Goal: Task Accomplishment & Management: Use online tool/utility

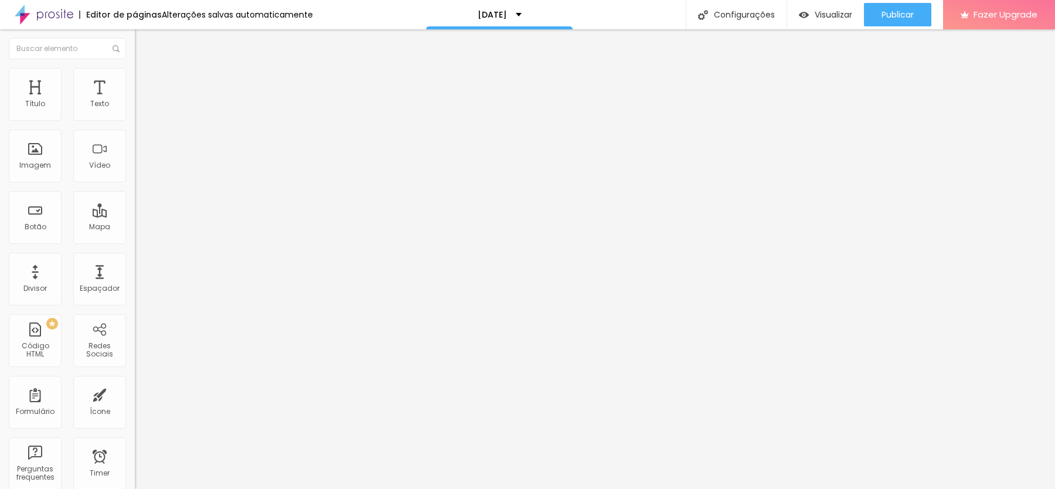
click at [135, 78] on li "Estilo" at bounding box center [202, 74] width 135 height 12
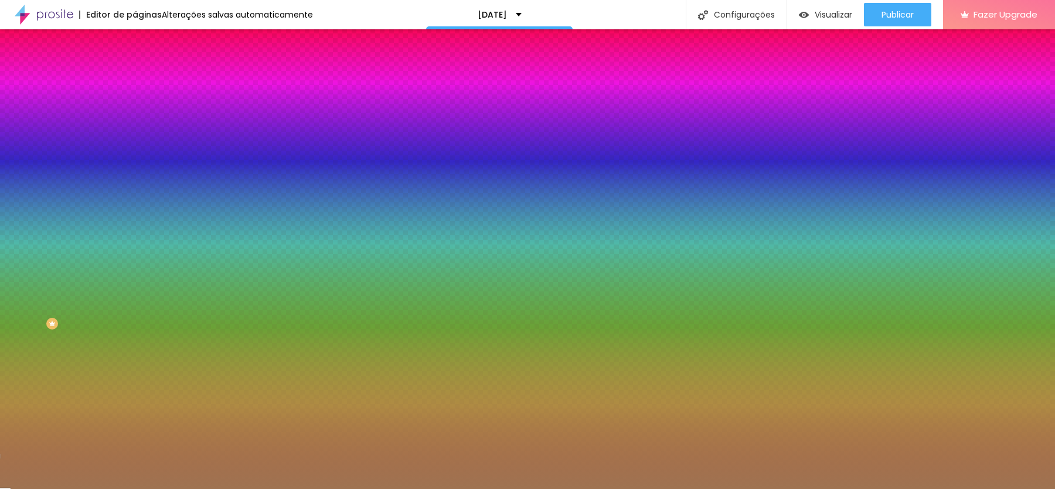
click at [135, 112] on div at bounding box center [202, 112] width 135 height 0
click at [135, 117] on input "#9F7351" at bounding box center [205, 118] width 141 height 12
paste input "71408"
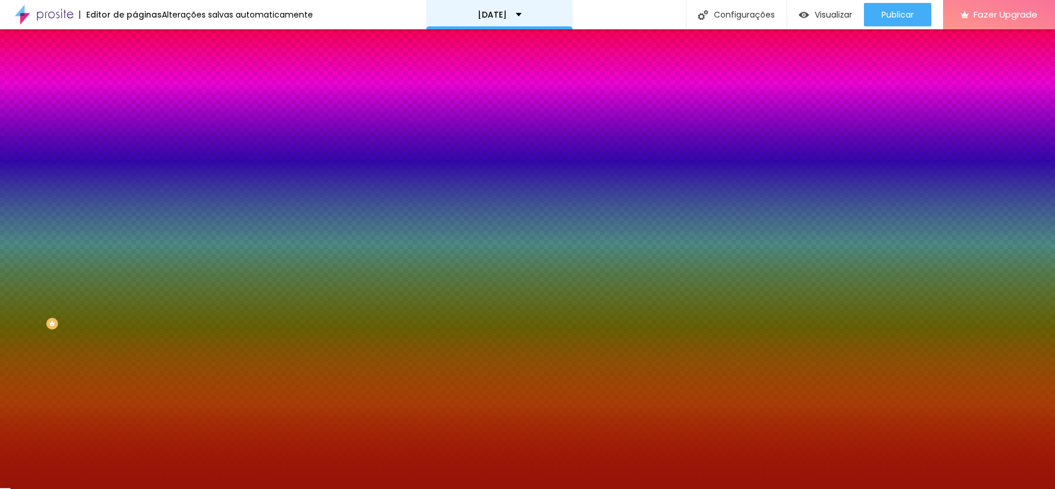
type input "#971408"
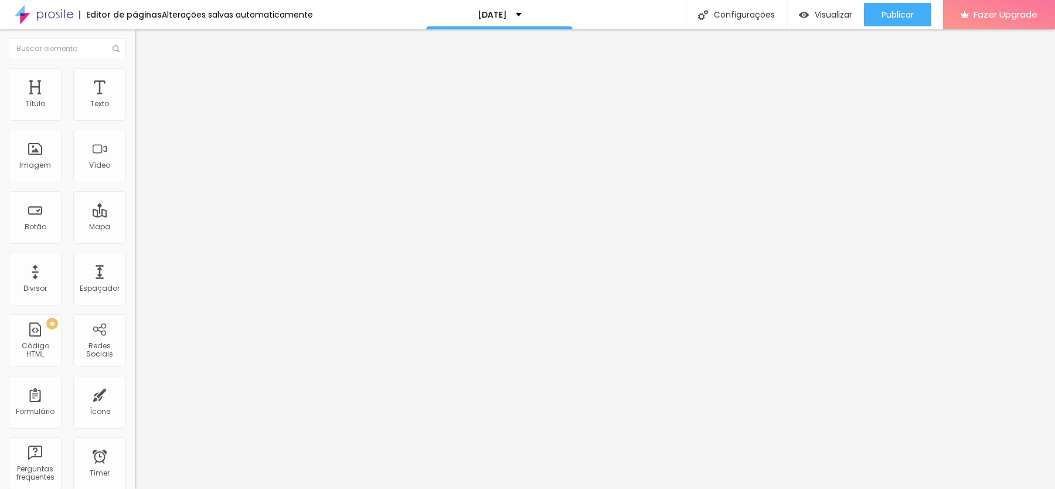
click at [135, 71] on li "Estilo" at bounding box center [202, 74] width 135 height 12
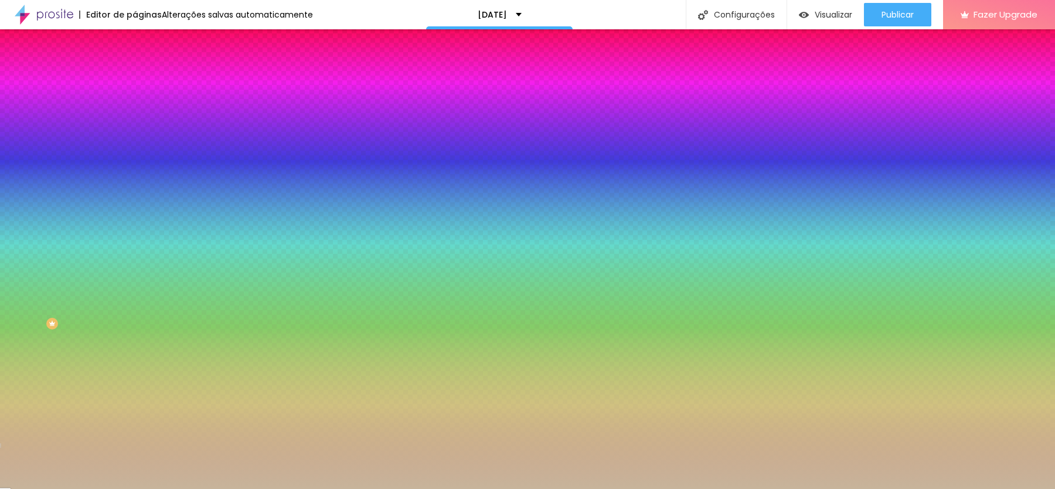
click at [135, 431] on div at bounding box center [202, 431] width 135 height 0
click at [135, 431] on input "#C7B49B" at bounding box center [205, 437] width 141 height 12
paste input "971408"
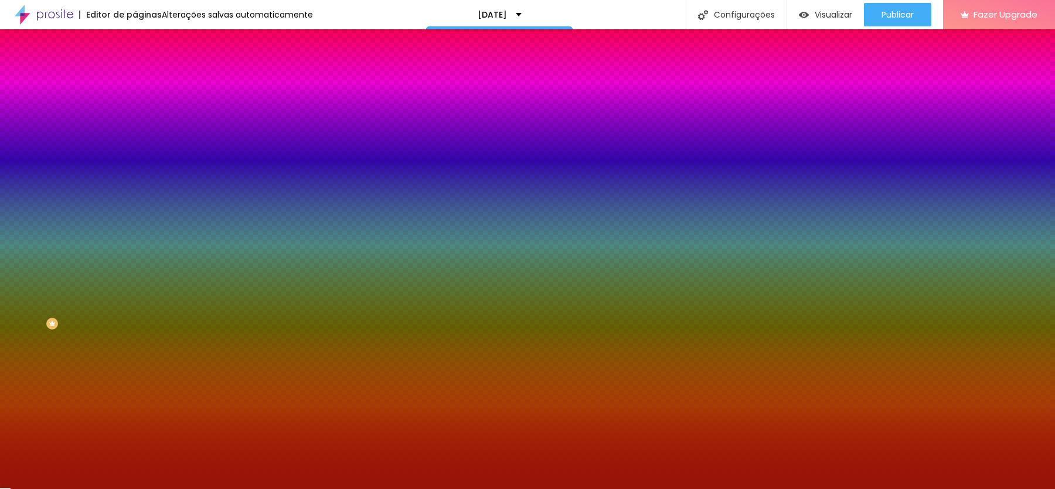
type input "#971408"
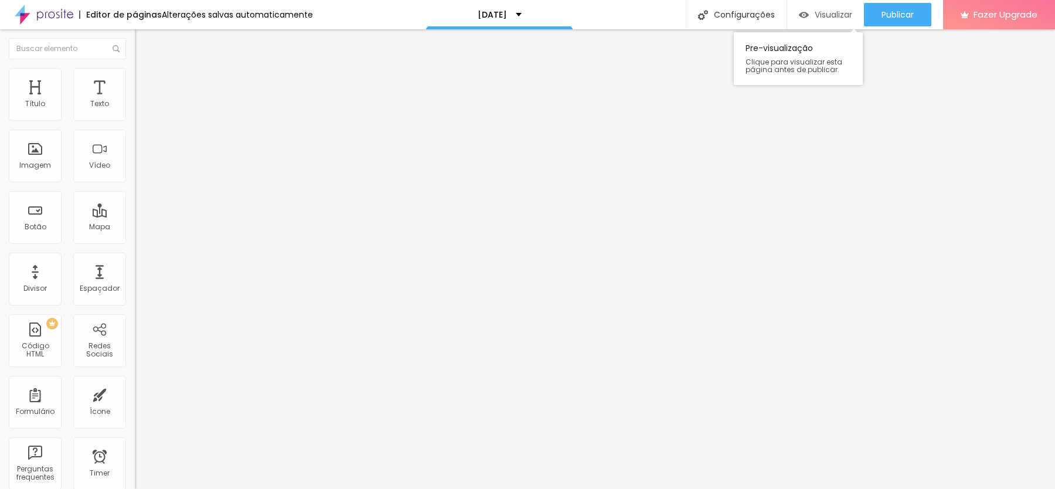
click at [840, 11] on span "Visualizar" at bounding box center [834, 14] width 38 height 9
click at [135, 73] on img at bounding box center [140, 73] width 11 height 11
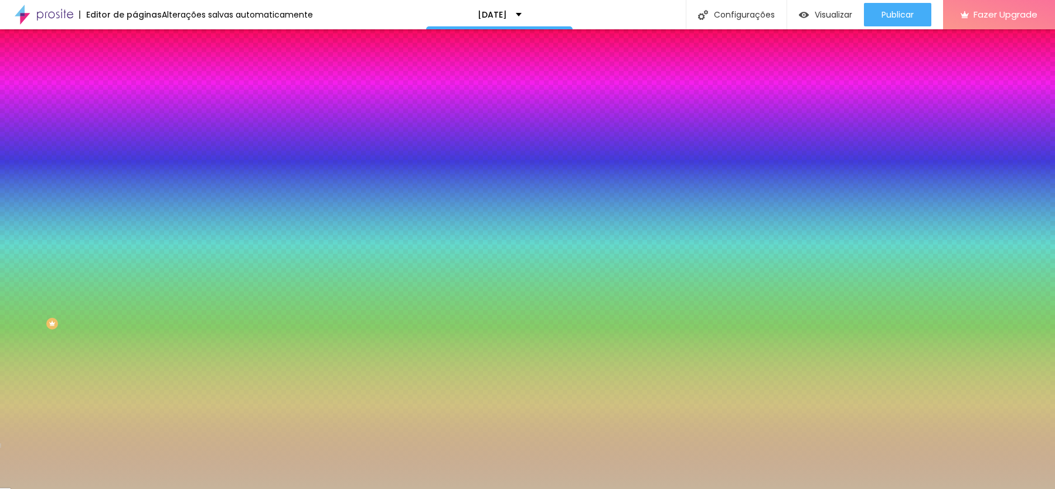
click at [135, 112] on div at bounding box center [202, 112] width 135 height 0
click at [135, 120] on input "#C7B49B" at bounding box center [205, 118] width 141 height 12
paste input "D2A66"
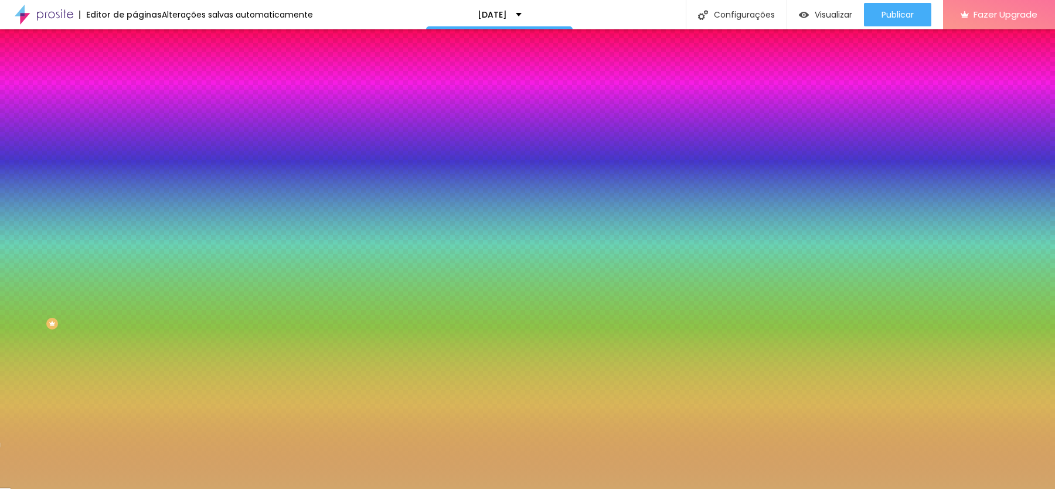
type input "#D2A66B"
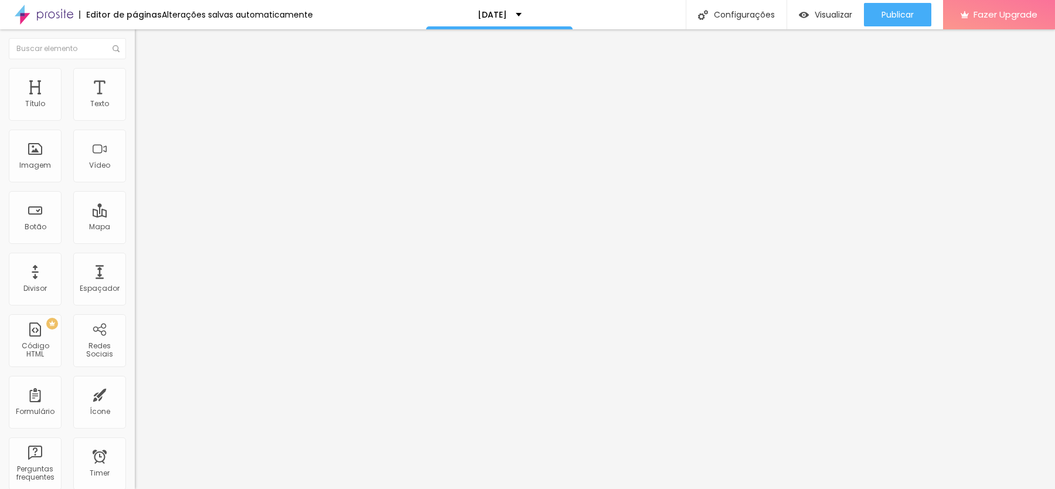
click at [145, 81] on span "Avançado" at bounding box center [164, 76] width 39 height 10
click at [135, 67] on img at bounding box center [140, 61] width 11 height 11
click at [145, 83] on span "Avançado" at bounding box center [164, 88] width 39 height 10
click at [135, 79] on ul "Conteúdo Estilo Avançado" at bounding box center [202, 73] width 135 height 35
click at [145, 81] on span "Estilo" at bounding box center [154, 76] width 18 height 10
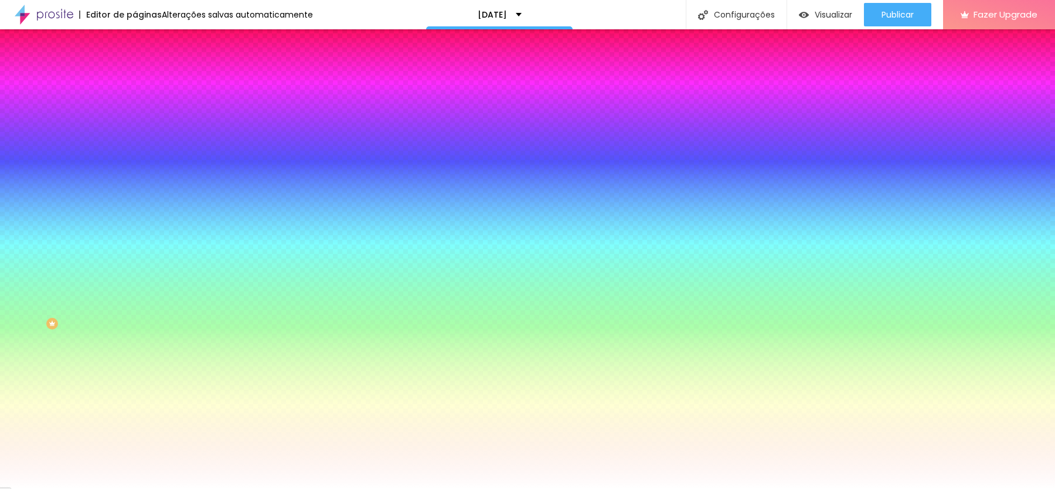
click at [135, 112] on div at bounding box center [202, 112] width 135 height 0
type input "#FFFFFF"
drag, startPoint x: 84, startPoint y: 164, endPoint x: 0, endPoint y: 128, distance: 91.1
click at [135, 128] on div "Cor de fundo Voltar ao padrão #FFFFFF Tipografia Voltar ao padrão Borda Voltar …" at bounding box center [202, 282] width 135 height 383
click at [135, 399] on div at bounding box center [202, 399] width 135 height 0
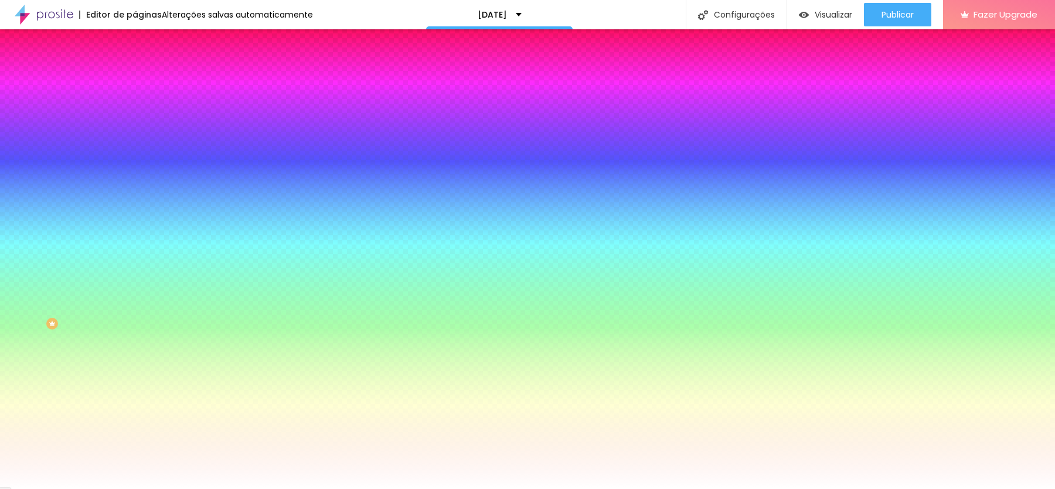
click at [135, 431] on input "#FFFFFF" at bounding box center [205, 437] width 141 height 12
paste input "D2A66B"
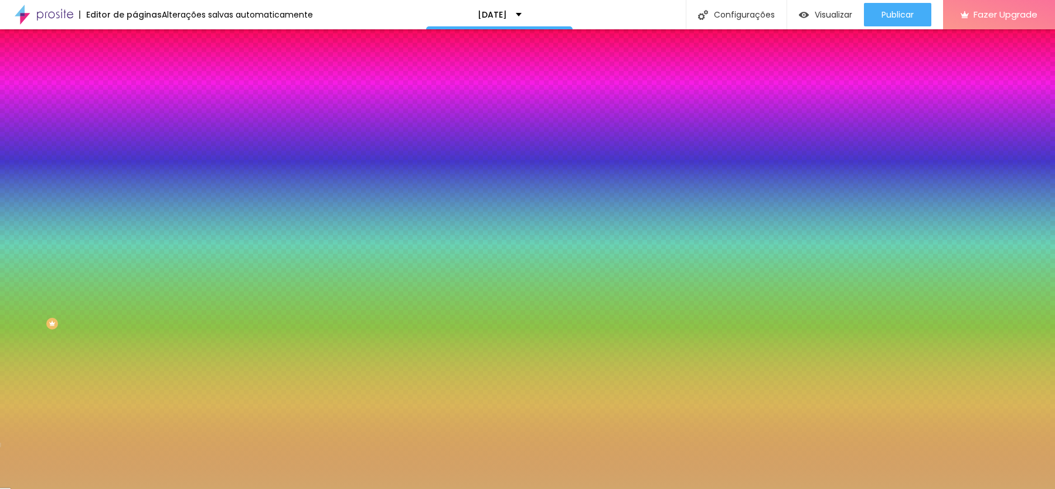
type input "#D2A66B"
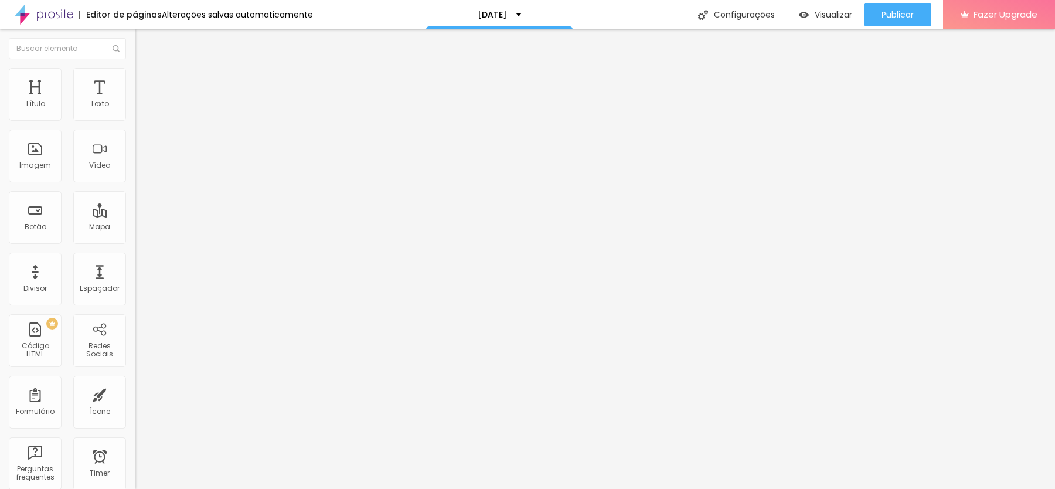
click at [145, 80] on span "Estilo" at bounding box center [154, 76] width 18 height 10
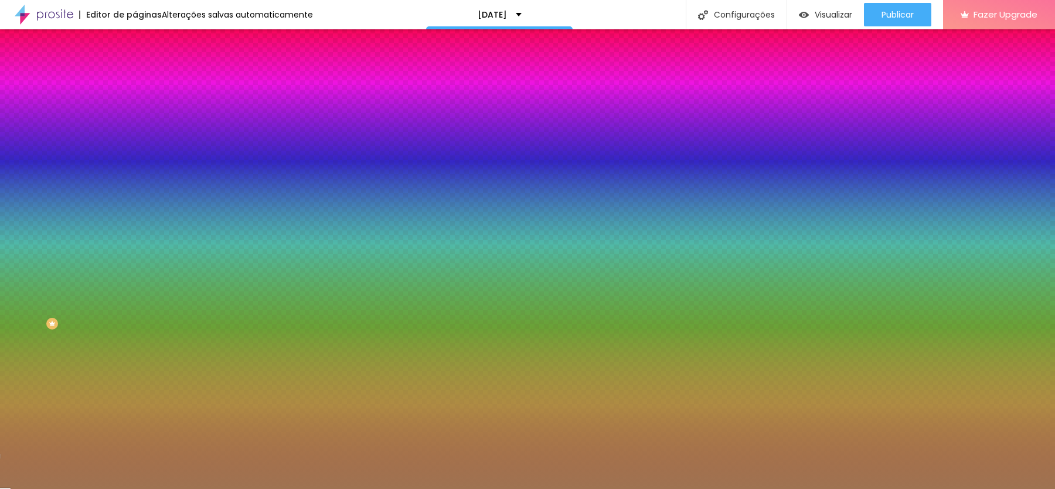
click at [135, 112] on div at bounding box center [202, 112] width 135 height 0
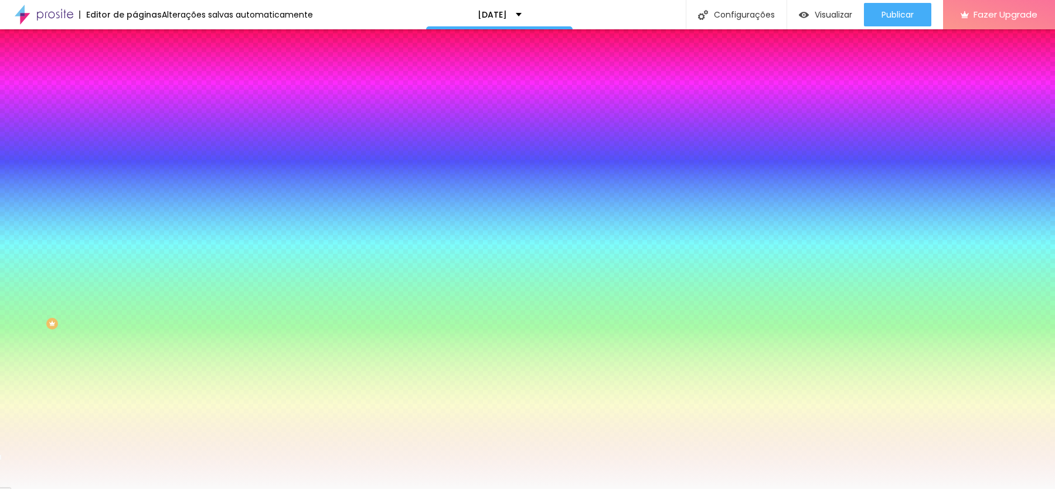
type input "#FFFFFF"
drag, startPoint x: 71, startPoint y: 166, endPoint x: 0, endPoint y: 118, distance: 86.0
click at [135, 118] on div "Cor Voltar ao padrão #FFFFFF Tamanho 13 % Peso 2" at bounding box center [202, 136] width 135 height 91
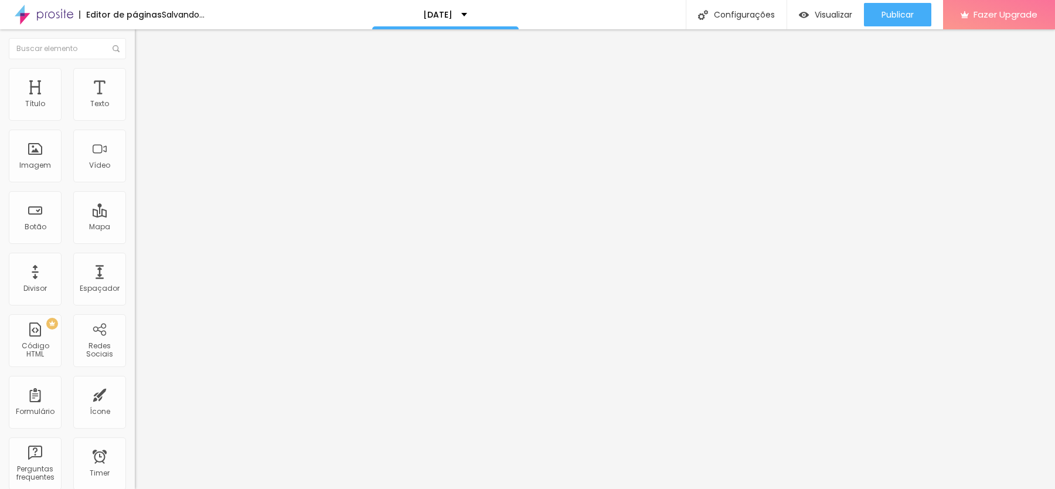
click at [145, 81] on span "Estilo" at bounding box center [154, 76] width 18 height 10
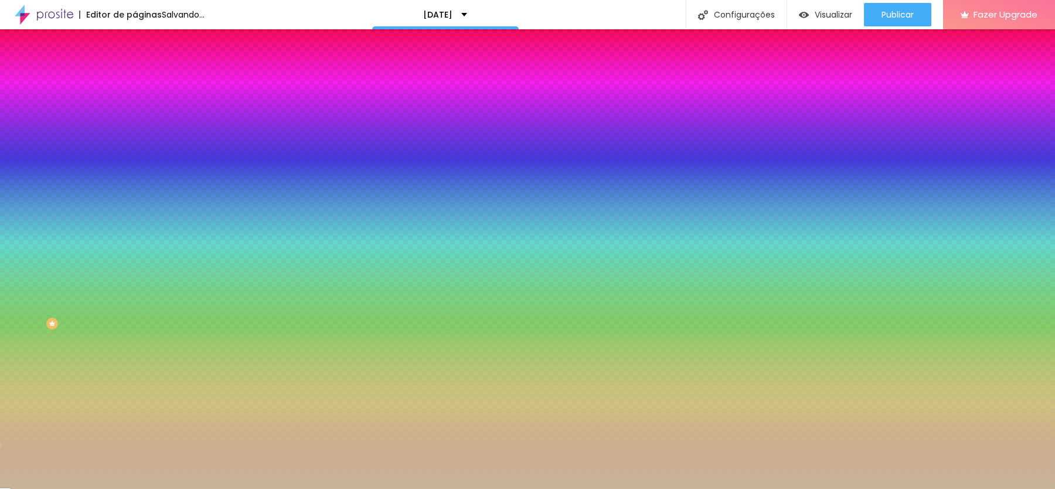
click at [135, 112] on div at bounding box center [202, 112] width 135 height 0
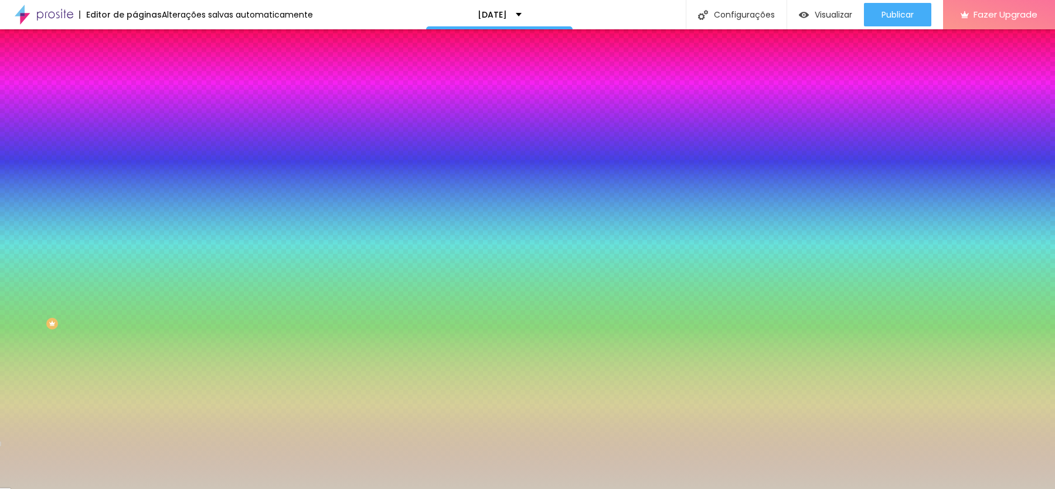
type input "#FFFFFF"
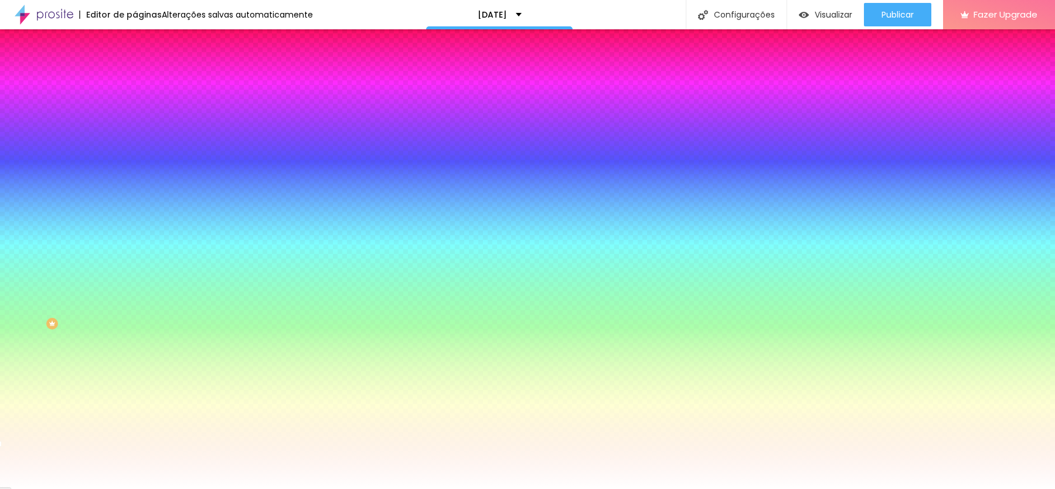
drag, startPoint x: 77, startPoint y: 159, endPoint x: 0, endPoint y: 108, distance: 92.6
click at [135, 108] on div "Cor Voltar ao padrão #FFFFFF Tamanho 13 % Peso 2" at bounding box center [202, 136] width 135 height 91
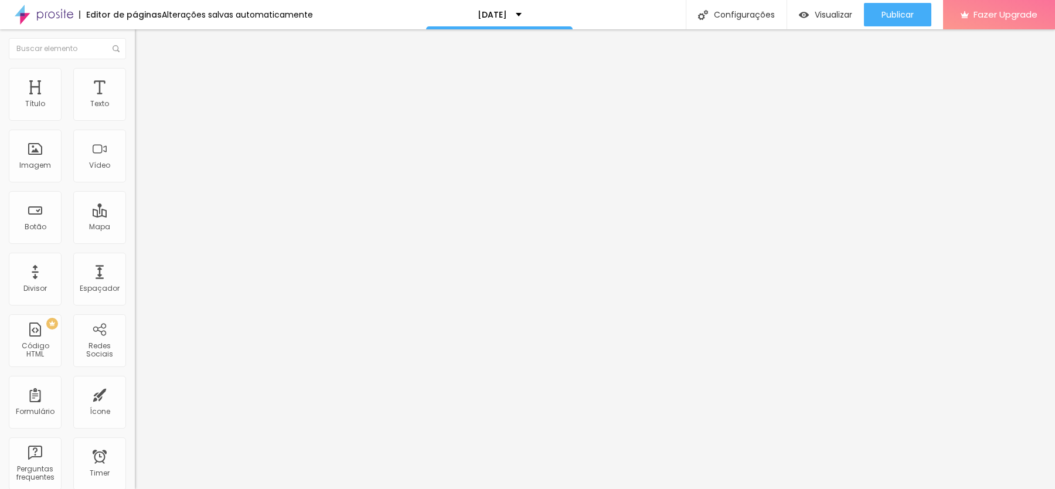
click at [145, 79] on span "Estilo" at bounding box center [154, 76] width 18 height 10
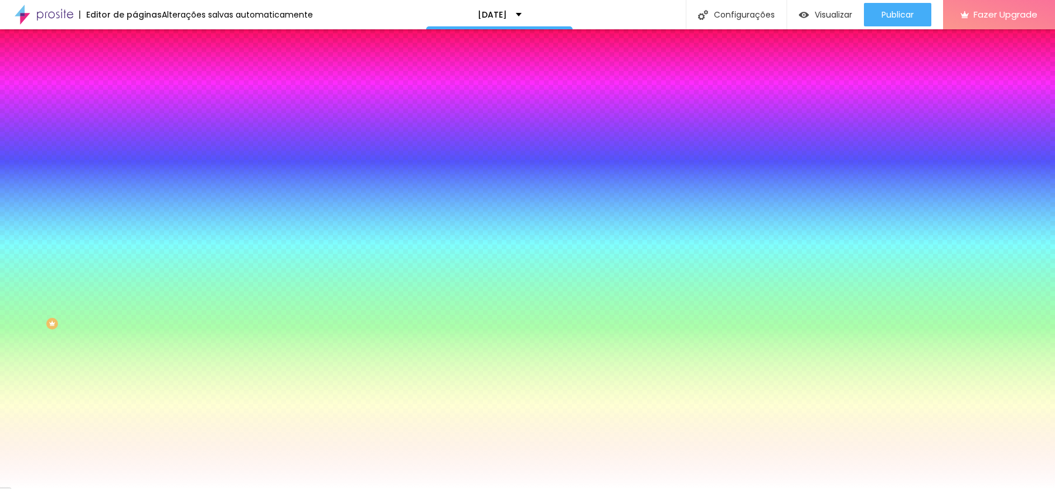
click at [135, 112] on div at bounding box center [202, 112] width 135 height 0
type input "#FFFFFF"
drag, startPoint x: 81, startPoint y: 159, endPoint x: 0, endPoint y: 117, distance: 90.9
click at [135, 117] on div "Cor de fundo Voltar ao padrão #FFFFFF Tipografia Voltar ao padrão Borda Voltar …" at bounding box center [202, 282] width 135 height 383
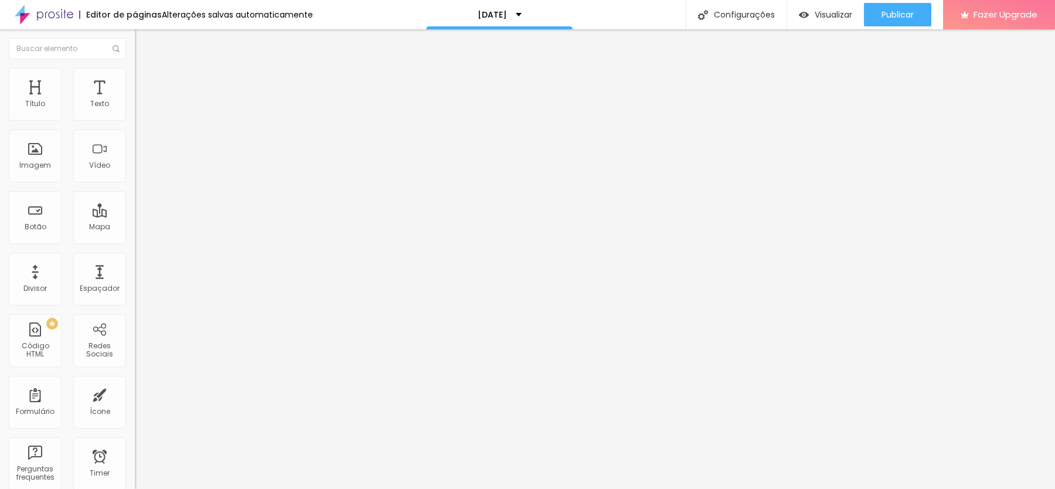
click at [135, 77] on li "Estilo" at bounding box center [202, 74] width 135 height 12
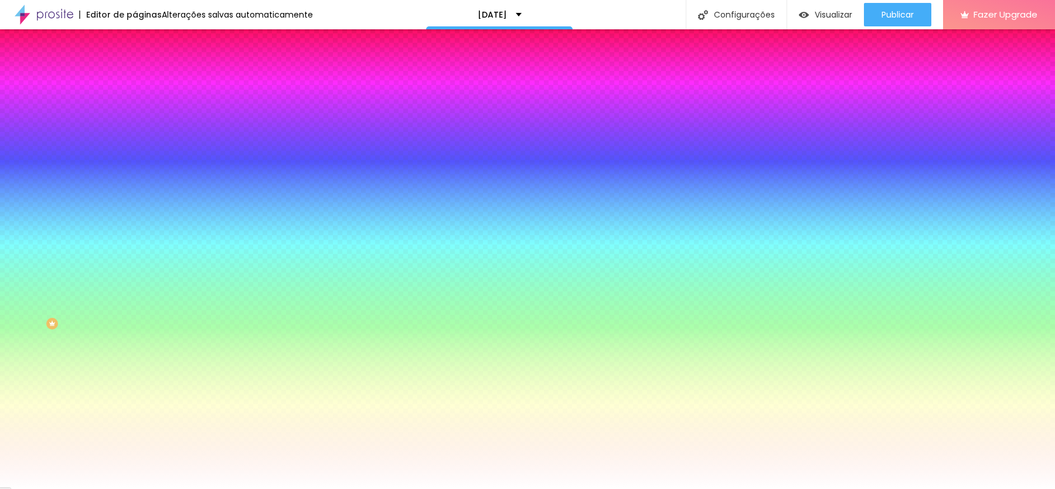
click at [135, 399] on div at bounding box center [202, 399] width 135 height 0
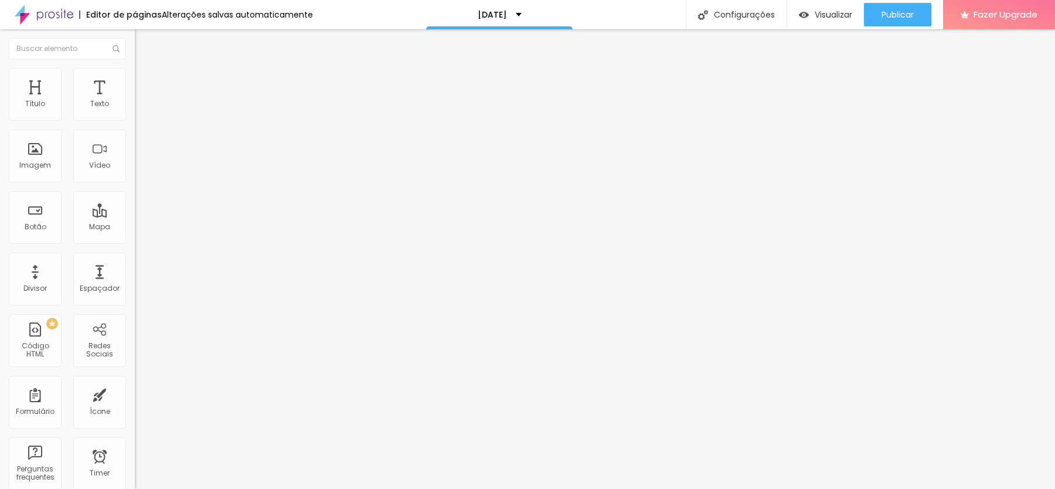
click at [135, 73] on img at bounding box center [140, 73] width 11 height 11
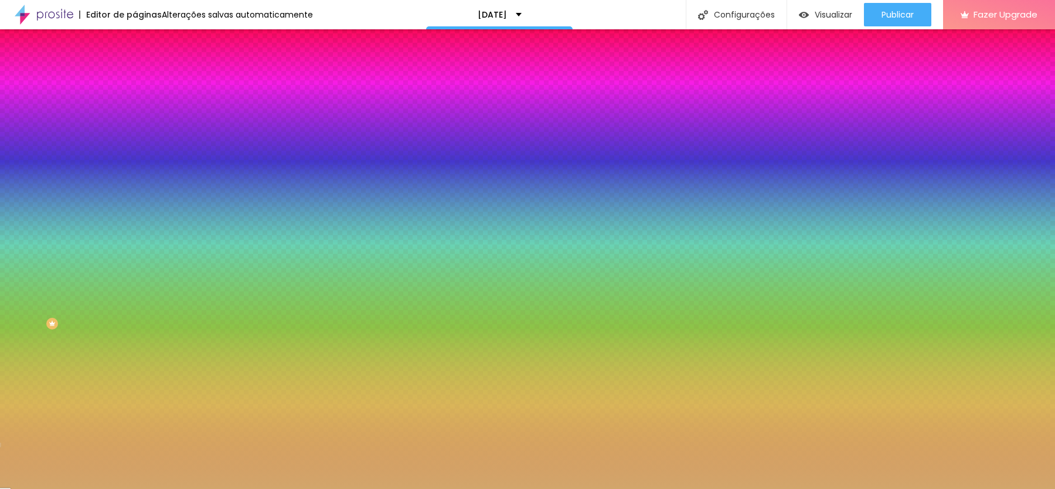
click at [135, 112] on div at bounding box center [202, 112] width 135 height 0
click at [76, 141] on div at bounding box center [527, 244] width 1055 height 489
type input "#FFFFFF"
drag, startPoint x: 76, startPoint y: 141, endPoint x: 0, endPoint y: 115, distance: 79.9
click at [135, 115] on div "Cor de fundo Voltar ao padrão #FFFFFF Tipografia Voltar ao padrão Borda Voltar …" at bounding box center [202, 282] width 135 height 383
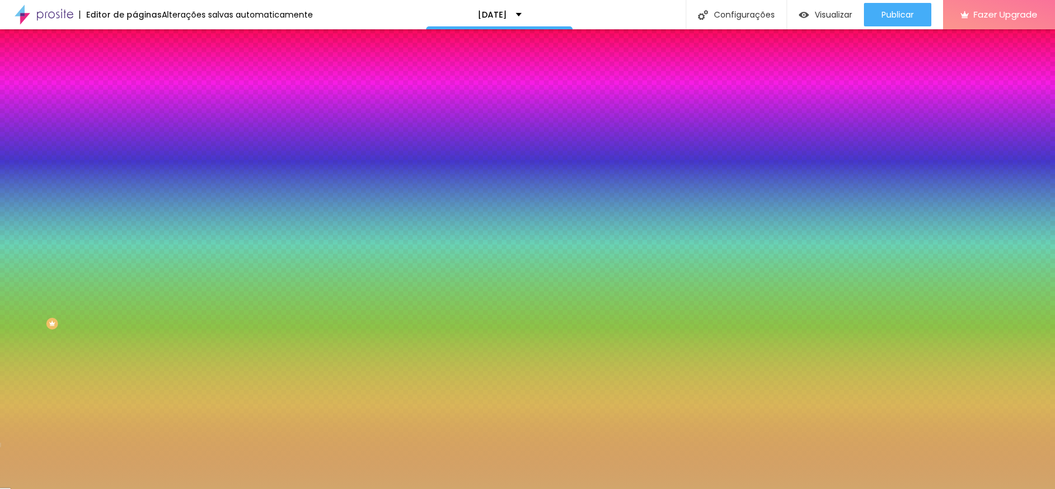
click at [141, 147] on icon "button" at bounding box center [143, 149] width 5 height 5
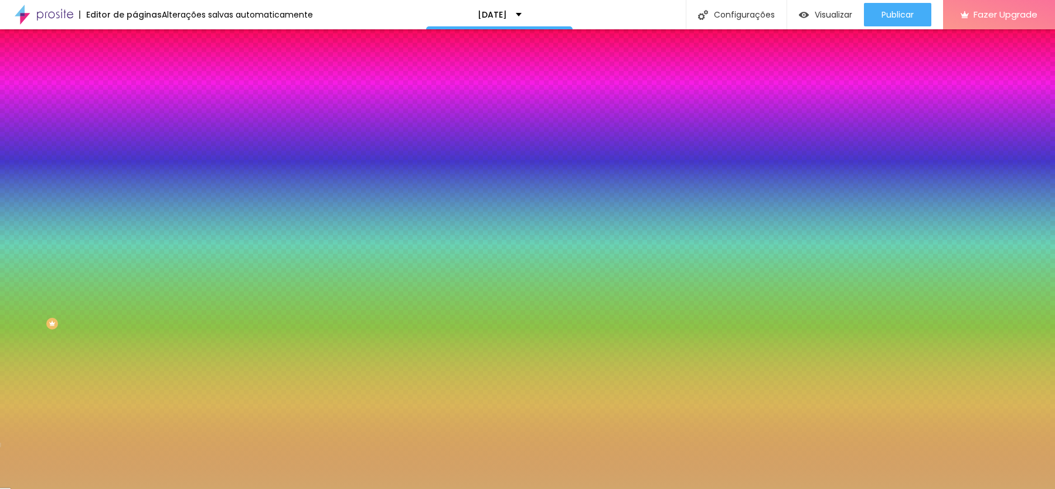
paste input "D2A66"
type input "#D2A66B"
click at [270, 488] on div at bounding box center [527, 489] width 1055 height 0
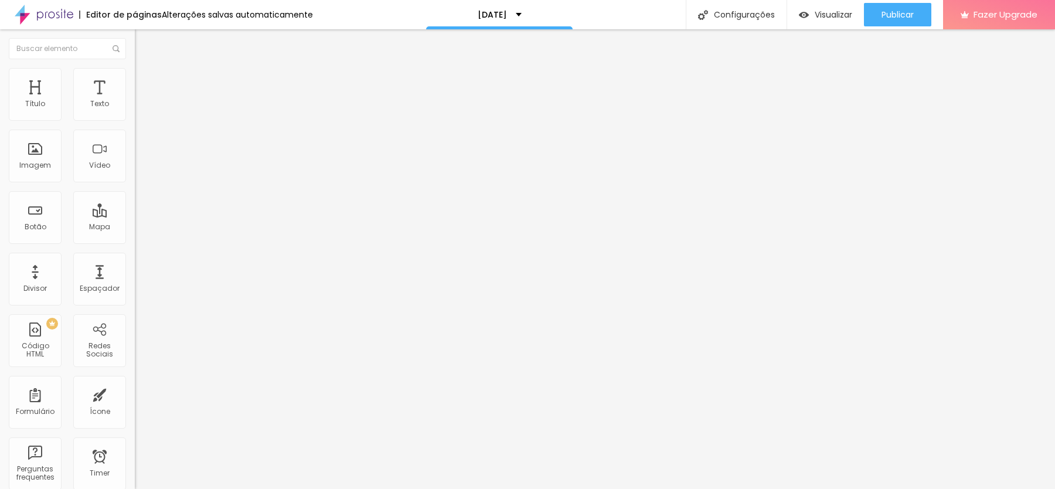
click at [135, 74] on img at bounding box center [140, 73] width 11 height 11
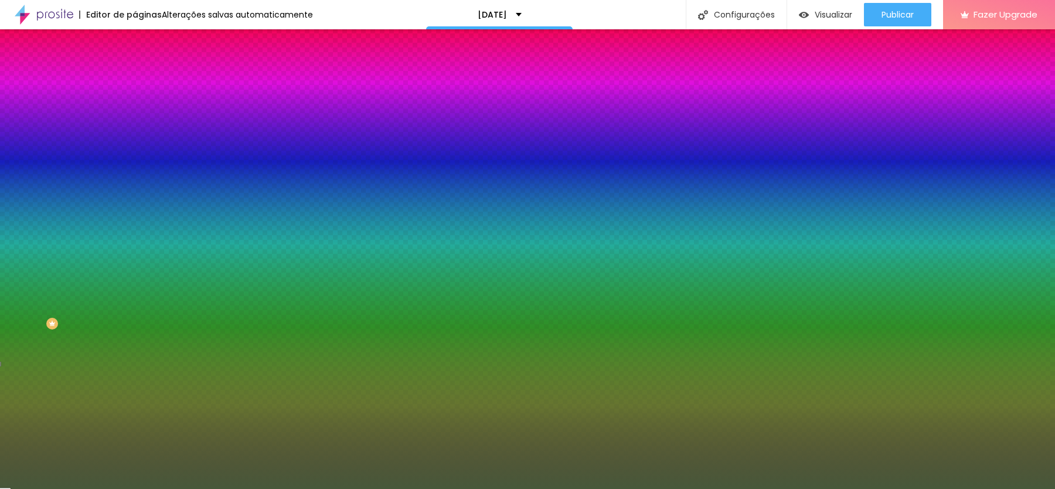
click at [135, 117] on input "#47583A" at bounding box center [205, 118] width 141 height 12
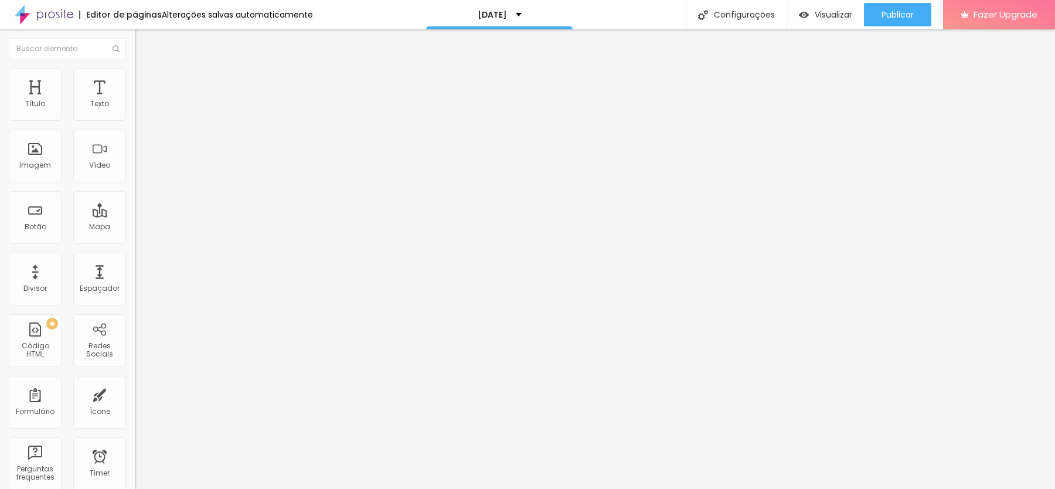
click at [135, 70] on li "Estilo" at bounding box center [202, 74] width 135 height 12
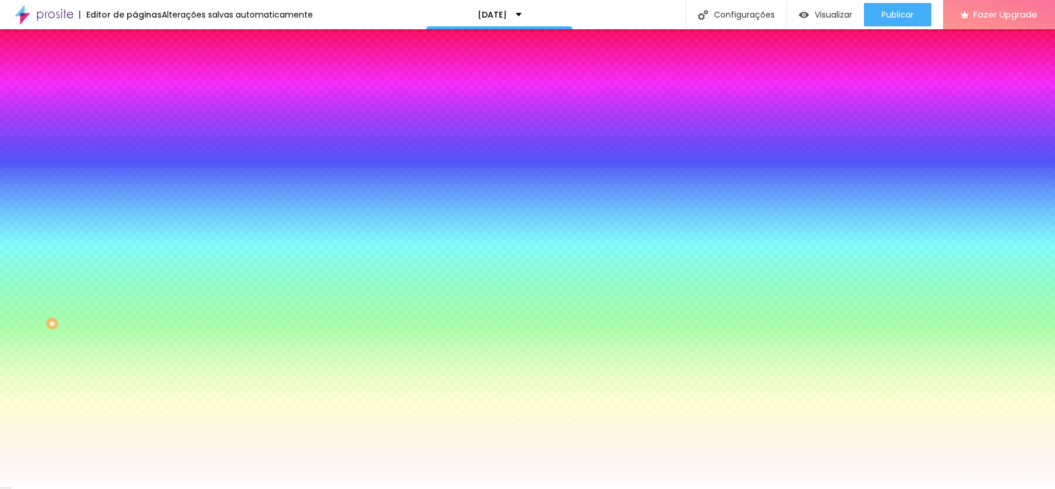
click at [135, 399] on div at bounding box center [202, 399] width 135 height 0
click at [135, 431] on input "#FFFFFF" at bounding box center [205, 437] width 141 height 12
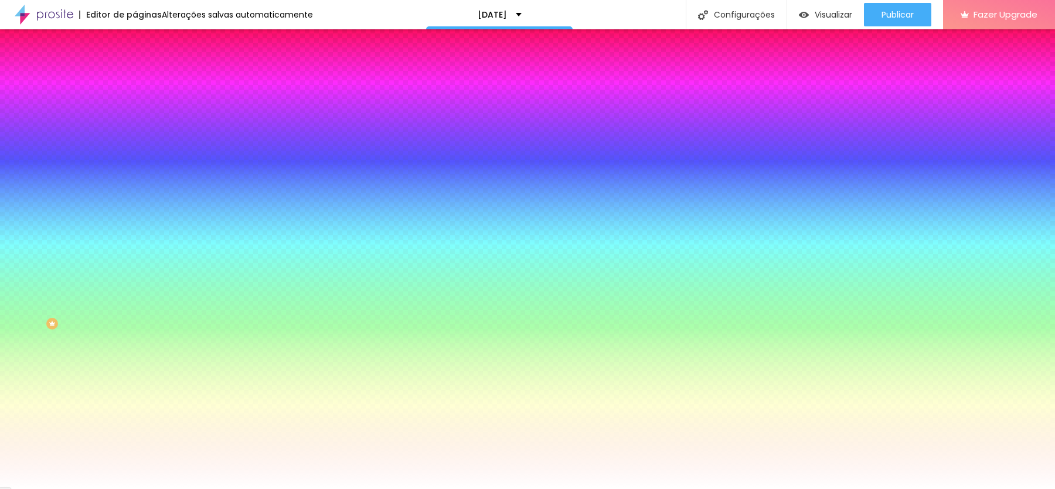
click at [135, 431] on input "#FFFFFF" at bounding box center [205, 437] width 141 height 12
paste input "47583A"
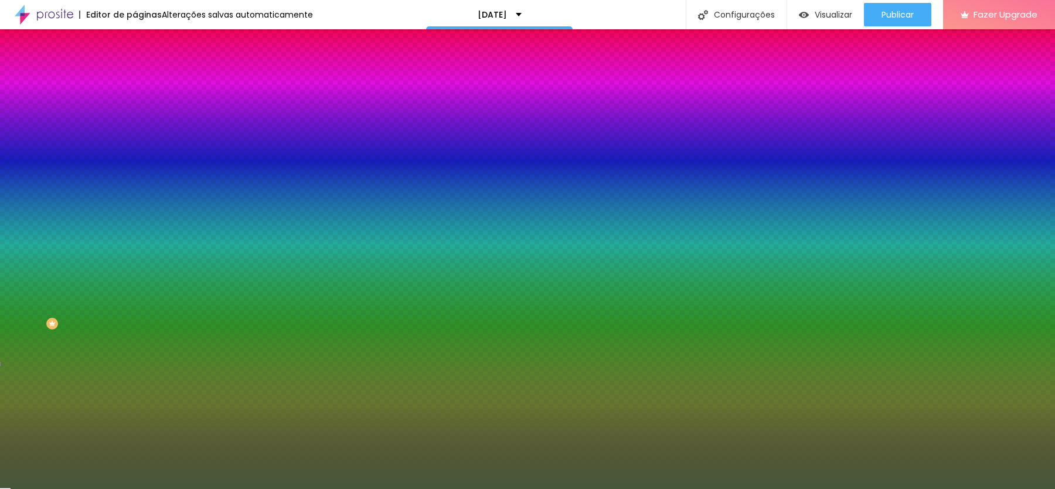
type input "#47583A"
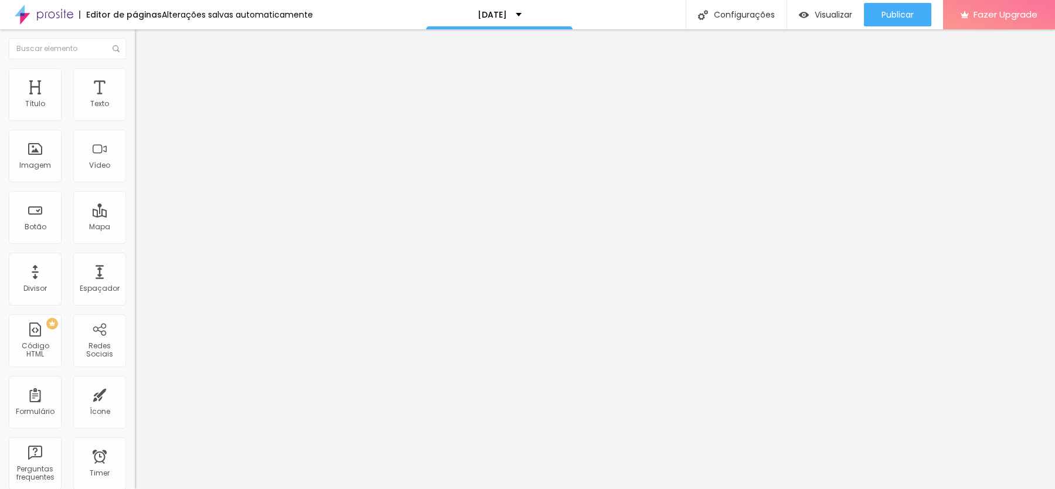
click at [135, 73] on img at bounding box center [140, 73] width 11 height 11
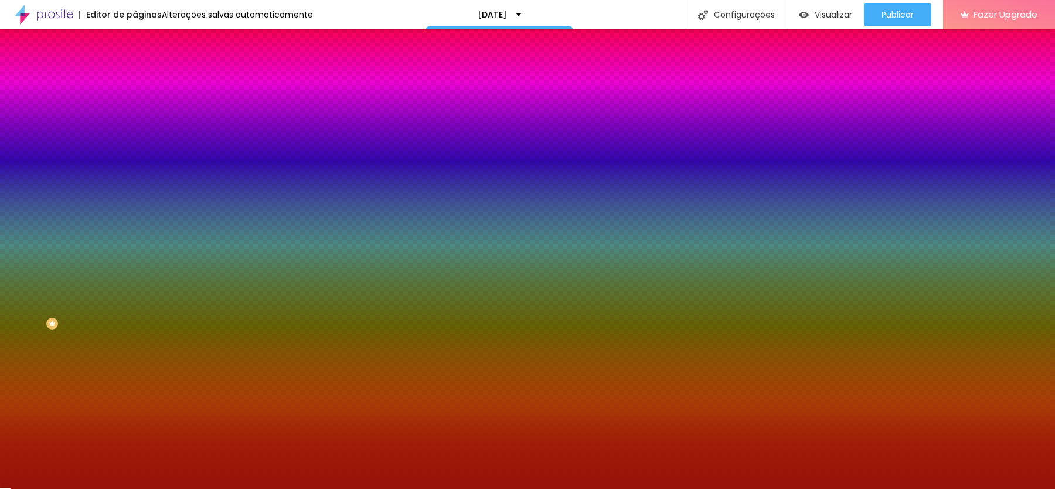
click at [141, 147] on icon "button" at bounding box center [143, 149] width 5 height 5
type input "#000000"
drag, startPoint x: 215, startPoint y: 305, endPoint x: 197, endPoint y: 393, distance: 90.3
click at [198, 394] on body "Editor de páginas Alterações salvas automaticamente [DATE] Configurações Config…" at bounding box center [527, 244] width 1055 height 489
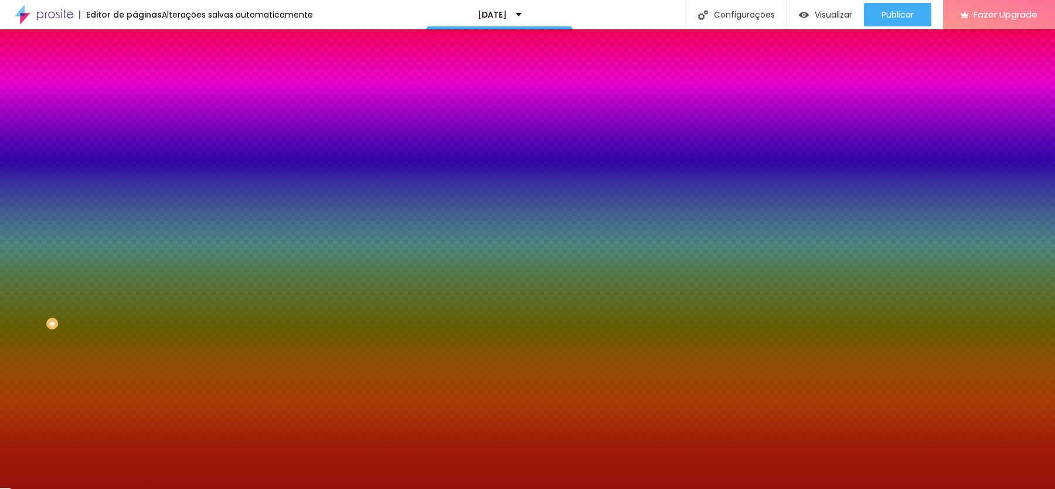
click at [566, 488] on div at bounding box center [527, 489] width 1055 height 0
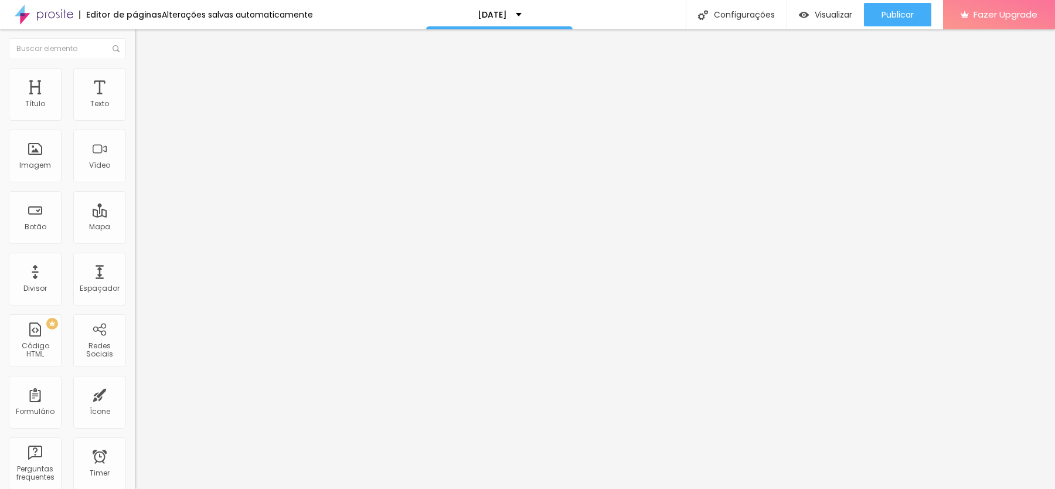
click at [135, 71] on img at bounding box center [140, 73] width 11 height 11
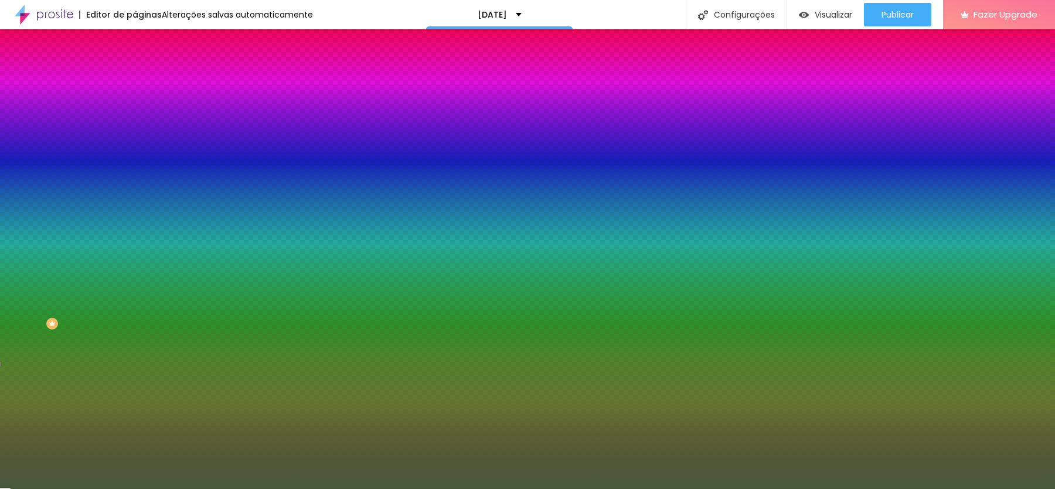
click at [139, 145] on icon "button" at bounding box center [142, 148] width 7 height 7
type input "#000000"
drag, startPoint x: 221, startPoint y: 309, endPoint x: 146, endPoint y: 384, distance: 106.1
click at [146, 384] on body "Editor de páginas Alterações salvas automaticamente [DATE] Configurações Config…" at bounding box center [527, 244] width 1055 height 489
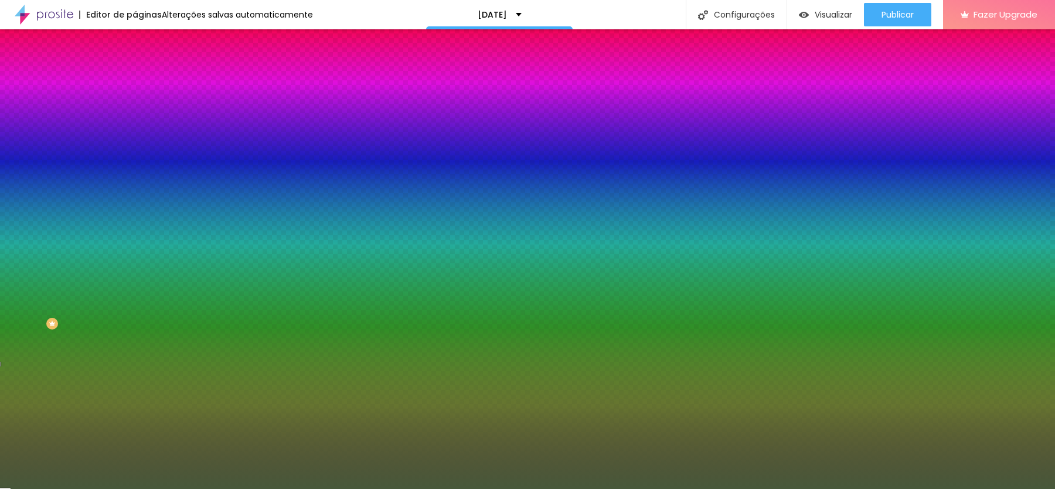
click at [362, 488] on div at bounding box center [527, 489] width 1055 height 0
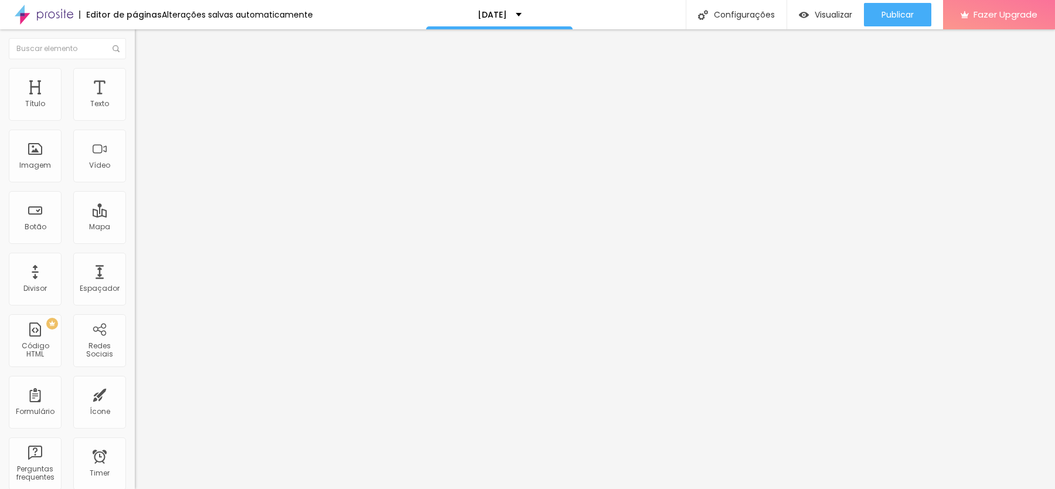
click at [145, 80] on span "Estilo" at bounding box center [154, 76] width 18 height 10
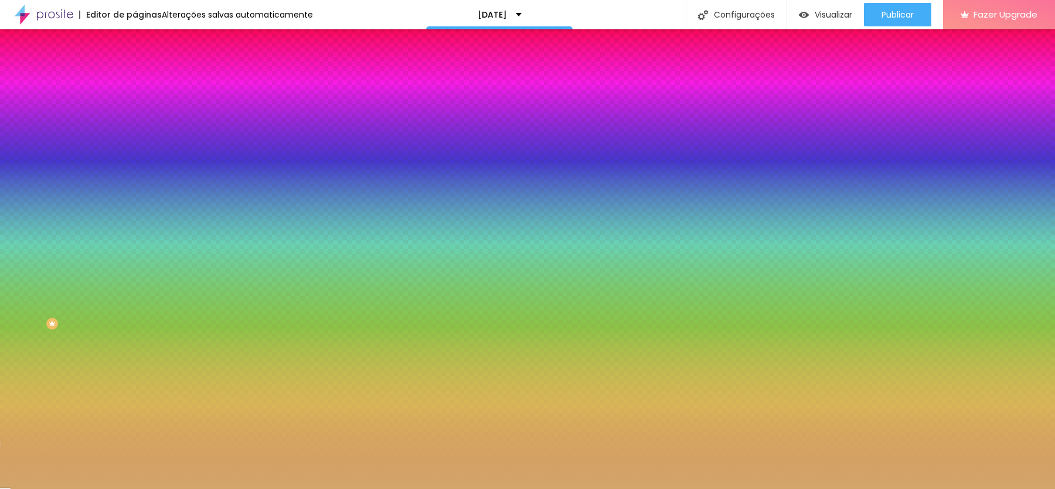
click at [141, 147] on icon "button" at bounding box center [143, 149] width 5 height 5
type input "#000000"
drag, startPoint x: 207, startPoint y: 304, endPoint x: 137, endPoint y: 408, distance: 125.7
click at [137, 408] on body "Editor de páginas Alterações salvas automaticamente [DATE] Configurações Config…" at bounding box center [527, 244] width 1055 height 489
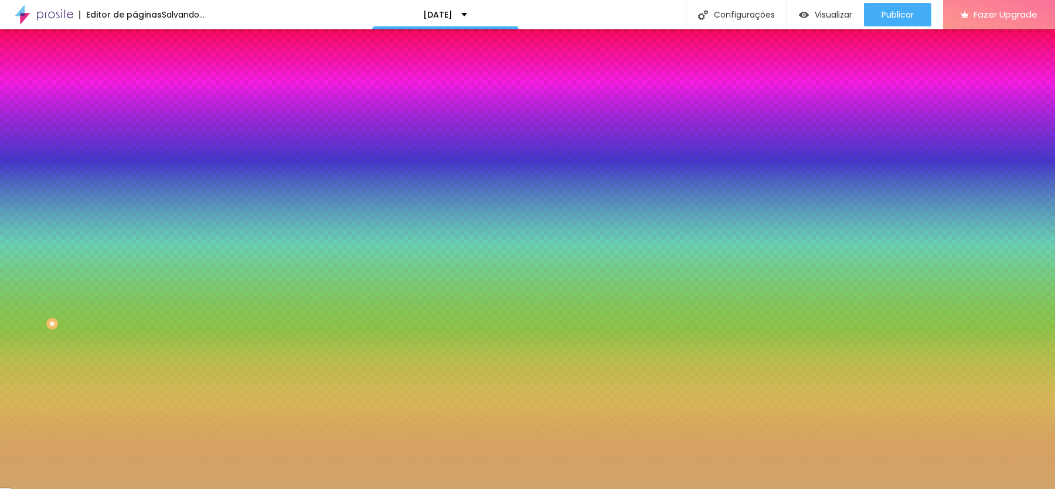
click at [1023, 488] on div at bounding box center [527, 489] width 1055 height 0
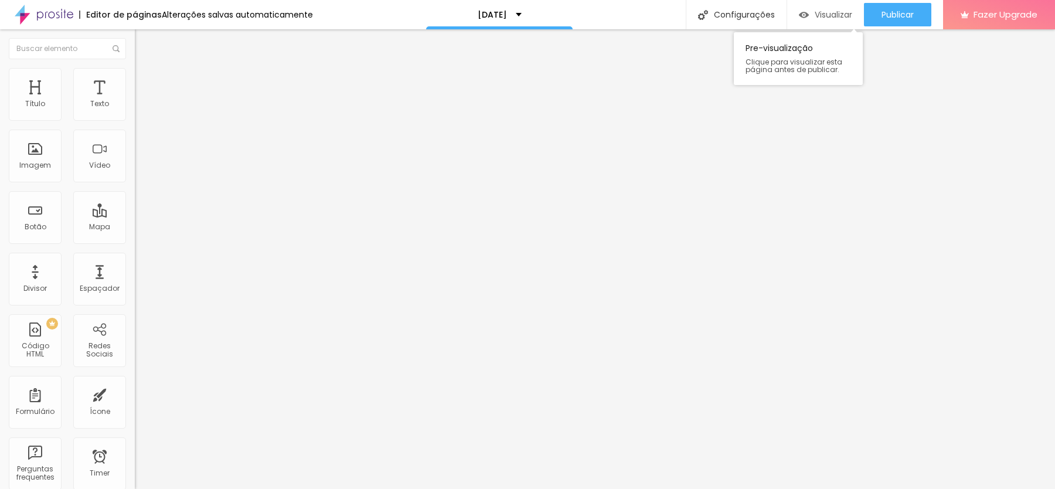
click at [811, 16] on div "Visualizar" at bounding box center [825, 15] width 53 height 10
click at [135, 74] on img at bounding box center [140, 73] width 11 height 11
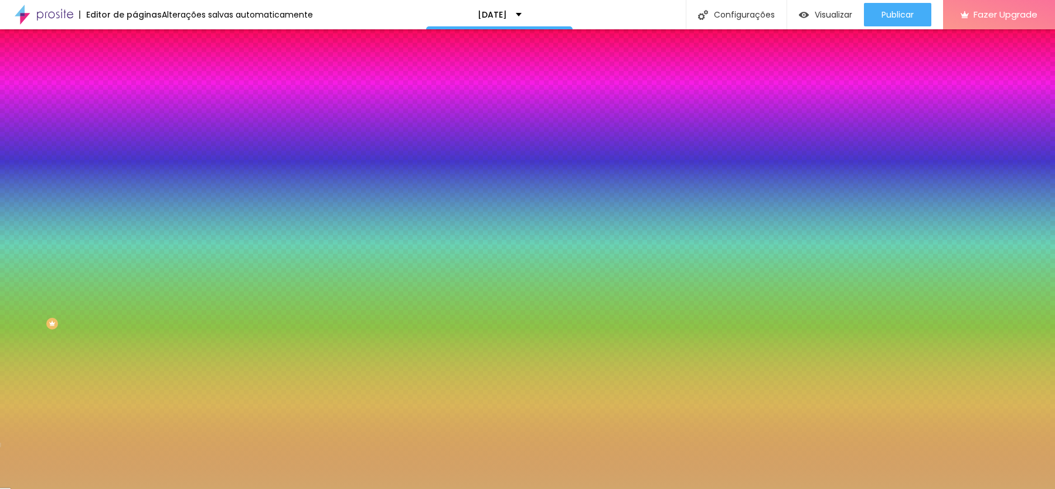
click at [135, 112] on div at bounding box center [202, 112] width 135 height 0
click at [135, 114] on input "#D2A66B" at bounding box center [205, 118] width 141 height 12
paste input "E6CEB2"
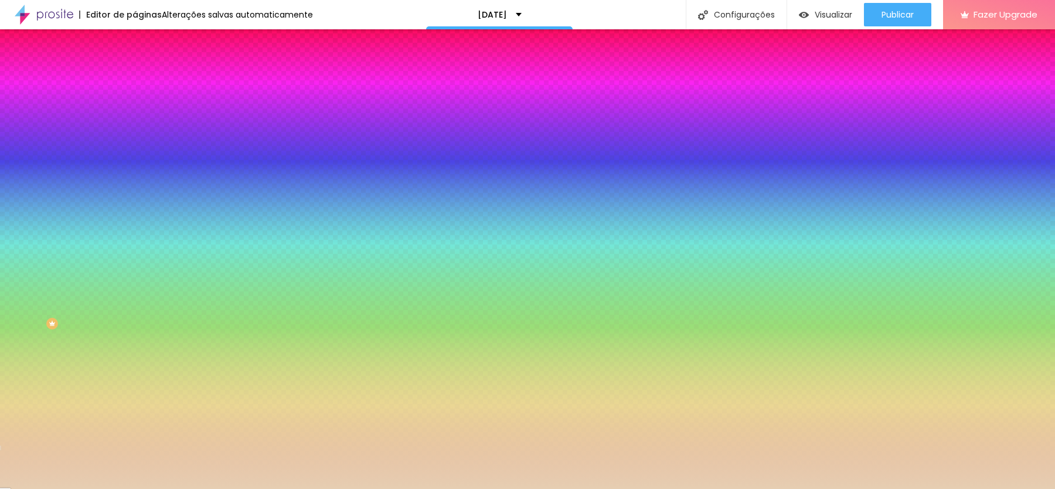
type input "#E6CEB2"
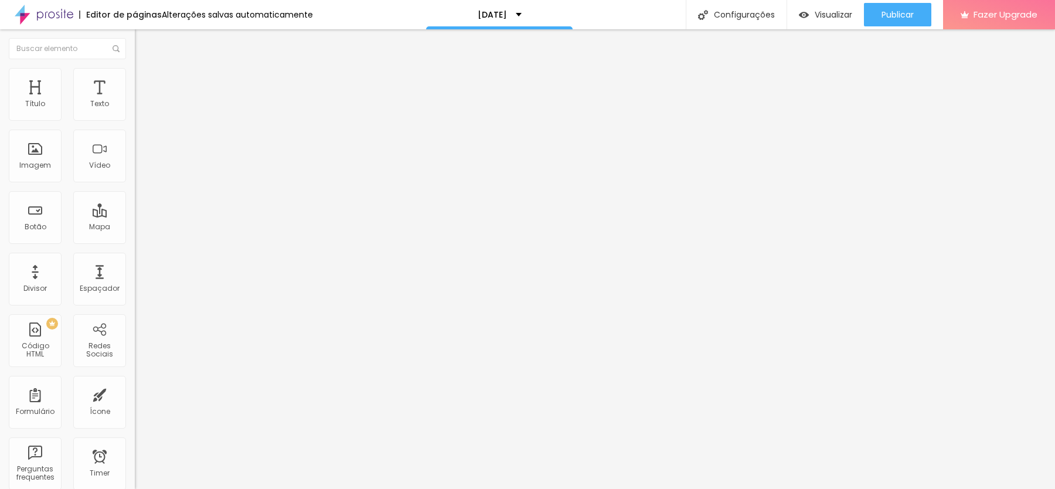
click at [135, 80] on img at bounding box center [140, 85] width 11 height 11
click at [135, 73] on li "Estilo" at bounding box center [202, 74] width 135 height 12
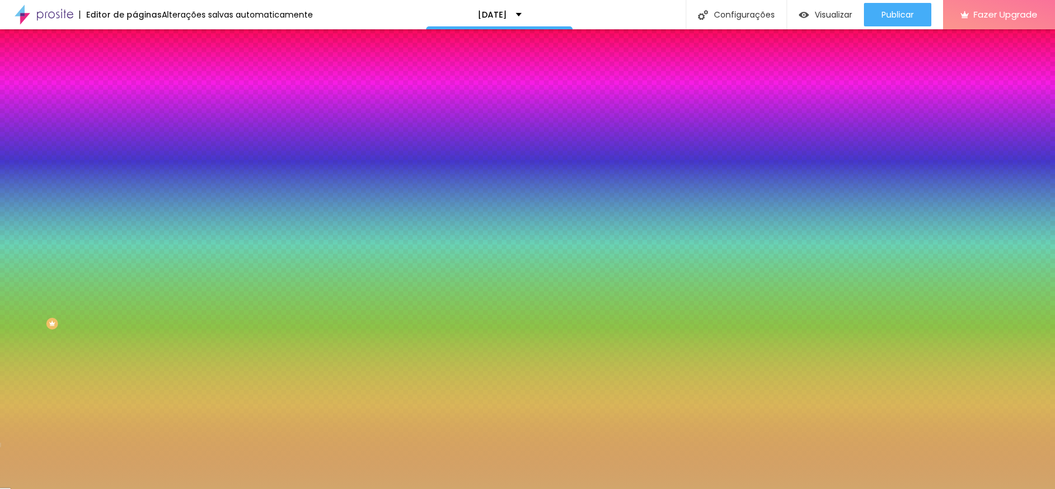
click at [135, 431] on div at bounding box center [202, 431] width 135 height 0
click at [135, 431] on input "#D2A66B" at bounding box center [205, 437] width 141 height 12
paste input "E6CEB2"
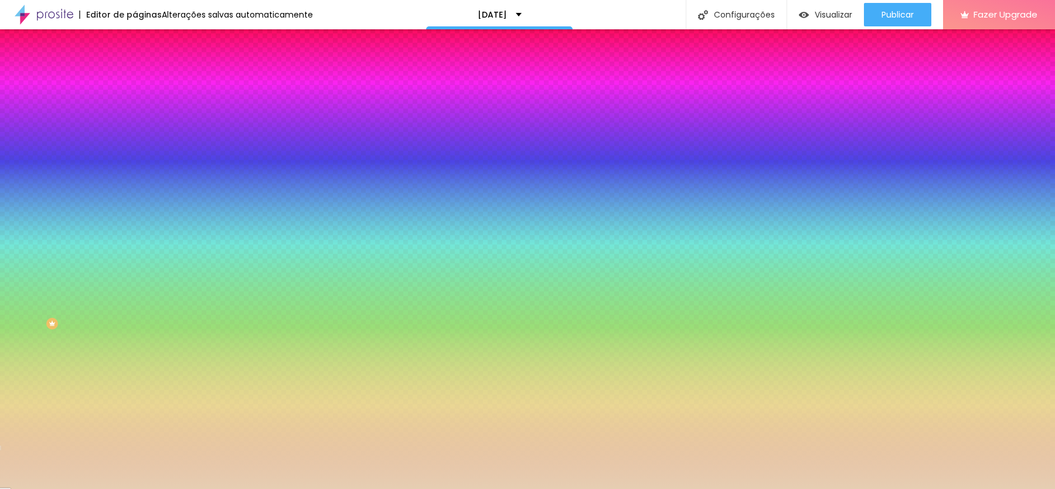
type input "#E6CEB2"
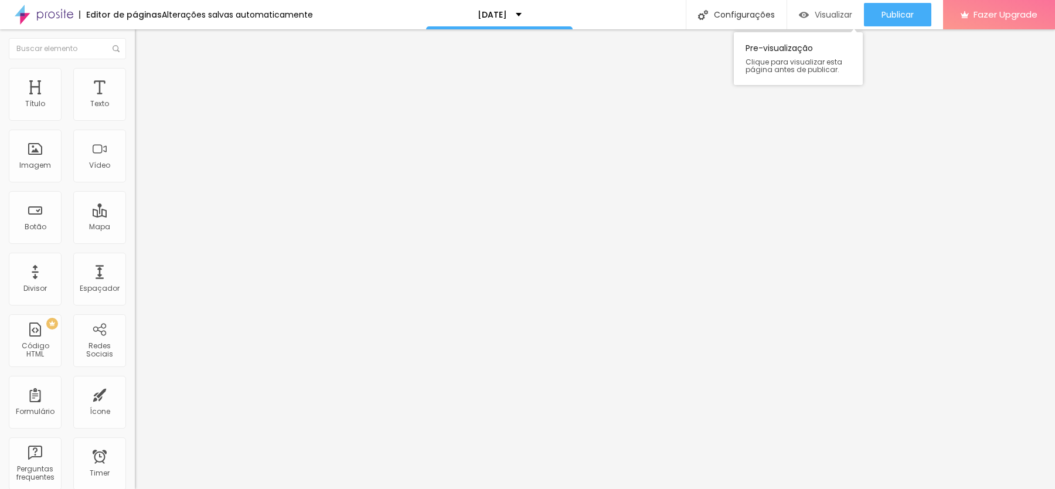
click at [820, 13] on span "Visualizar" at bounding box center [834, 14] width 38 height 9
click at [135, 73] on img at bounding box center [140, 73] width 11 height 11
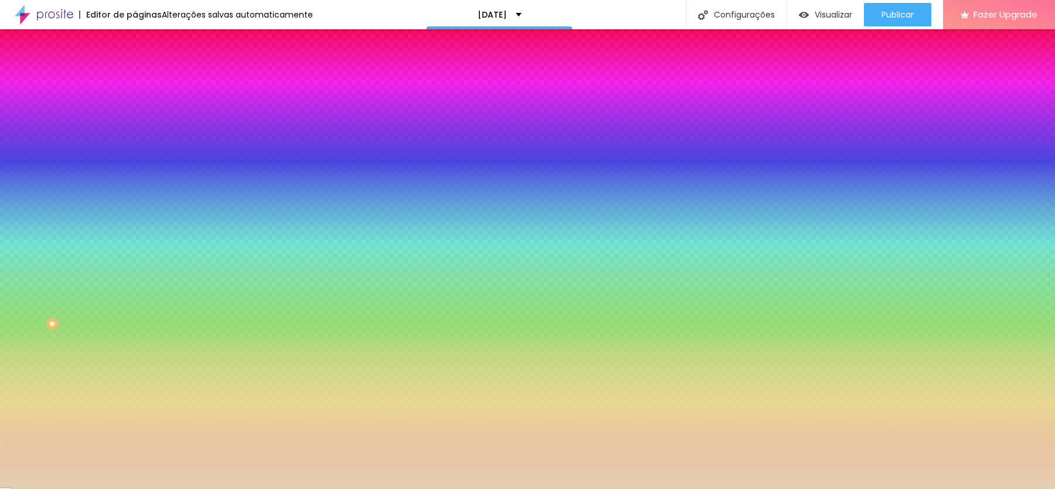
click at [139, 148] on icon "button" at bounding box center [142, 148] width 7 height 7
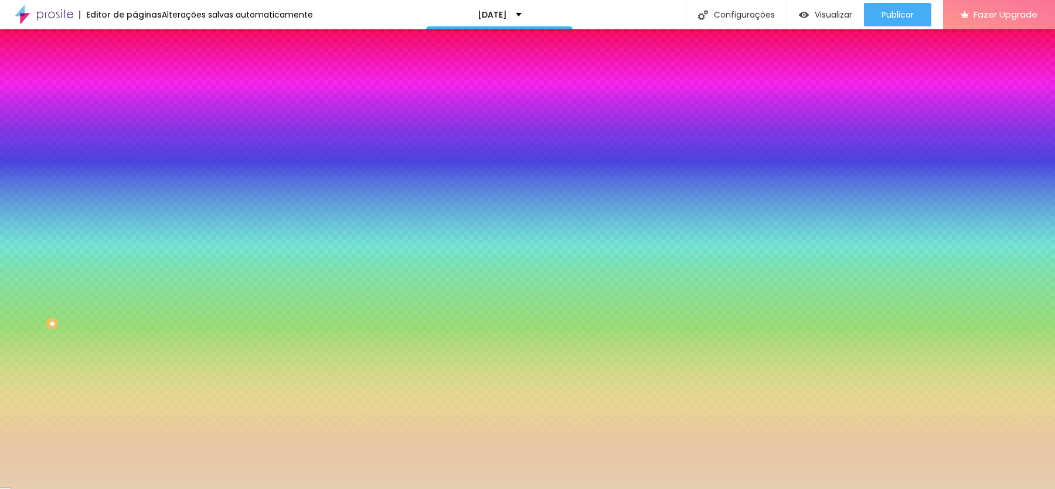
paste input "E6CEB2"
type input "#E6CEB2"
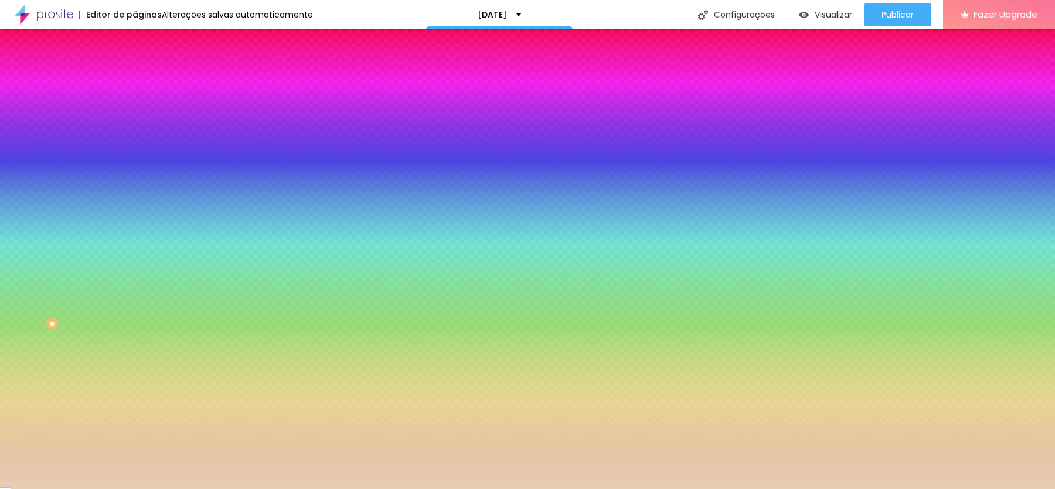
click at [83, 488] on div at bounding box center [527, 489] width 1055 height 0
click at [135, 399] on div at bounding box center [202, 399] width 135 height 0
click at [135, 378] on div "Cor de fundo Voltar ao padrão #FFFFFF" at bounding box center [202, 394] width 135 height 32
click at [135, 399] on input "#FFFFFF" at bounding box center [205, 405] width 141 height 12
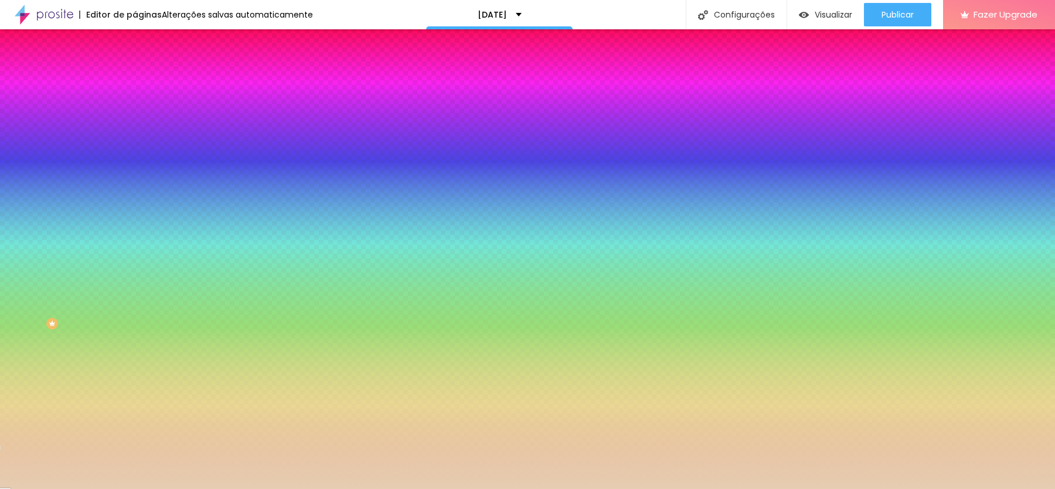
click at [135, 399] on input "#FFFFFF" at bounding box center [205, 405] width 141 height 12
paste input "E6CEB2"
click at [135, 399] on div at bounding box center [202, 399] width 135 height 0
click at [103, 308] on div at bounding box center [527, 244] width 1055 height 489
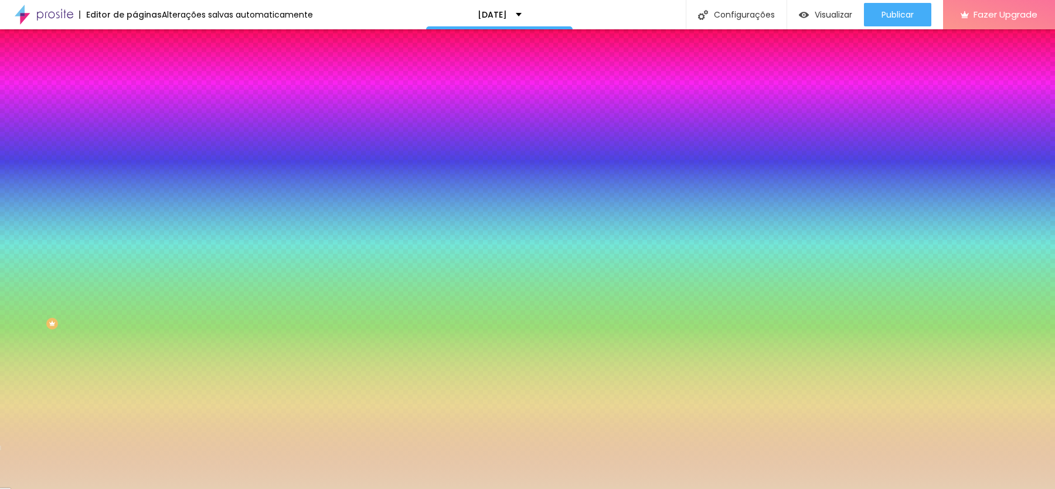
click at [103, 310] on div at bounding box center [527, 244] width 1055 height 489
click at [103, 329] on div at bounding box center [527, 244] width 1055 height 489
click at [135, 399] on input "#C9E6B2" at bounding box center [205, 405] width 141 height 12
click at [135, 378] on div "Cor de fundo Voltar ao padrão #C9E6B2" at bounding box center [202, 394] width 135 height 32
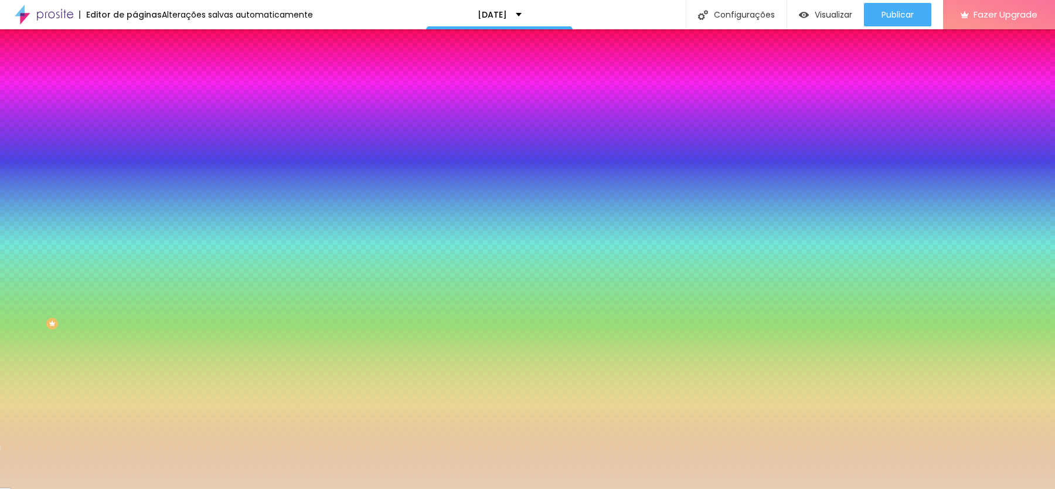
click at [135, 399] on input "#C9E6B2" at bounding box center [205, 405] width 141 height 12
paste input "FFFFFF"
click at [135, 399] on input "#FFFFFF" at bounding box center [205, 405] width 141 height 12
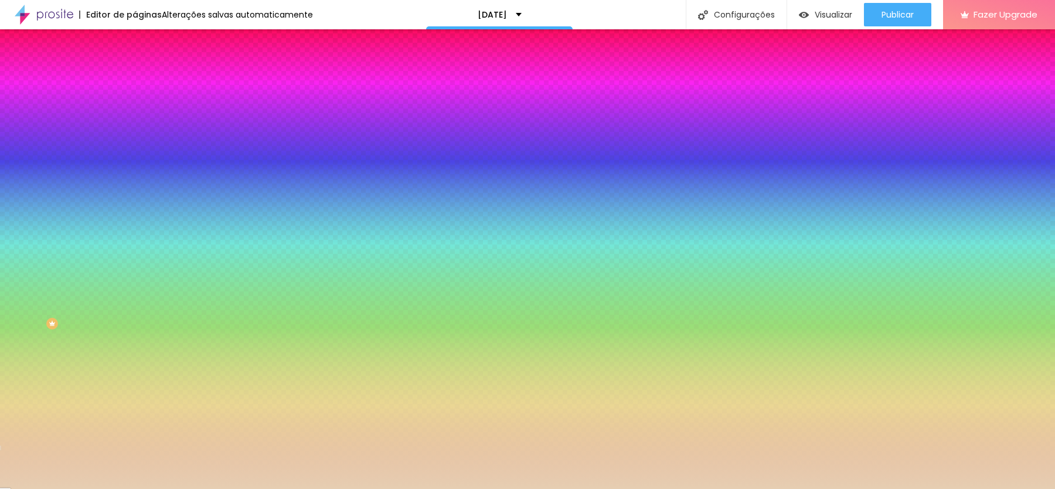
click at [135, 399] on input "#FFFFFF" at bounding box center [205, 405] width 141 height 12
paste input "971408"
type input "#971408"
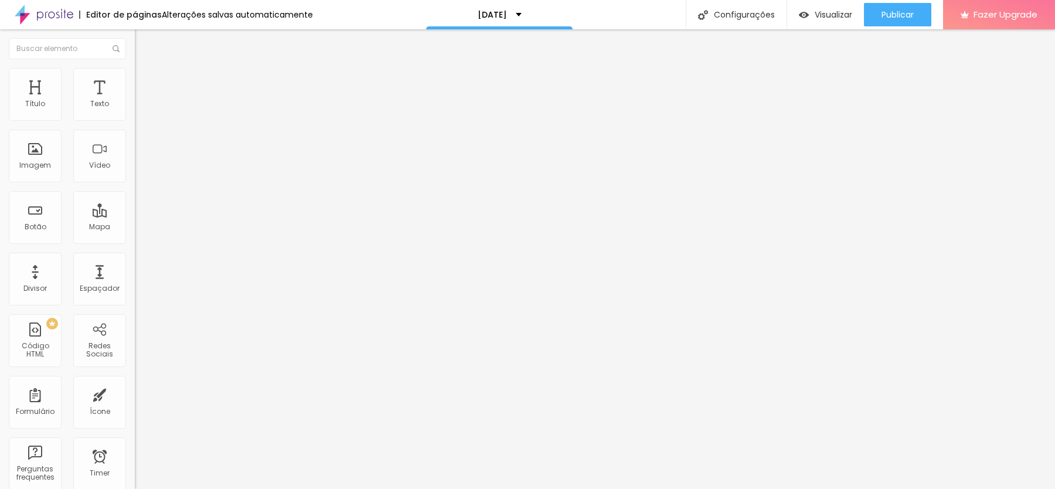
click at [135, 71] on img at bounding box center [140, 73] width 11 height 11
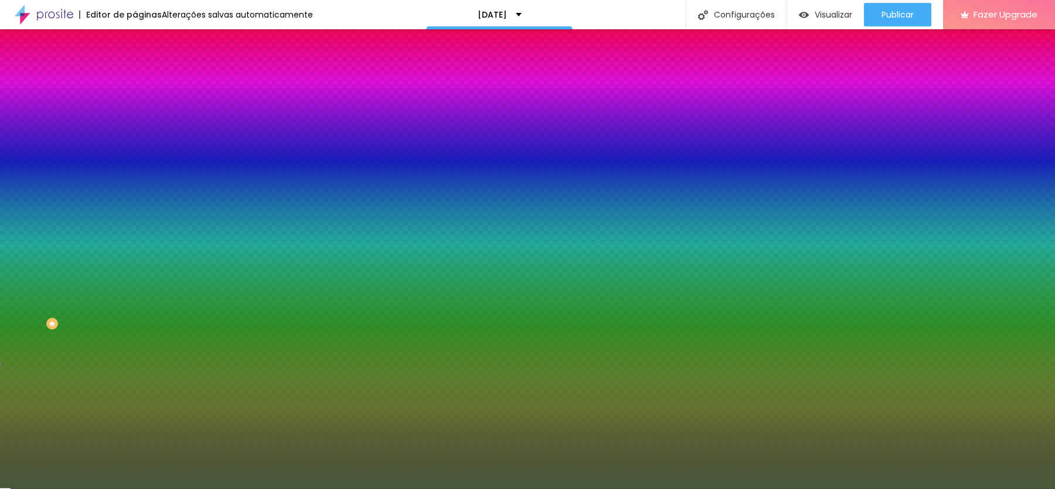
click at [135, 399] on div at bounding box center [202, 399] width 135 height 0
click at [135, 399] on input "#FFFFFF" at bounding box center [205, 405] width 141 height 12
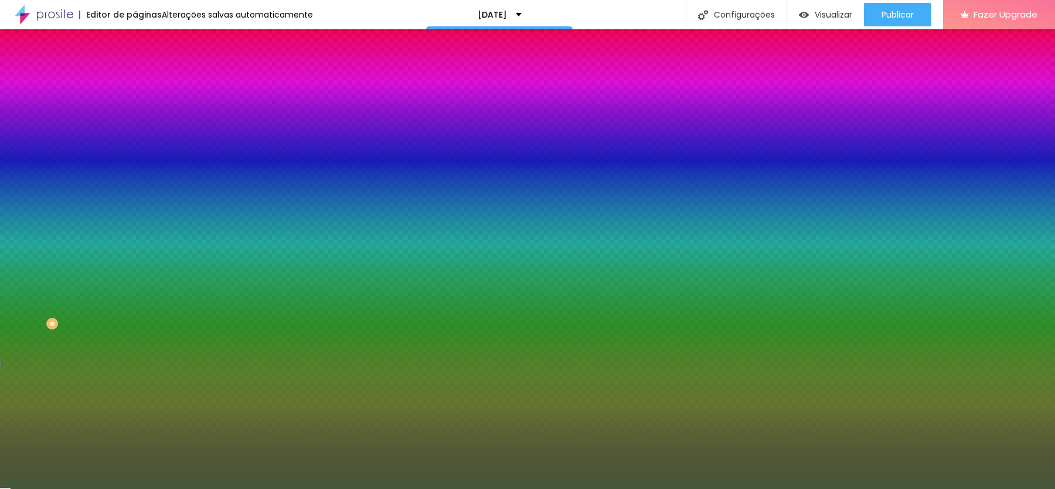
click at [135, 399] on input "#FFFFFF" at bounding box center [205, 405] width 141 height 12
paste input "971408"
type input "#971408"
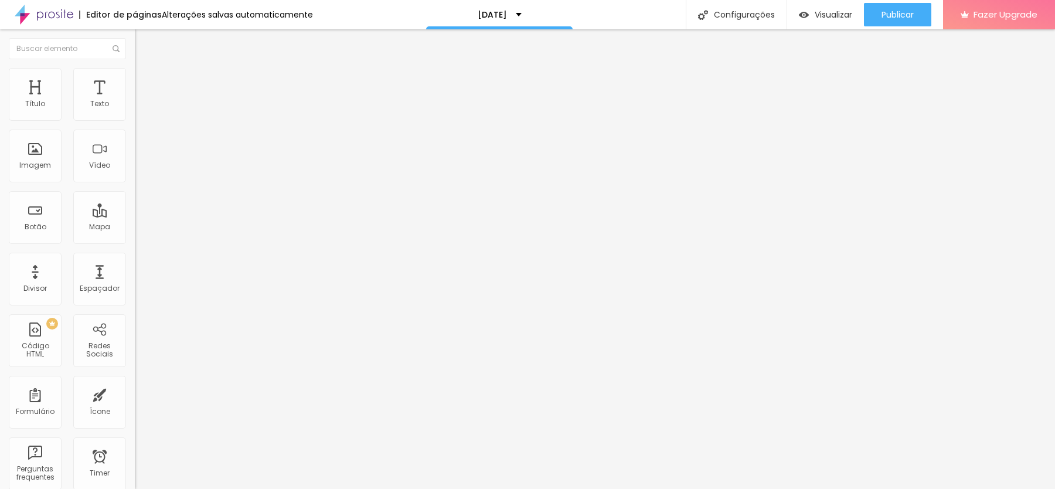
click at [145, 81] on span "Estilo" at bounding box center [154, 76] width 18 height 10
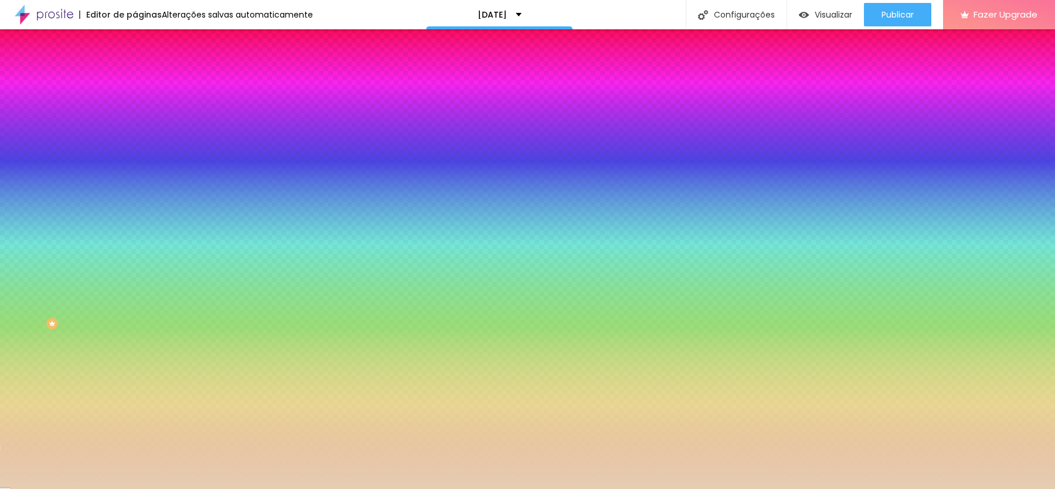
click at [135, 112] on div at bounding box center [202, 112] width 135 height 0
click at [135, 116] on input "#E6CEB2" at bounding box center [205, 118] width 141 height 12
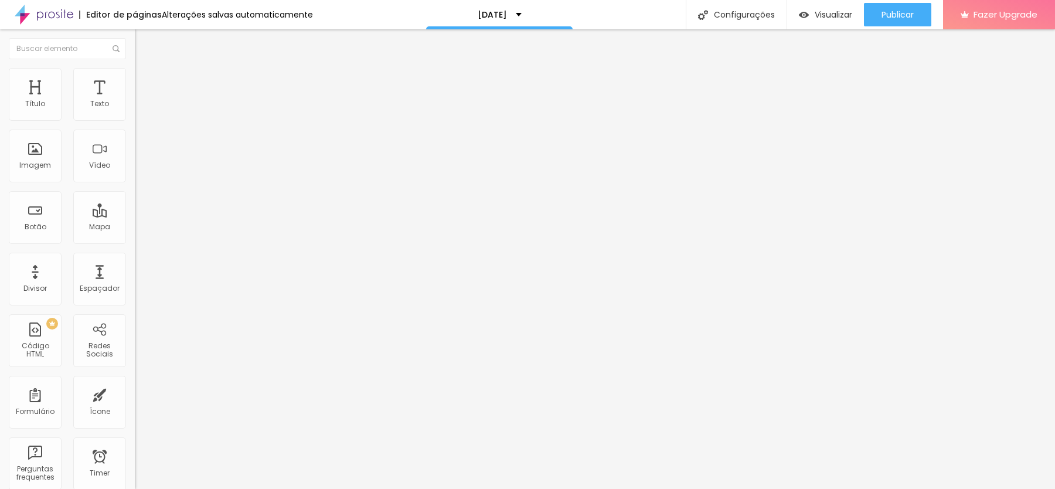
click at [145, 81] on span "Estilo" at bounding box center [154, 76] width 18 height 10
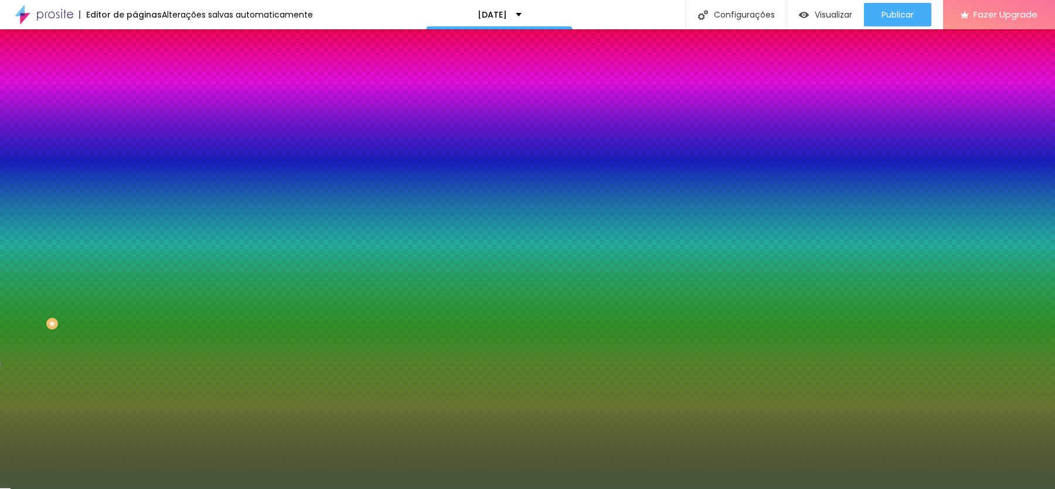
click at [135, 399] on input "#971408" at bounding box center [205, 405] width 141 height 12
paste input "E6CEB2"
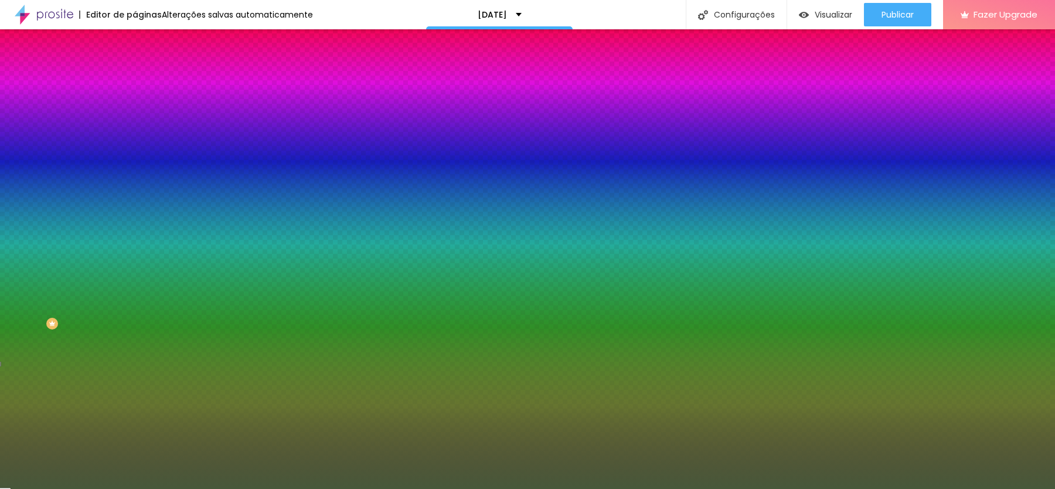
type input "#E6CEB2"
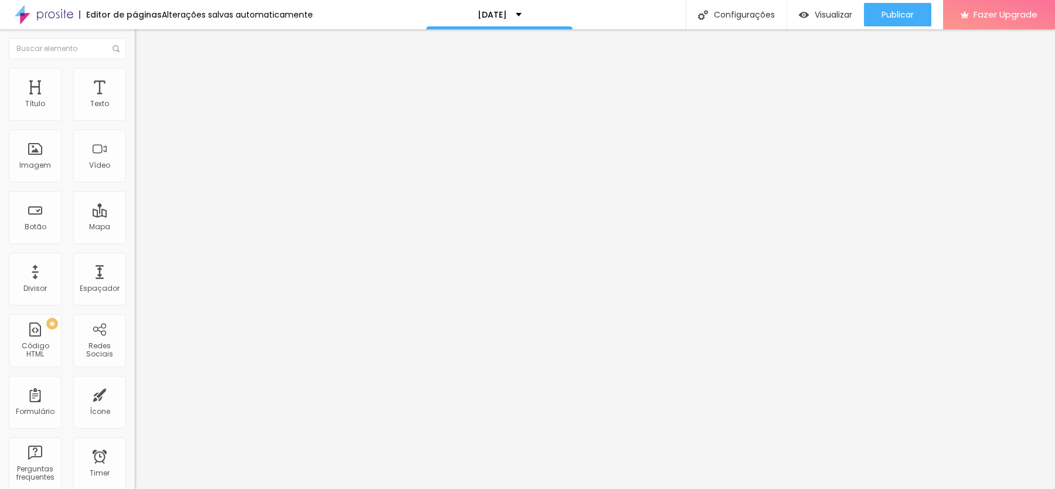
click at [135, 72] on img at bounding box center [140, 73] width 11 height 11
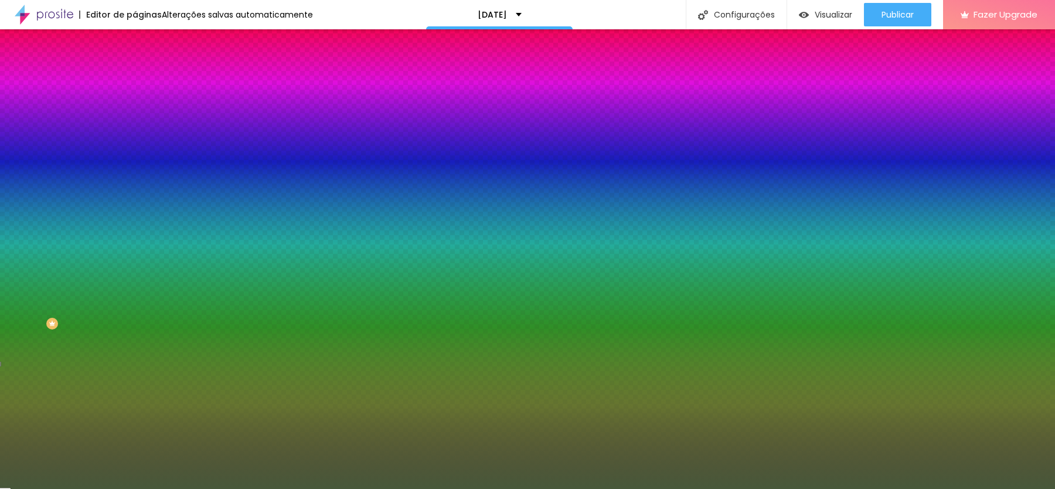
click at [135, 115] on input "#47583A" at bounding box center [205, 118] width 141 height 12
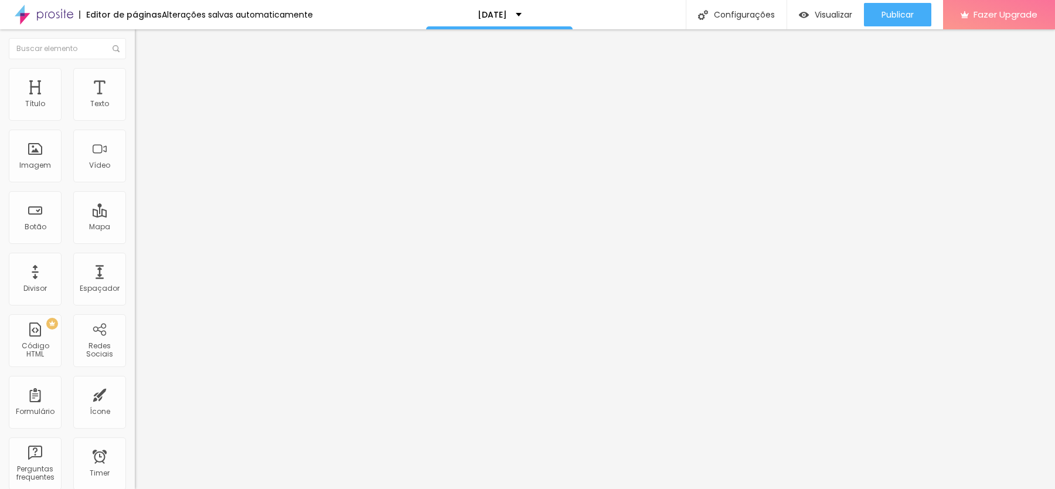
click at [135, 69] on img at bounding box center [140, 73] width 11 height 11
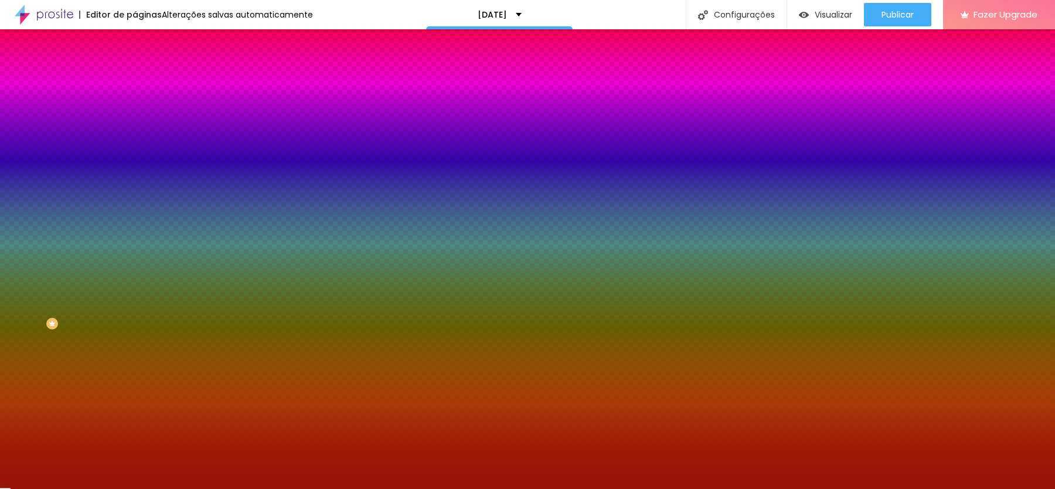
click at [135, 399] on input "#FFFFFF" at bounding box center [205, 405] width 141 height 12
paste input "47583A"
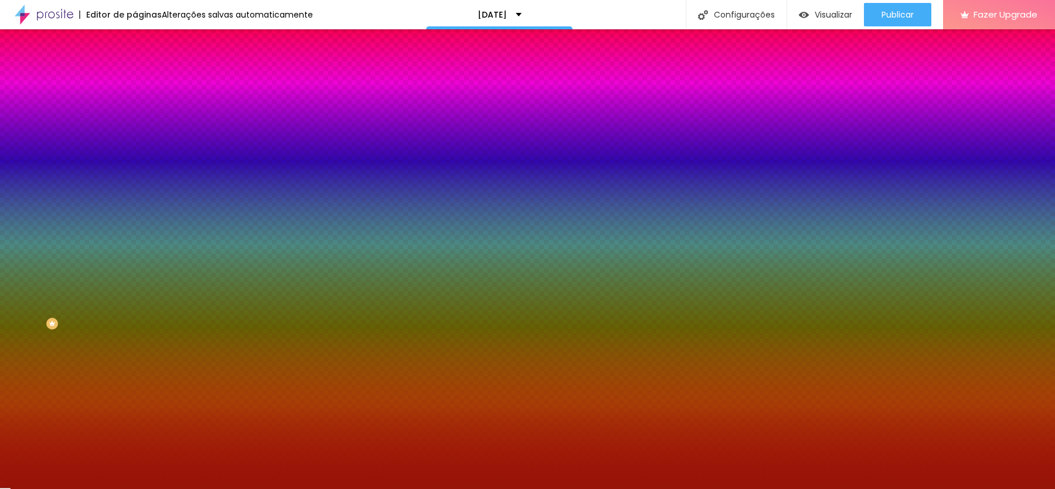
type input "#47583A"
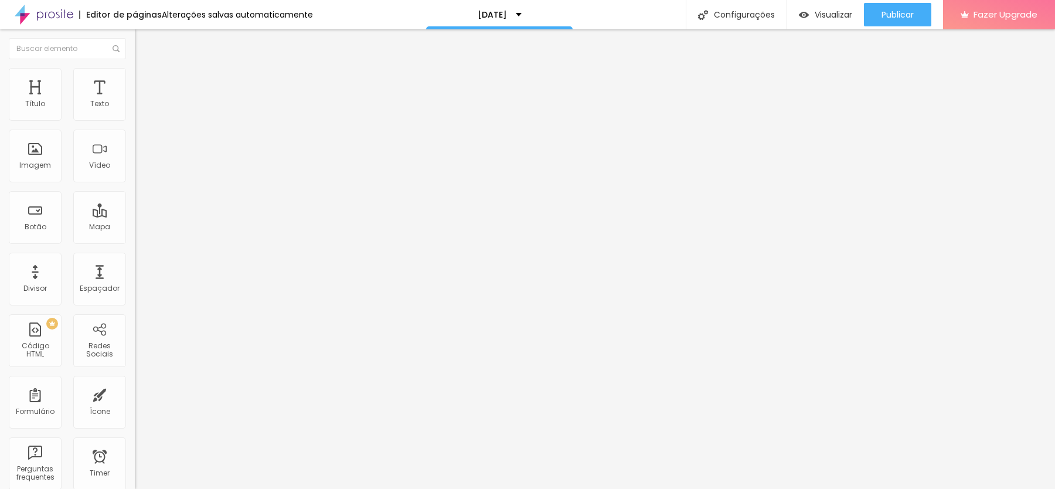
click at [135, 69] on img at bounding box center [140, 73] width 11 height 11
click at [135, 62] on li "Estilo" at bounding box center [202, 62] width 135 height 12
click at [135, 77] on li "Estilo" at bounding box center [202, 74] width 135 height 12
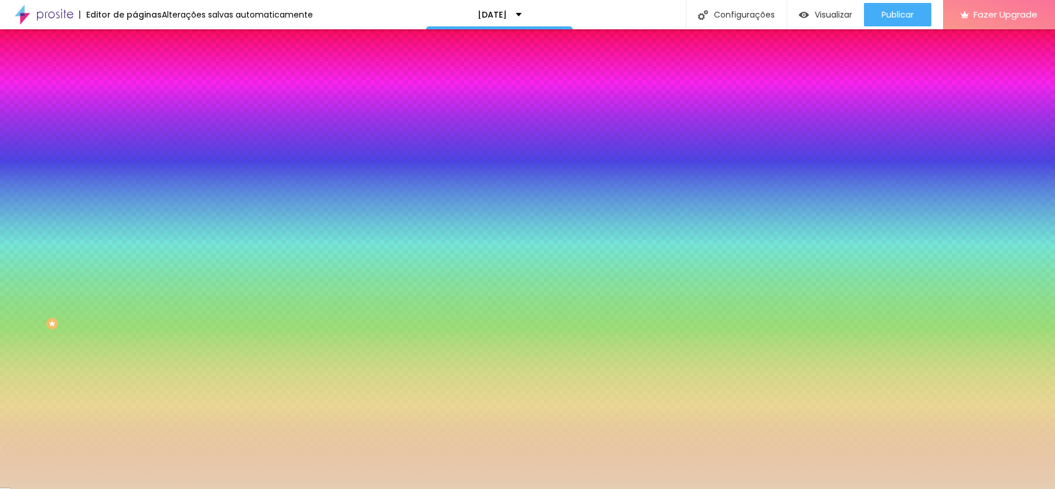
click at [135, 116] on input "#E6CEB2" at bounding box center [205, 118] width 141 height 12
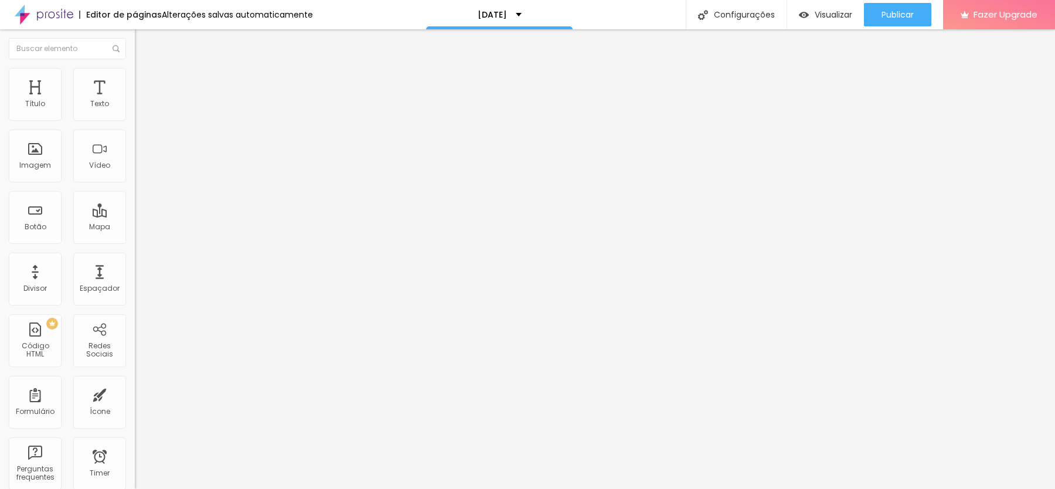
click at [145, 80] on span "Estilo" at bounding box center [154, 76] width 18 height 10
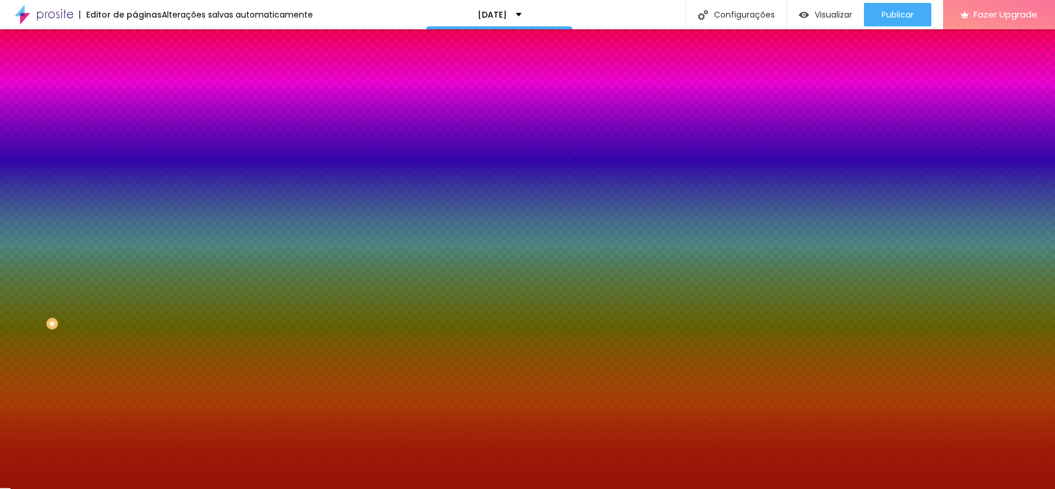
click at [135, 118] on input "#FFFFFF" at bounding box center [205, 118] width 141 height 12
click at [135, 399] on input "#47583A" at bounding box center [205, 405] width 141 height 12
paste input "E6CEB2"
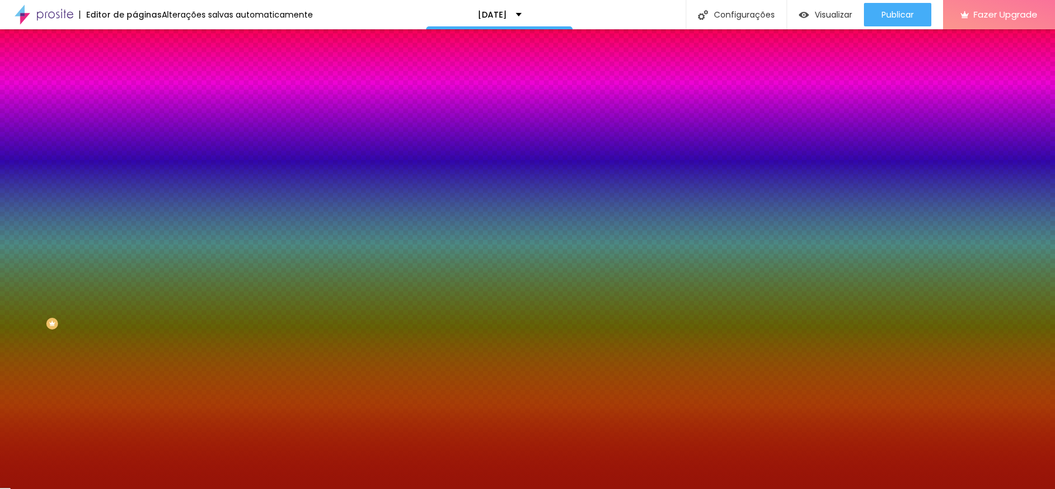
type input "#E6CEB2"
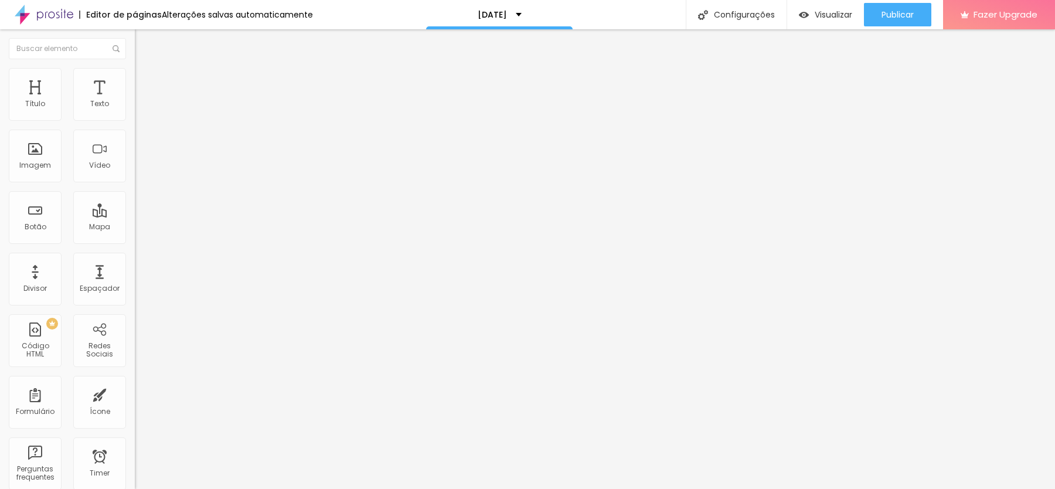
click at [144, 42] on img "button" at bounding box center [148, 42] width 9 height 9
click at [142, 110] on input "[DATE] 14:55" at bounding box center [168, 104] width 53 height 12
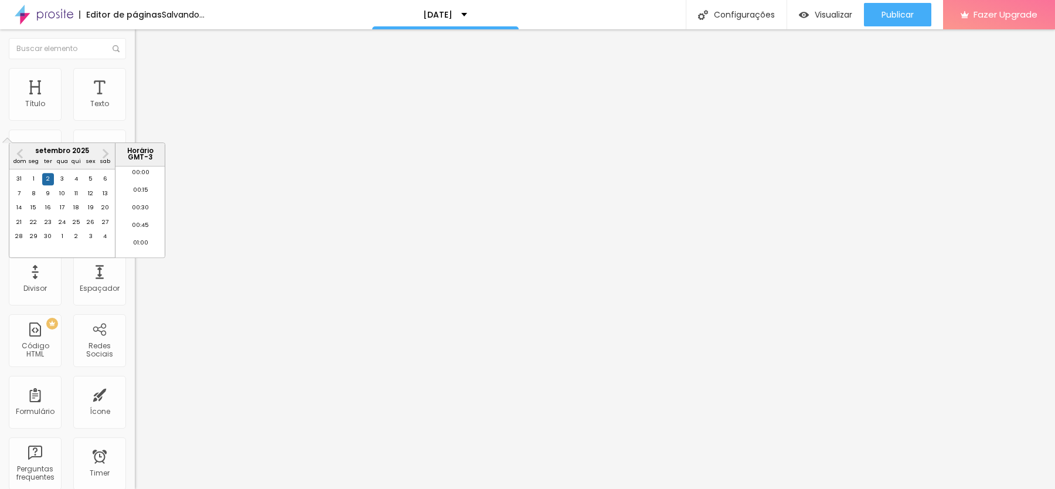
scroll to position [1000, 0]
click at [104, 152] on span "Next Month" at bounding box center [104, 153] width 0 height 13
click at [91, 199] on div "10" at bounding box center [91, 194] width 12 height 12
type input "[DATE] 14:55"
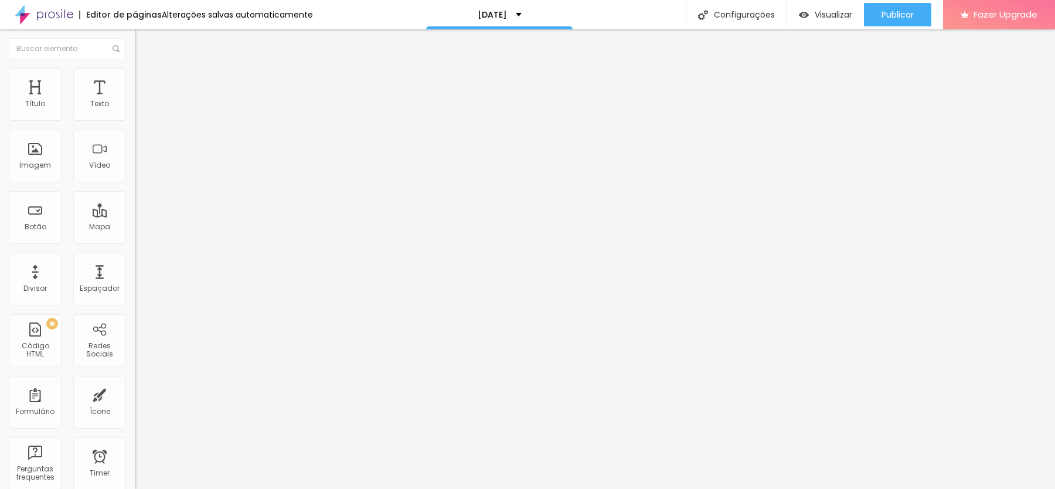
click at [135, 80] on li "Estilo" at bounding box center [202, 74] width 135 height 12
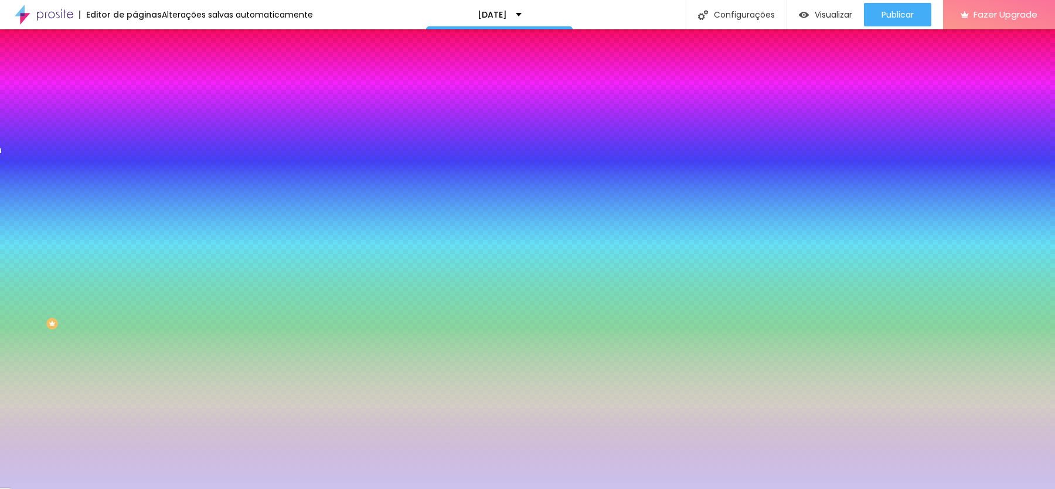
click at [135, 230] on div at bounding box center [202, 230] width 135 height 0
click at [135, 230] on input "#CBC3ED" at bounding box center [205, 236] width 141 height 12
paste input "E6CEB2"
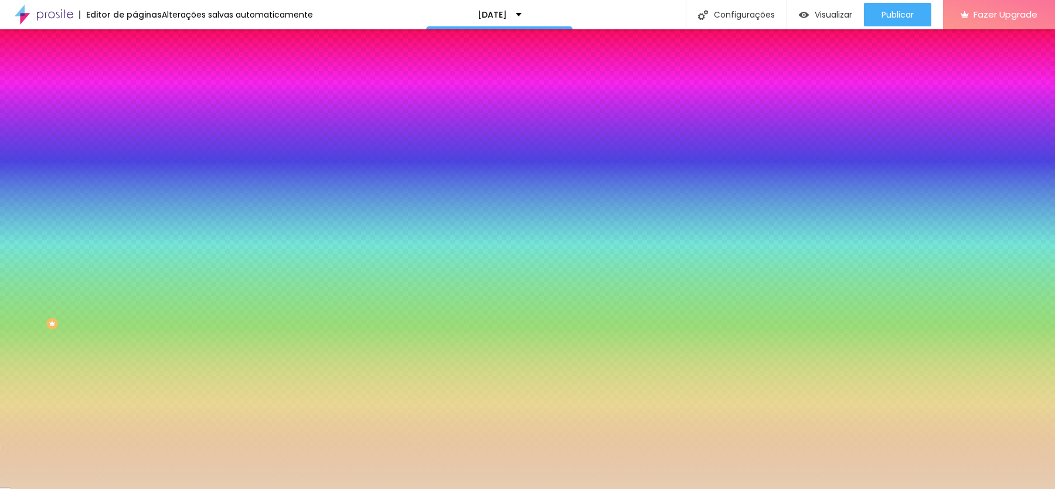
type input "#E6CEB2"
click at [139, 297] on icon "button" at bounding box center [142, 300] width 7 height 7
drag, startPoint x: 225, startPoint y: 388, endPoint x: 104, endPoint y: 355, distance: 125.7
click at [104, 355] on body "Editor de páginas Alterações salvas automaticamente [DATE] Configurações Config…" at bounding box center [527, 244] width 1055 height 489
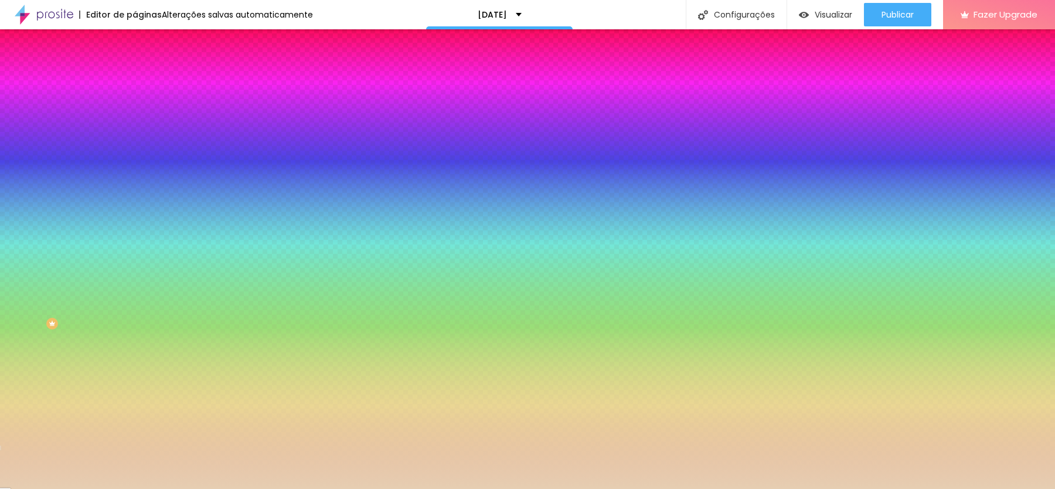
paste input "971408"
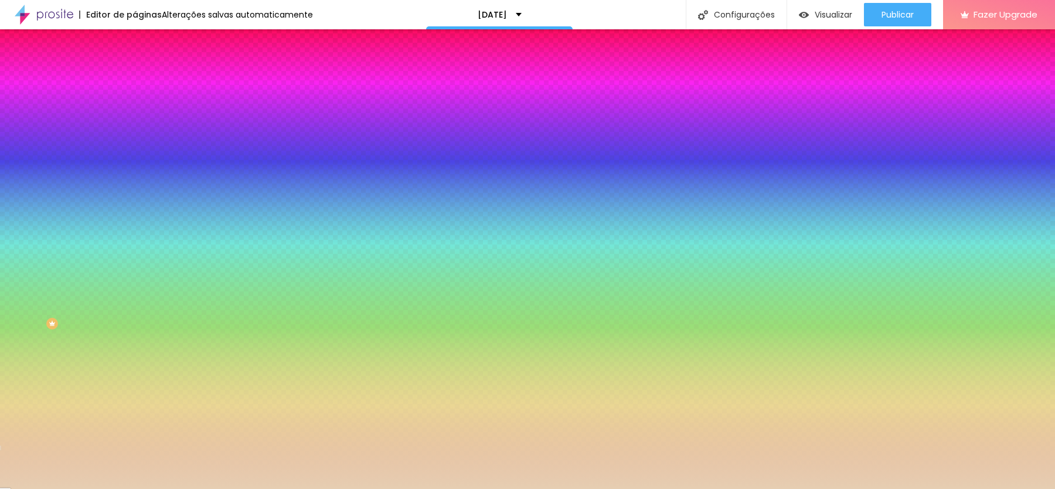
type input "#971408"
click at [114, 488] on div at bounding box center [527, 489] width 1055 height 0
click at [139, 264] on icon "button" at bounding box center [142, 267] width 7 height 7
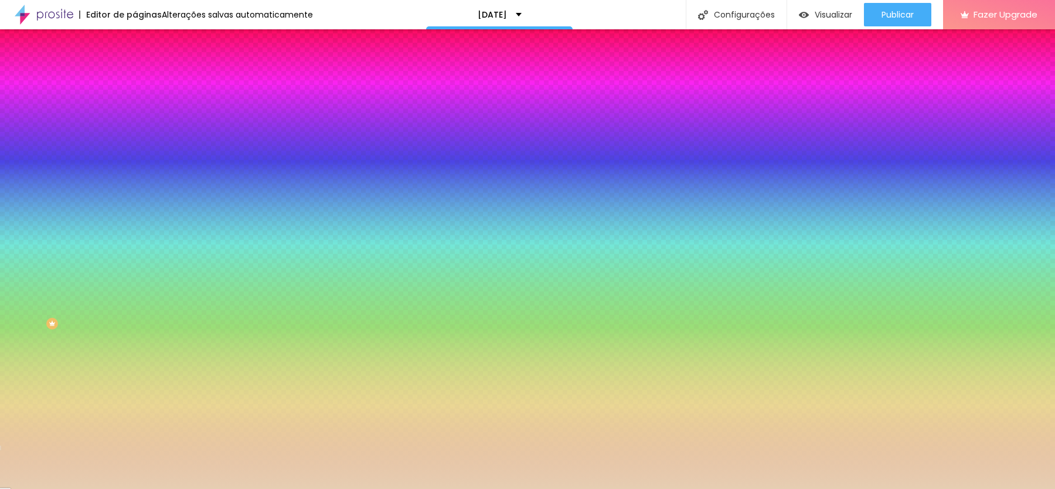
paste input "971408"
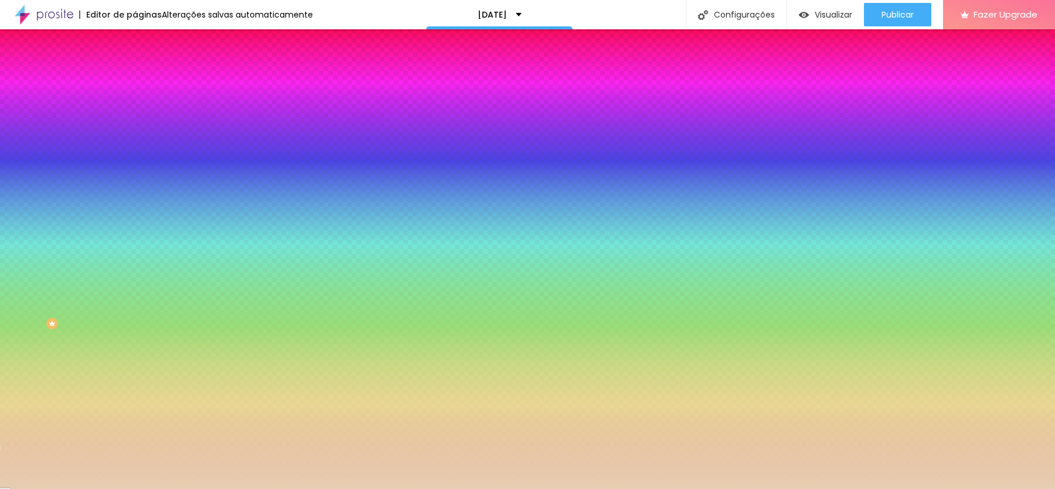
drag, startPoint x: 203, startPoint y: 345, endPoint x: 114, endPoint y: 281, distance: 110.1
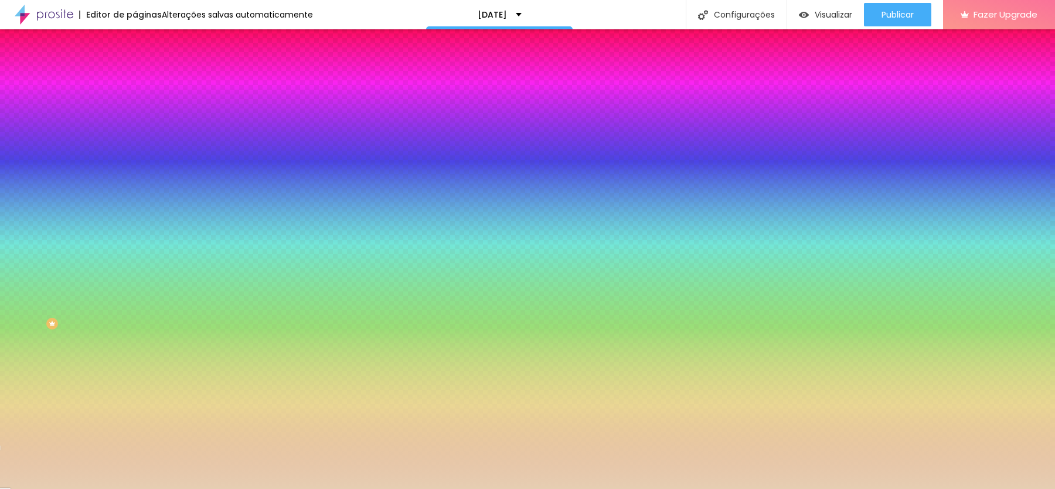
paste input "971408"
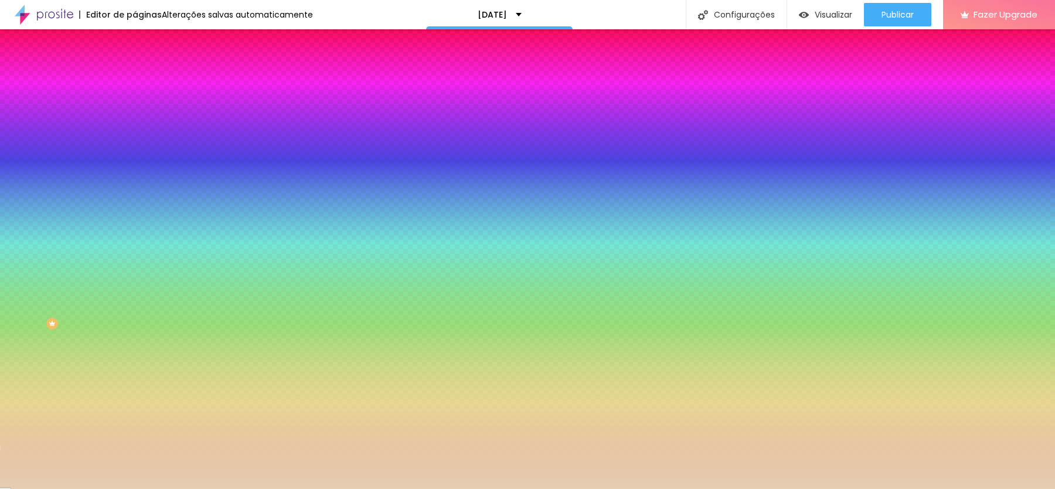
type input "#971408"
click at [86, 488] on div at bounding box center [527, 489] width 1055 height 0
click at [135, 230] on div at bounding box center [202, 230] width 135 height 0
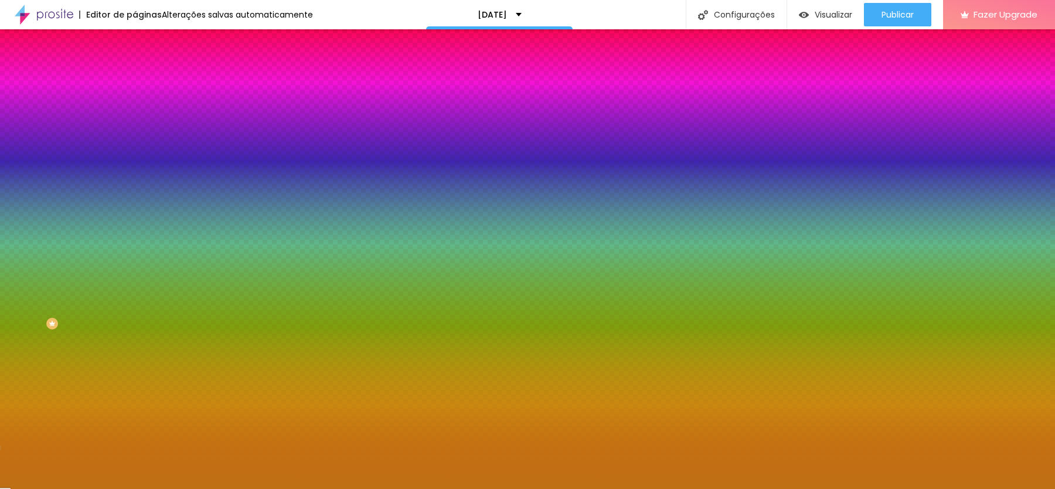
type input "#FFFFFF"
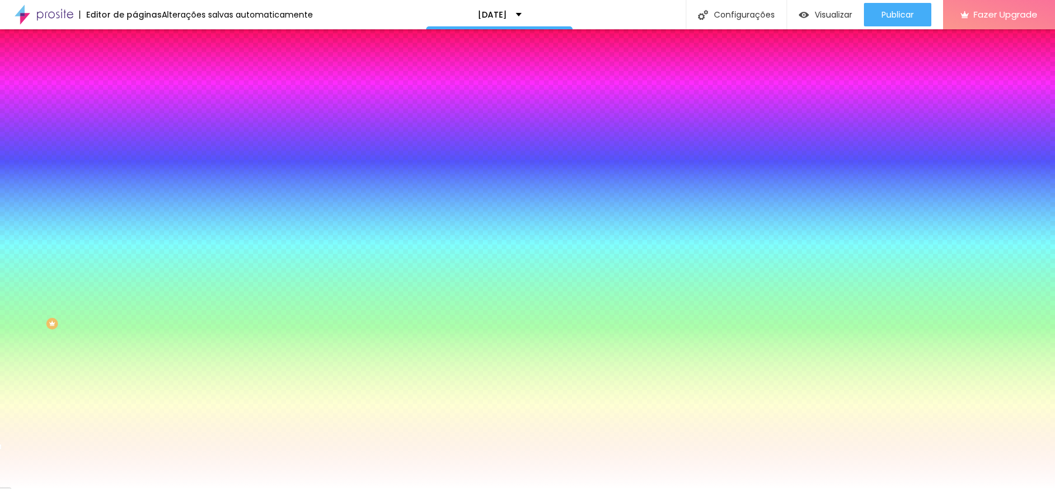
drag, startPoint x: 87, startPoint y: 215, endPoint x: 0, endPoint y: 176, distance: 95.2
click at [135, 176] on div "Visual Cor de fundo Voltar ao padrão #FFFFFF Tipografia do número Voltar ao pad…" at bounding box center [202, 238] width 135 height 295
click at [135, 230] on div at bounding box center [202, 230] width 135 height 0
click at [135, 172] on div "Visual Cor de fundo Voltar ao padrão #FFFFFF Tipografia do número Voltar ao pad…" at bounding box center [202, 238] width 135 height 295
click at [145, 83] on span "Avançado" at bounding box center [164, 88] width 39 height 10
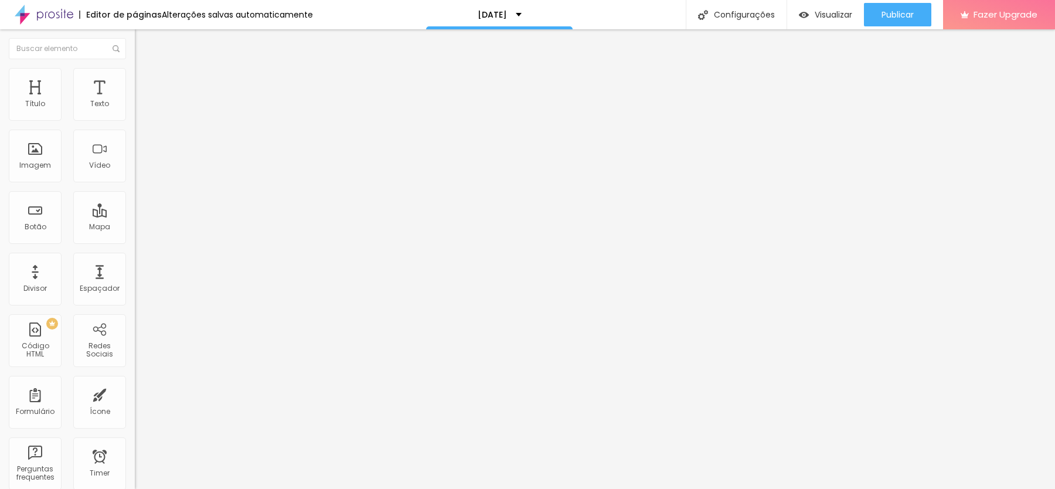
click at [135, 76] on li "Estilo" at bounding box center [202, 74] width 135 height 12
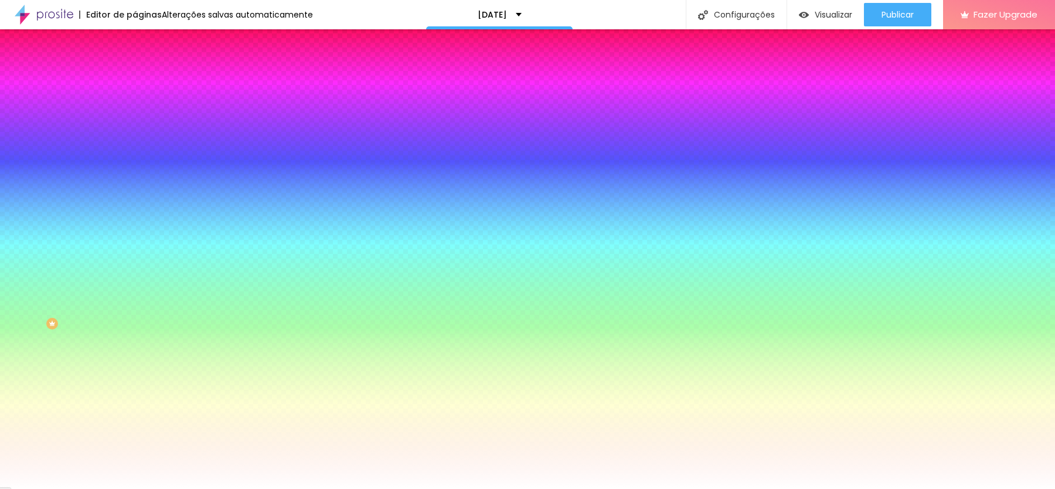
click at [139, 191] on img at bounding box center [142, 194] width 7 height 7
radio input "false"
click at [139, 191] on img at bounding box center [142, 194] width 7 height 7
radio input "false"
radio input "true"
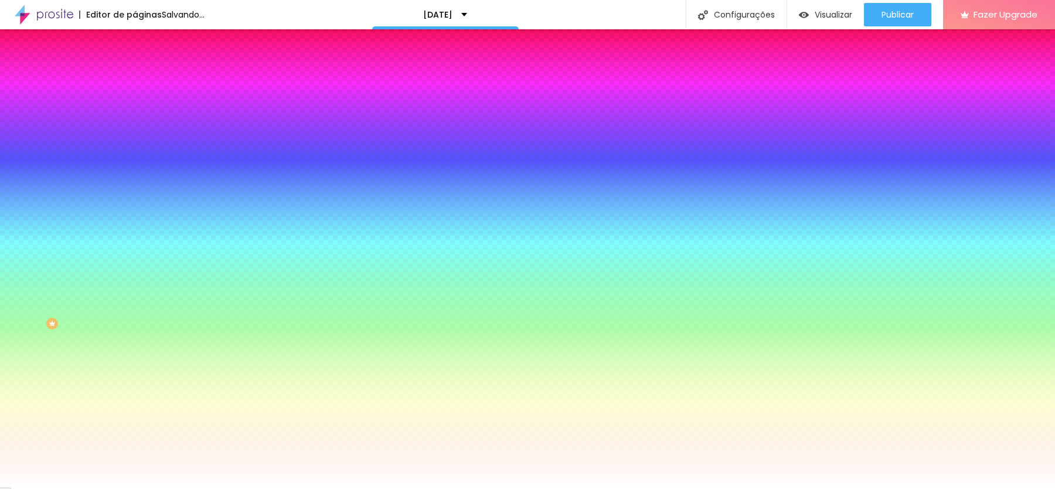
click at [135, 153] on img at bounding box center [166, 162] width 62 height 19
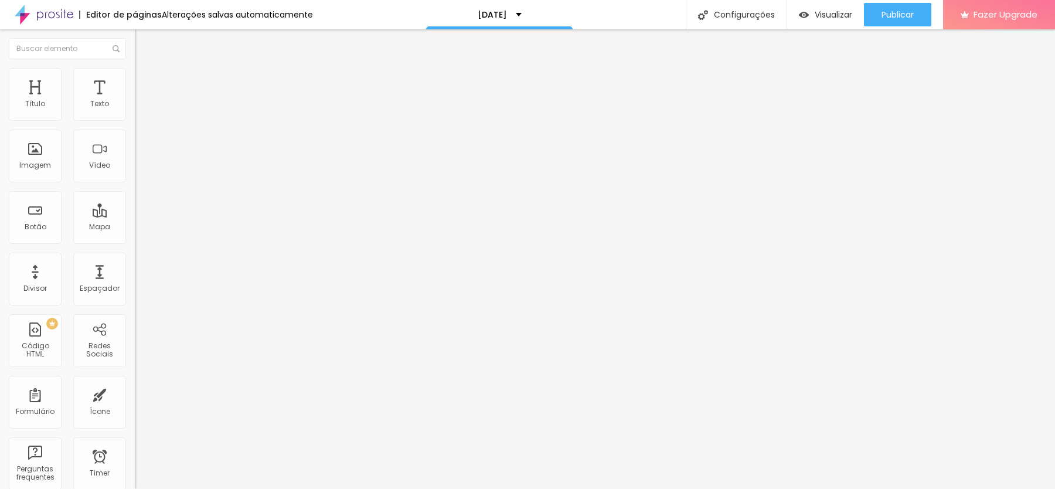
click at [135, 68] on li "Estilo" at bounding box center [202, 74] width 135 height 12
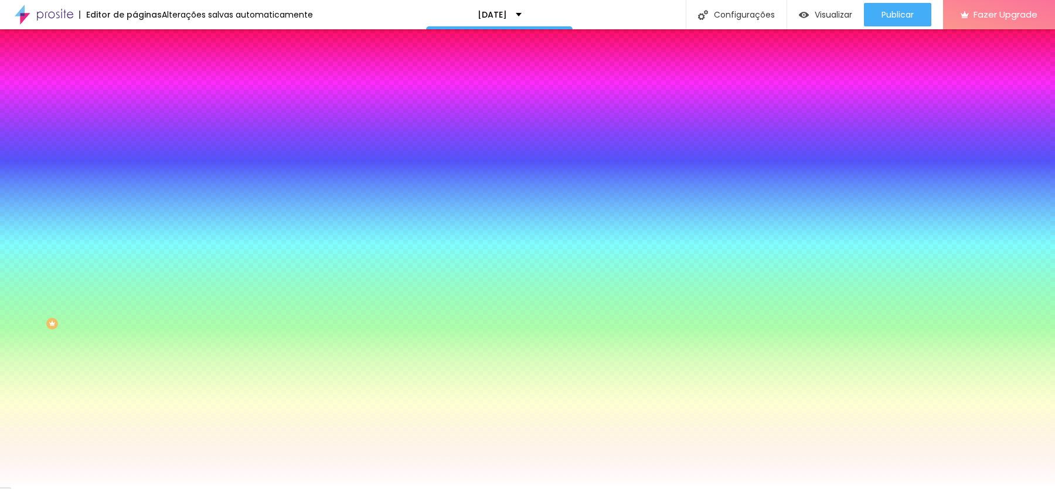
click at [135, 189] on button at bounding box center [143, 195] width 16 height 12
radio input "false"
radio input "true"
click at [135, 68] on li "Conteúdo" at bounding box center [202, 62] width 135 height 12
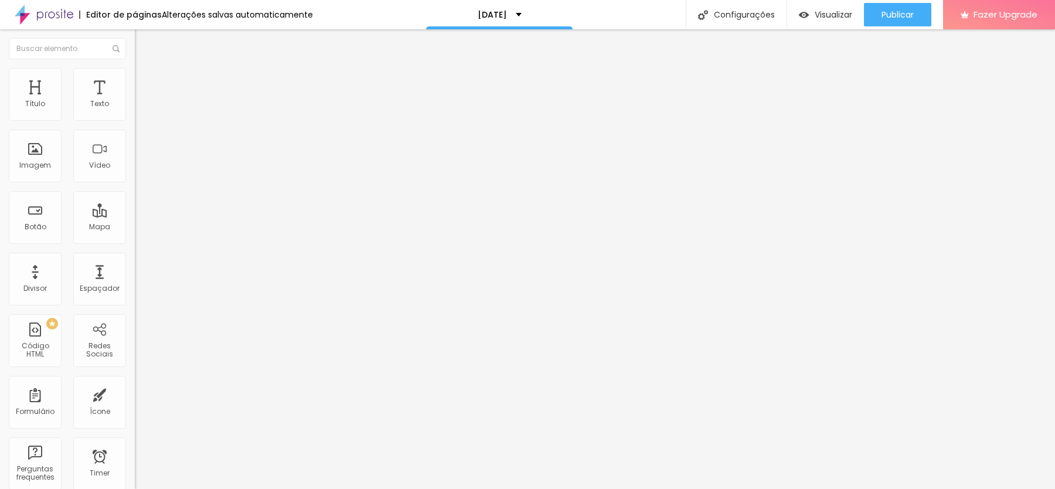
click at [142, 110] on input "[DATE] 14:55" at bounding box center [168, 104] width 53 height 12
click at [21, 154] on span "Previous Month" at bounding box center [21, 153] width 0 height 13
click at [107, 153] on button "Next Month" at bounding box center [105, 153] width 19 height 19
click at [90, 199] on div "10" at bounding box center [91, 194] width 12 height 12
click at [142, 110] on input "[DATE] 14:55" at bounding box center [168, 104] width 53 height 12
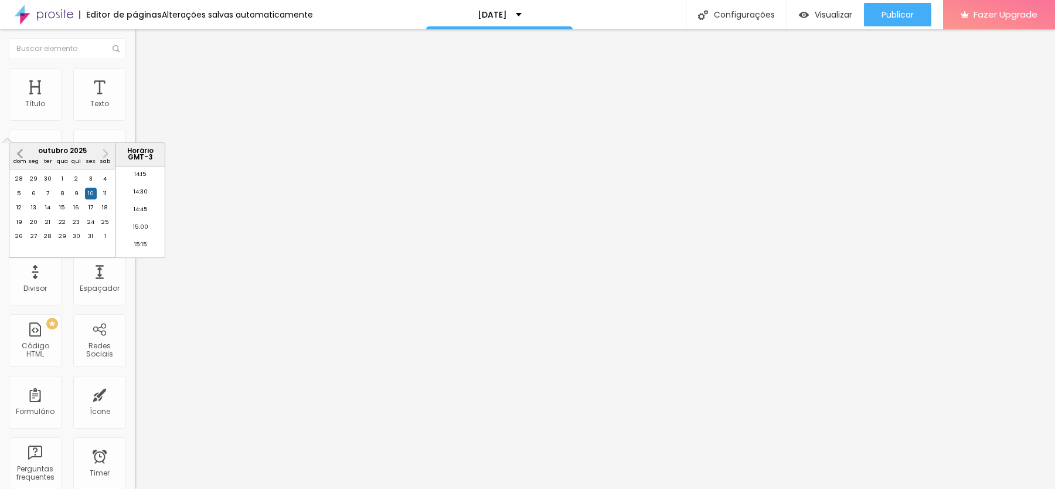
click at [17, 148] on button "Previous Month" at bounding box center [20, 153] width 19 height 19
click at [107, 151] on button "Next Month" at bounding box center [105, 153] width 19 height 19
click at [92, 199] on div "10" at bounding box center [91, 194] width 12 height 12
click at [21, 154] on span "Previous Month" at bounding box center [21, 153] width 0 height 13
click at [104, 154] on span "Next Month" at bounding box center [104, 153] width 0 height 13
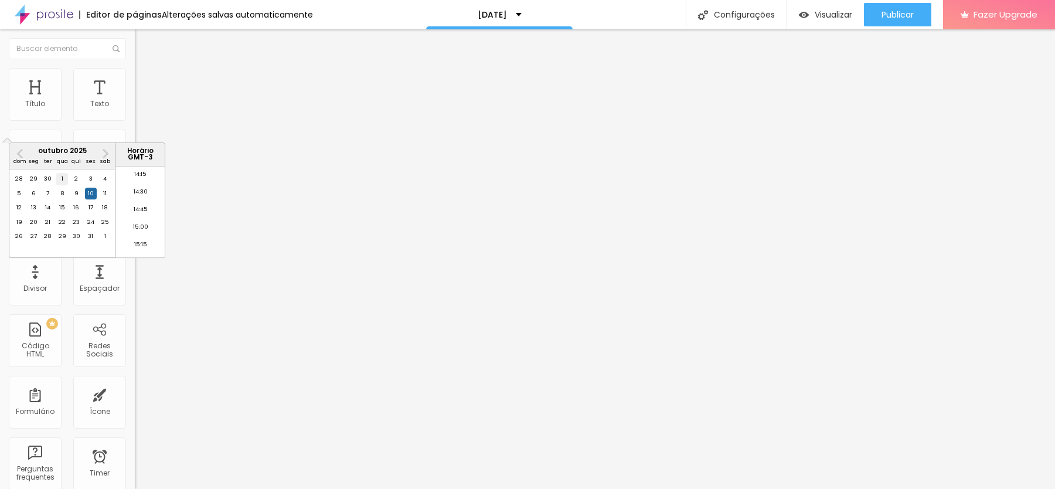
click at [59, 185] on div "1" at bounding box center [62, 179] width 12 height 12
type input "[DATE] 14:55"
click at [60, 185] on div "1" at bounding box center [62, 179] width 12 height 12
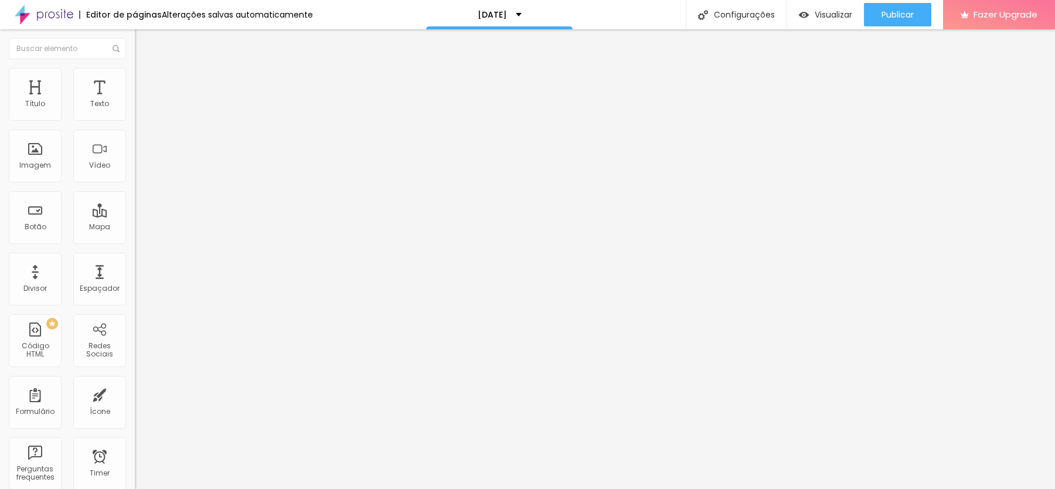
click at [135, 179] on img at bounding box center [138, 176] width 6 height 6
click at [135, 179] on div "Dias Horas [PERSON_NAME]" at bounding box center [202, 148] width 135 height 62
click at [135, 161] on img at bounding box center [138, 158] width 6 height 6
click at [135, 142] on img at bounding box center [138, 139] width 6 height 6
click at [135, 136] on div at bounding box center [202, 136] width 135 height 0
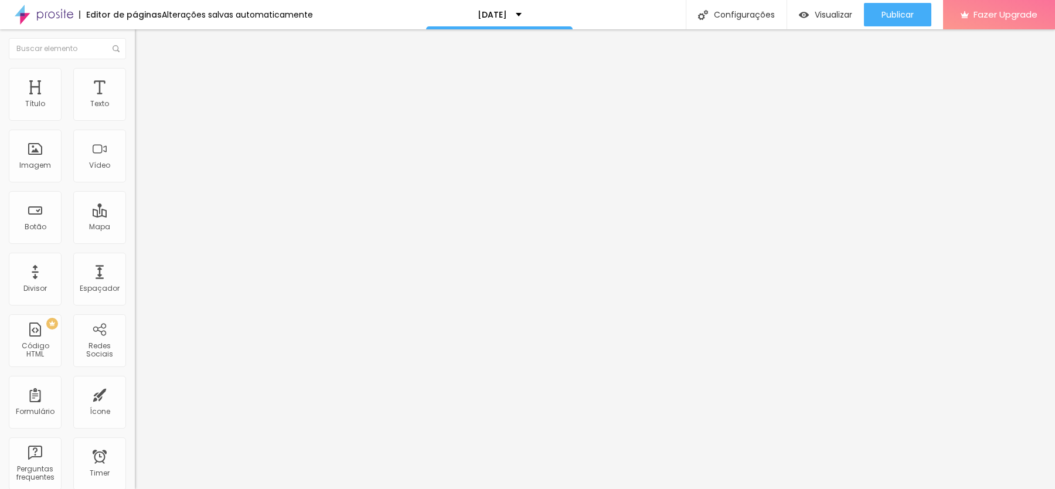
click at [135, 155] on div at bounding box center [202, 155] width 135 height 0
click at [145, 81] on span "Estilo" at bounding box center [154, 76] width 18 height 10
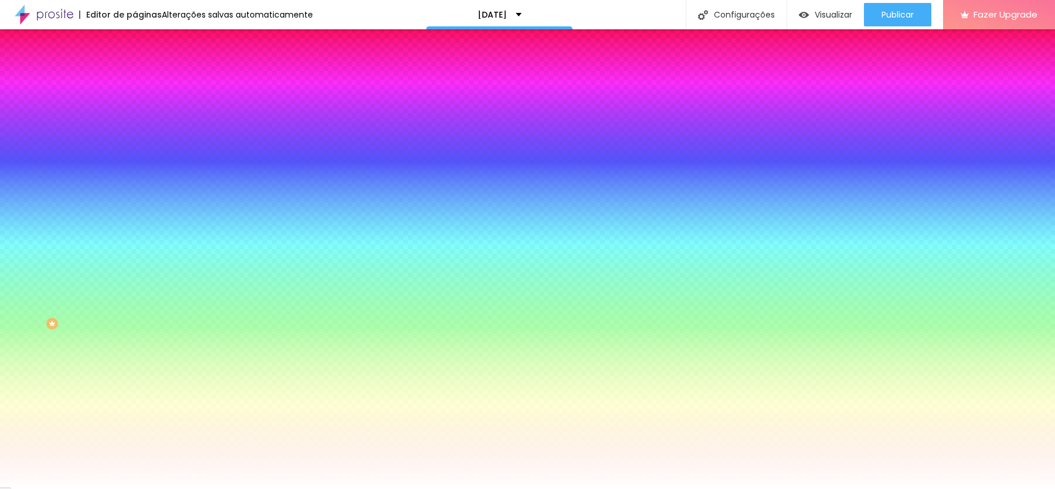
click at [145, 83] on span "Avançado" at bounding box center [164, 88] width 39 height 10
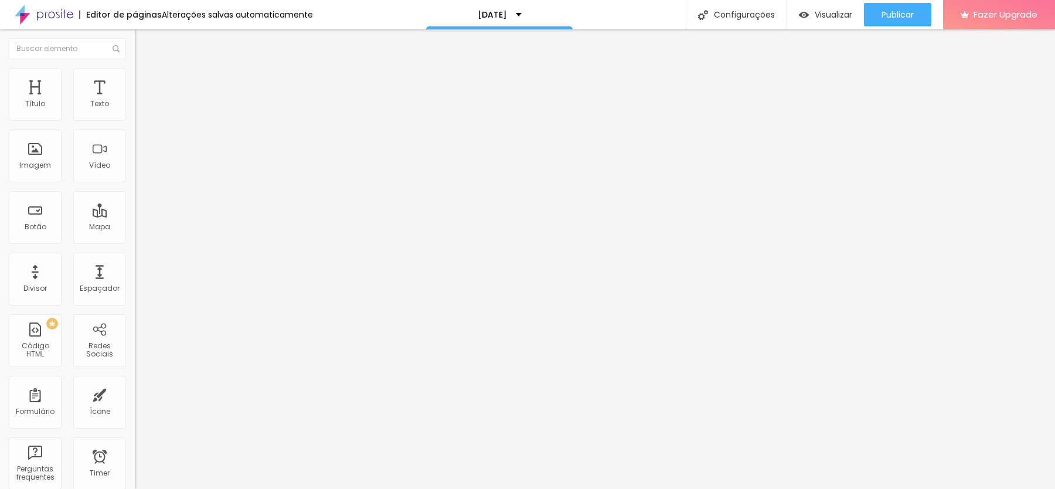
click at [135, 173] on div at bounding box center [202, 173] width 135 height 0
click at [135, 75] on ul "Conteúdo Estilo Avançado" at bounding box center [202, 73] width 135 height 35
click at [135, 75] on img at bounding box center [140, 73] width 11 height 11
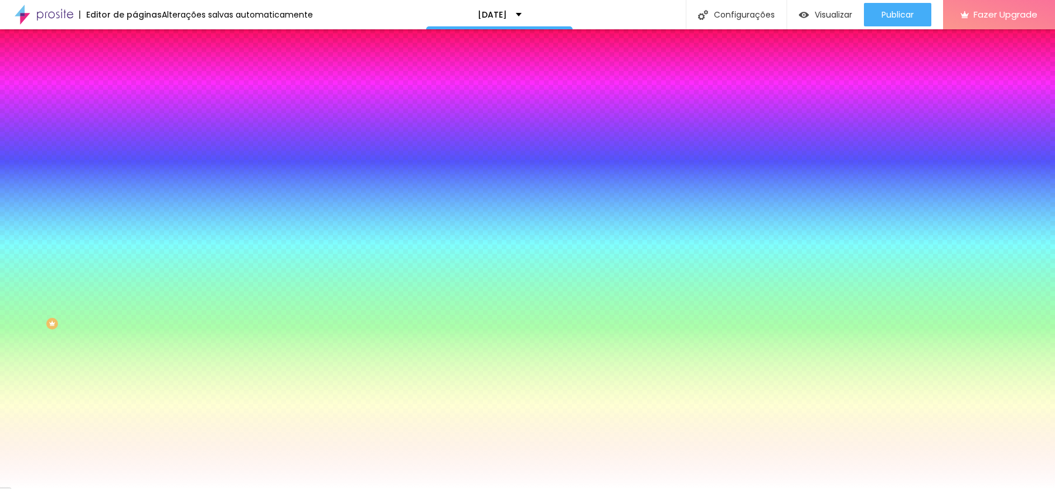
click at [139, 191] on img at bounding box center [142, 194] width 7 height 7
radio input "true"
radio input "false"
click at [139, 191] on img at bounding box center [142, 194] width 7 height 7
radio input "false"
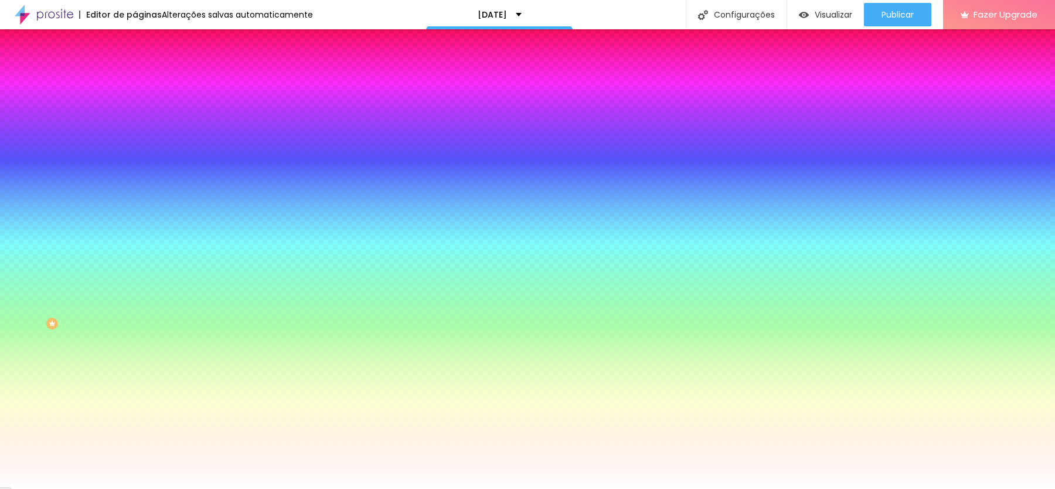
click at [139, 191] on img at bounding box center [142, 194] width 7 height 7
radio input "false"
click at [139, 191] on img at bounding box center [142, 194] width 7 height 7
radio input "false"
radio input "true"
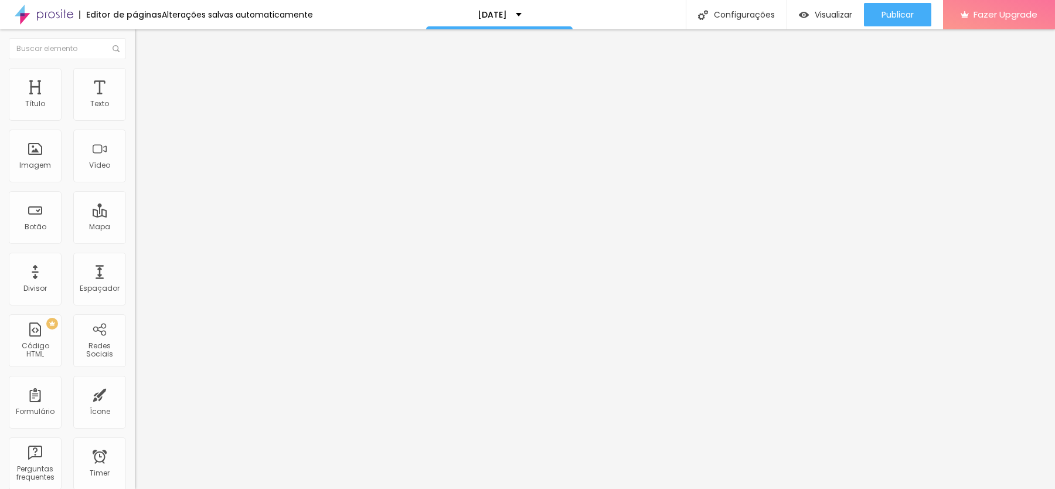
click at [135, 124] on span "Editar perguntas" at bounding box center [168, 119] width 67 height 10
drag, startPoint x: 726, startPoint y: 321, endPoint x: 675, endPoint y: 318, distance: 51.7
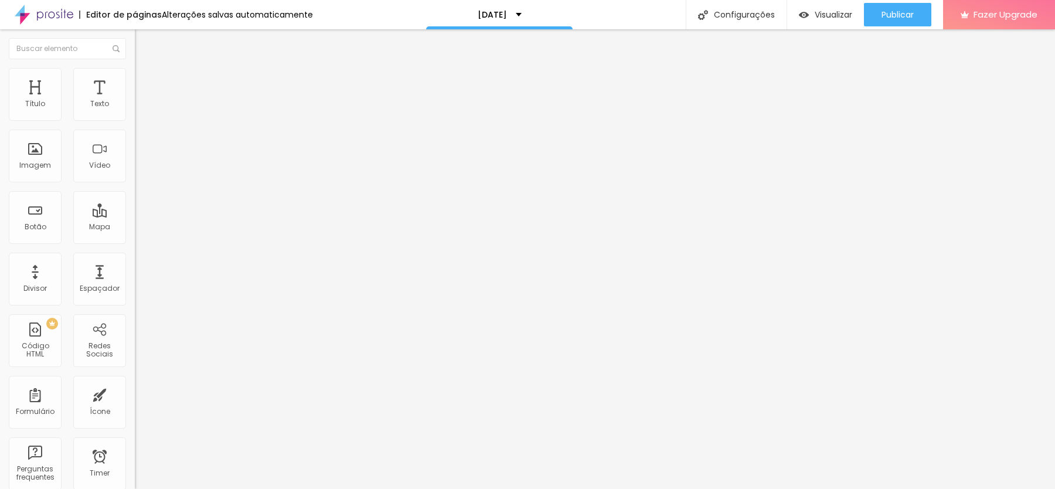
drag, startPoint x: 761, startPoint y: 329, endPoint x: 818, endPoint y: 322, distance: 56.7
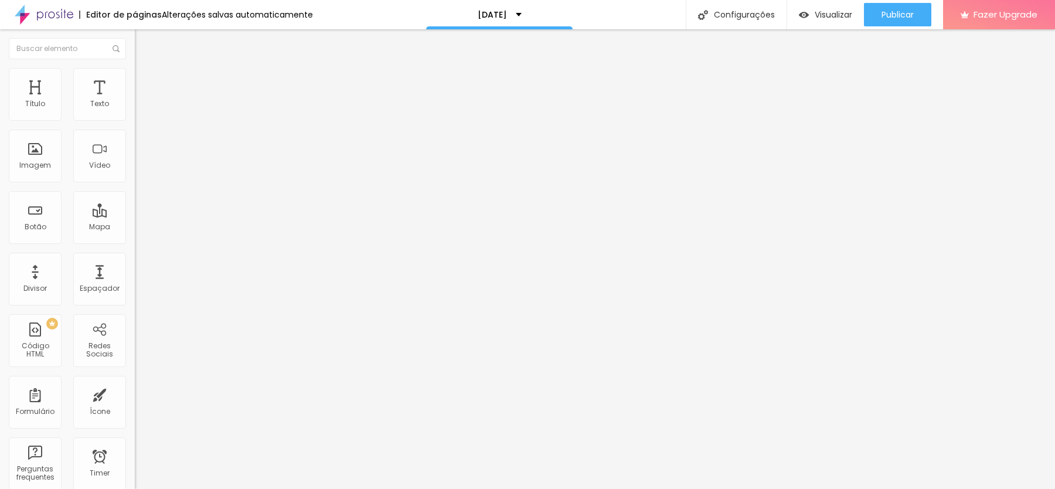
click at [145, 79] on span "Estilo" at bounding box center [154, 76] width 18 height 10
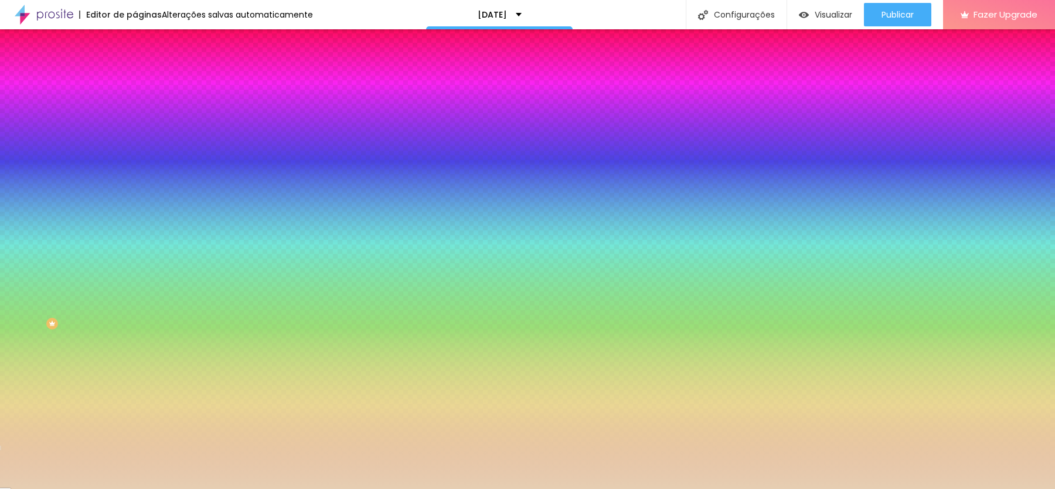
click at [135, 183] on button "button" at bounding box center [143, 189] width 16 height 12
click at [104, 488] on div at bounding box center [527, 489] width 1055 height 0
click at [135, 118] on input "#E6CEB2" at bounding box center [205, 118] width 141 height 12
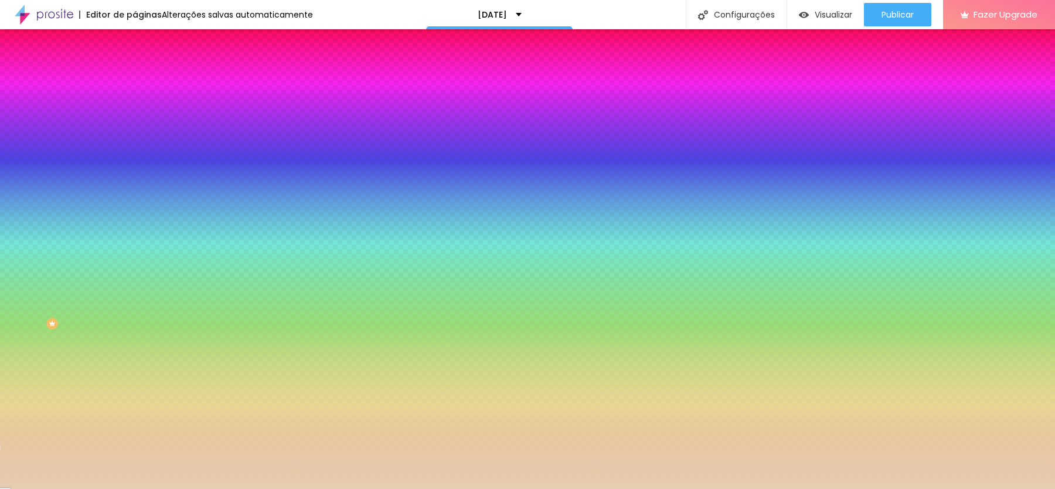
click at [135, 118] on input "#E6CEB2" at bounding box center [205, 118] width 141 height 12
click at [139, 185] on icon "button" at bounding box center [142, 188] width 7 height 7
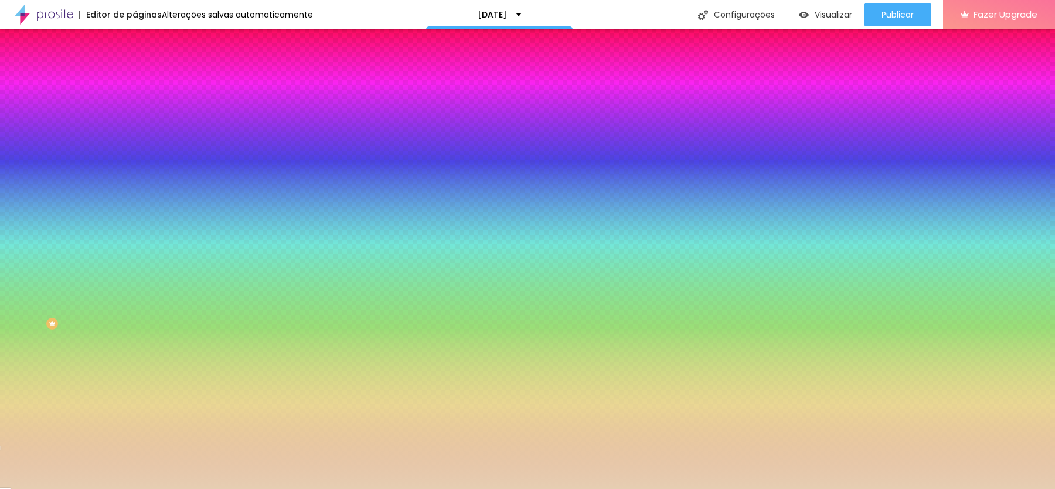
paste input "E6CEB2"
type input "#E6CEB2"
type input "1"
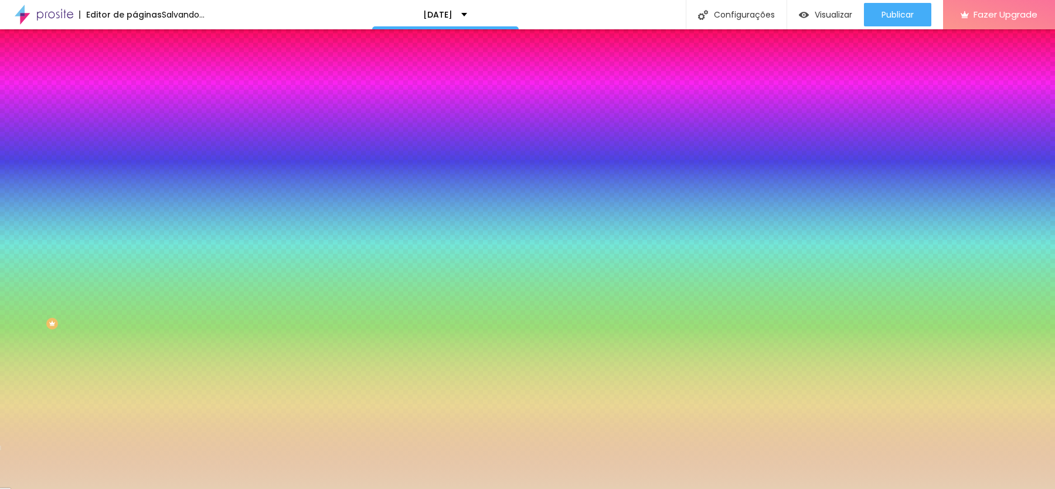
type input "1"
type input "2"
type input "3"
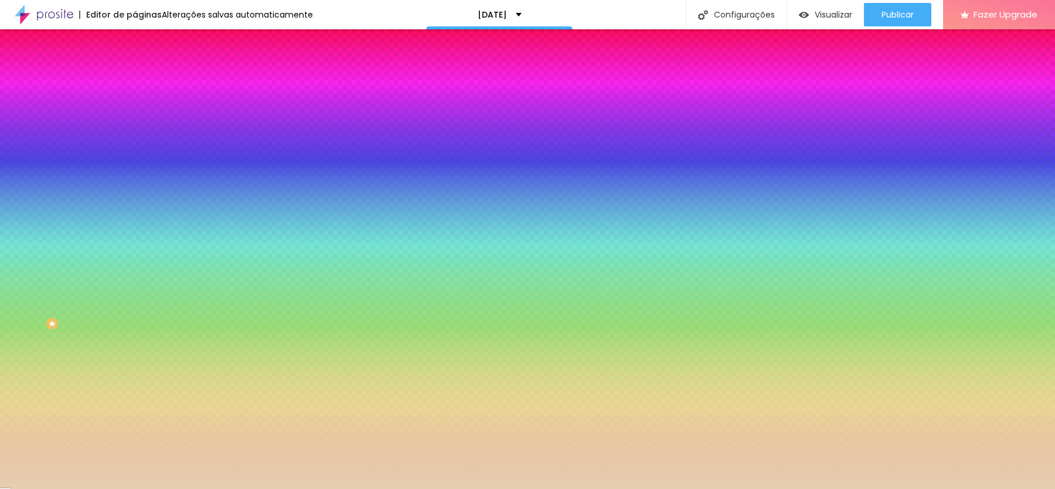
type input "4"
type input "5"
drag, startPoint x: 133, startPoint y: 247, endPoint x: 289, endPoint y: 239, distance: 156.1
type input "5"
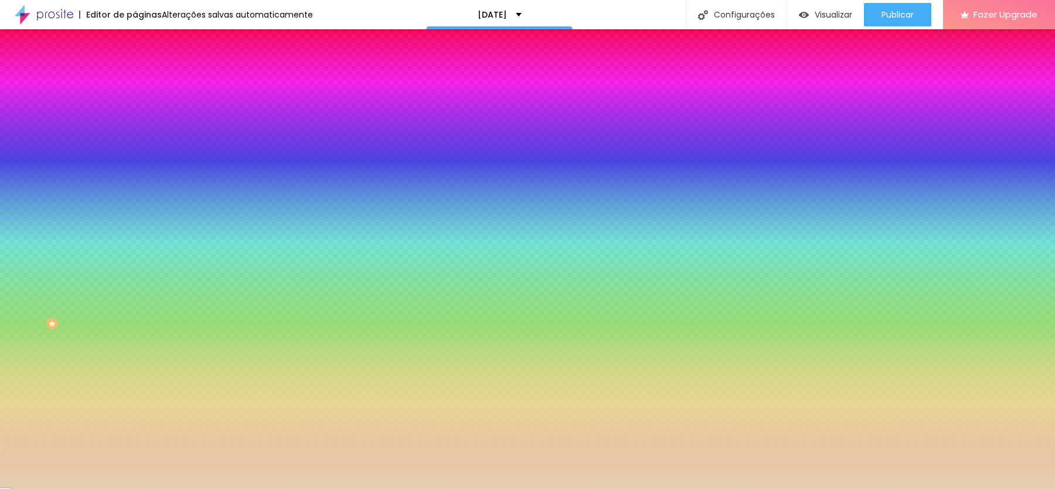
click at [78, 488] on div at bounding box center [527, 489] width 1055 height 0
click at [135, 112] on div at bounding box center [202, 112] width 135 height 0
click at [135, 112] on div "Cor de fundo Voltar ao padrão #E6CEB2" at bounding box center [202, 107] width 135 height 32
click at [139, 108] on icon "button" at bounding box center [143, 104] width 8 height 8
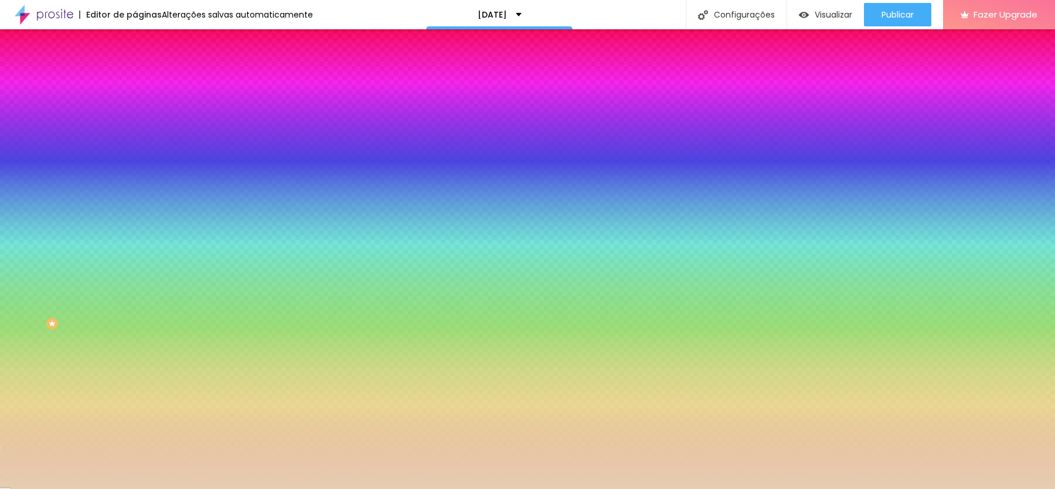
click at [139, 185] on icon "button" at bounding box center [142, 188] width 7 height 7
type input "4"
type input "3"
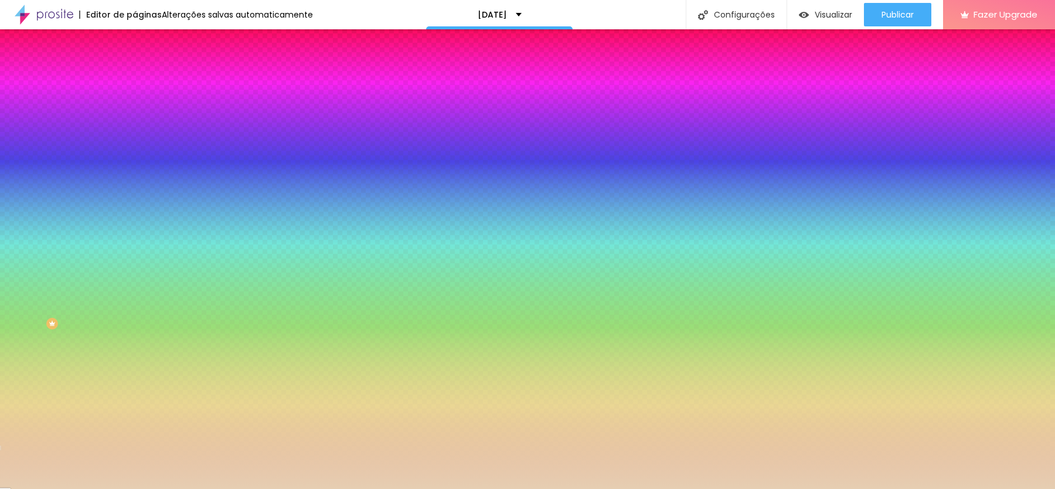
type input "2"
type input "1"
type input "2"
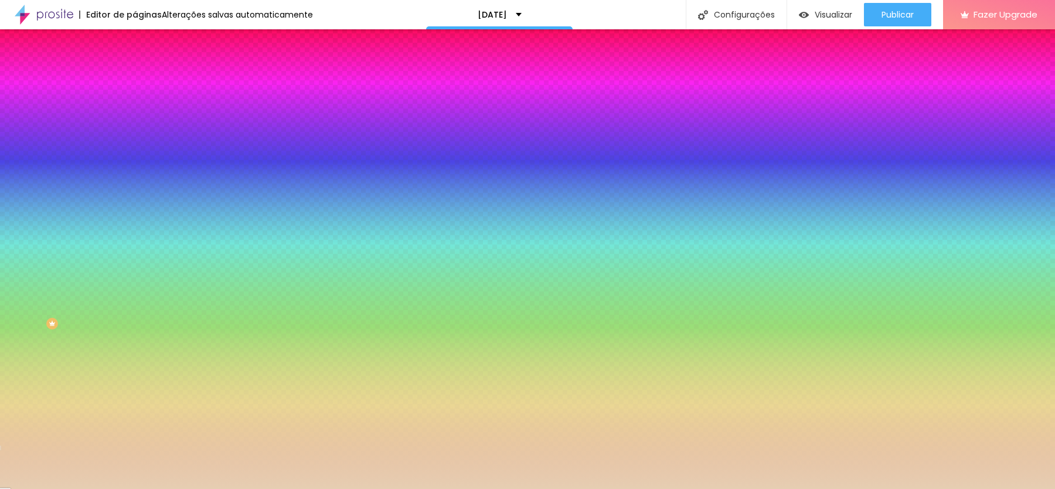
type input "2"
type input "3"
drag, startPoint x: 258, startPoint y: 246, endPoint x: 200, endPoint y: 248, distance: 58.6
type input "3"
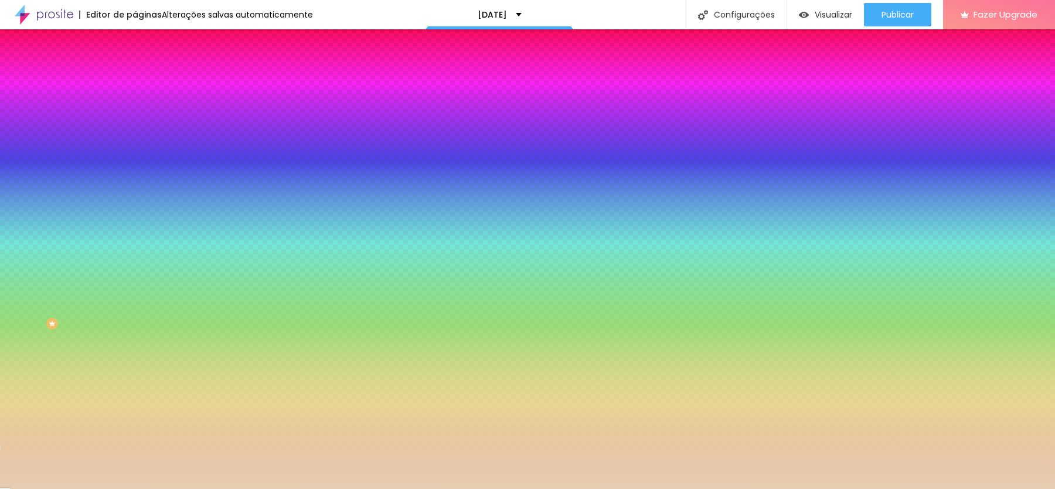
type input "9"
type input "17"
type input "24"
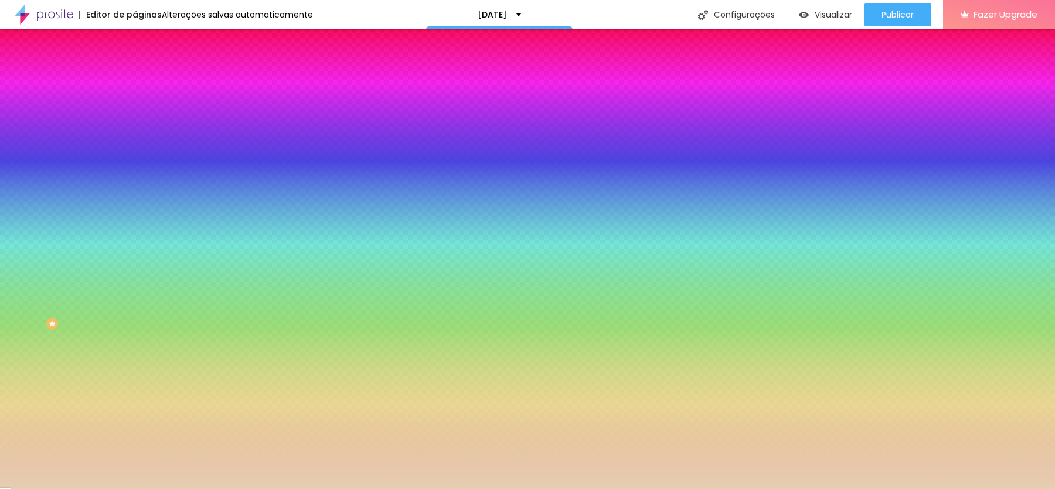
type input "24"
type input "50"
drag, startPoint x: 148, startPoint y: 215, endPoint x: 312, endPoint y: 214, distance: 164.7
type input "50"
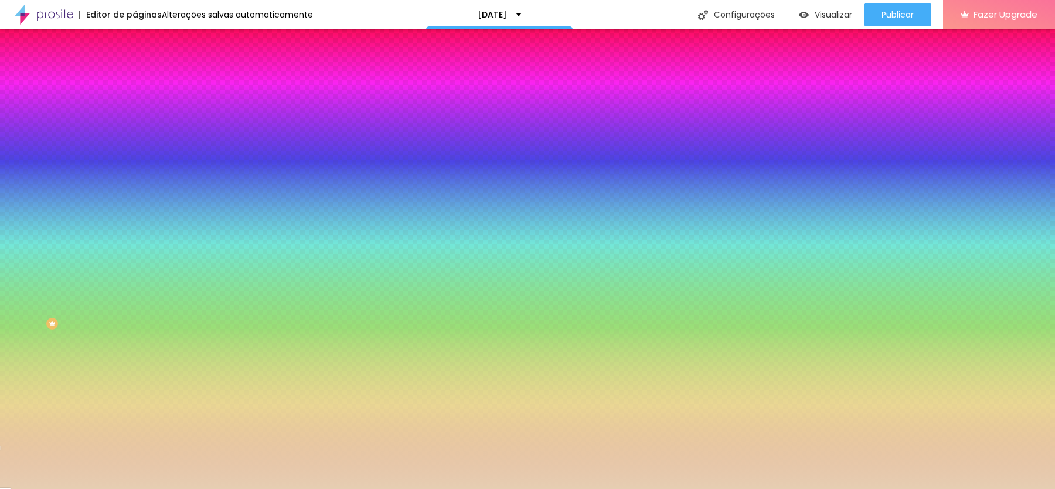
click at [82, 488] on div at bounding box center [527, 489] width 1055 height 0
click at [135, 115] on input "#E6CEB2" at bounding box center [205, 118] width 141 height 12
click at [135, 112] on div at bounding box center [202, 112] width 135 height 0
drag, startPoint x: 121, startPoint y: 188, endPoint x: 122, endPoint y: 162, distance: 25.3
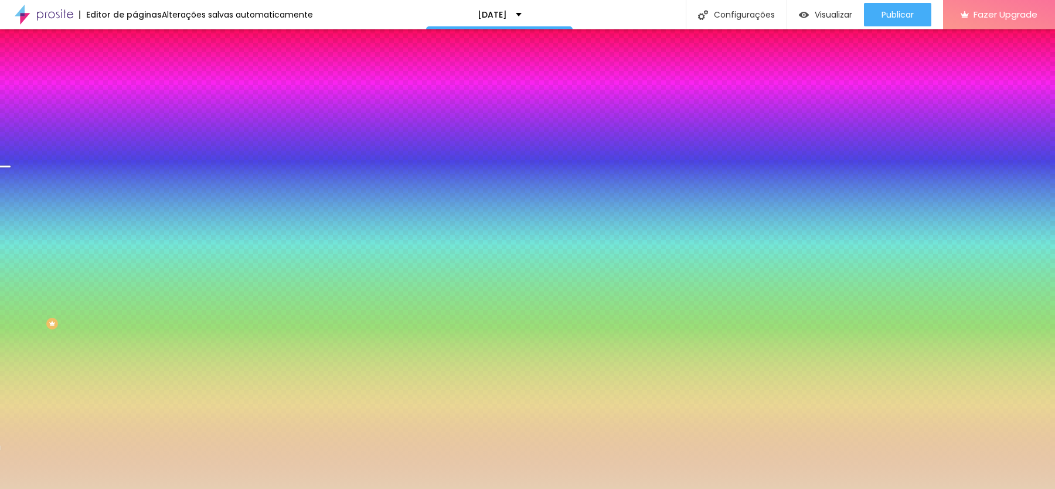
click at [122, 162] on div at bounding box center [527, 244] width 1055 height 489
click at [135, 340] on div "Editar Coluna Conteúdo Estilo Avançado Cor de fundo Voltar ao padrão #E6CEB2 So…" at bounding box center [202, 258] width 135 height 459
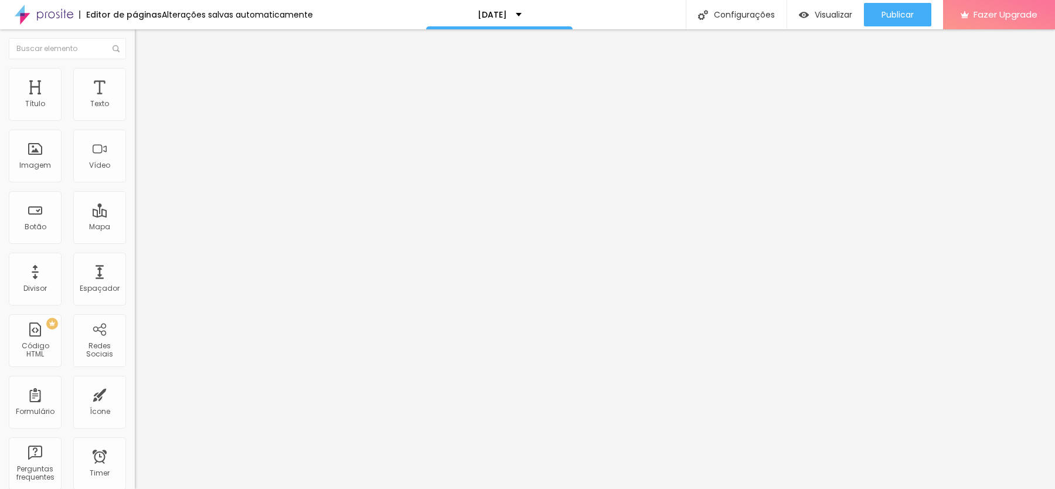
click at [135, 74] on img at bounding box center [140, 73] width 11 height 11
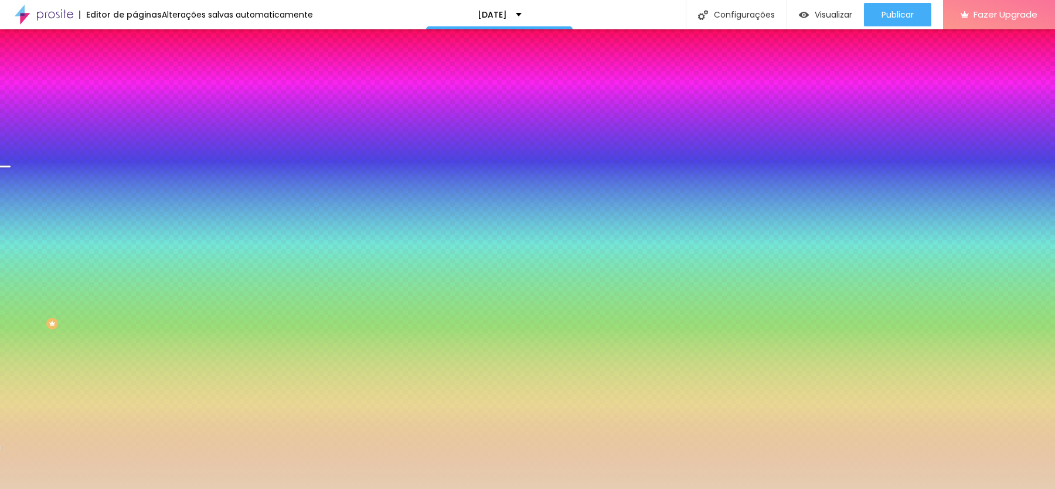
click at [135, 112] on div at bounding box center [202, 112] width 135 height 0
drag, startPoint x: 118, startPoint y: 159, endPoint x: 120, endPoint y: 199, distance: 39.9
click at [120, 199] on div at bounding box center [527, 244] width 1055 height 489
click at [135, 259] on div "Editar Coluna Conteúdo Estilo Avançado Cor de fundo Voltar ao padrão #E6CEB2 So…" at bounding box center [202, 258] width 135 height 459
click at [135, 183] on button "button" at bounding box center [143, 189] width 16 height 12
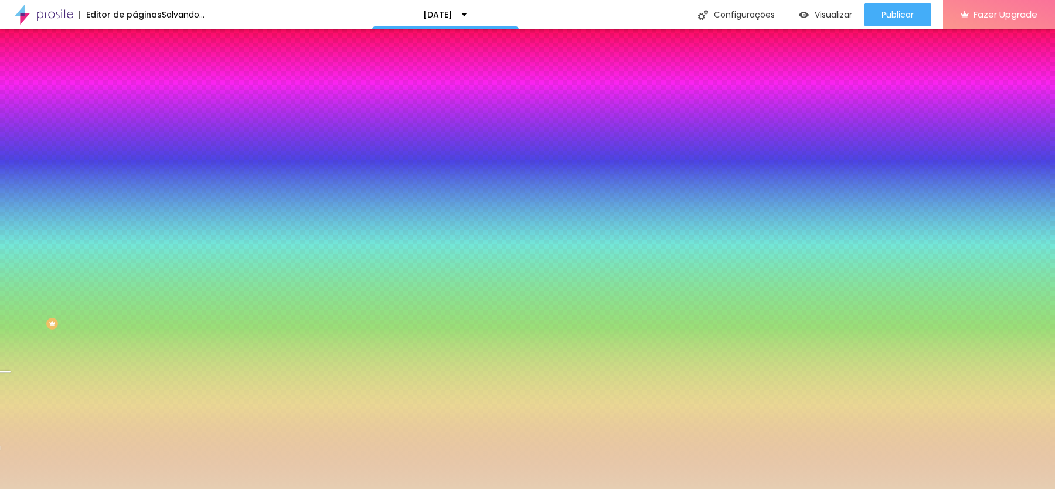
type input "2"
type input "1"
type input "0"
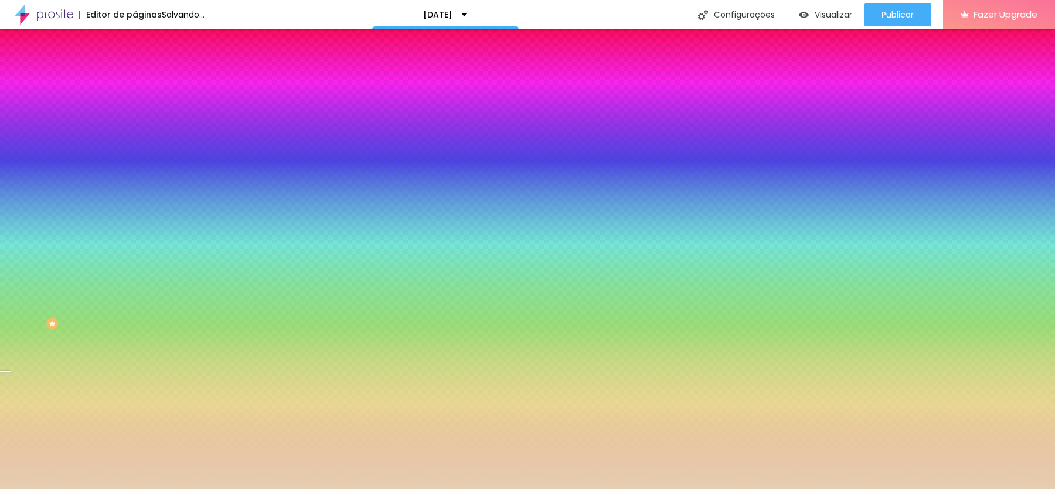
drag, startPoint x: 203, startPoint y: 249, endPoint x: 72, endPoint y: 248, distance: 130.7
type input "0"
click at [59, 488] on div at bounding box center [527, 489] width 1055 height 0
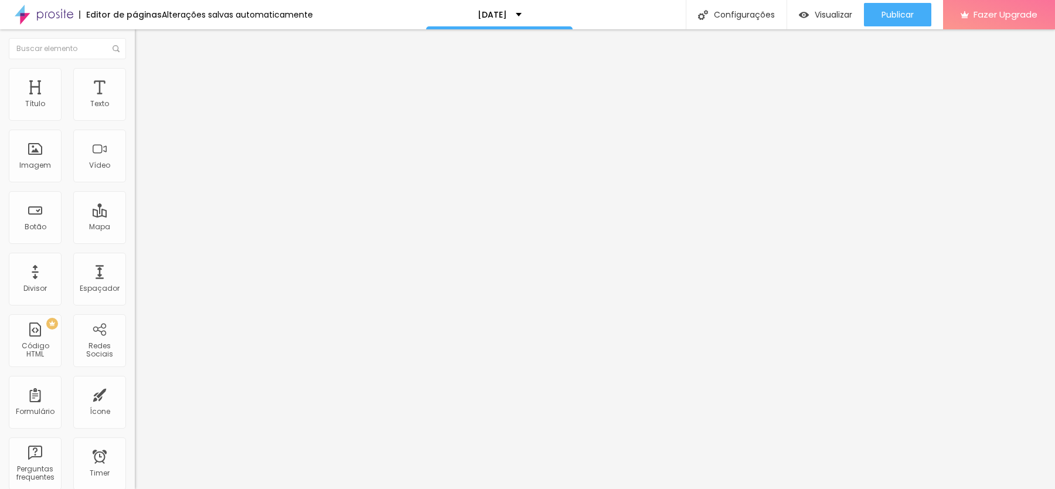
click at [135, 73] on img at bounding box center [140, 73] width 11 height 11
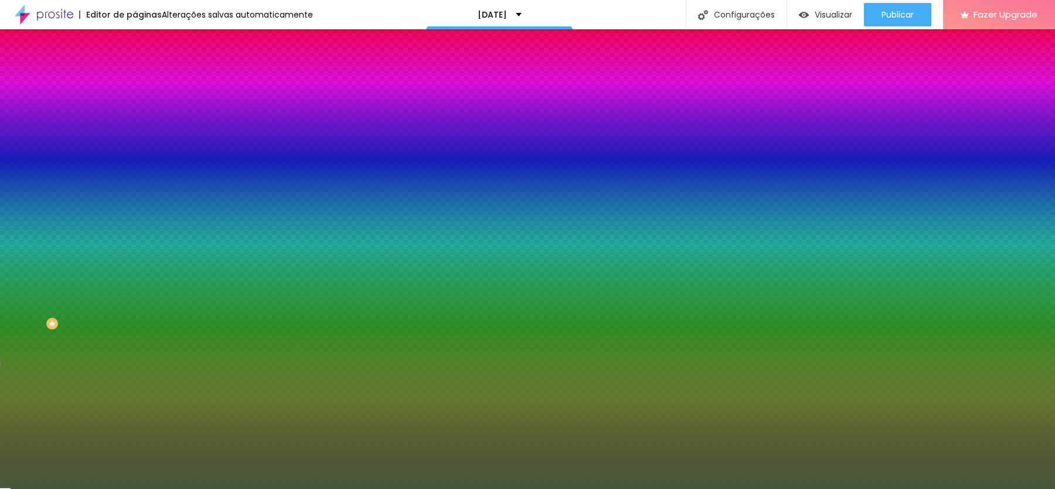
click at [135, 183] on button "button" at bounding box center [143, 189] width 16 height 12
drag, startPoint x: 154, startPoint y: 210, endPoint x: 240, endPoint y: 210, distance: 86.1
type input "10"
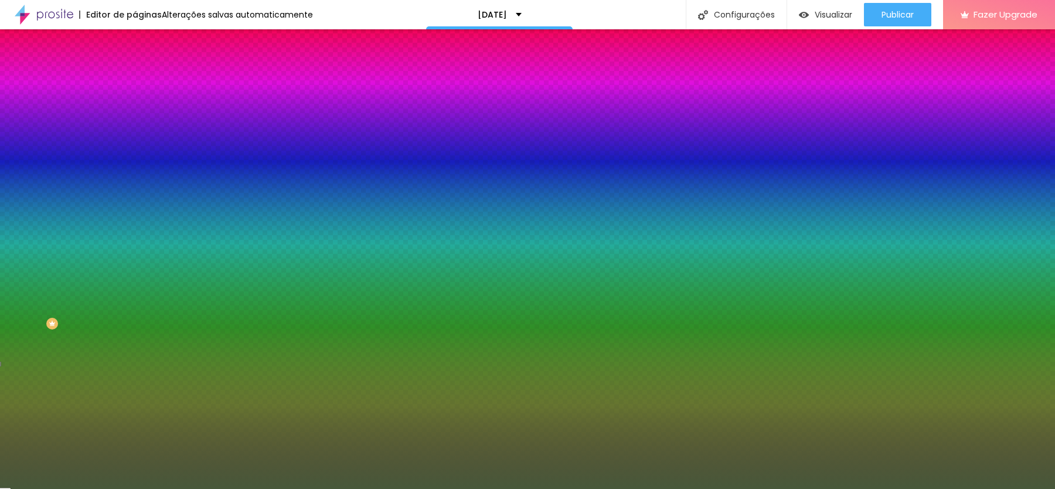
type input "32"
type input "50"
drag, startPoint x: 147, startPoint y: 217, endPoint x: 362, endPoint y: 215, distance: 215.1
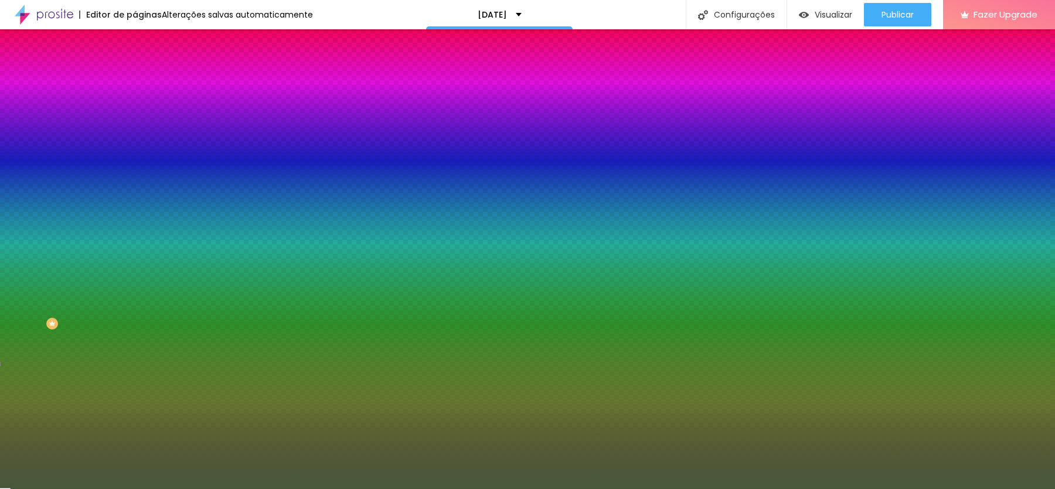
click at [362, 215] on body "Editor de páginas Alterações salvas automaticamente [DATE] Configurações Config…" at bounding box center [527, 244] width 1055 height 489
click at [106, 488] on div at bounding box center [527, 489] width 1055 height 0
click at [135, 115] on input "#47583A" at bounding box center [205, 118] width 141 height 12
click at [135, 112] on div at bounding box center [202, 112] width 135 height 0
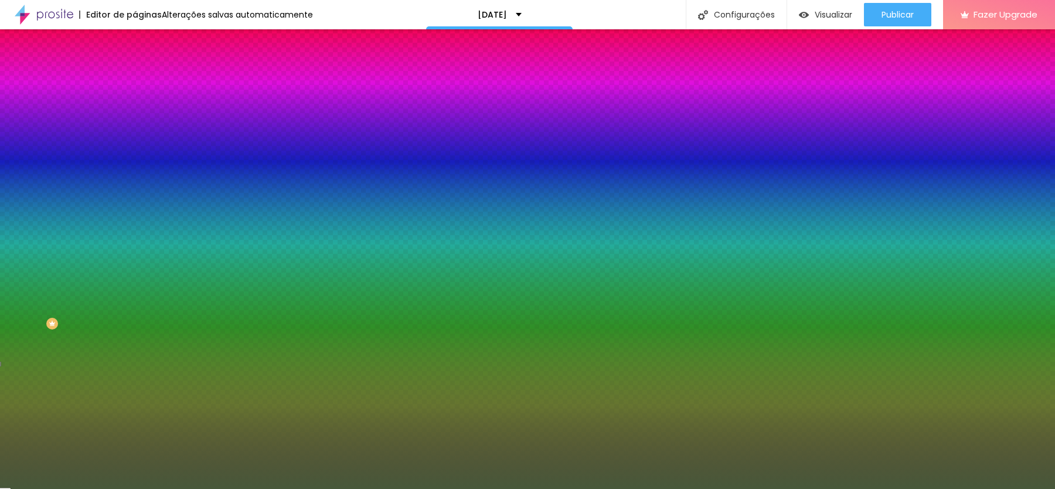
drag, startPoint x: 122, startPoint y: 178, endPoint x: 117, endPoint y: 164, distance: 15.0
click at [135, 124] on div at bounding box center [202, 124] width 135 height 0
click at [135, 164] on div "Cor de fundo Voltar ao padrão #47583A Sombra DESATIVADO Voltar ao padrão Borda …" at bounding box center [202, 143] width 135 height 104
click at [135, 112] on div at bounding box center [202, 112] width 135 height 0
drag, startPoint x: 118, startPoint y: 162, endPoint x: 117, endPoint y: 189, distance: 26.4
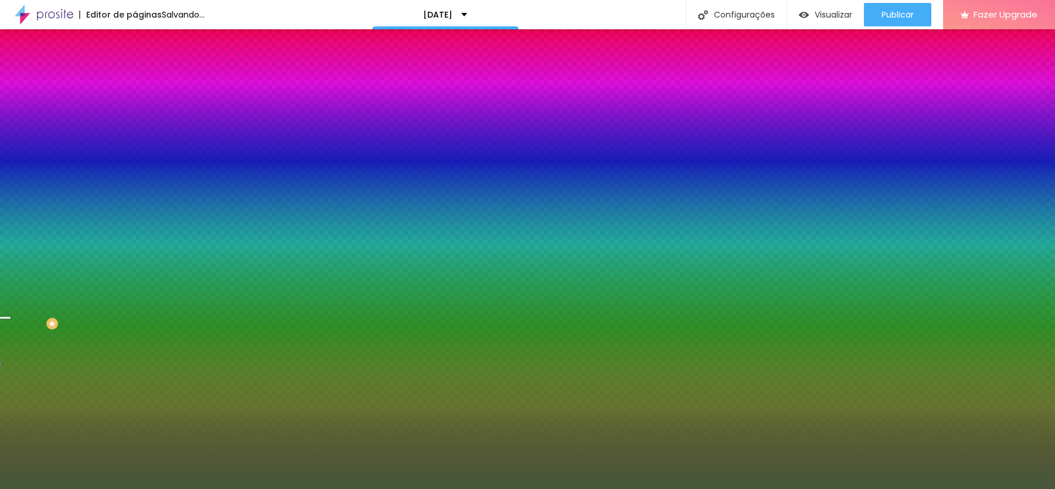
click at [12, 318] on div at bounding box center [6, 319] width 12 height 2
click at [135, 315] on div "Editar Coluna Conteúdo Estilo Avançado Cor de fundo Voltar ao padrão #47583A So…" at bounding box center [202, 258] width 135 height 459
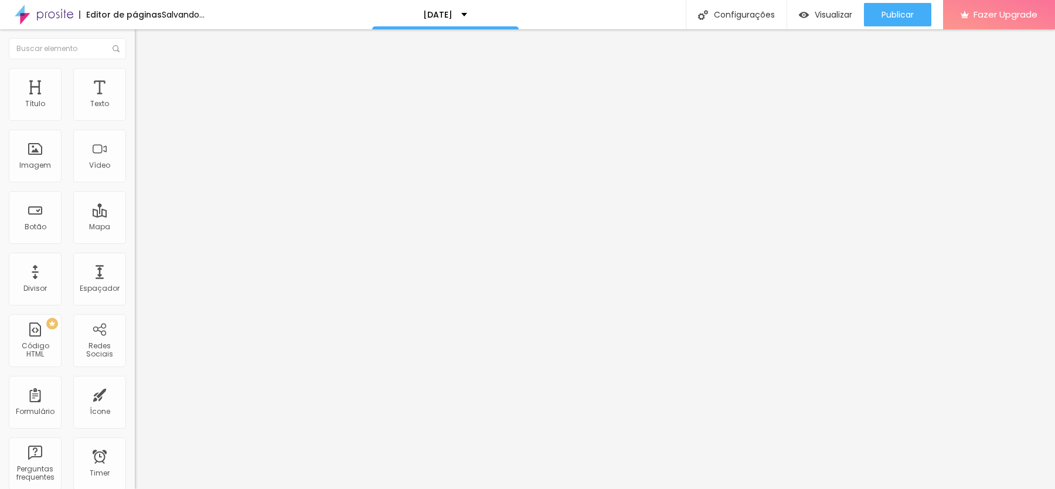
click at [145, 79] on span "Estilo" at bounding box center [154, 76] width 18 height 10
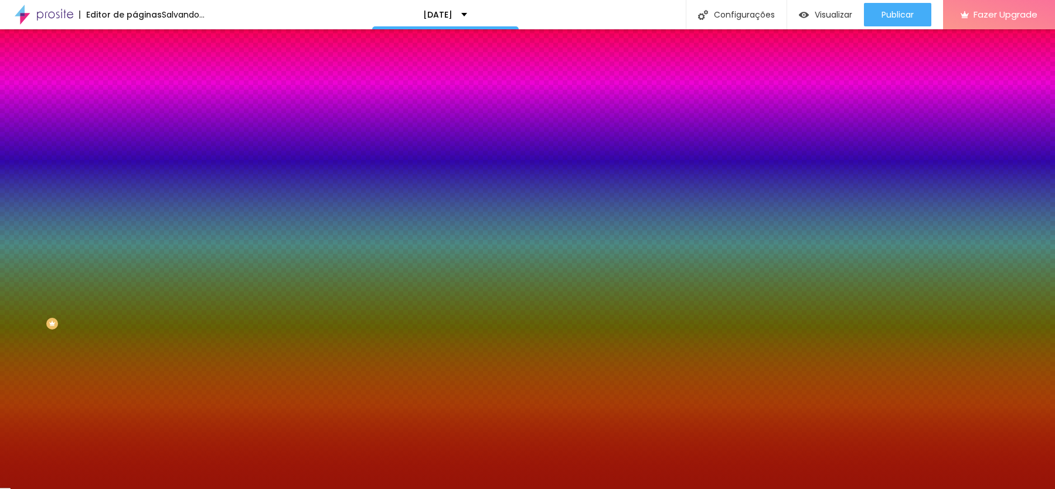
click at [135, 117] on input "#971408" at bounding box center [205, 118] width 141 height 12
click at [135, 112] on div at bounding box center [202, 112] width 135 height 0
drag, startPoint x: 115, startPoint y: 172, endPoint x: 116, endPoint y: 187, distance: 15.3
click at [116, 187] on div at bounding box center [527, 244] width 1055 height 489
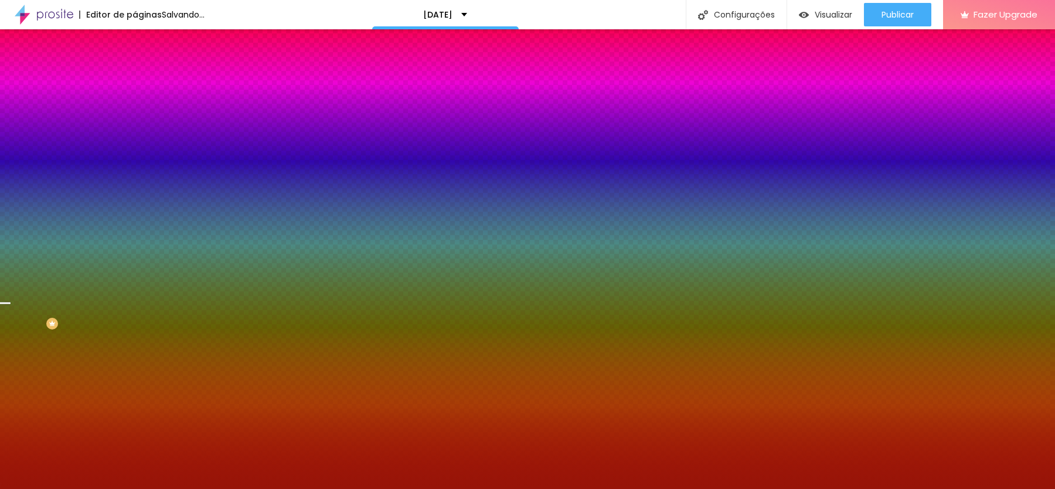
click at [135, 101] on div "Cor de fundo Voltar ao padrão #971408 Sombra DESATIVADO Voltar ao padrão Borda …" at bounding box center [202, 143] width 135 height 104
click at [139, 185] on icon "button" at bounding box center [142, 188] width 7 height 7
type input "10"
type input "24"
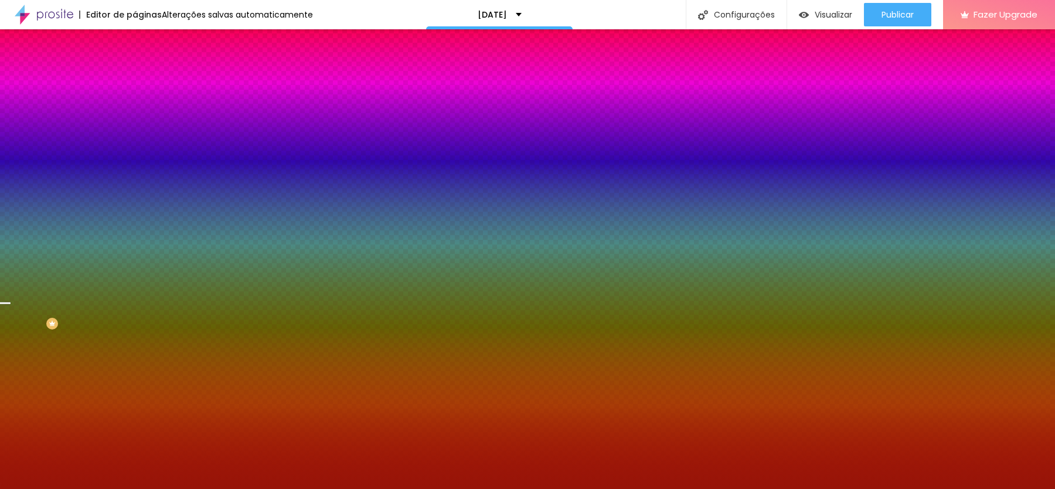
type input "24"
type input "38"
type input "50"
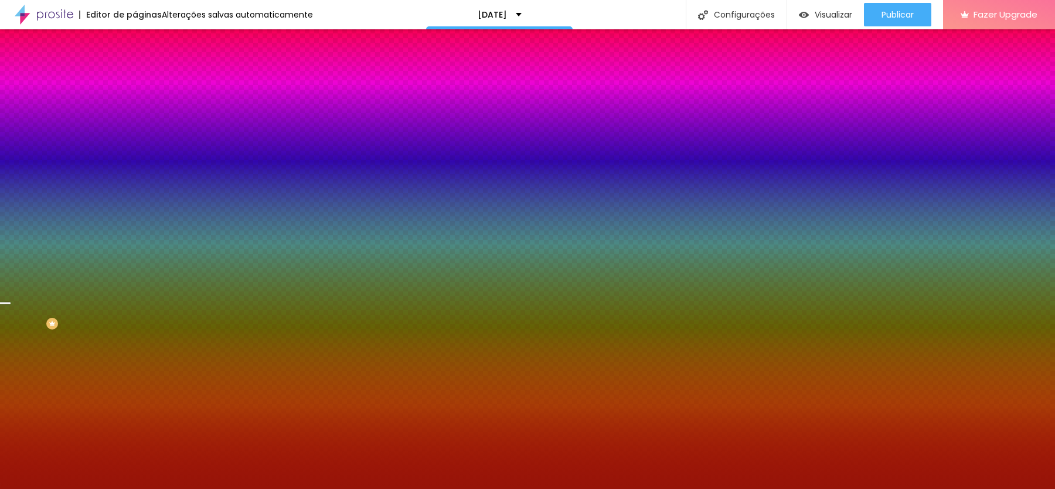
drag, startPoint x: 149, startPoint y: 218, endPoint x: 368, endPoint y: 222, distance: 218.6
click at [368, 222] on body "Editor de páginas Alterações salvas automaticamente [DATE] Configurações Config…" at bounding box center [527, 244] width 1055 height 489
click at [115, 488] on div at bounding box center [527, 489] width 1055 height 0
click at [141, 154] on icon "button" at bounding box center [143, 156] width 5 height 5
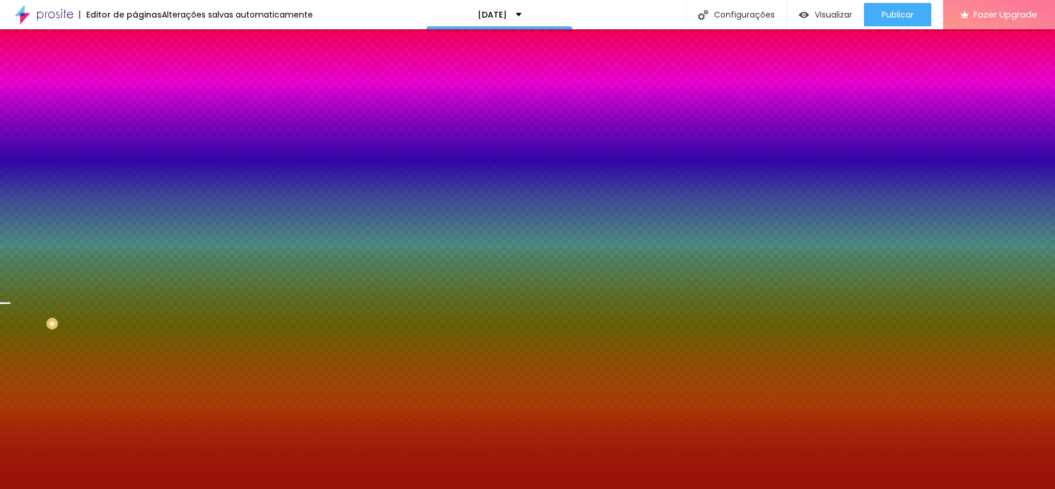
click at [178, 261] on div at bounding box center [527, 244] width 1055 height 489
type input "#000000"
drag, startPoint x: 178, startPoint y: 261, endPoint x: 127, endPoint y: 329, distance: 85.0
click at [127, 330] on body "Editor de páginas Alterações salvas automaticamente [DATE] Configurações Config…" at bounding box center [527, 244] width 1055 height 489
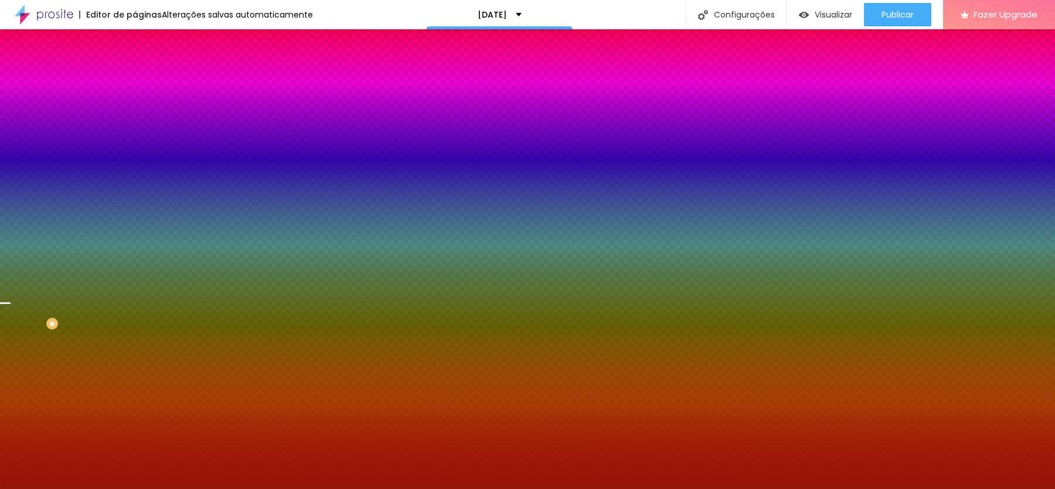
drag, startPoint x: 215, startPoint y: 267, endPoint x: 215, endPoint y: 300, distance: 32.8
click at [215, 300] on div at bounding box center [527, 244] width 1055 height 489
click at [216, 488] on div at bounding box center [527, 496] width 1055 height 0
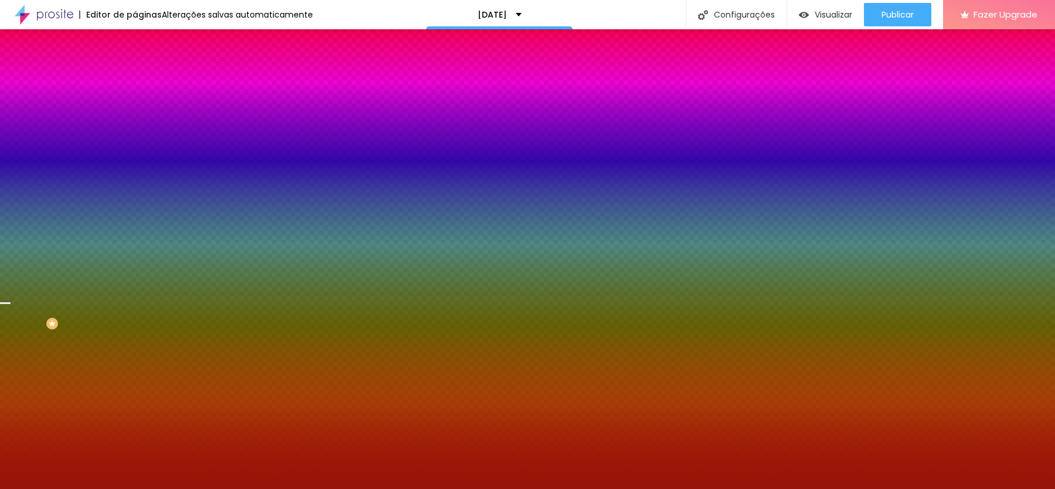
click at [217, 488] on div at bounding box center [527, 496] width 1055 height 0
click at [535, 488] on div at bounding box center [527, 489] width 1055 height 0
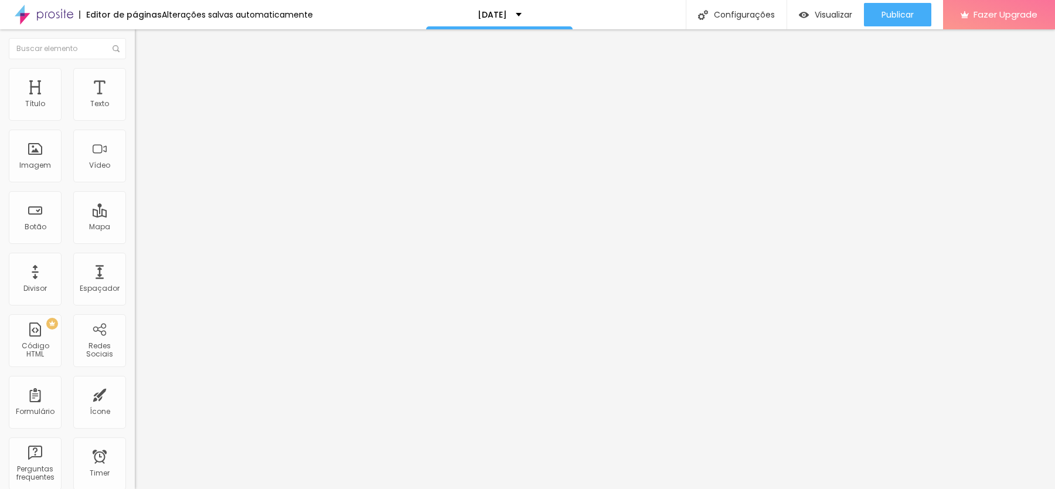
click at [135, 78] on li "Estilo" at bounding box center [202, 74] width 135 height 12
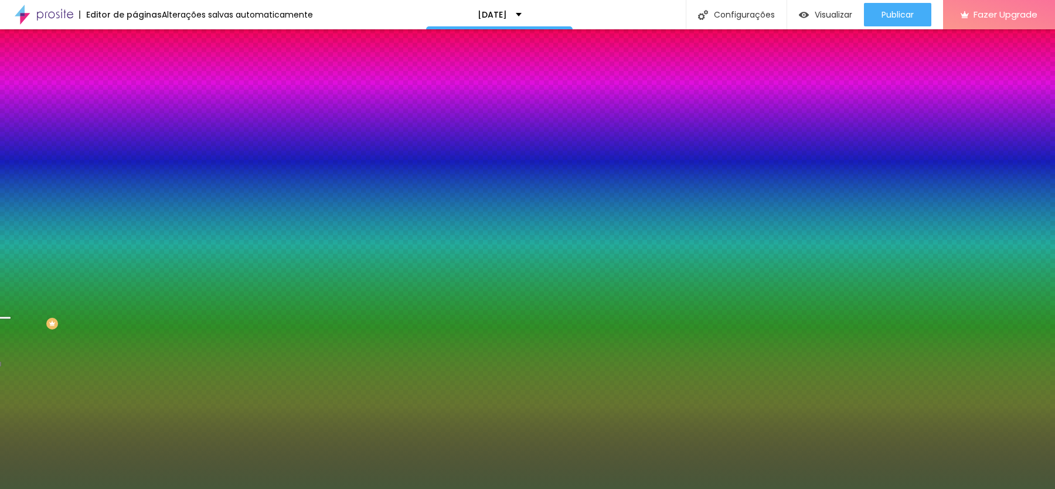
click at [139, 152] on icon "button" at bounding box center [142, 155] width 7 height 7
click at [211, 488] on div at bounding box center [527, 496] width 1055 height 0
click at [404, 488] on div at bounding box center [527, 489] width 1055 height 0
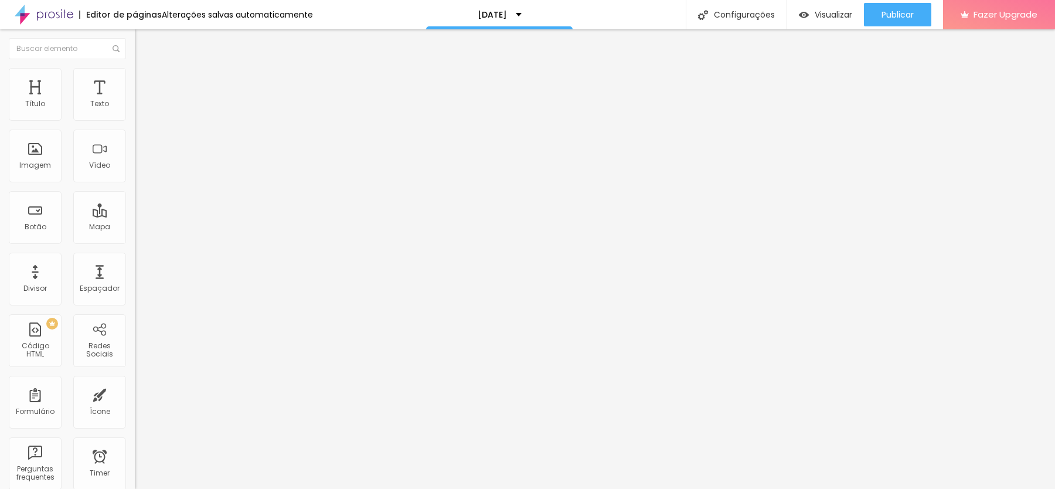
click at [135, 74] on img at bounding box center [140, 73] width 11 height 11
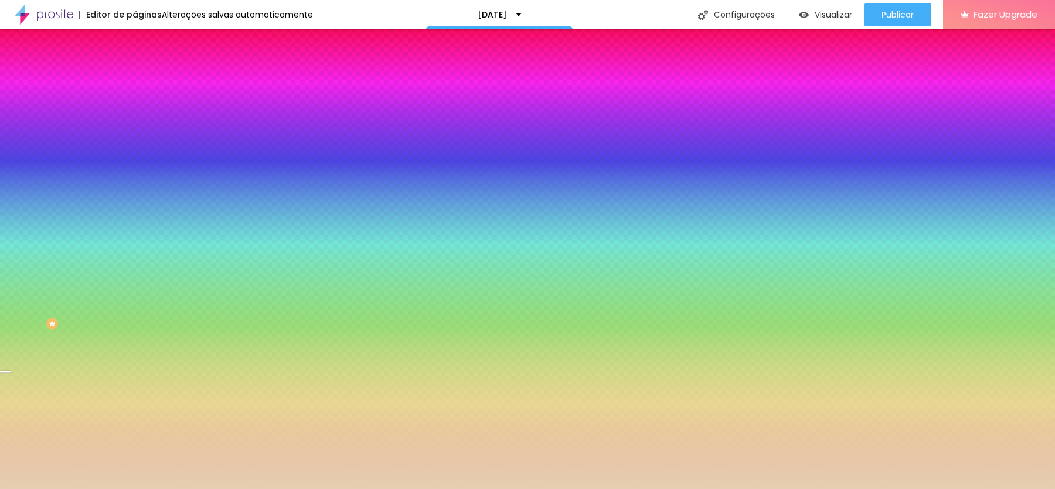
click at [141, 154] on icon "button" at bounding box center [143, 156] width 5 height 5
click at [199, 488] on div at bounding box center [527, 496] width 1055 height 0
click at [77, 488] on div at bounding box center [527, 489] width 1055 height 0
click at [135, 112] on div at bounding box center [202, 112] width 135 height 0
drag, startPoint x: 117, startPoint y: 183, endPoint x: 117, endPoint y: 165, distance: 18.8
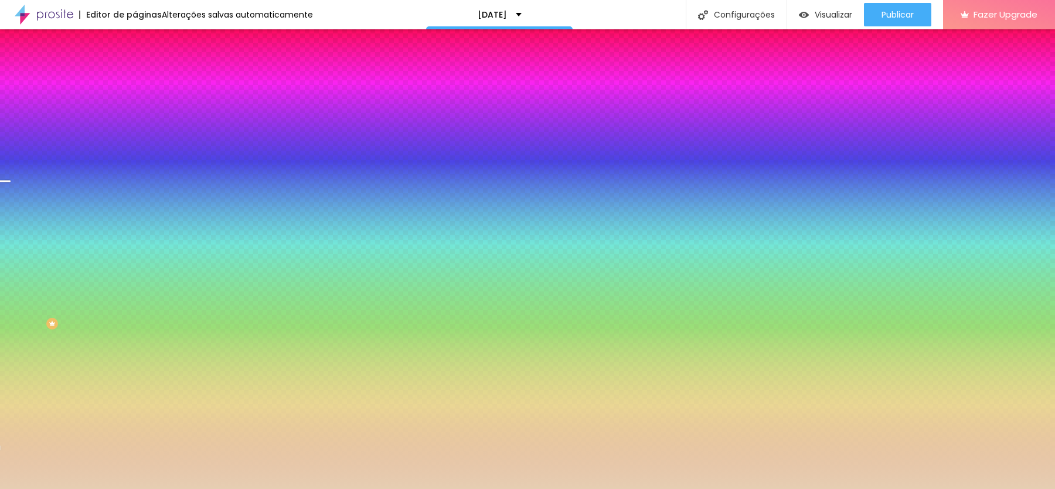
click at [117, 165] on div at bounding box center [527, 244] width 1055 height 489
click at [135, 281] on div "Editar Coluna Conteúdo Estilo Avançado Cor de fundo Voltar ao padrão #E6CEB2 So…" at bounding box center [202, 258] width 135 height 459
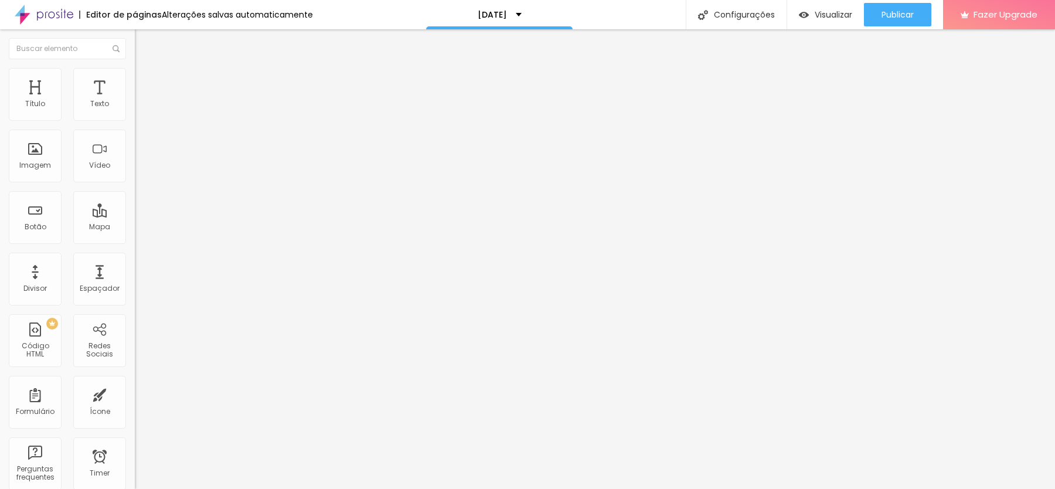
click at [135, 80] on li "Avançado" at bounding box center [202, 86] width 135 height 12
click at [135, 77] on li "Estilo" at bounding box center [202, 74] width 135 height 12
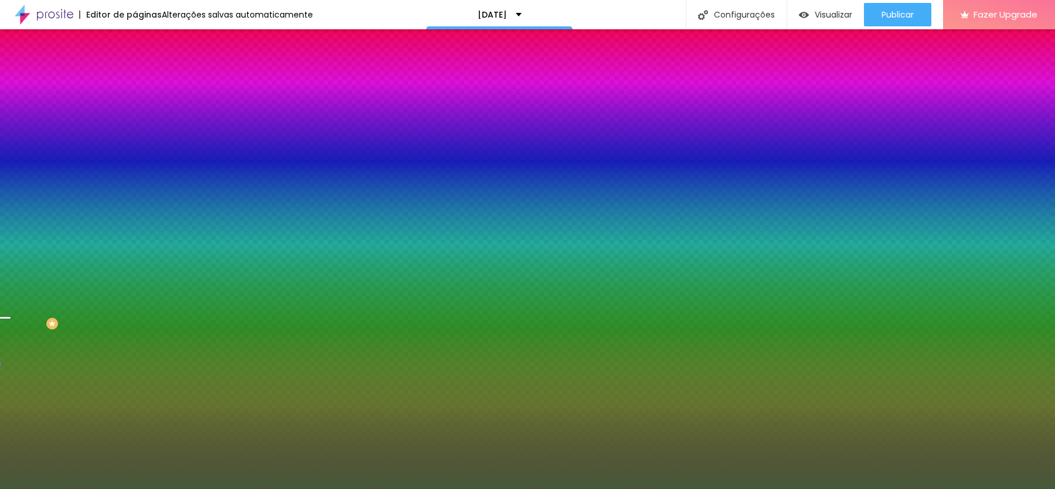
click at [135, 112] on div at bounding box center [202, 112] width 135 height 0
click at [120, 169] on div at bounding box center [527, 244] width 1055 height 489
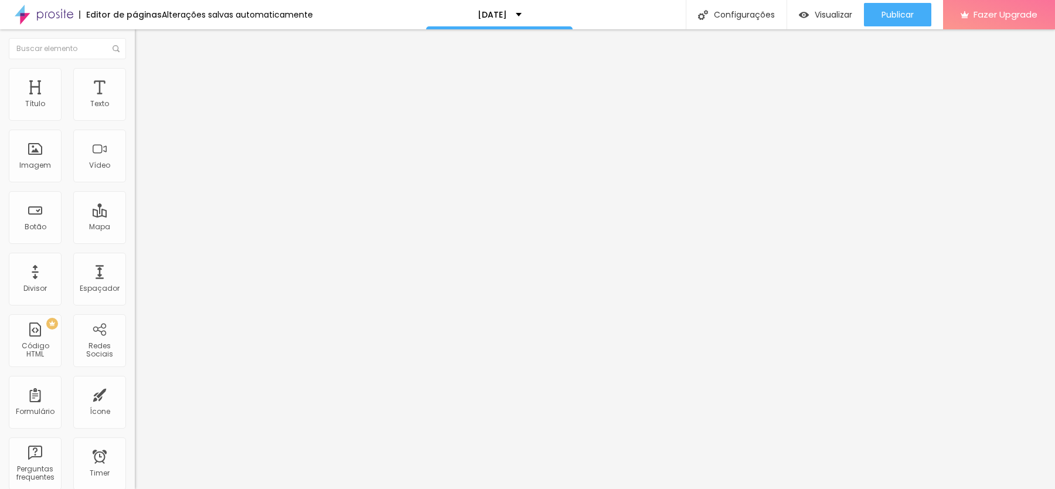
click at [135, 69] on ul "Conteúdo Estilo Avançado" at bounding box center [202, 73] width 135 height 35
click at [135, 73] on img at bounding box center [140, 73] width 11 height 11
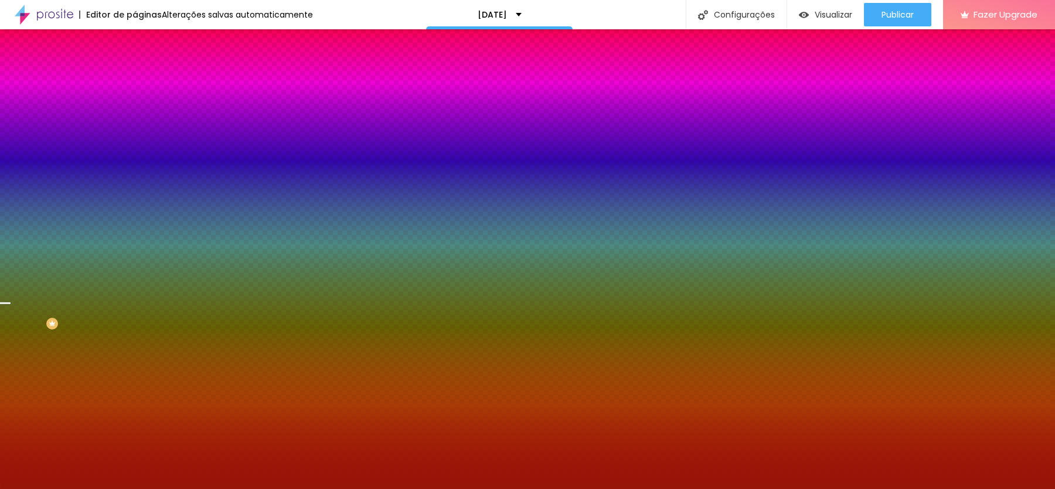
click at [135, 112] on div at bounding box center [202, 112] width 135 height 0
click at [120, 171] on div at bounding box center [527, 244] width 1055 height 489
click at [135, 340] on div "Editar Coluna Conteúdo Estilo Avançado Cor de fundo Voltar ao padrão #971408 So…" at bounding box center [202, 258] width 135 height 459
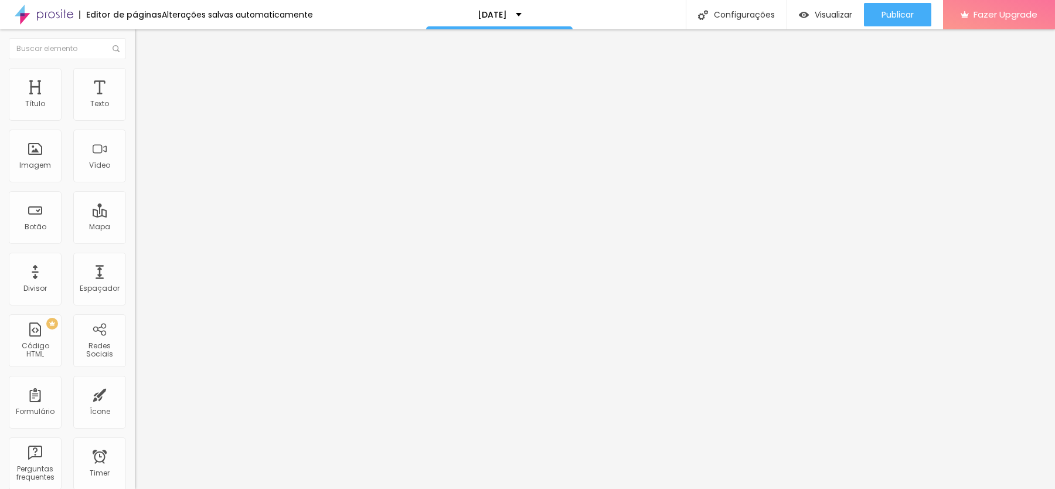
click at [145, 81] on span "Estilo" at bounding box center [154, 76] width 18 height 10
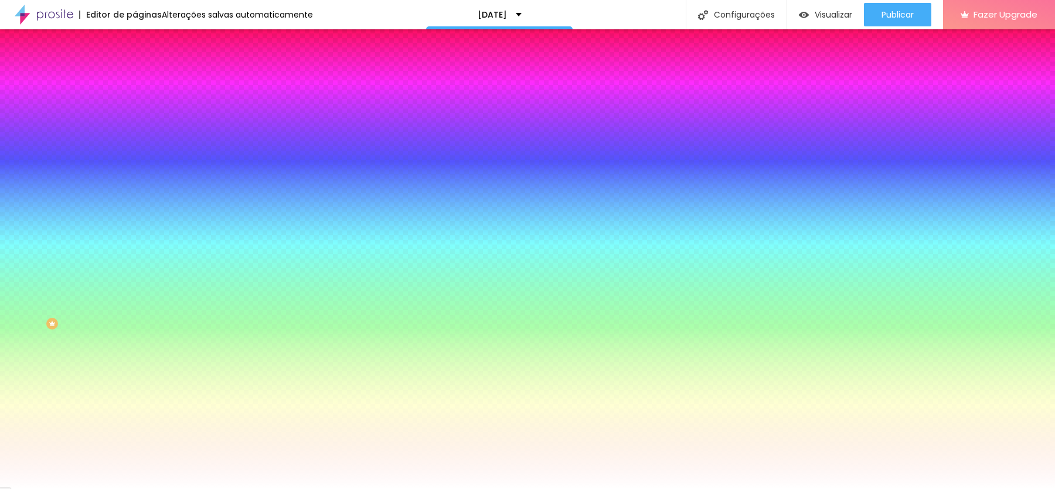
click at [135, 112] on div at bounding box center [202, 112] width 135 height 0
click at [135, 118] on input "#FFFFFF" at bounding box center [205, 118] width 141 height 12
paste input "971408"
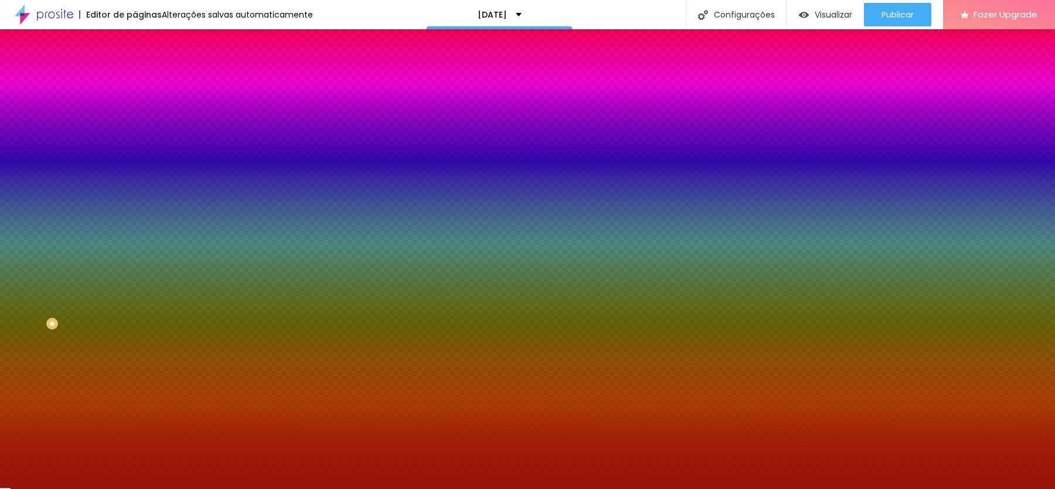
type input "#971408"
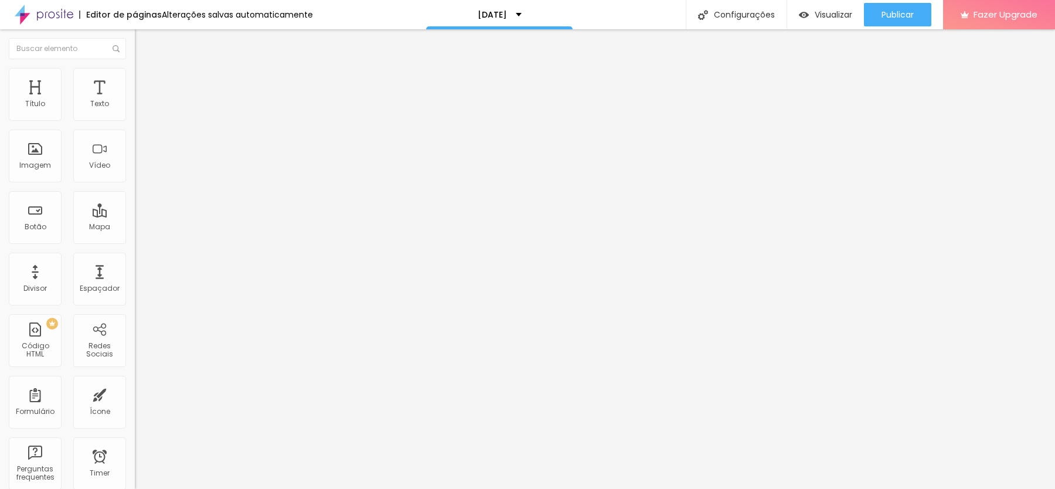
click at [135, 68] on li "Estilo" at bounding box center [202, 74] width 135 height 12
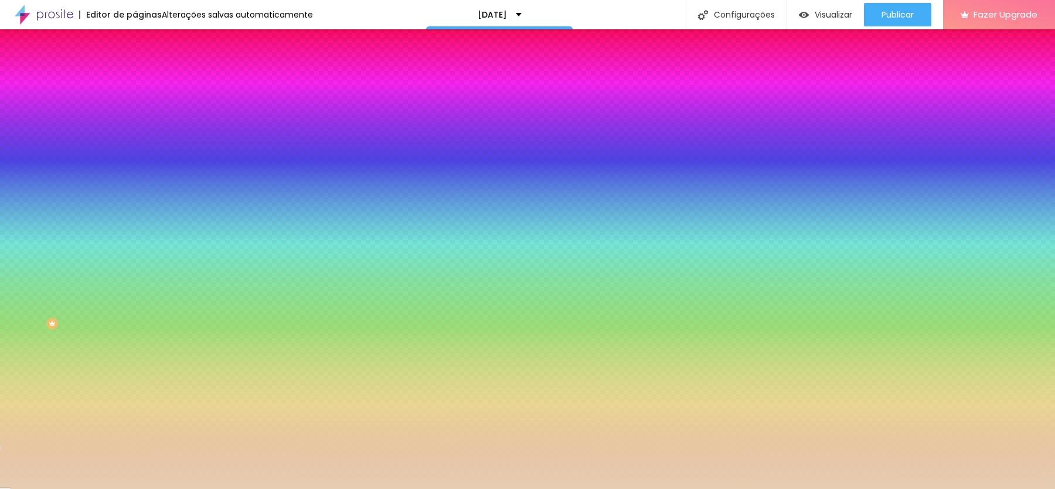
click at [135, 149] on button "button" at bounding box center [143, 150] width 16 height 12
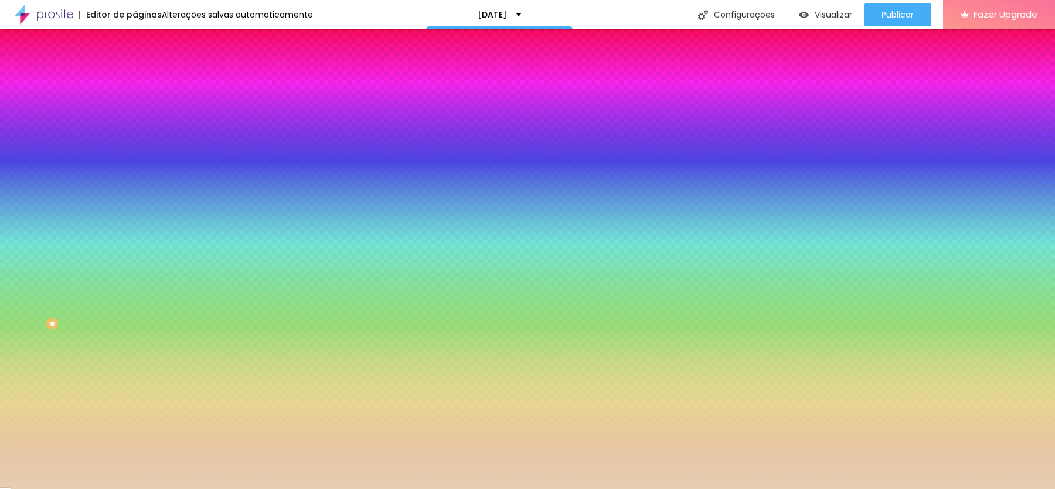
paste input "971408"
type input "#971408"
click at [357, 488] on div at bounding box center [527, 489] width 1055 height 0
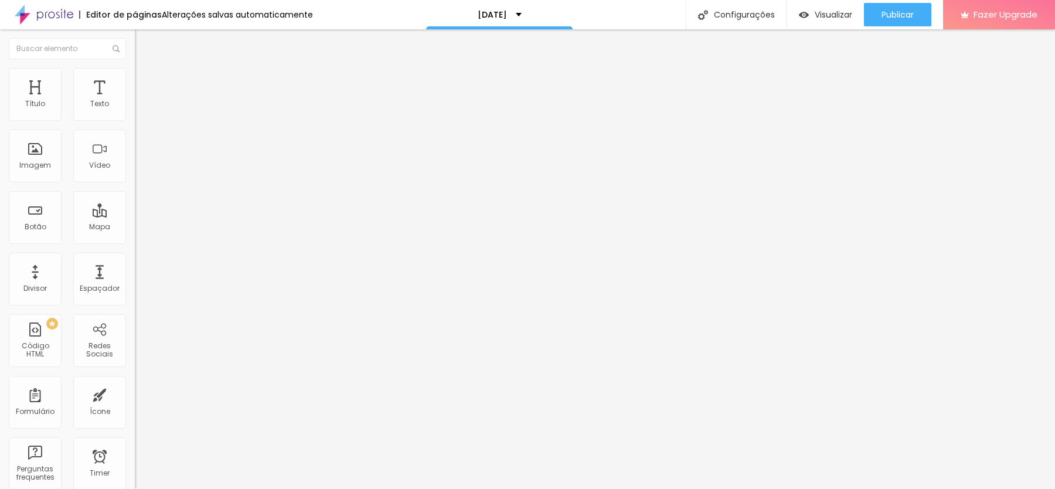
click at [135, 72] on li "Estilo" at bounding box center [202, 74] width 135 height 12
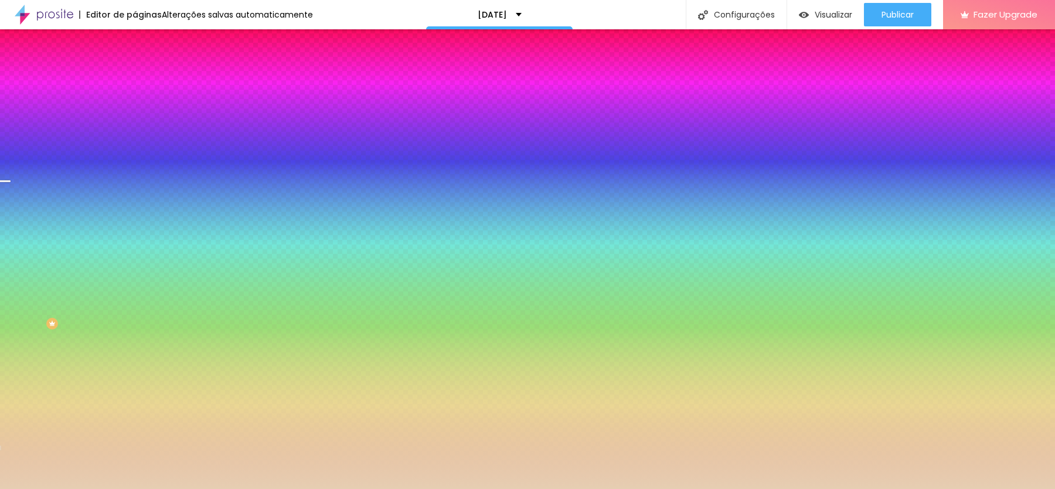
click at [135, 118] on input "#E6CEB2" at bounding box center [205, 118] width 141 height 12
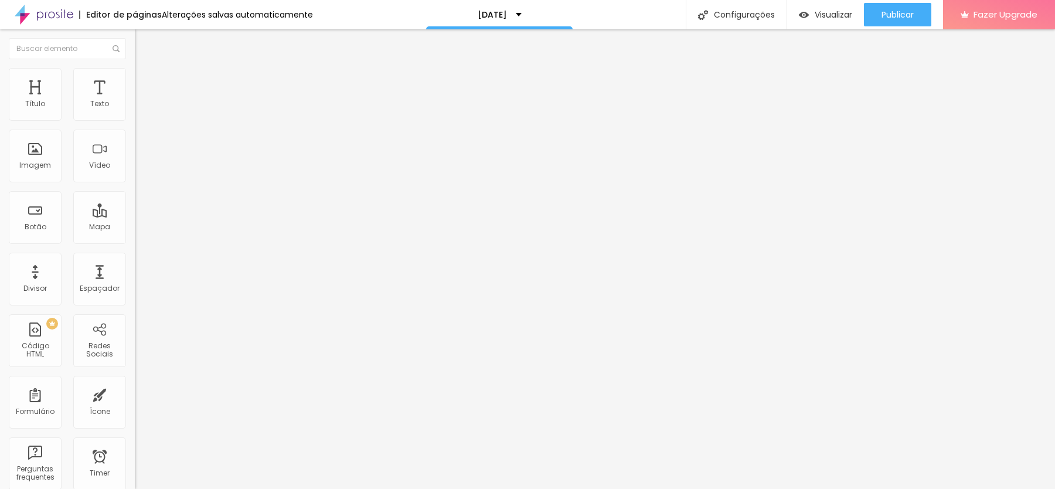
click at [135, 68] on img at bounding box center [140, 73] width 11 height 11
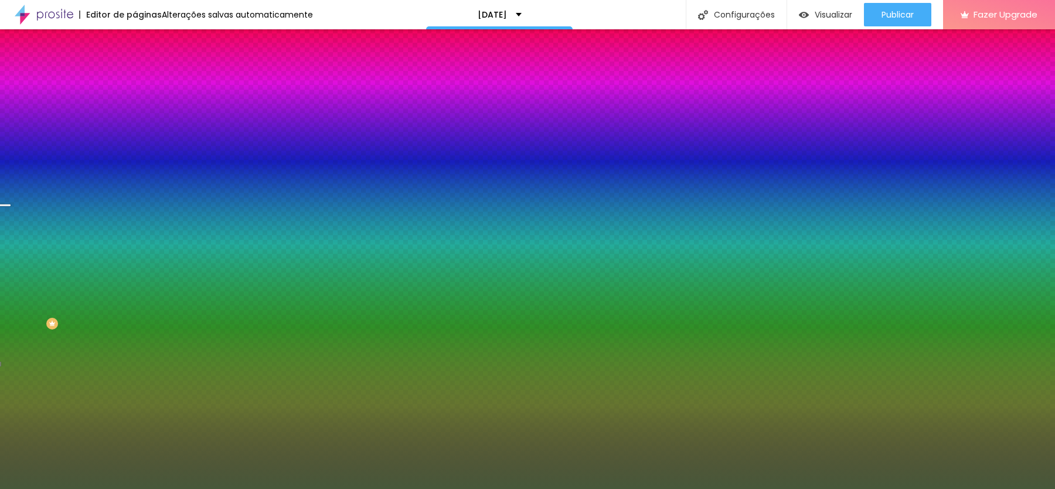
click at [135, 112] on input "#47583A" at bounding box center [205, 118] width 141 height 12
paste input "E6CEB2"
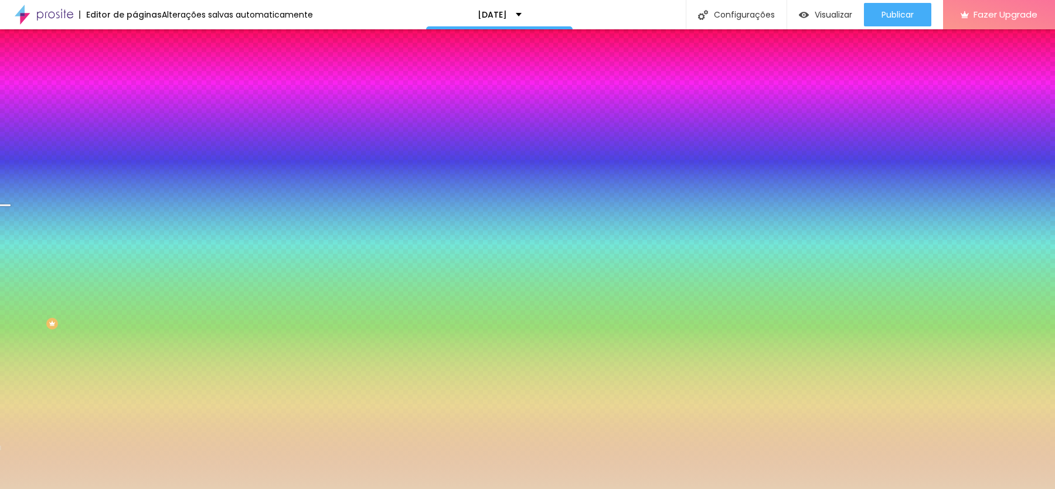
type input "#E6CEB2"
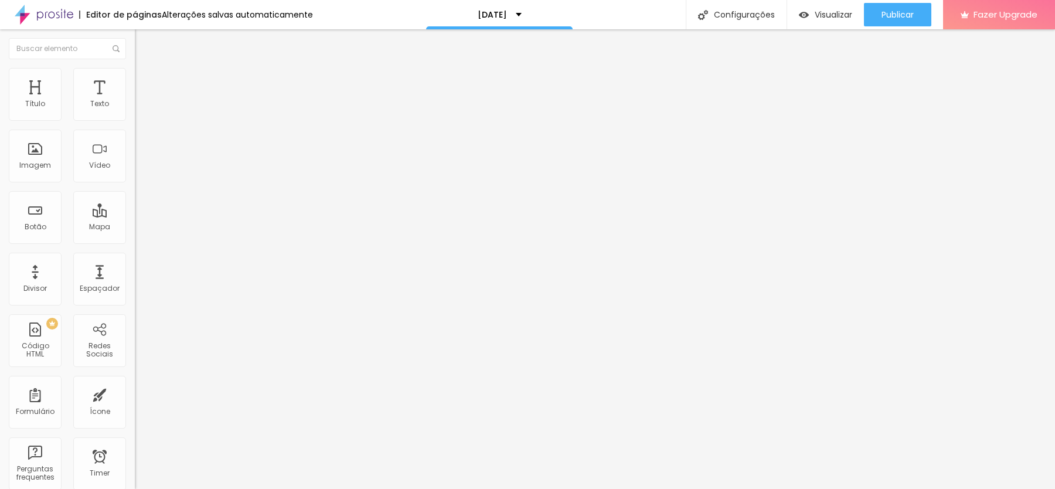
click at [135, 74] on li "Estilo" at bounding box center [202, 74] width 135 height 12
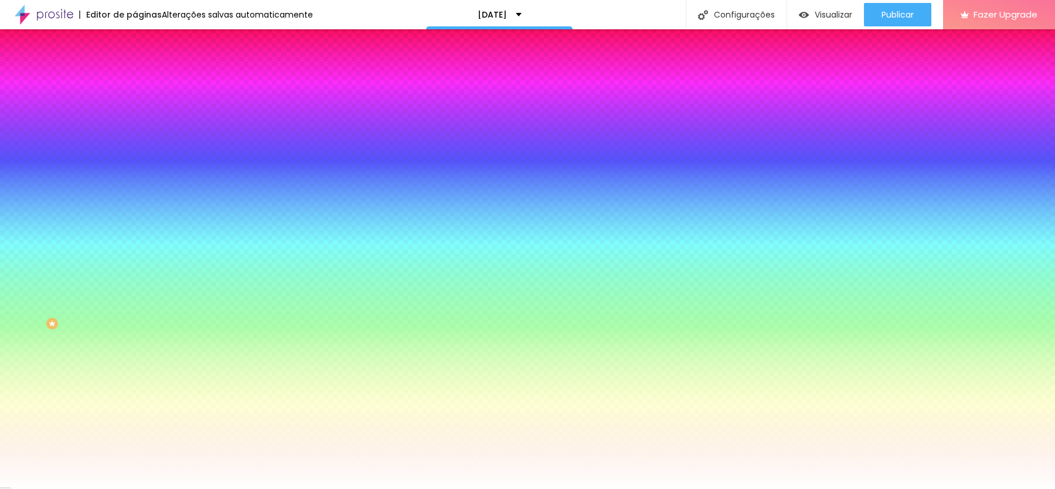
click at [135, 112] on div at bounding box center [202, 112] width 135 height 0
click at [135, 116] on input "#FFFFFF" at bounding box center [205, 118] width 141 height 12
paste input "325E13"
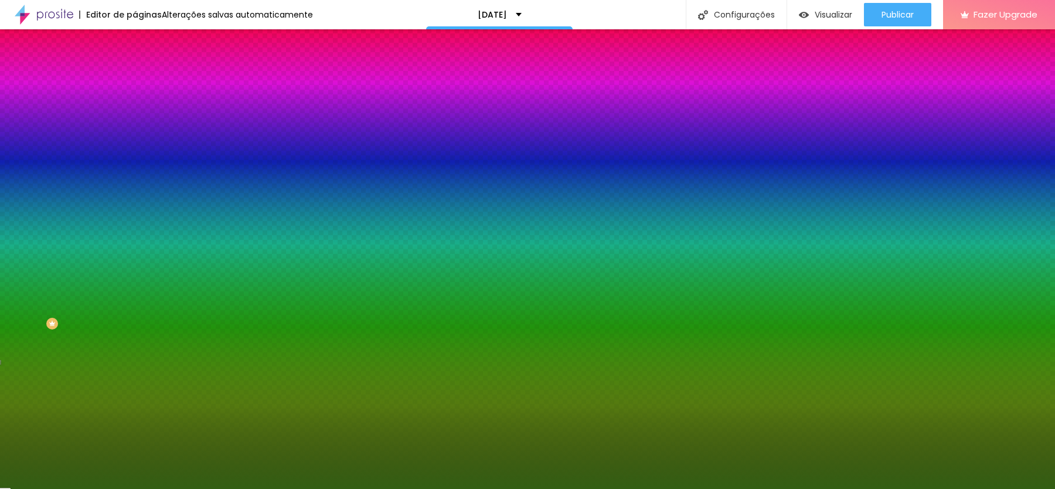
type input "#325E13"
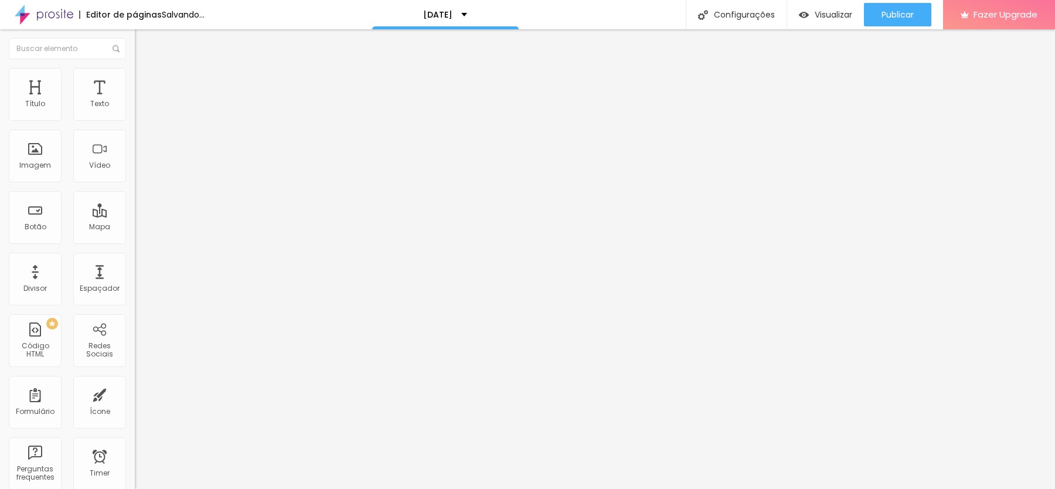
click at [135, 77] on li "Estilo" at bounding box center [202, 74] width 135 height 12
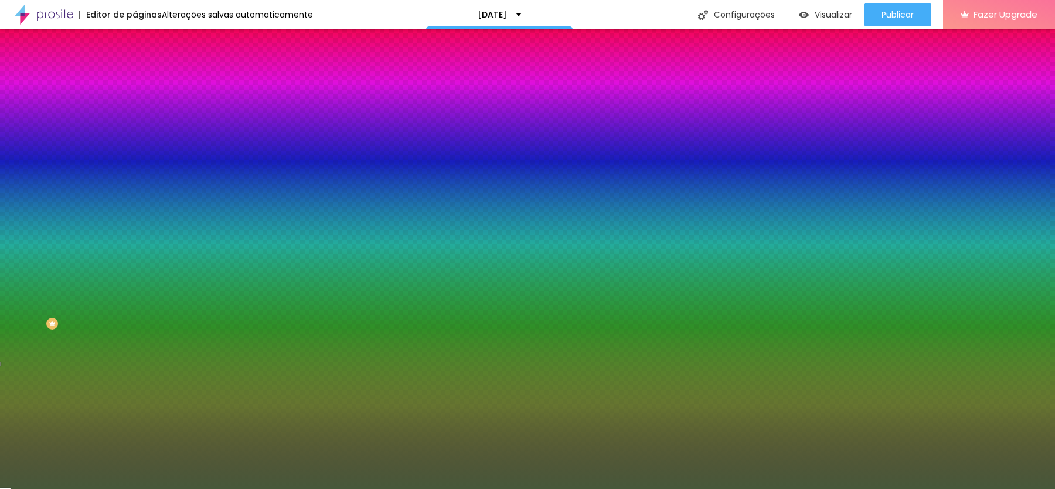
click at [139, 148] on icon "button" at bounding box center [142, 148] width 7 height 7
paste input "325E13"
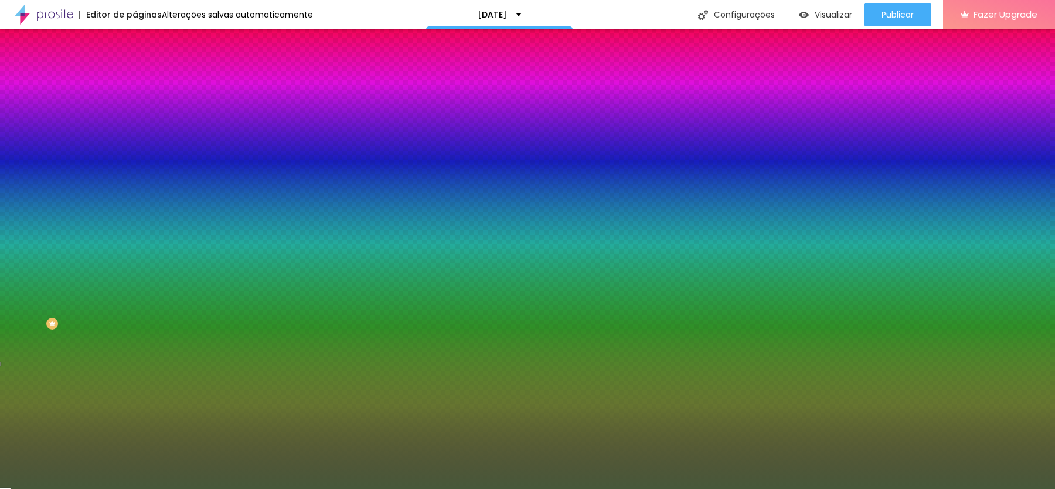
type input "#325E13"
click at [1018, 488] on div at bounding box center [527, 489] width 1055 height 0
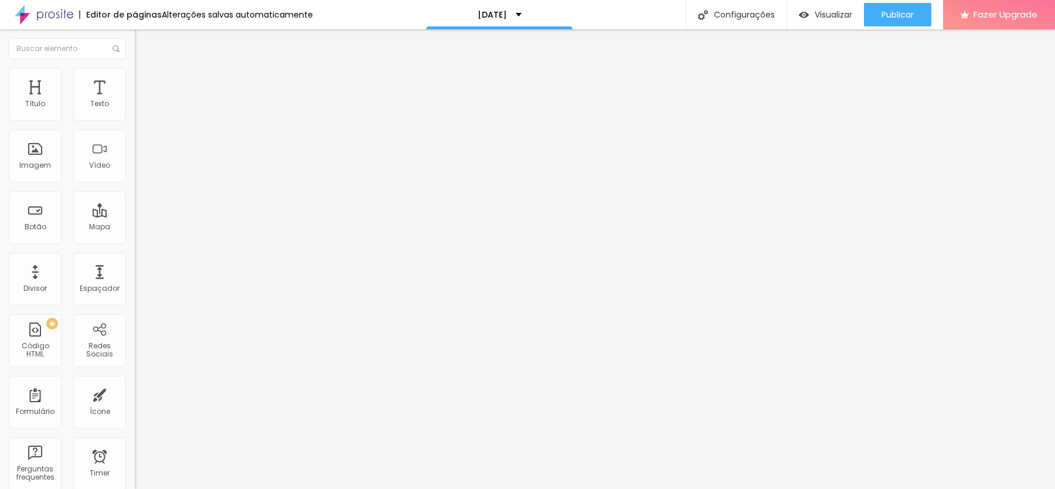
click at [135, 70] on img at bounding box center [140, 73] width 11 height 11
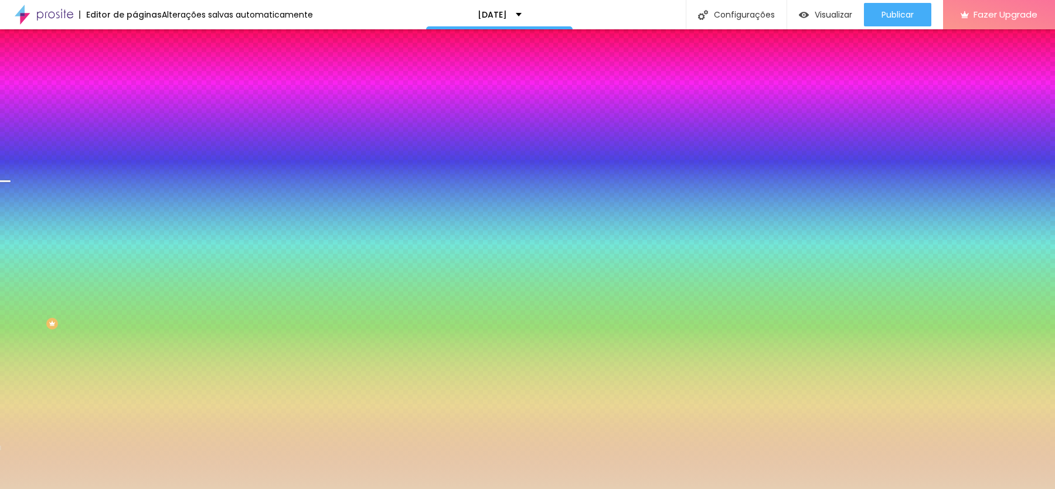
click at [135, 112] on div at bounding box center [202, 112] width 135 height 0
click at [139, 108] on icon "button" at bounding box center [143, 104] width 8 height 8
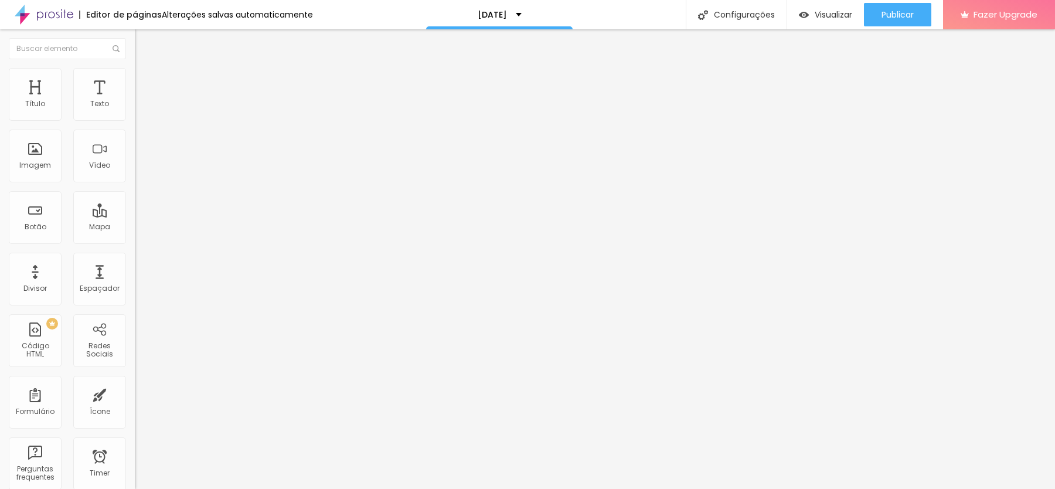
click at [135, 74] on img at bounding box center [140, 73] width 11 height 11
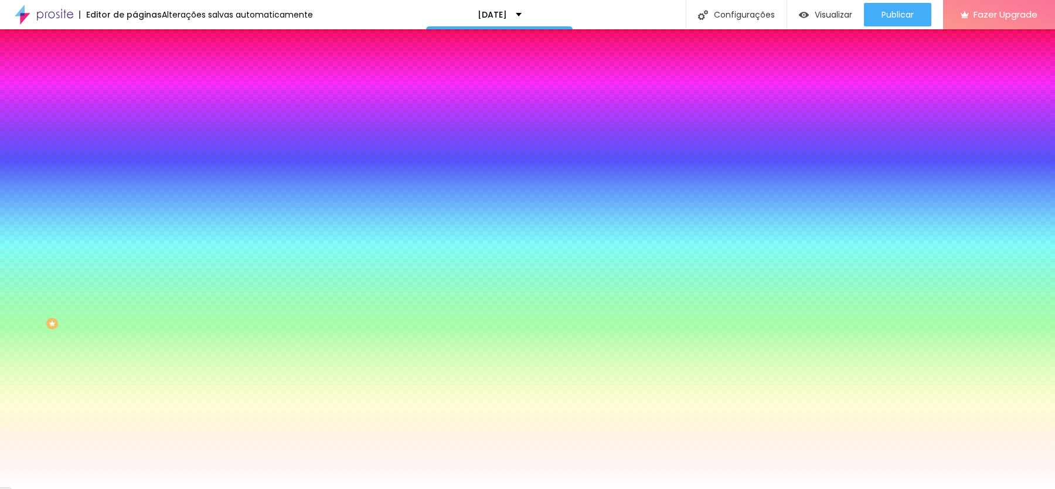
click at [139, 152] on icon "button" at bounding box center [142, 155] width 7 height 7
type input "6"
type input "51"
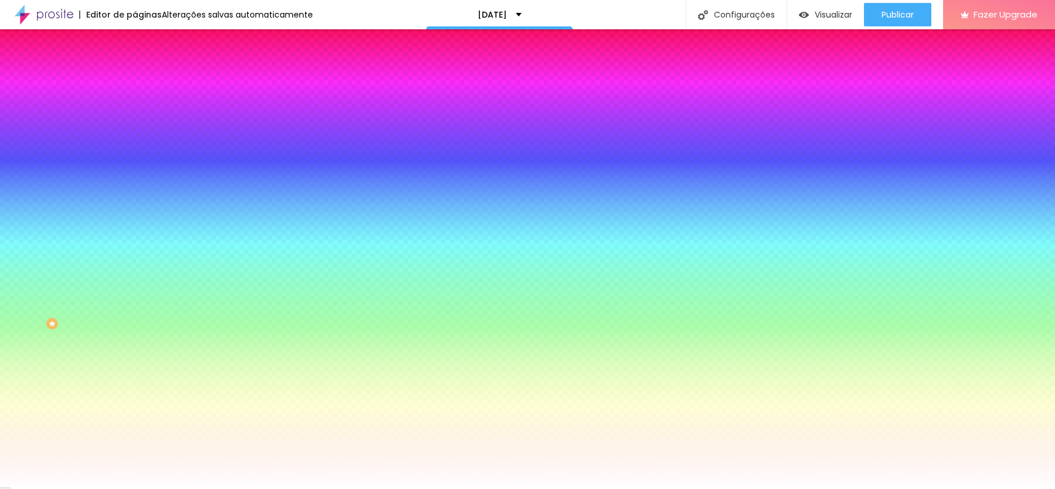
type input "51"
type input "78"
type input "79"
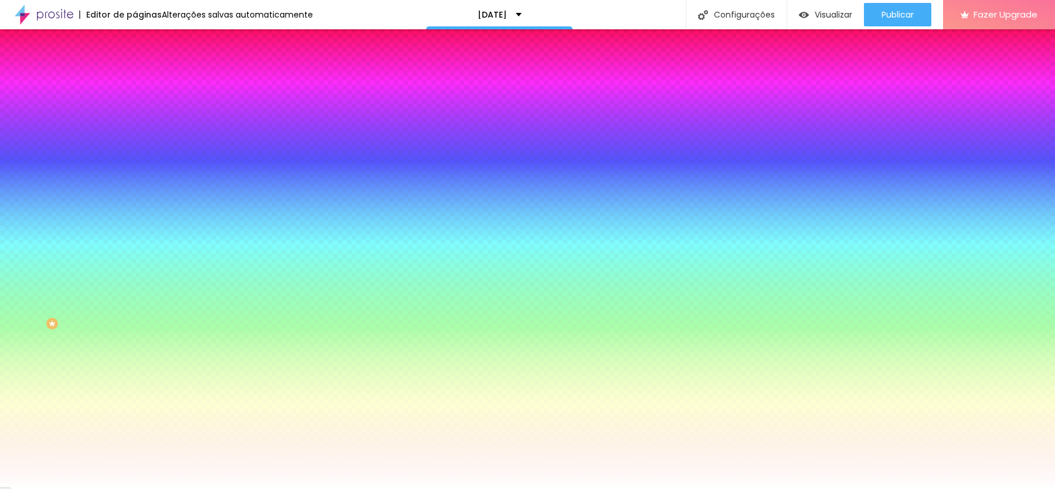
type input "82"
type input "83"
type input "84"
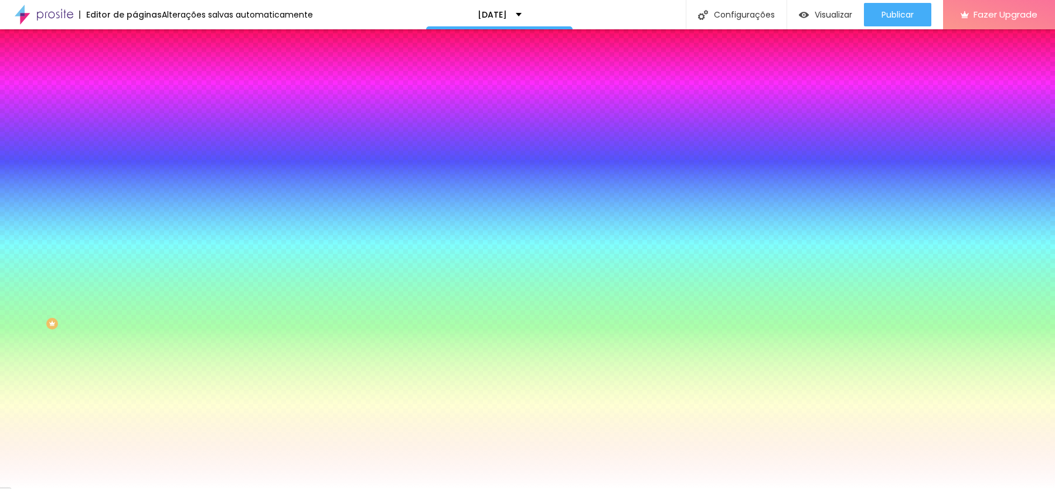
type input "84"
type input "83"
type input "79"
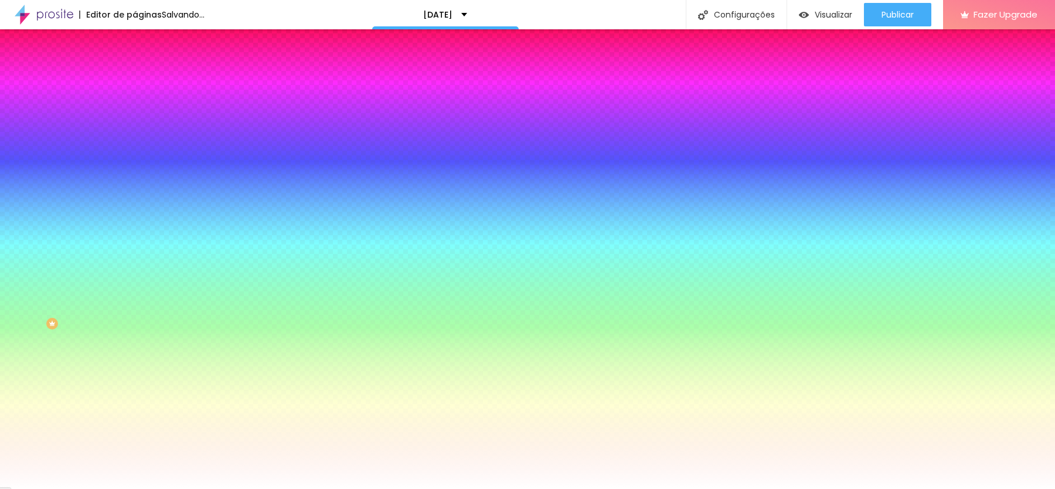
type input "34"
type input "29"
type input "22"
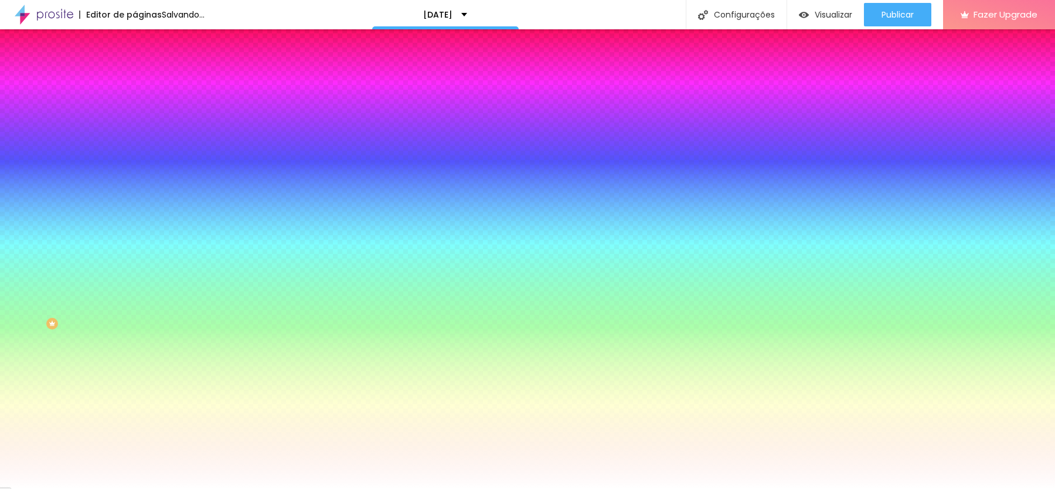
type input "22"
type input "20"
type input "17"
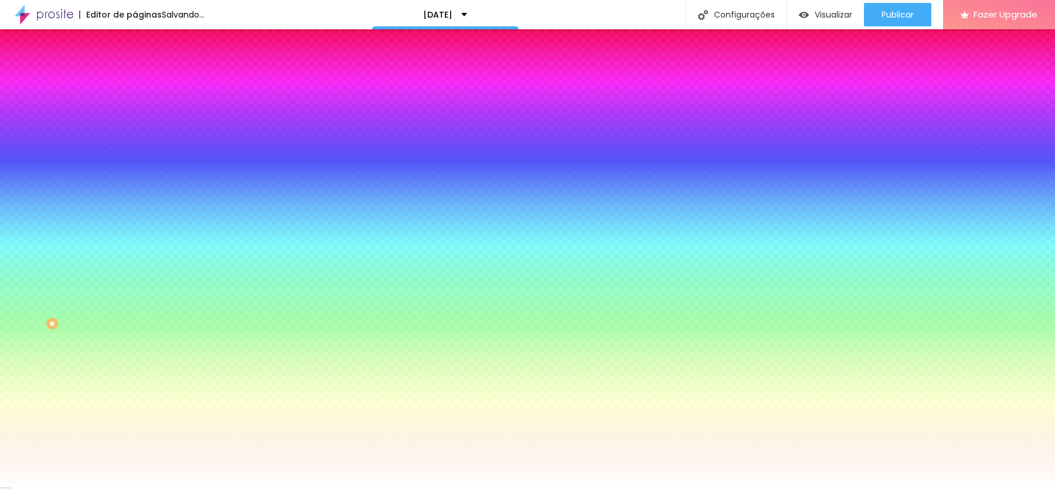
type input "16"
type input "15"
type input "14"
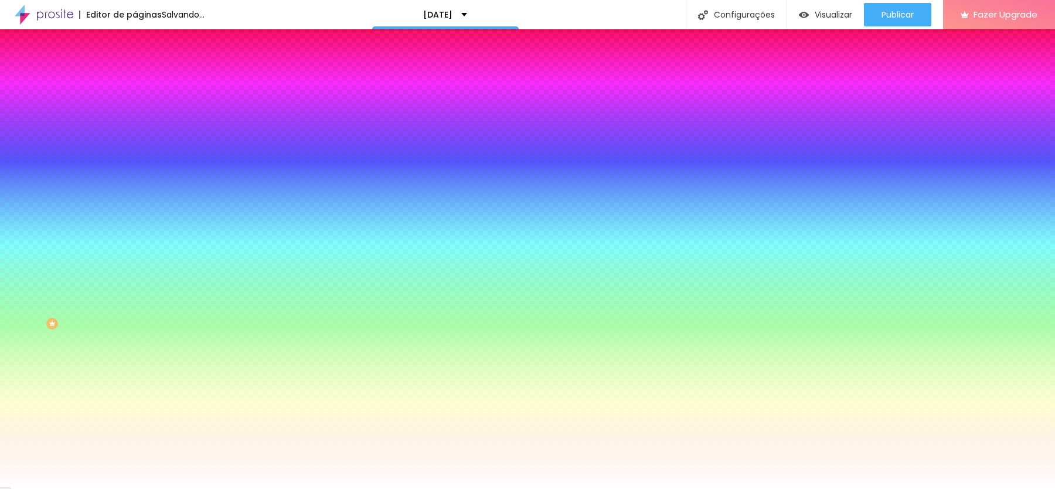
type input "14"
type input "12"
type input "11"
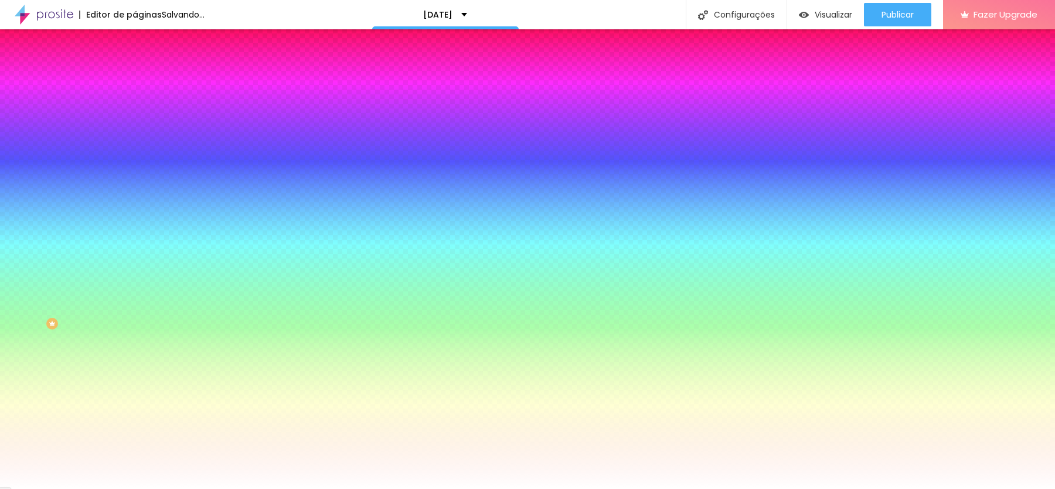
type input "9"
type input "5"
type input "4"
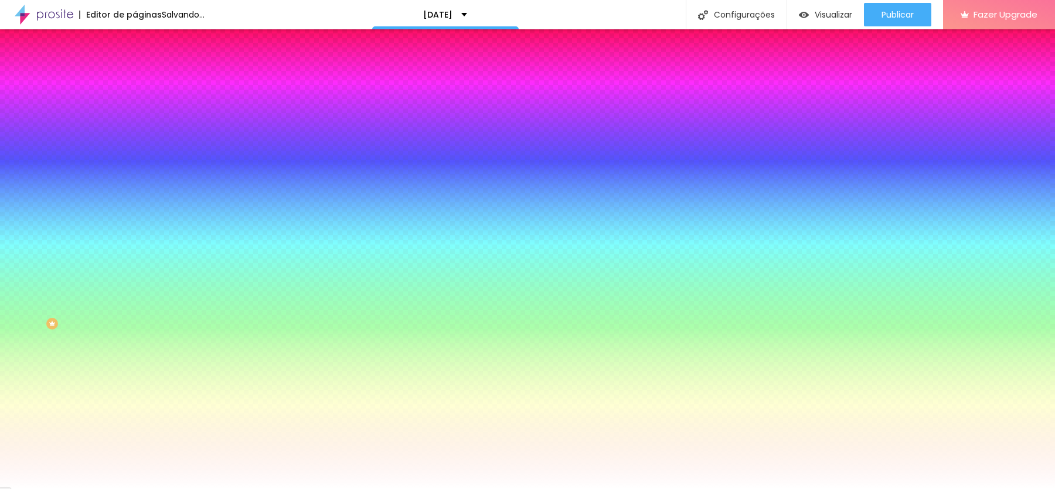
type input "4"
type input "2"
type input "0"
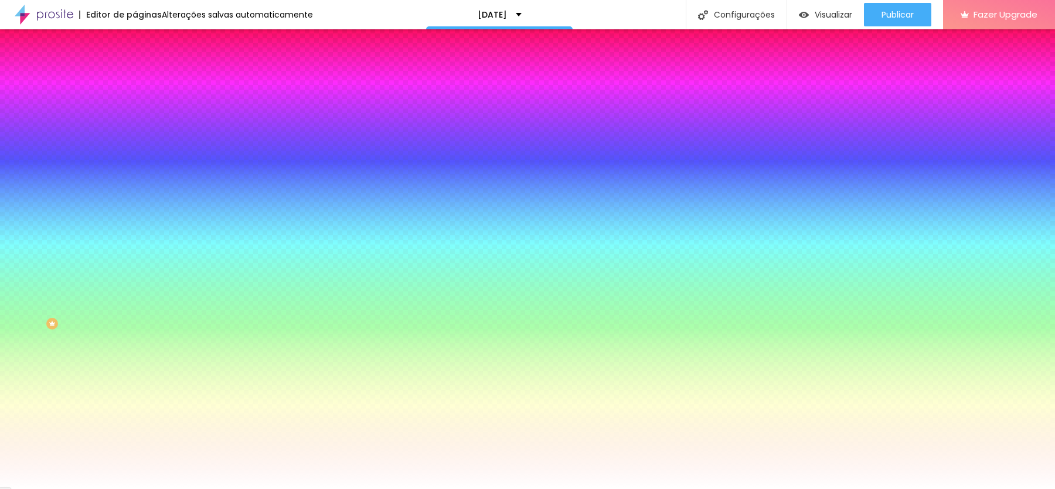
type input "9"
type input "17"
type input "20"
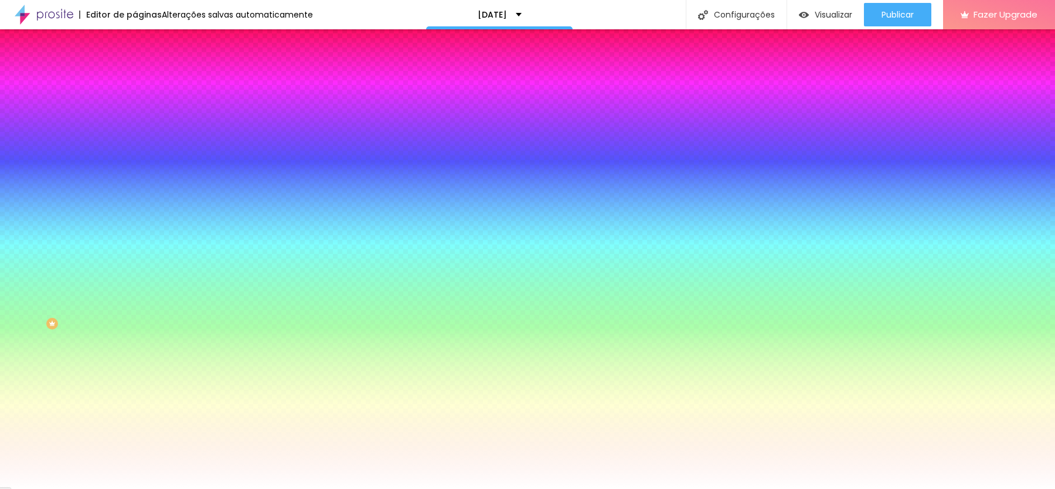
type input "20"
type input "27"
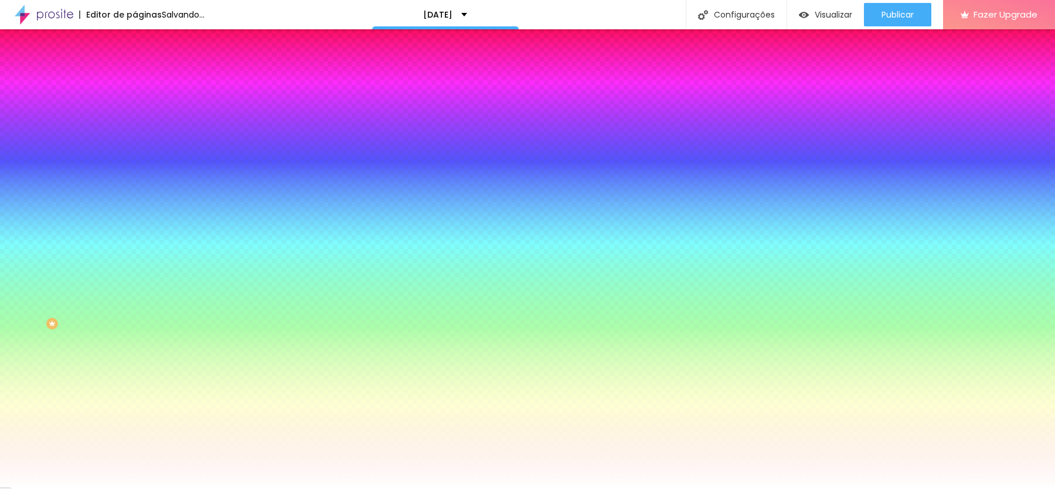
paste input "325E13"
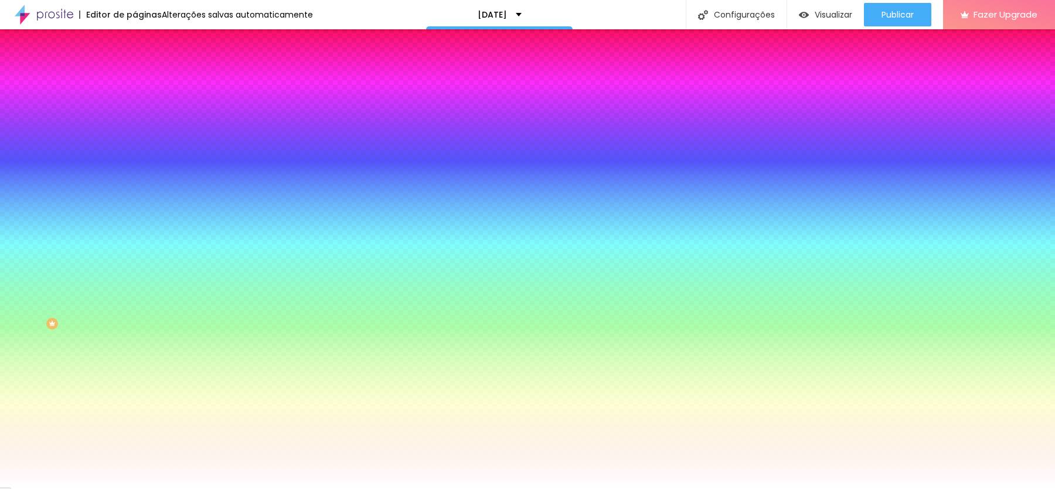
paste input "D2A66B"
type input "#D2A66B"
type input "36"
type input "100"
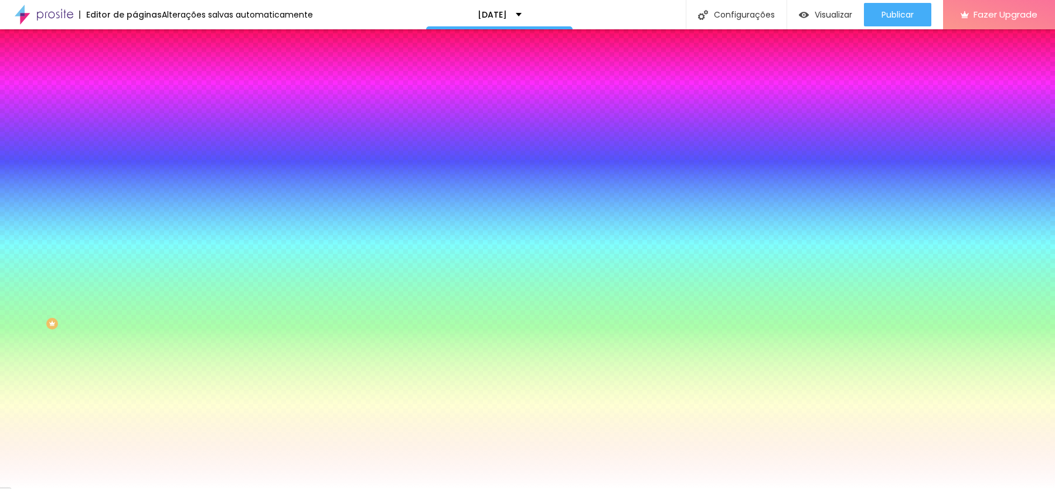
drag, startPoint x: 203, startPoint y: 288, endPoint x: 223, endPoint y: 288, distance: 19.3
type input "100"
click at [226, 488] on div at bounding box center [527, 489] width 1055 height 0
click at [145, 83] on span "Avançado" at bounding box center [164, 88] width 39 height 10
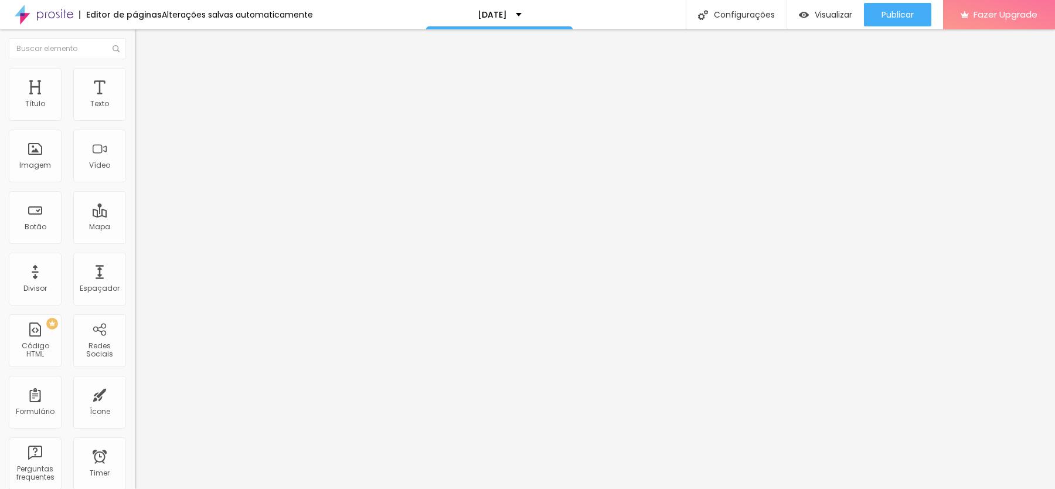
click at [145, 81] on span "Estilo" at bounding box center [154, 76] width 18 height 10
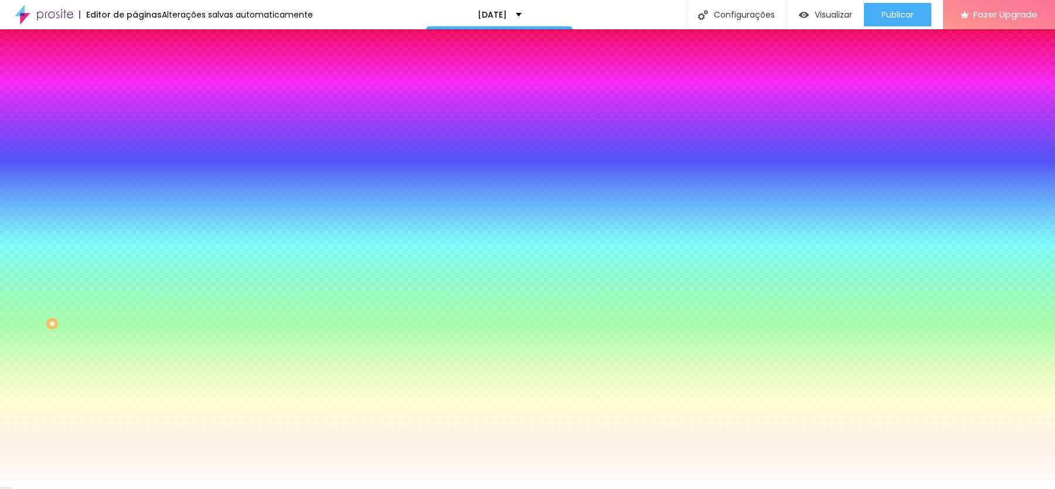
click at [135, 112] on div at bounding box center [202, 112] width 135 height 0
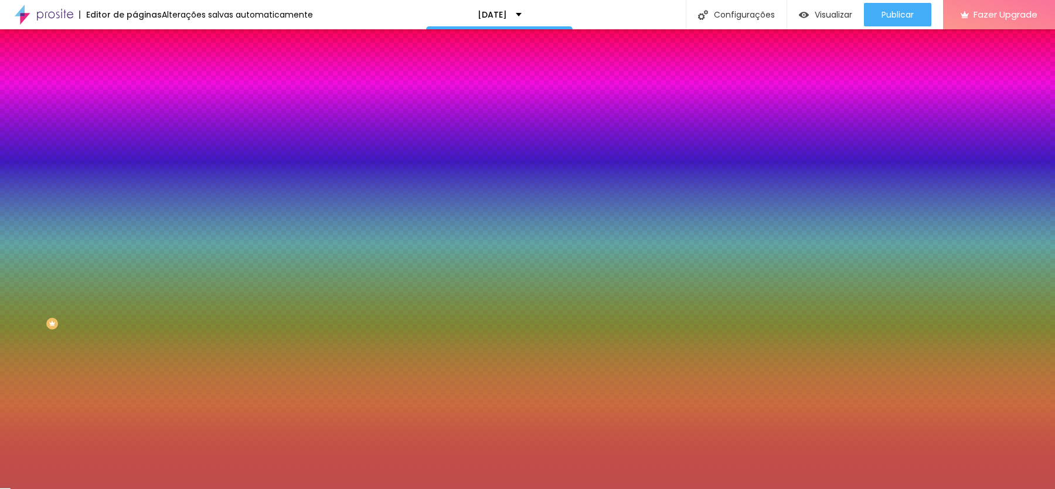
type input "#FFFFFF"
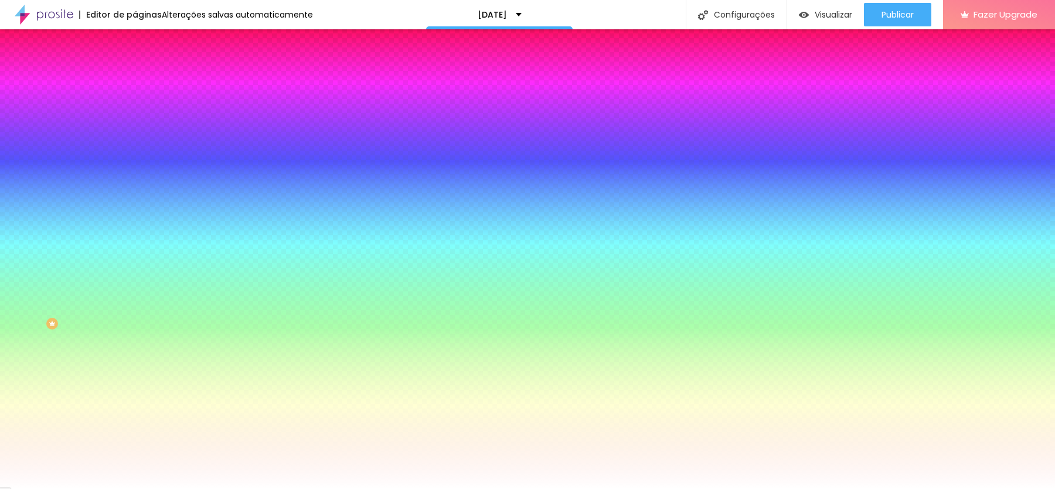
drag, startPoint x: 65, startPoint y: 155, endPoint x: 1, endPoint y: 107, distance: 80.4
click at [135, 107] on div "Cor de fundo Voltar ao padrão #FFFFFF Sombra ATIVO Voltar ao padrão Borda Volta…" at bounding box center [202, 143] width 135 height 104
click at [135, 338] on div "Editar Coluna Conteúdo Estilo Avançado Cor de fundo Voltar ao padrão #FFFFFF So…" at bounding box center [202, 258] width 135 height 459
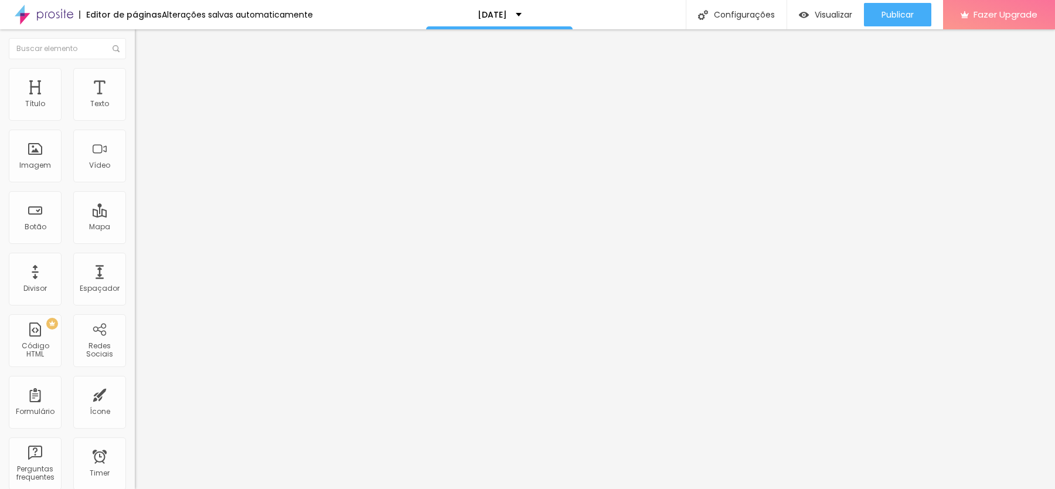
click at [135, 68] on li "Estilo" at bounding box center [202, 74] width 135 height 12
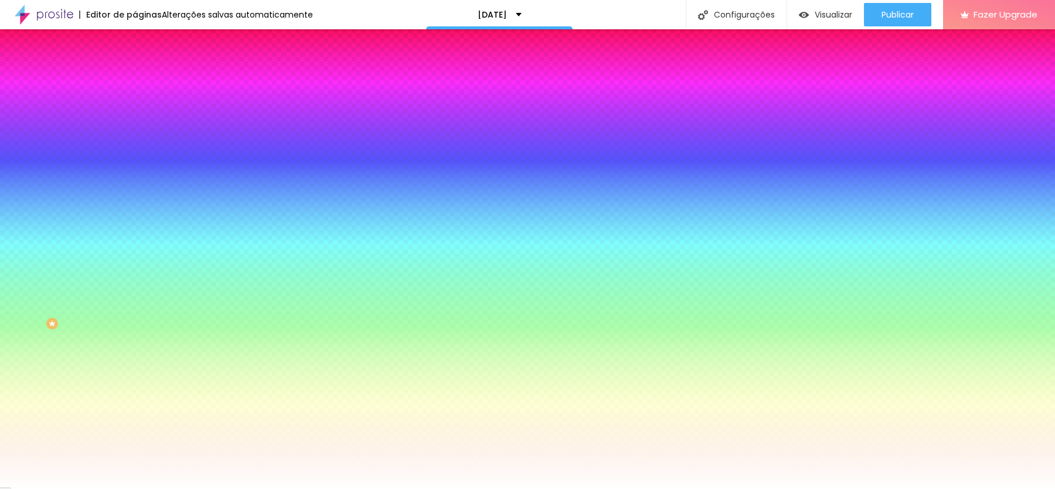
click at [135, 120] on input "#FFFFFF" at bounding box center [205, 118] width 141 height 12
paste input "D2A66B"
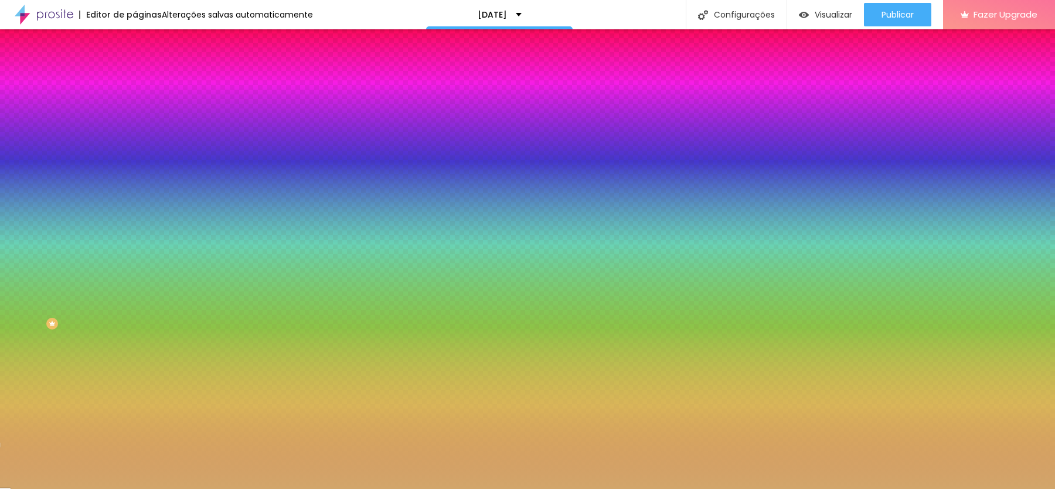
type input "#D2A66B"
click at [135, 112] on div at bounding box center [202, 112] width 135 height 0
drag, startPoint x: 121, startPoint y: 169, endPoint x: 118, endPoint y: 142, distance: 27.2
click at [118, 142] on div at bounding box center [527, 244] width 1055 height 489
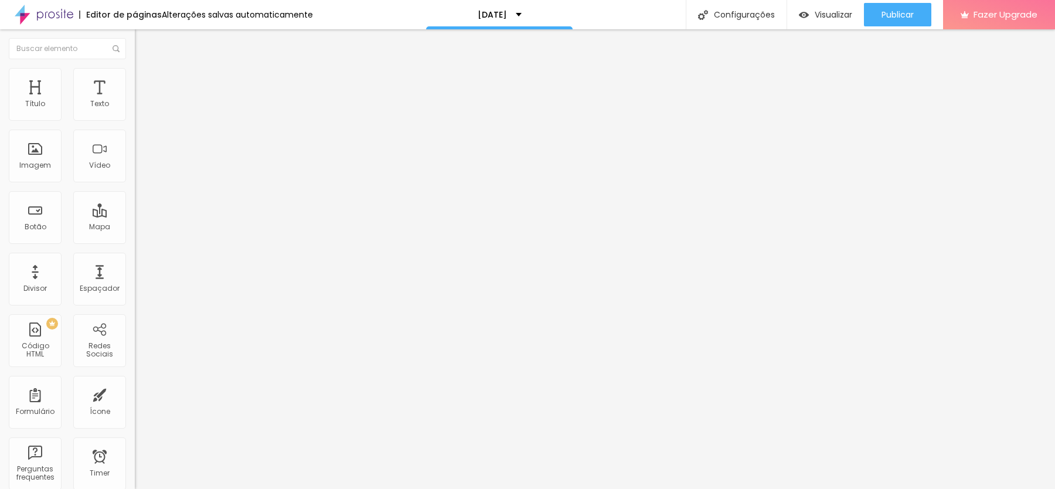
click at [145, 80] on span "Estilo" at bounding box center [154, 76] width 18 height 10
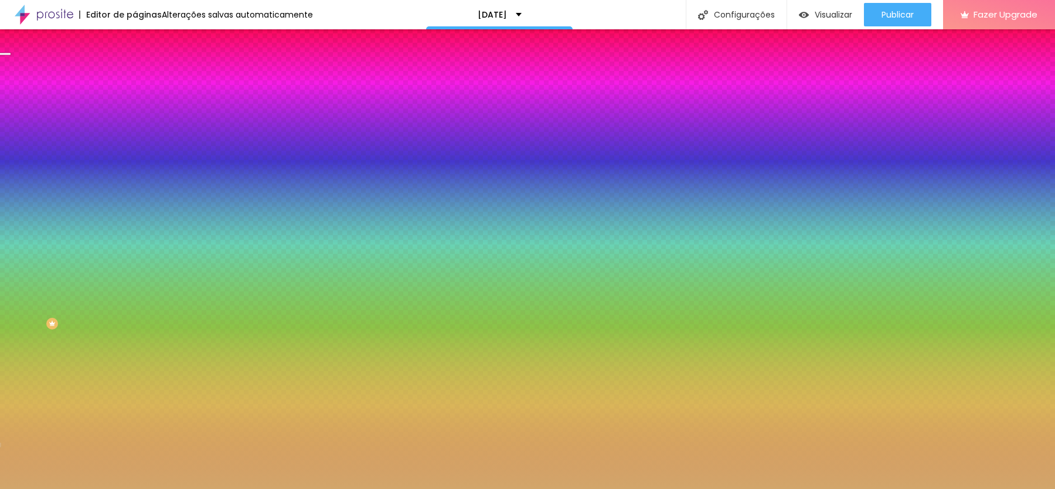
click at [135, 112] on div at bounding box center [202, 112] width 135 height 0
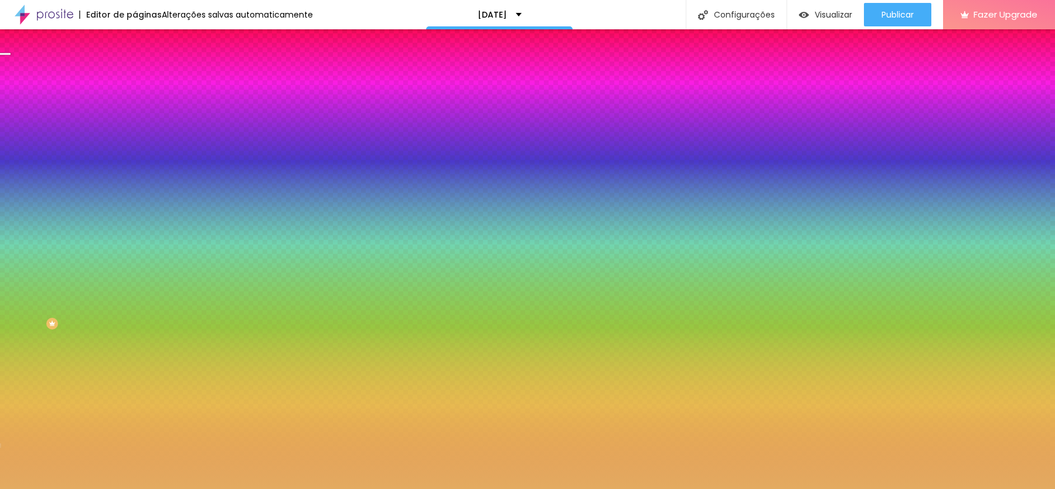
type input "#FFFFFF"
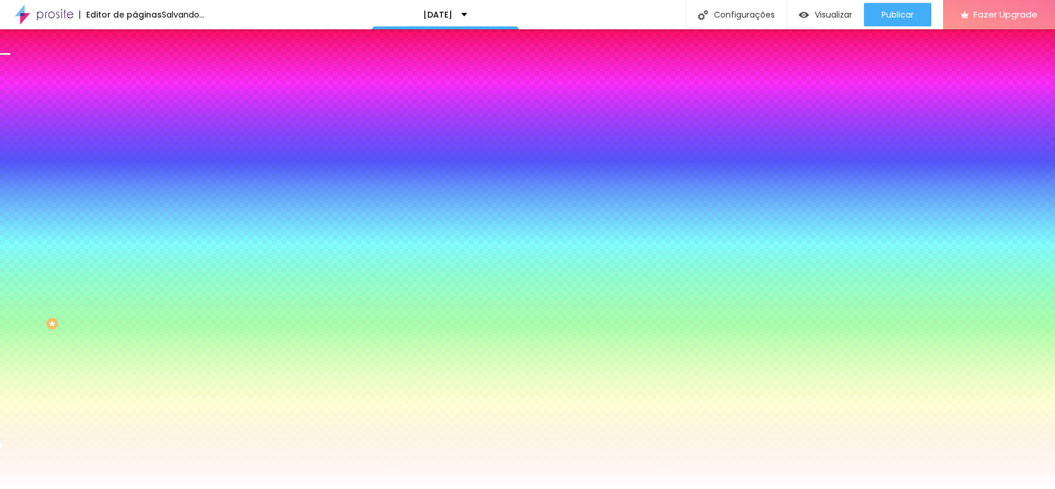
drag, startPoint x: 62, startPoint y: 142, endPoint x: 7, endPoint y: 110, distance: 63.5
click at [135, 104] on div "Cor de fundo Voltar ao padrão #FFFFFF Sombra ATIVO Voltar ao padrão Borda Volta…" at bounding box center [202, 143] width 135 height 104
click at [135, 151] on button "button" at bounding box center [143, 157] width 16 height 12
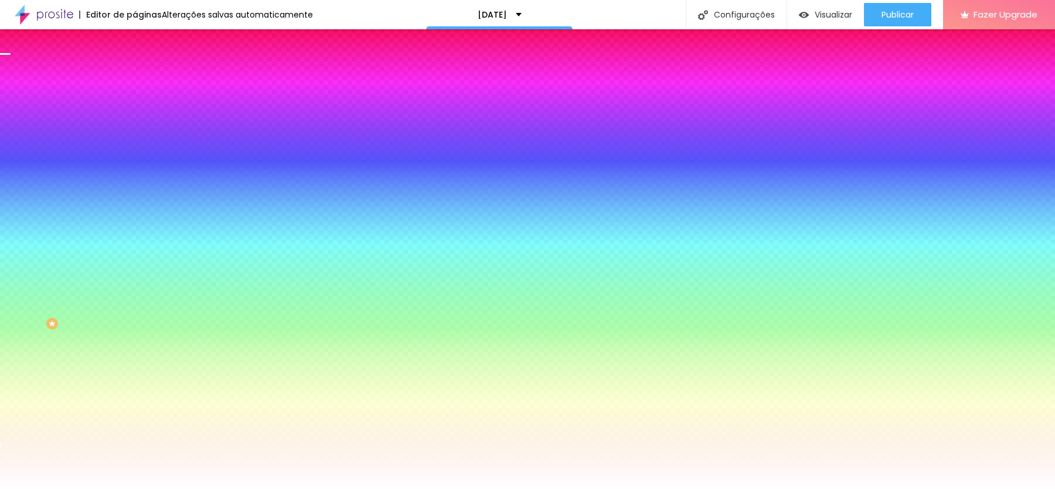
click at [91, 488] on div at bounding box center [527, 489] width 1055 height 0
click at [135, 183] on button "button" at bounding box center [143, 189] width 16 height 12
type input "1"
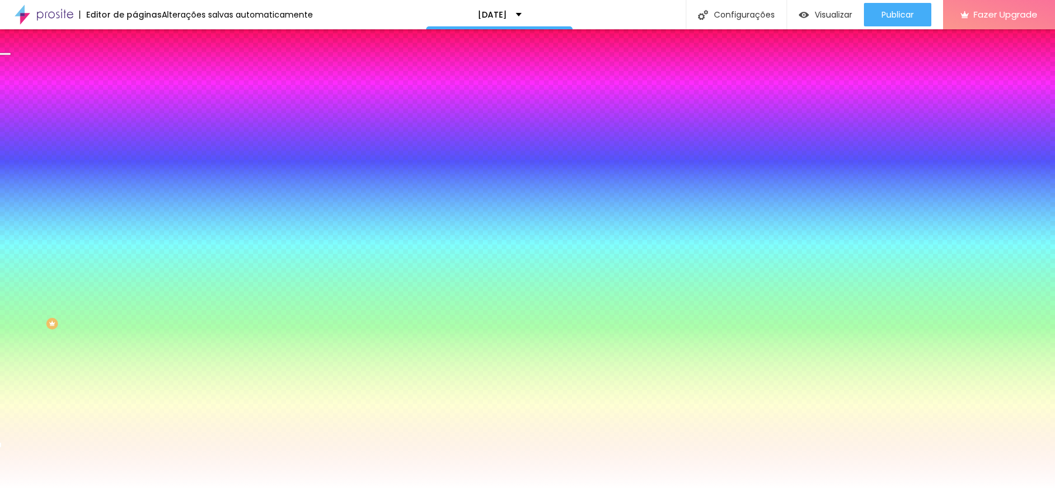
type input "1"
type input "2"
type input "3"
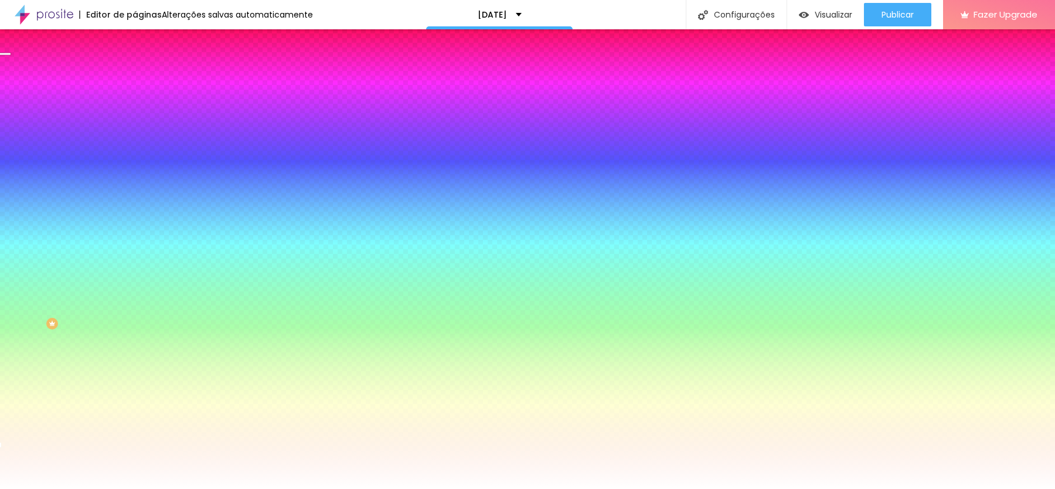
type input "4"
type input "5"
drag, startPoint x: 141, startPoint y: 248, endPoint x: 315, endPoint y: 247, distance: 174.1
type input "5"
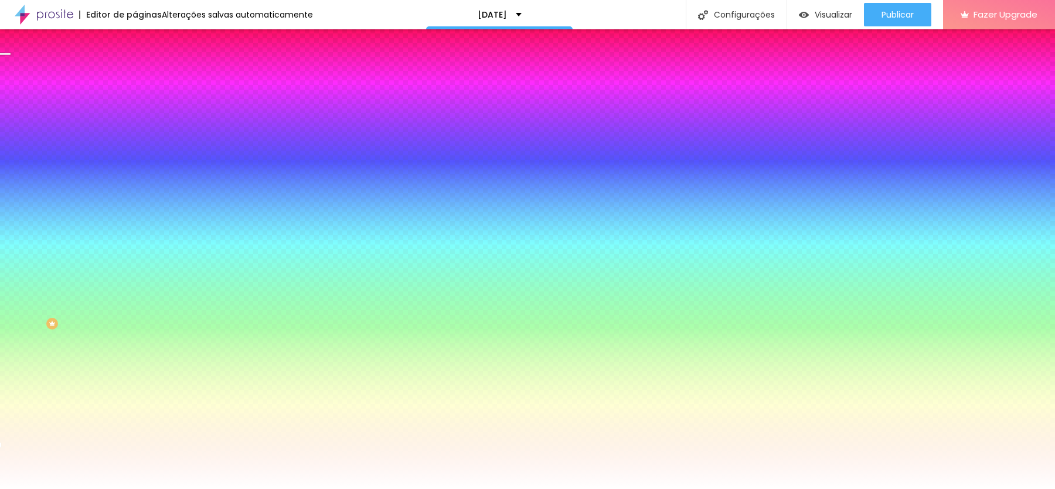
click at [206, 488] on div at bounding box center [527, 489] width 1055 height 0
click at [139, 185] on icon "button" at bounding box center [142, 188] width 7 height 7
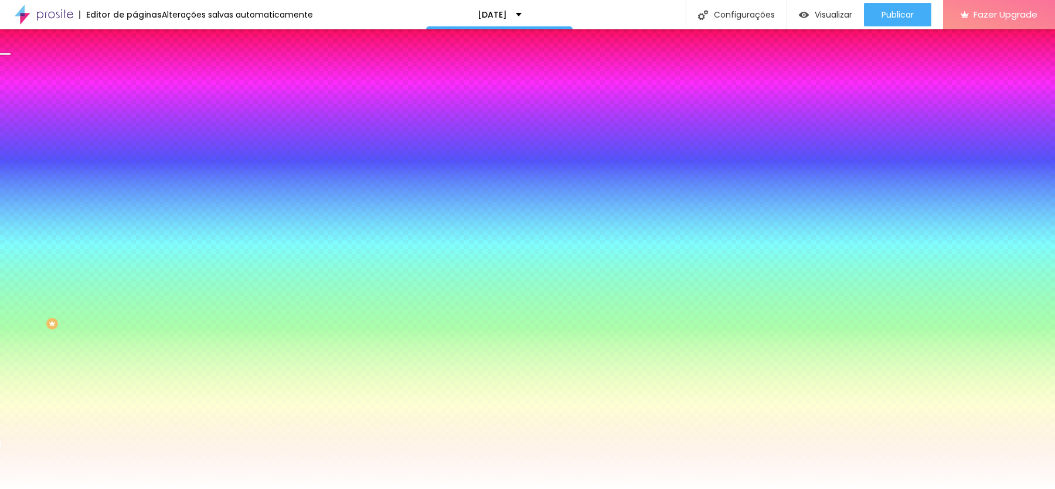
click at [199, 488] on div at bounding box center [527, 489] width 1055 height 0
click at [135, 183] on button "button" at bounding box center [143, 189] width 16 height 12
click at [199, 488] on div at bounding box center [527, 489] width 1055 height 0
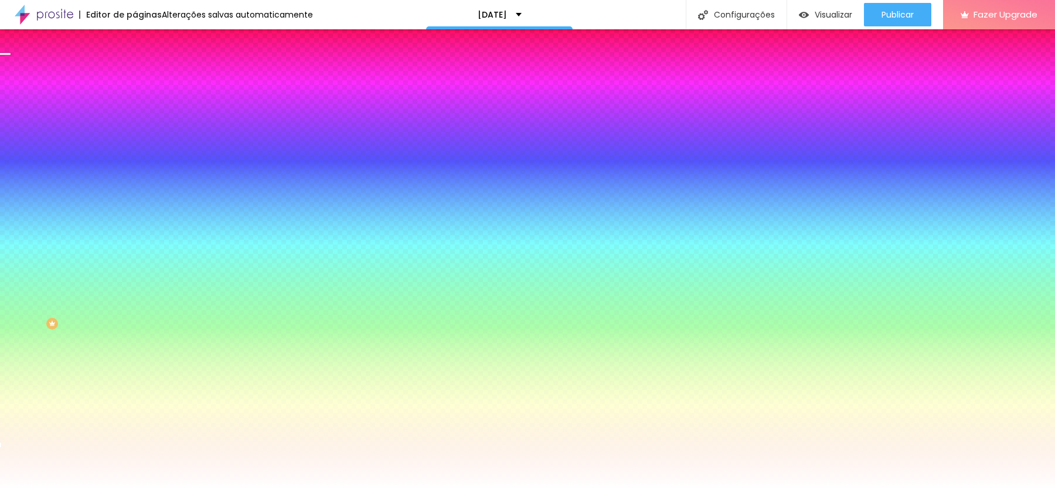
click at [139, 158] on icon "button" at bounding box center [140, 159] width 2 height 2
click at [61, 488] on div at bounding box center [527, 489] width 1055 height 0
click at [135, 183] on button "button" at bounding box center [143, 189] width 16 height 12
type input "3"
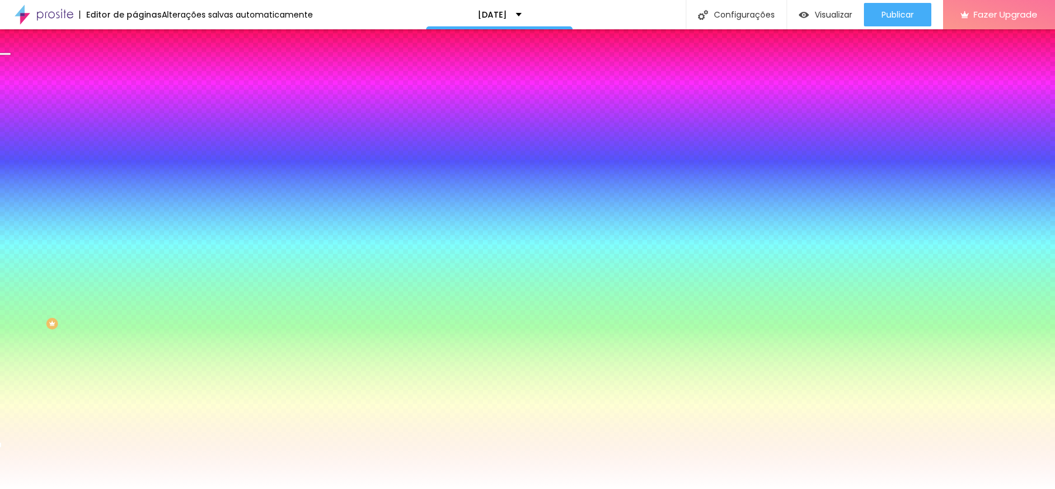
type input "2"
drag, startPoint x: 210, startPoint y: 245, endPoint x: 182, endPoint y: 247, distance: 28.2
type input "2"
click at [168, 488] on div at bounding box center [527, 489] width 1055 height 0
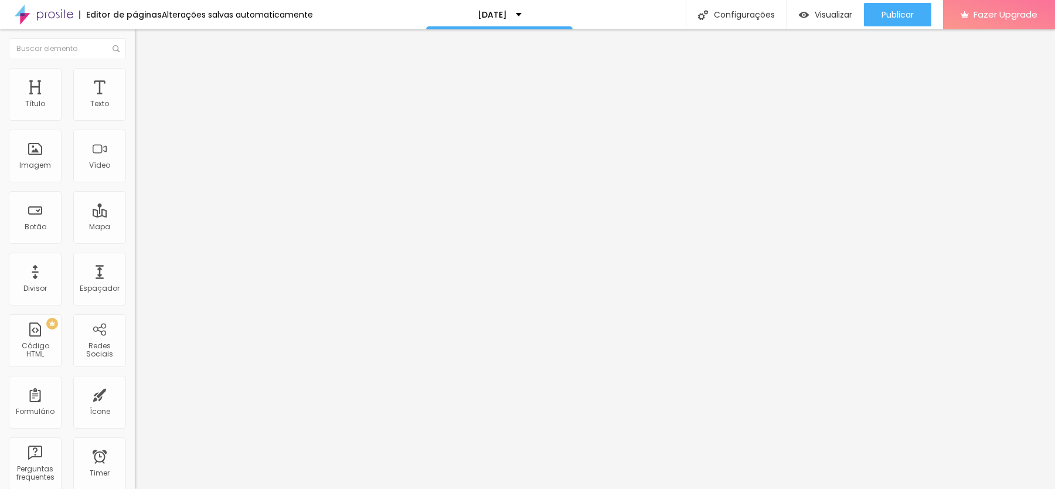
click at [145, 79] on span "Avançado" at bounding box center [164, 76] width 39 height 10
click at [145, 69] on span "Estilo" at bounding box center [154, 64] width 18 height 10
click at [135, 149] on button "button" at bounding box center [143, 145] width 16 height 12
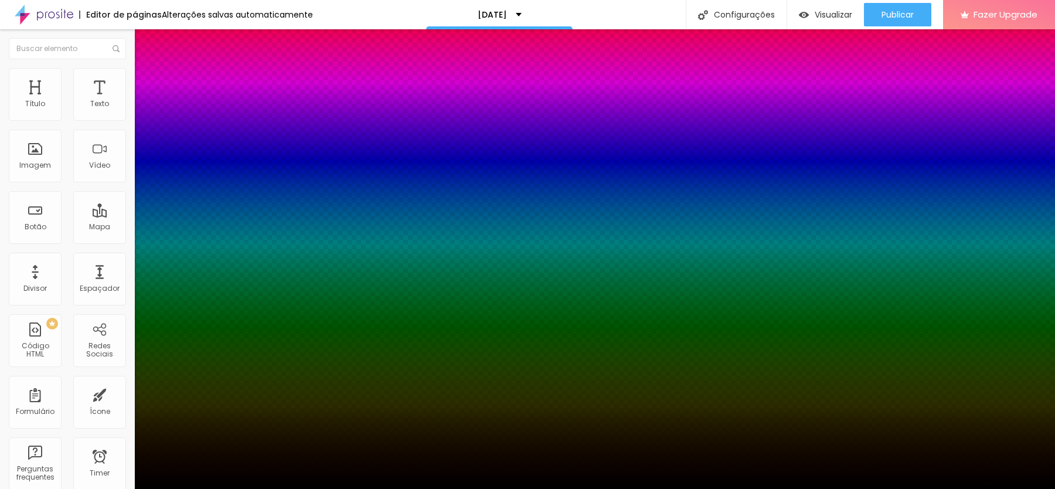
click at [175, 488] on div at bounding box center [527, 489] width 1055 height 0
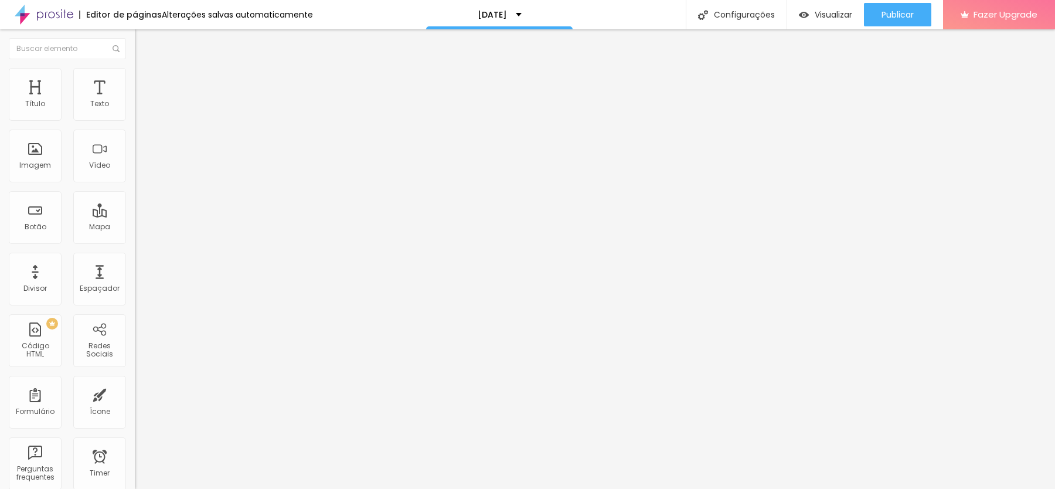
click at [135, 77] on li "Avançado" at bounding box center [202, 74] width 135 height 12
click at [135, 67] on img at bounding box center [140, 61] width 11 height 11
click at [135, 113] on button "button" at bounding box center [143, 106] width 16 height 12
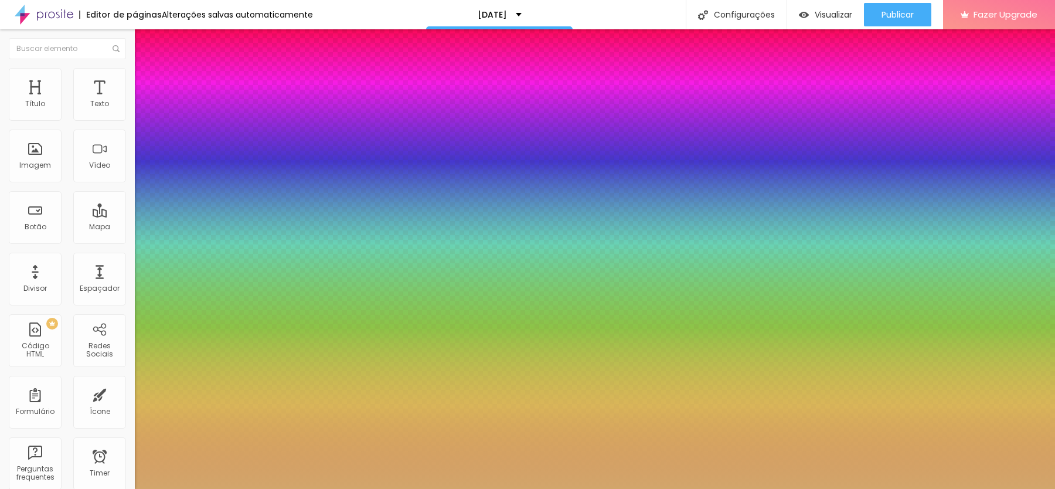
type input "1"
click at [263, 488] on div at bounding box center [527, 489] width 1055 height 0
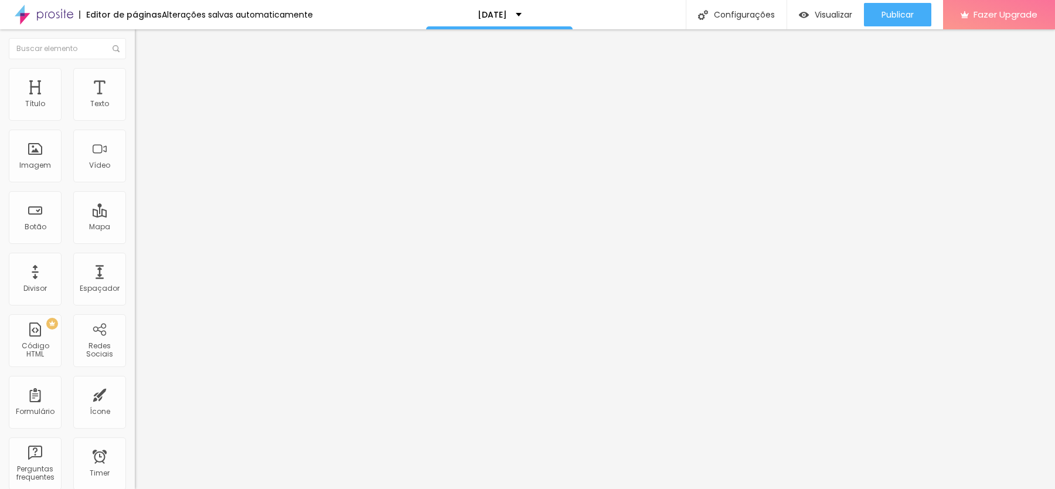
click at [135, 77] on li "Avançado" at bounding box center [202, 74] width 135 height 12
click at [145, 69] on span "Estilo" at bounding box center [154, 64] width 18 height 10
click at [139, 147] on icon "button" at bounding box center [142, 144] width 7 height 7
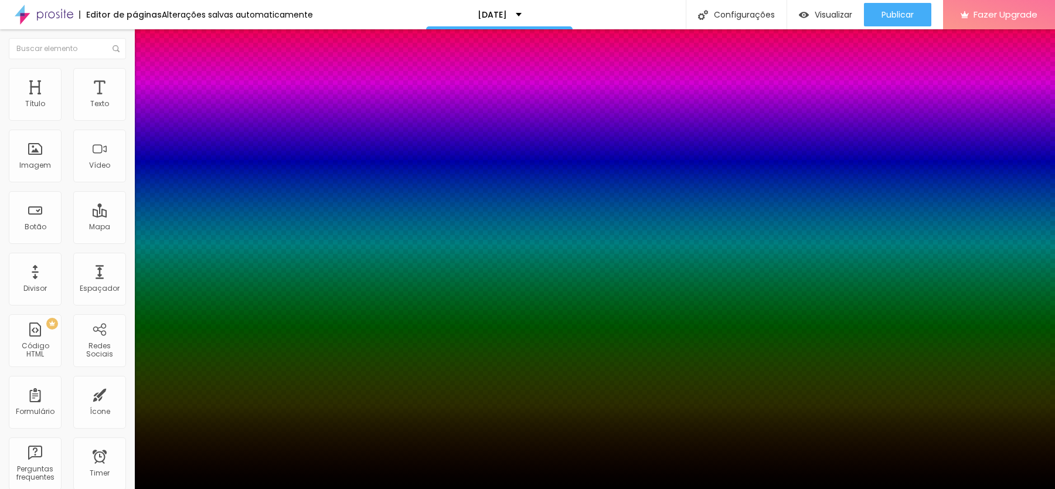
click at [208, 488] on div at bounding box center [527, 489] width 1055 height 0
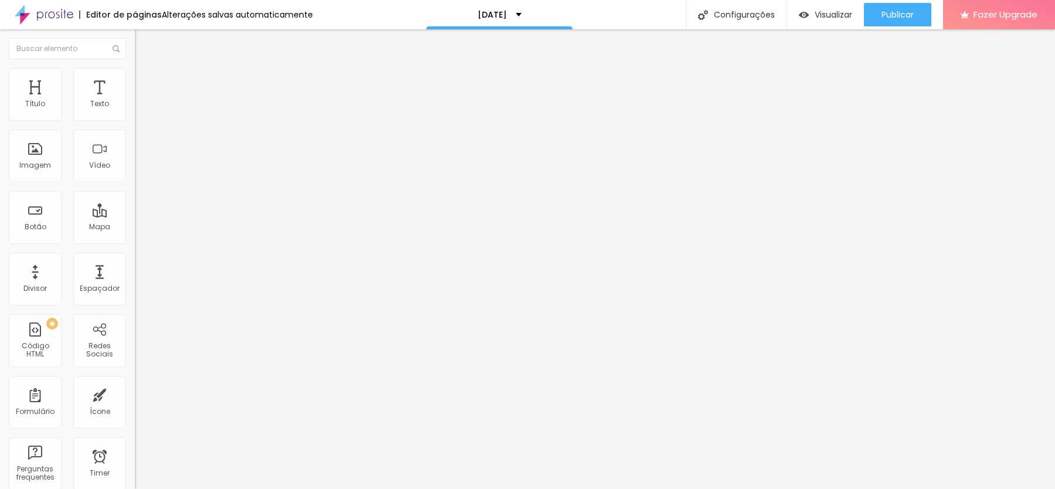
click at [135, 74] on img at bounding box center [140, 73] width 11 height 11
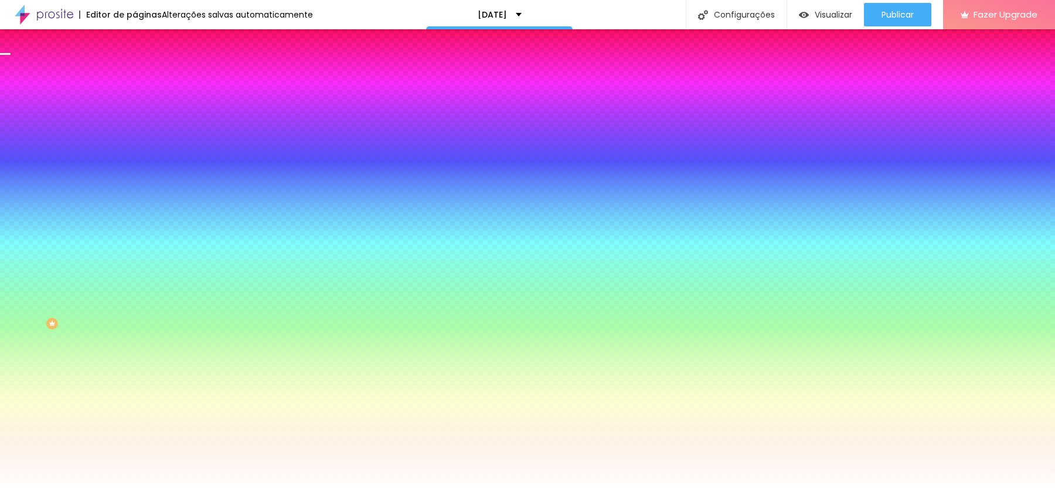
click at [135, 121] on input "#FFFFFF" at bounding box center [205, 118] width 141 height 12
paste input "D2A66B"
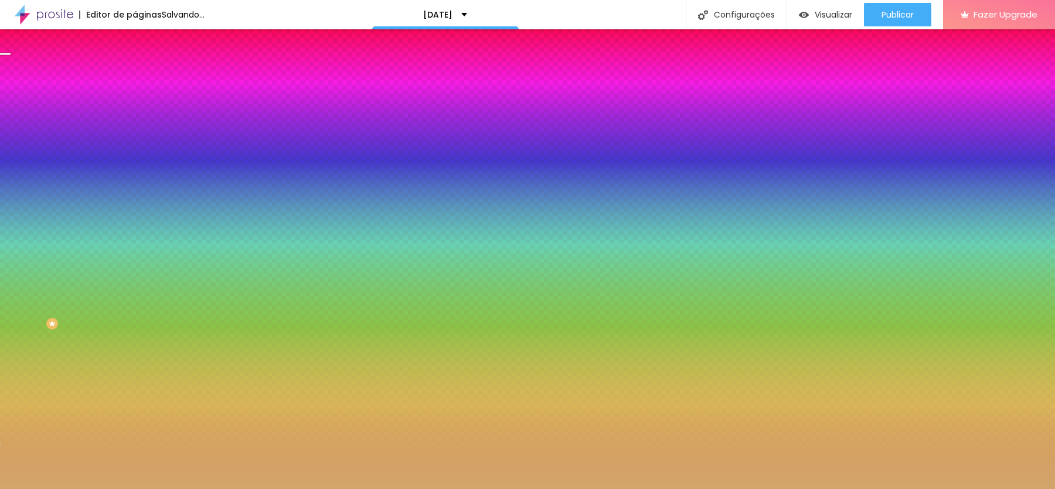
type input "#D2A66B"
click at [135, 112] on div at bounding box center [202, 112] width 135 height 0
drag, startPoint x: 114, startPoint y: 193, endPoint x: 124, endPoint y: 176, distance: 19.4
click at [124, 176] on div at bounding box center [527, 244] width 1055 height 489
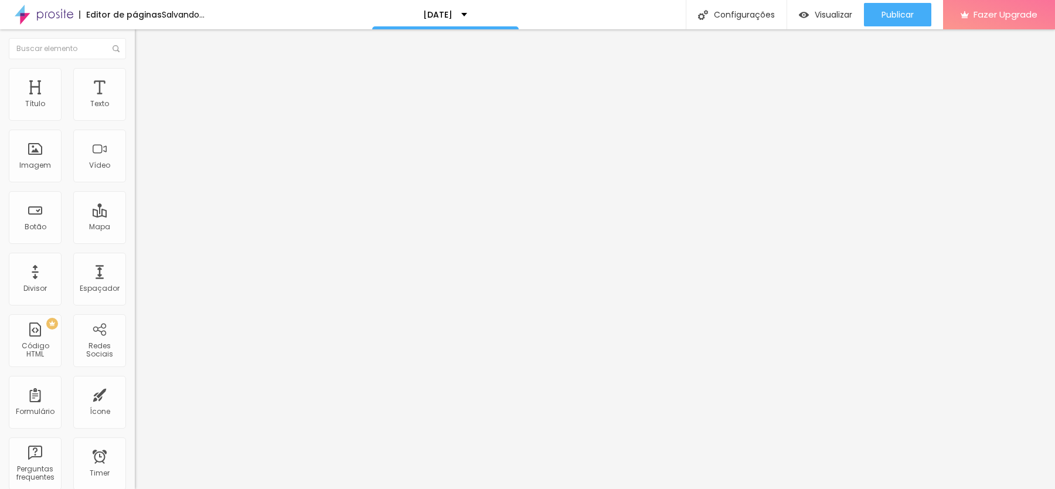
click at [135, 73] on ul "Conteúdo Estilo Avançado" at bounding box center [202, 73] width 135 height 35
click at [135, 73] on img at bounding box center [140, 73] width 11 height 11
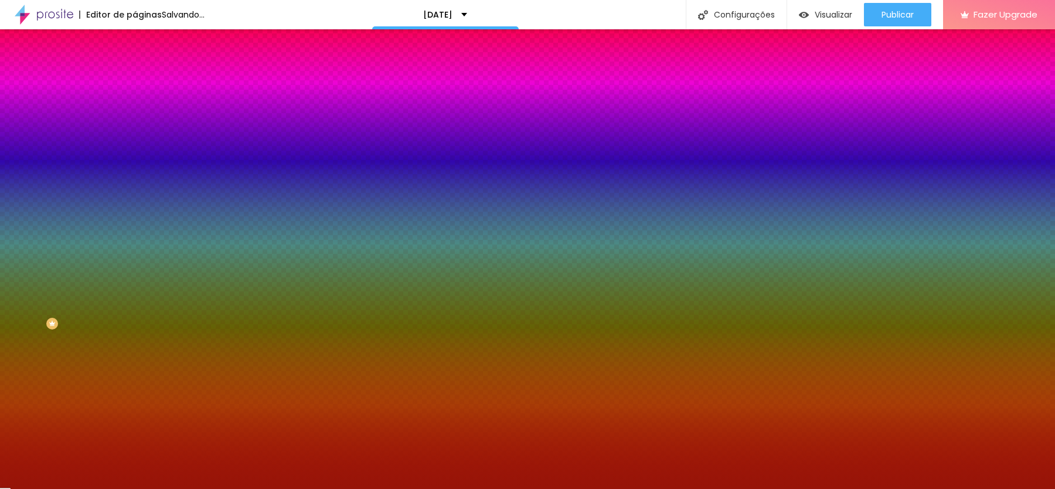
click at [135, 112] on div at bounding box center [202, 112] width 135 height 0
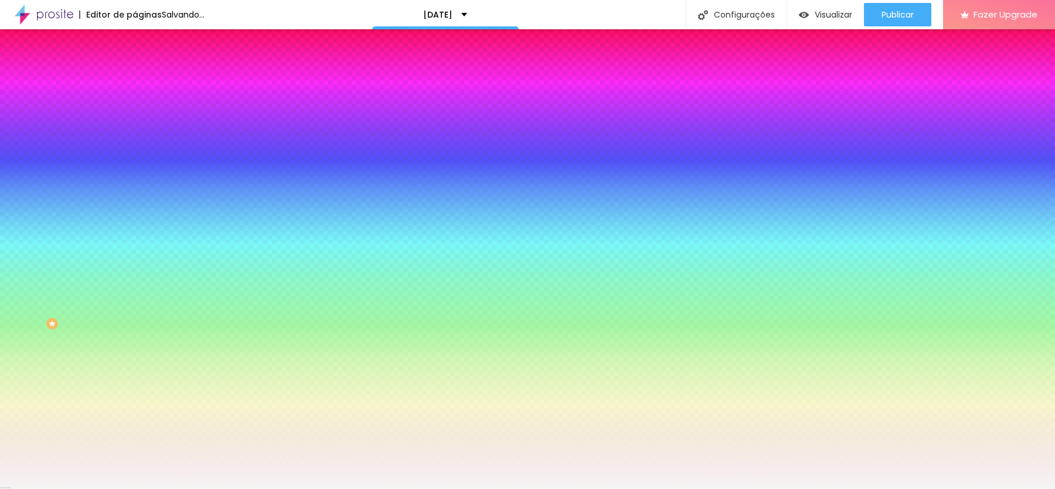
type input "#FFFFFF"
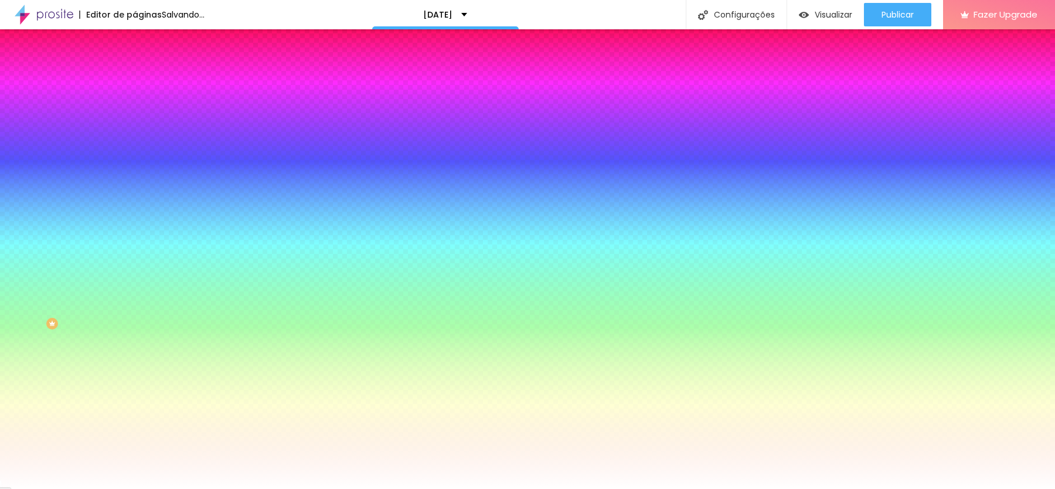
drag, startPoint x: 79, startPoint y: 153, endPoint x: 9, endPoint y: 120, distance: 77.1
click at [135, 120] on div "Cor Voltar ao padrão #FFFFFF" at bounding box center [202, 107] width 135 height 32
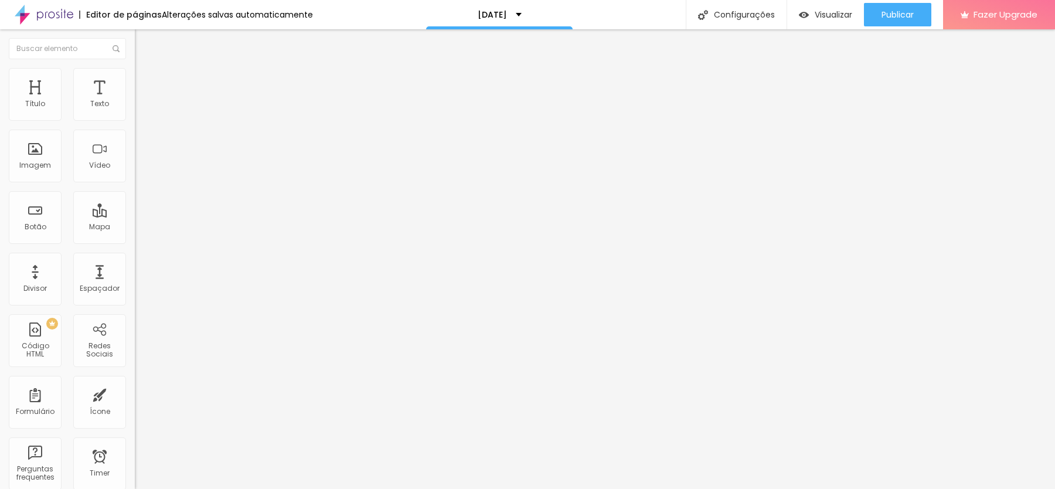
click at [135, 70] on img at bounding box center [140, 73] width 11 height 11
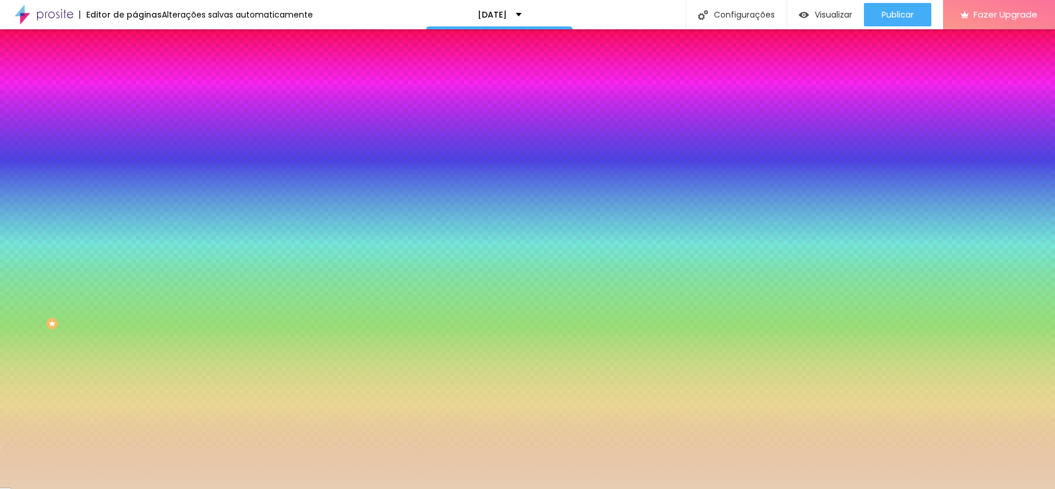
click at [139, 148] on icon "button" at bounding box center [142, 148] width 7 height 7
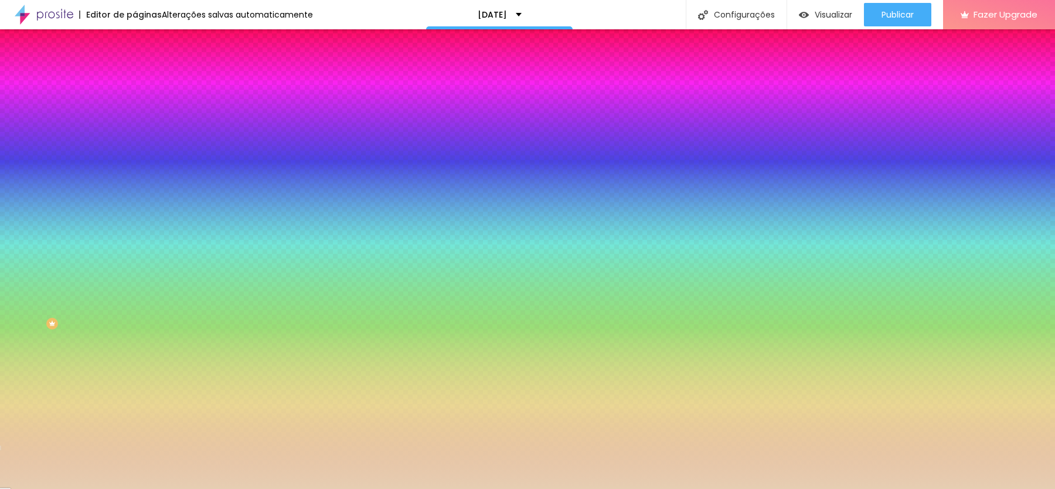
paste input "D2A66B"
type input "#D2A66B"
click at [263, 488] on div at bounding box center [527, 489] width 1055 height 0
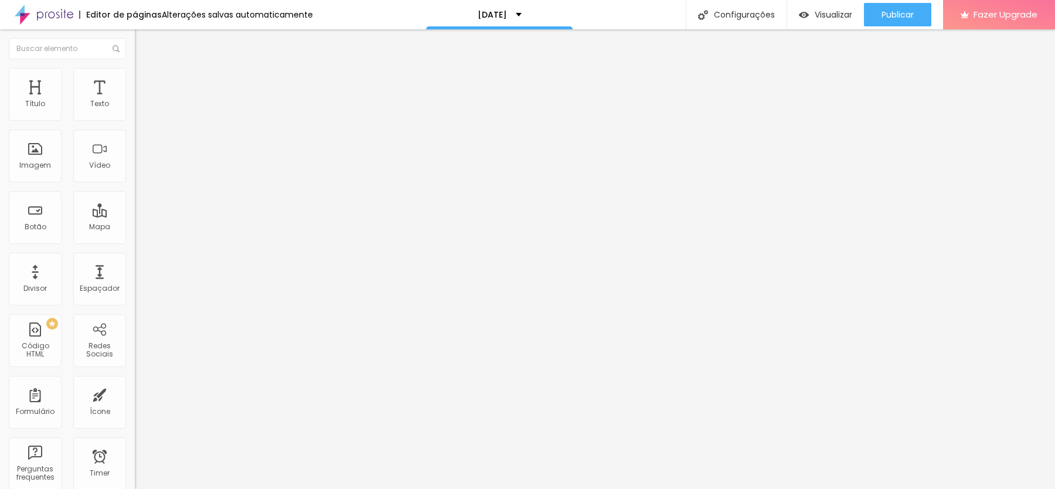
click at [135, 73] on ul "Conteúdo Estilo Avançado" at bounding box center [202, 73] width 135 height 35
click at [135, 74] on img at bounding box center [140, 73] width 11 height 11
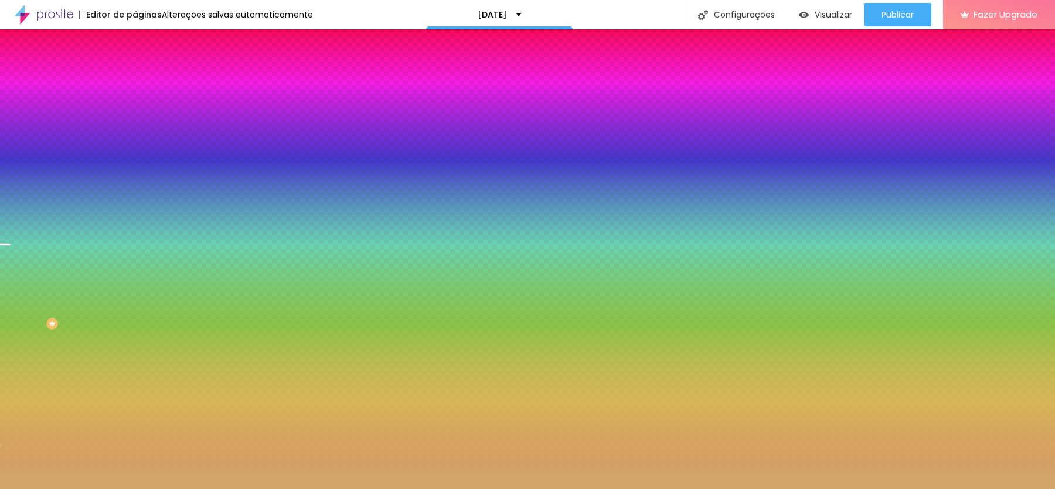
click at [135, 112] on div at bounding box center [202, 112] width 135 height 0
click at [135, 115] on input "#D2A66B" at bounding box center [205, 118] width 141 height 12
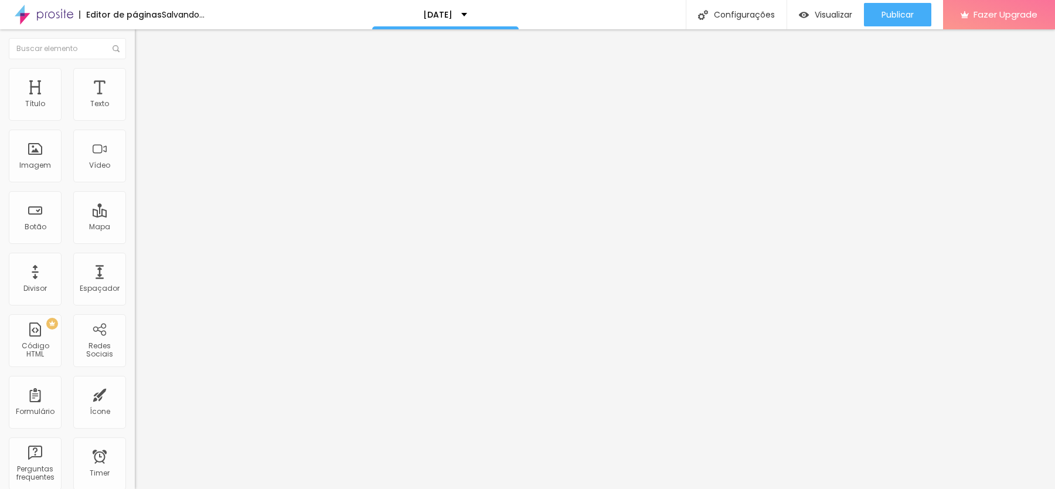
click at [145, 79] on span "Estilo" at bounding box center [154, 76] width 18 height 10
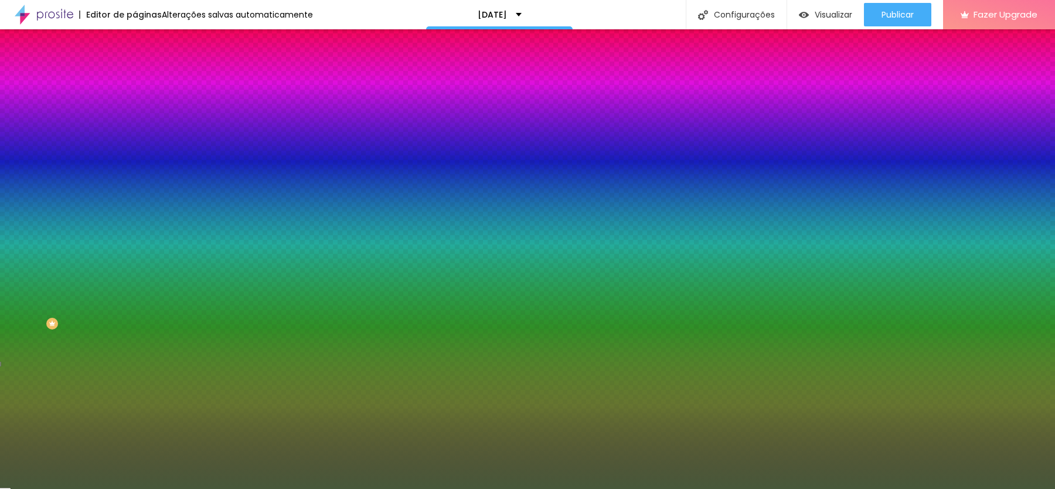
click at [139, 145] on icon "button" at bounding box center [142, 148] width 7 height 7
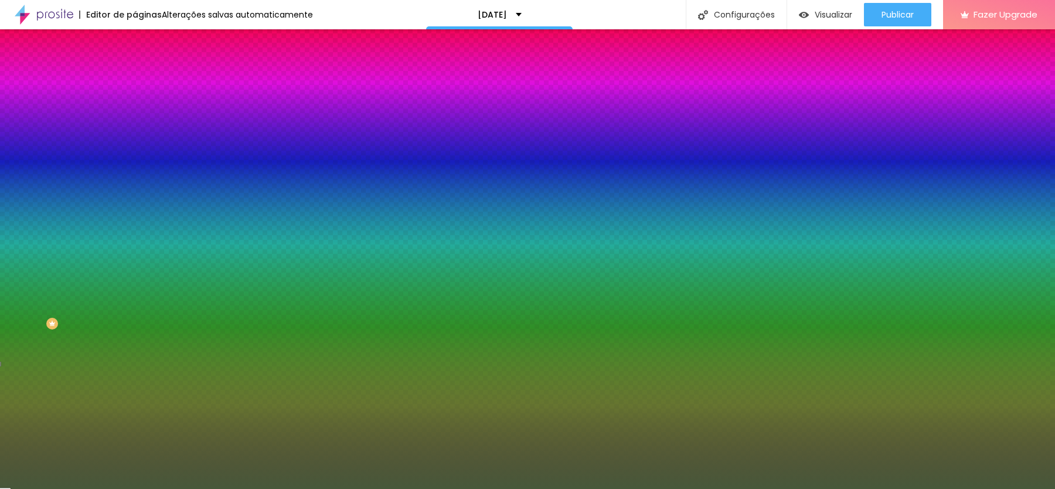
paste input "D2A66B"
type input "#D2A66B"
click at [92, 488] on div at bounding box center [527, 489] width 1055 height 0
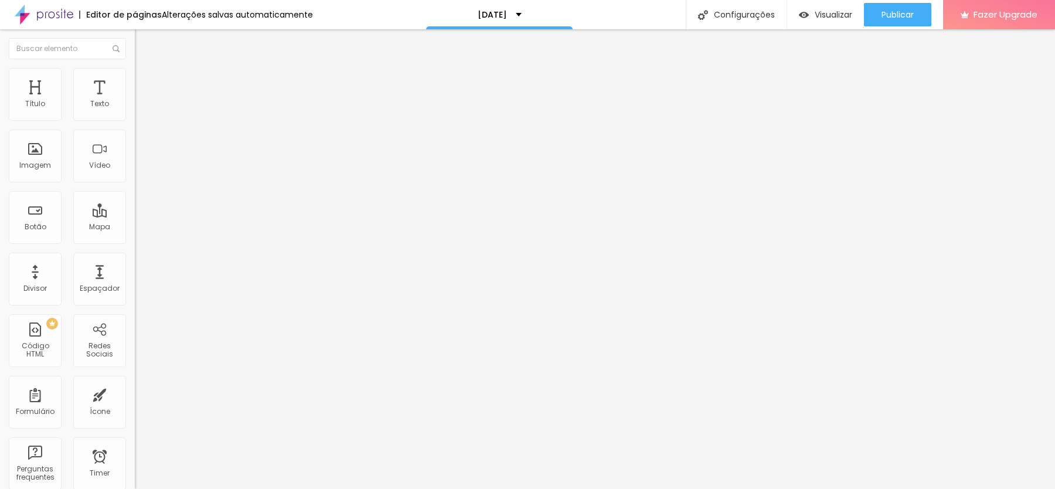
click at [145, 81] on span "Estilo" at bounding box center [154, 76] width 18 height 10
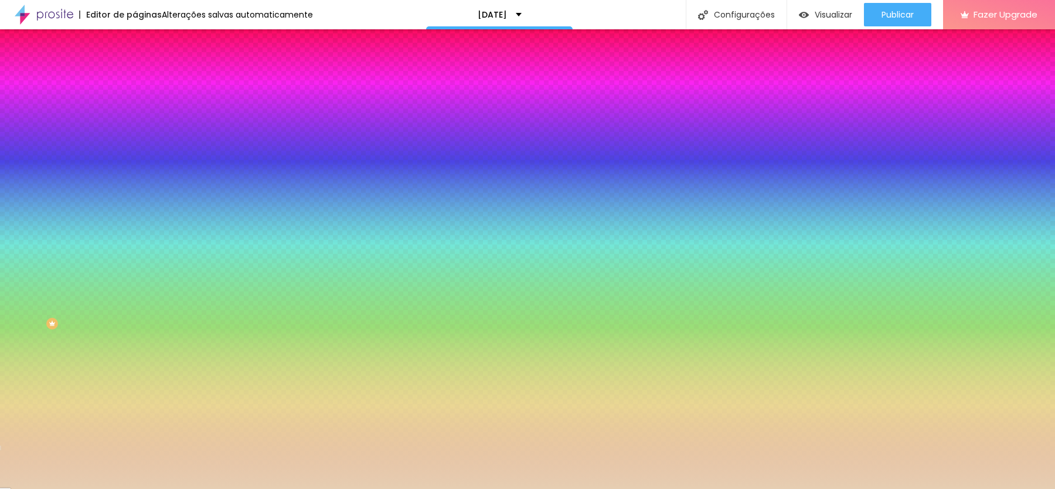
click at [135, 399] on input "#971408" at bounding box center [205, 405] width 141 height 12
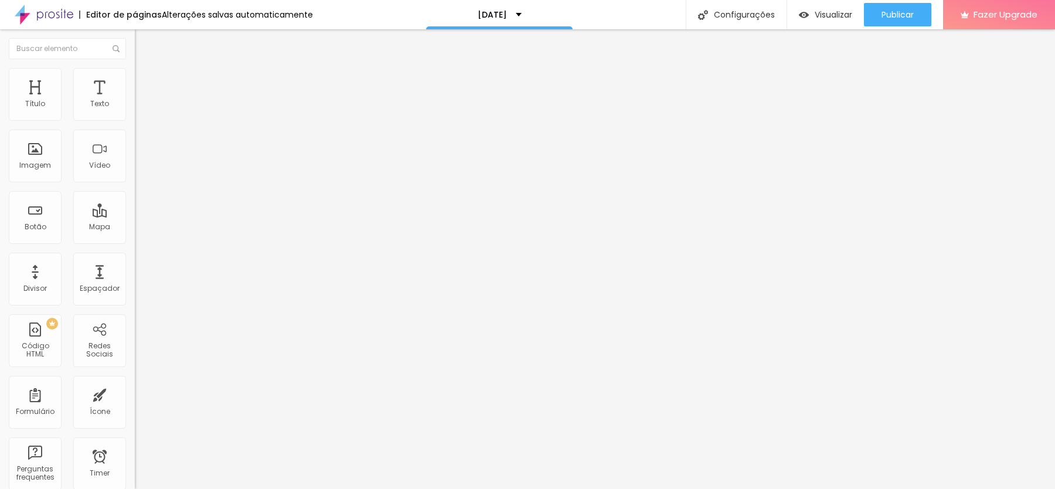
click at [135, 68] on img at bounding box center [140, 73] width 11 height 11
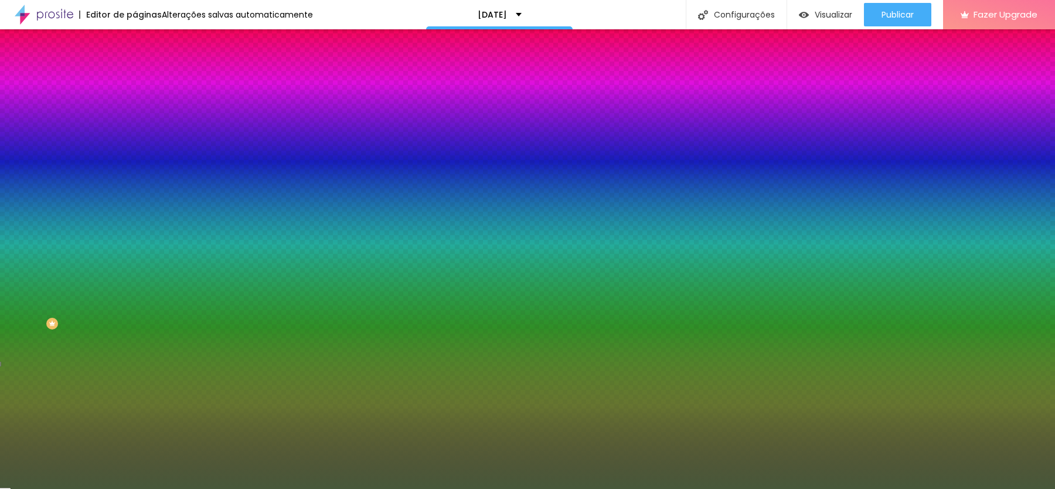
click at [135, 399] on input "#E6CEB2" at bounding box center [205, 405] width 141 height 12
paste input "971408"
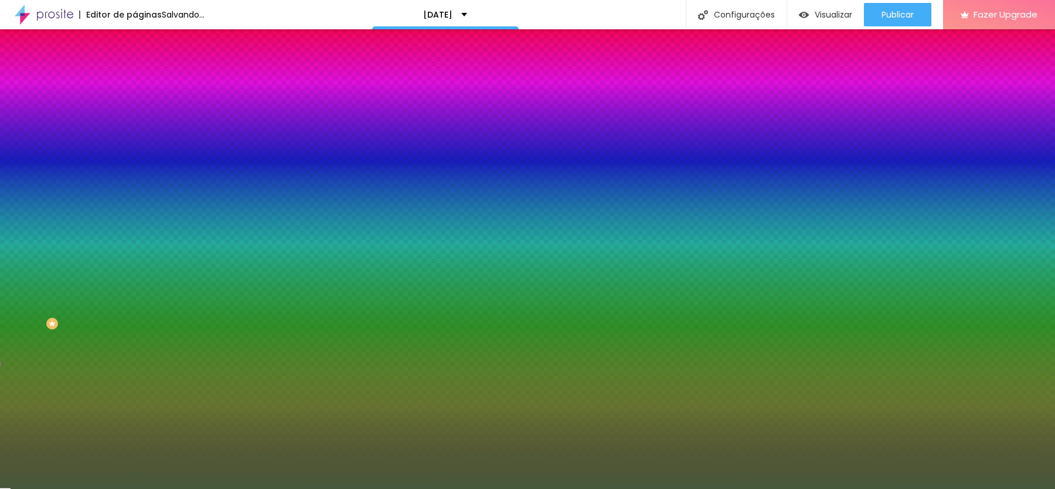
type input "#971408"
click at [135, 431] on input "#47583A" at bounding box center [205, 437] width 141 height 12
click at [135, 431] on div at bounding box center [202, 431] width 135 height 0
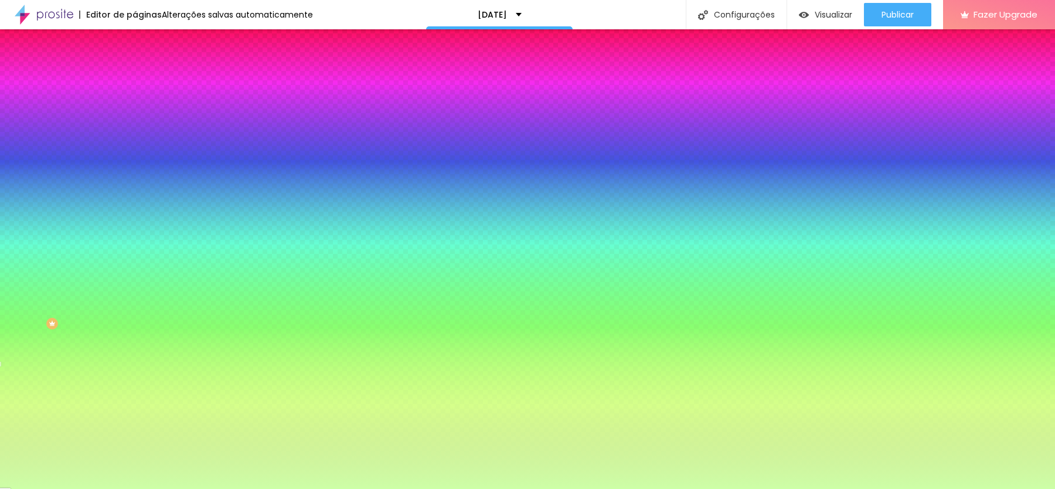
type input "#FFFFFF"
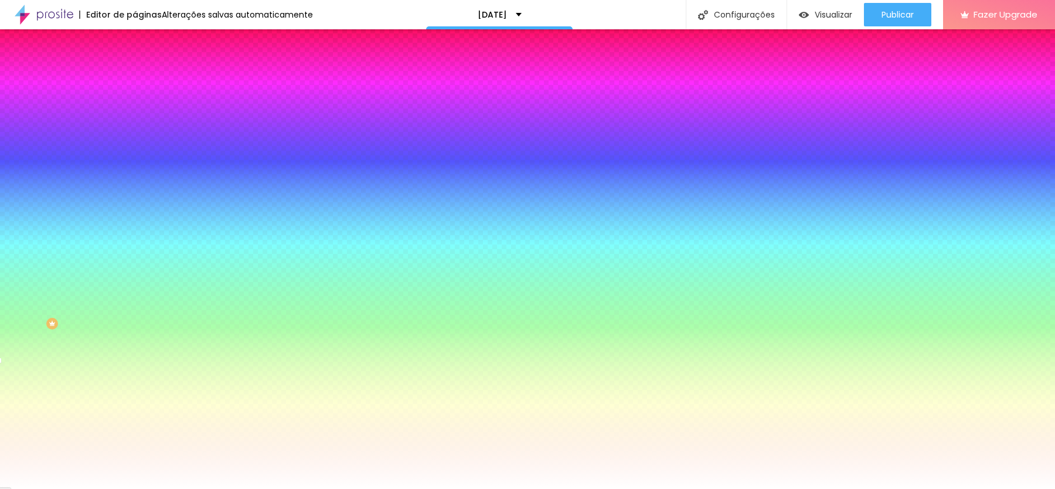
drag, startPoint x: 88, startPoint y: 306, endPoint x: 10, endPoint y: 266, distance: 88.1
click at [135, 410] on div "Cor do texto Voltar ao padrão #FFFFFF" at bounding box center [202, 426] width 135 height 32
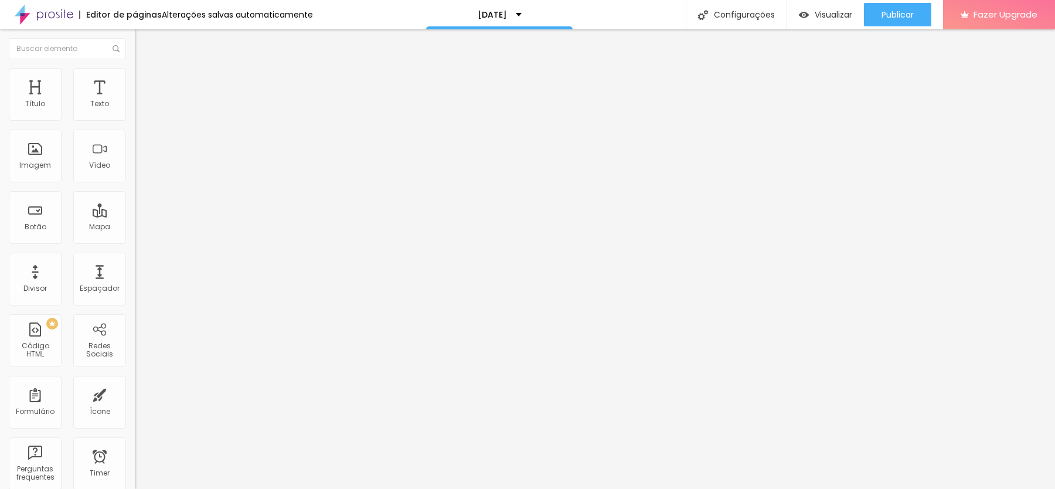
click at [135, 76] on li "Estilo" at bounding box center [202, 74] width 135 height 12
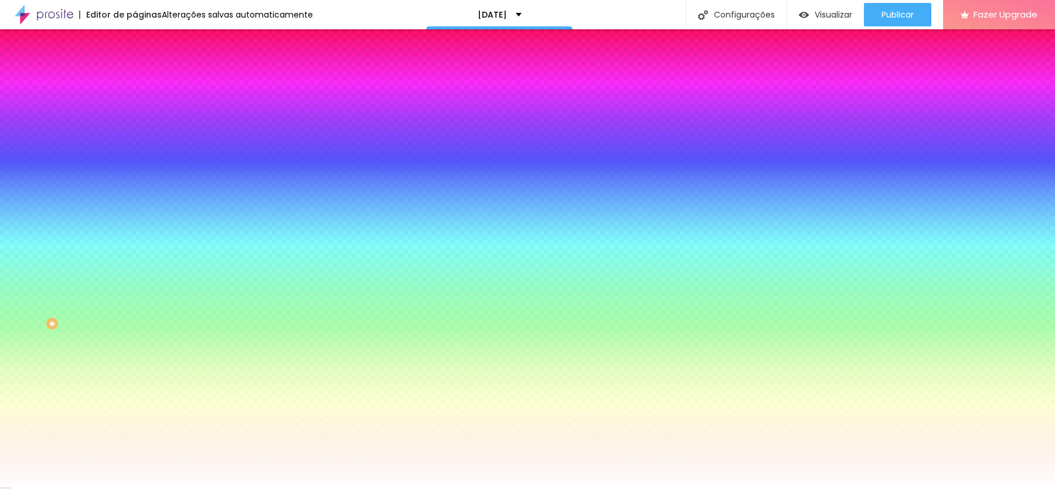
click at [135, 112] on div at bounding box center [202, 112] width 135 height 0
click at [135, 118] on input "#FFFFFF" at bounding box center [205, 118] width 141 height 12
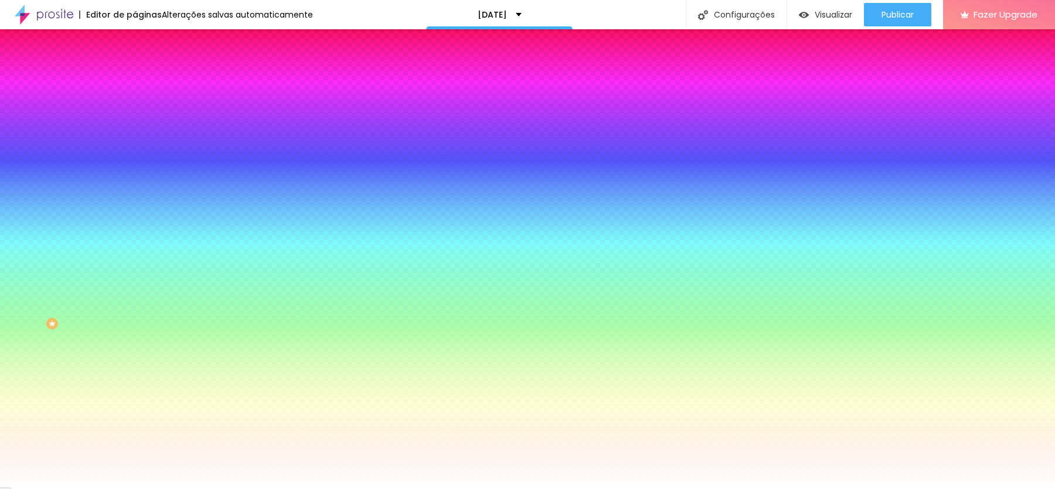
paste input "D2A66B"
type input "#D2A66B"
click at [139, 147] on icon "button" at bounding box center [142, 148] width 7 height 7
type input "#FFFFFF"
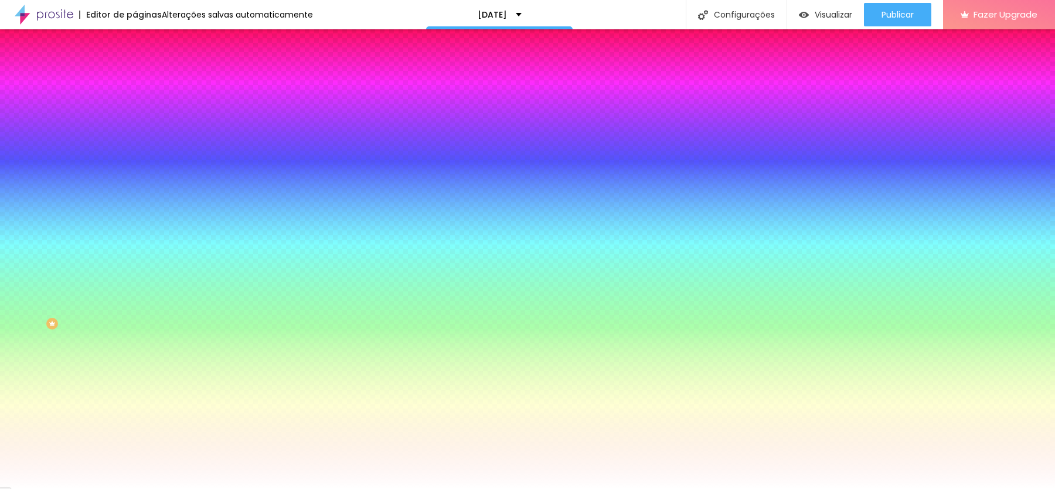
drag, startPoint x: 203, startPoint y: 307, endPoint x: 110, endPoint y: 254, distance: 107.1
click at [450, 488] on div at bounding box center [527, 489] width 1055 height 0
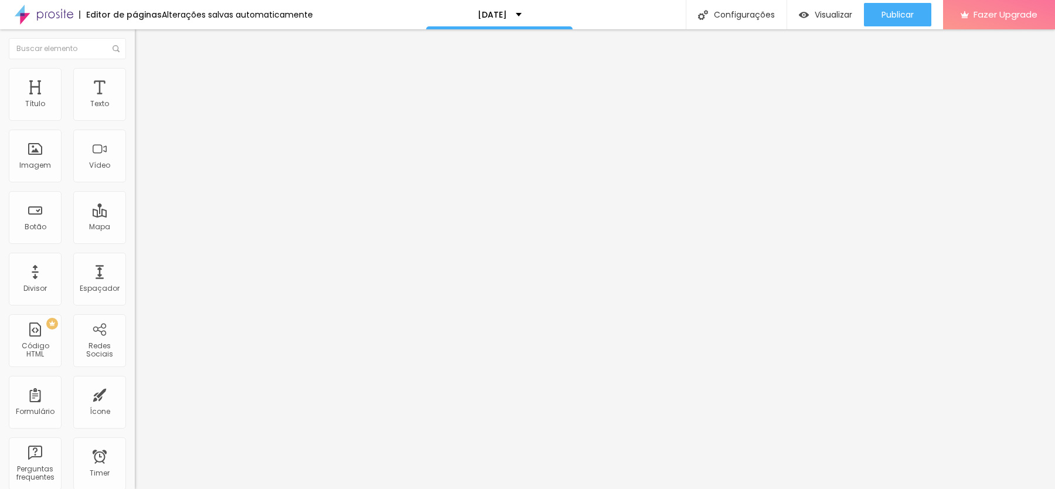
click at [145, 81] on span "Estilo" at bounding box center [154, 76] width 18 height 10
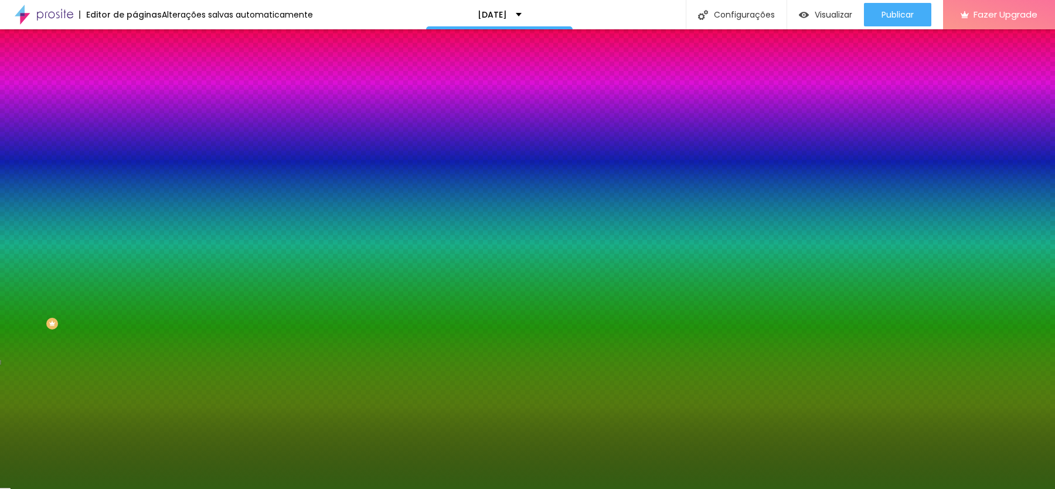
click at [135, 118] on input "#325E13" at bounding box center [205, 118] width 141 height 12
paste input "D2A66B"
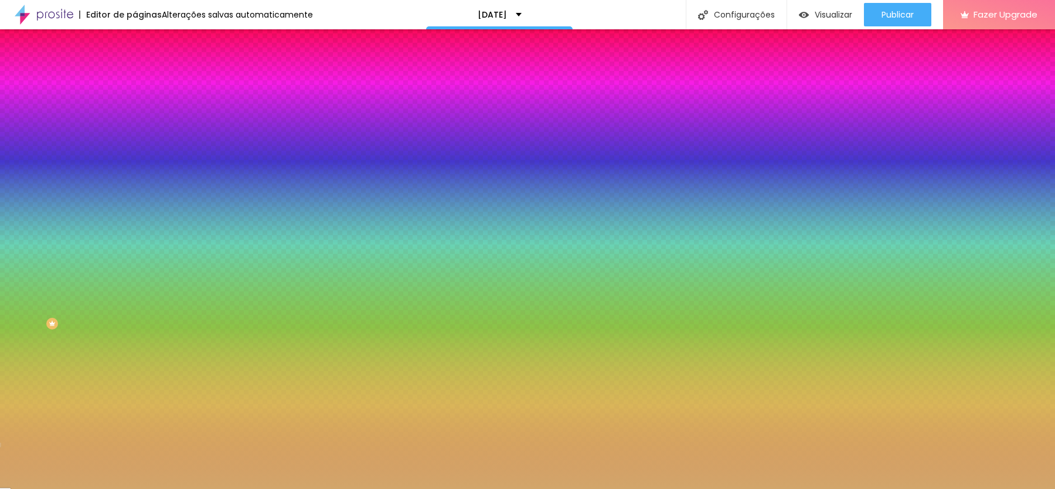
type input "#D2A66B"
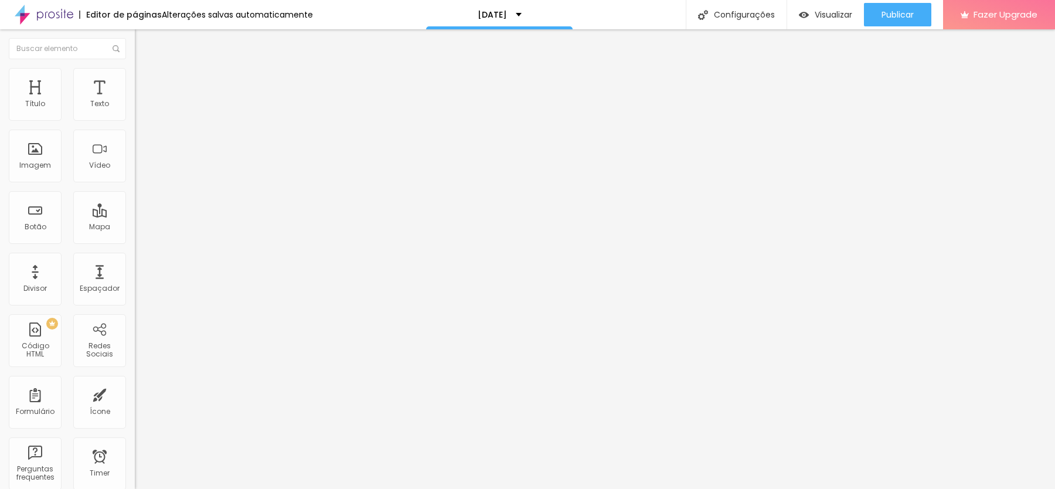
click at [135, 77] on ul "Conteúdo Estilo Avançado" at bounding box center [202, 73] width 135 height 35
click at [135, 76] on li "Estilo" at bounding box center [202, 74] width 135 height 12
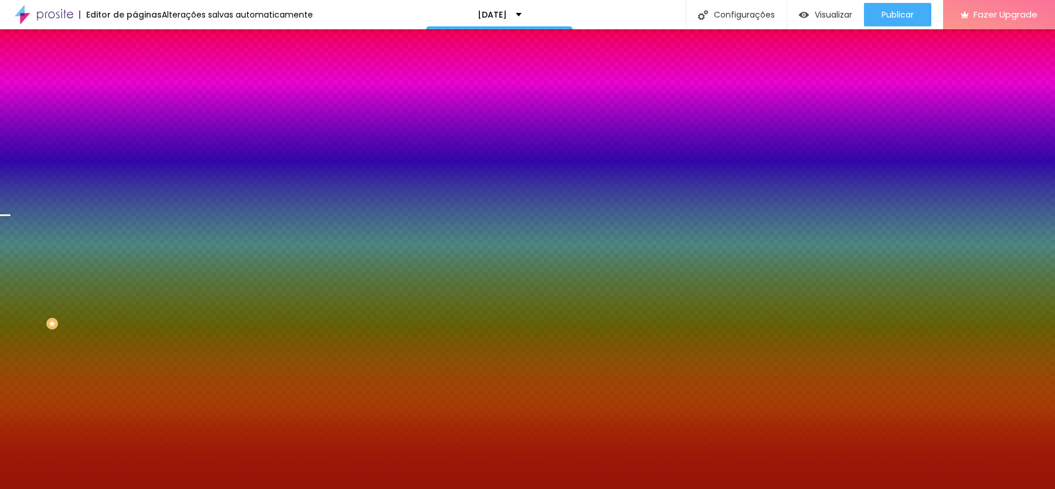
click at [135, 112] on div at bounding box center [202, 112] width 135 height 0
drag, startPoint x: 120, startPoint y: 177, endPoint x: 119, endPoint y: 280, distance: 103.1
click at [135, 281] on div "Editar Coluna Conteúdo Estilo Avançado Cor de fundo Voltar ao padrão #971408 So…" at bounding box center [202, 258] width 135 height 459
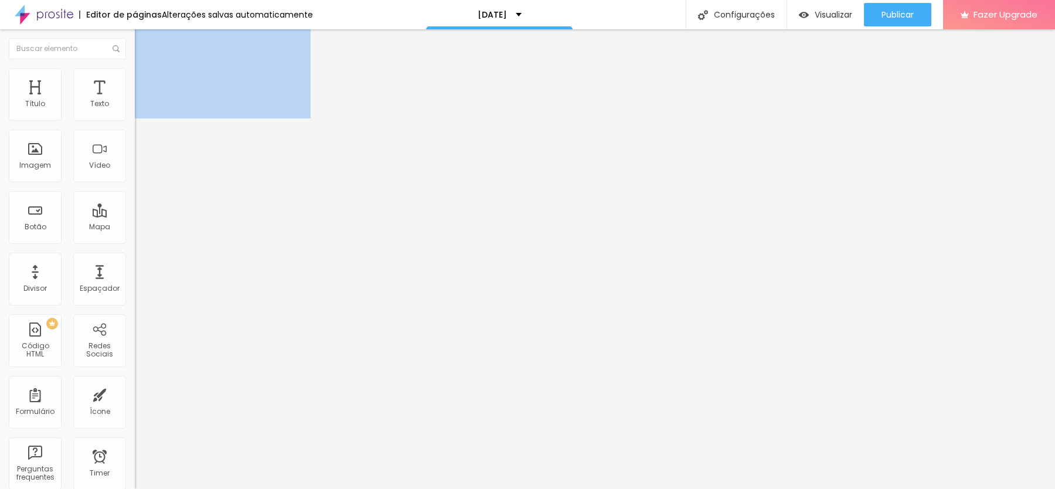
click at [135, 77] on li "Estilo" at bounding box center [202, 74] width 135 height 12
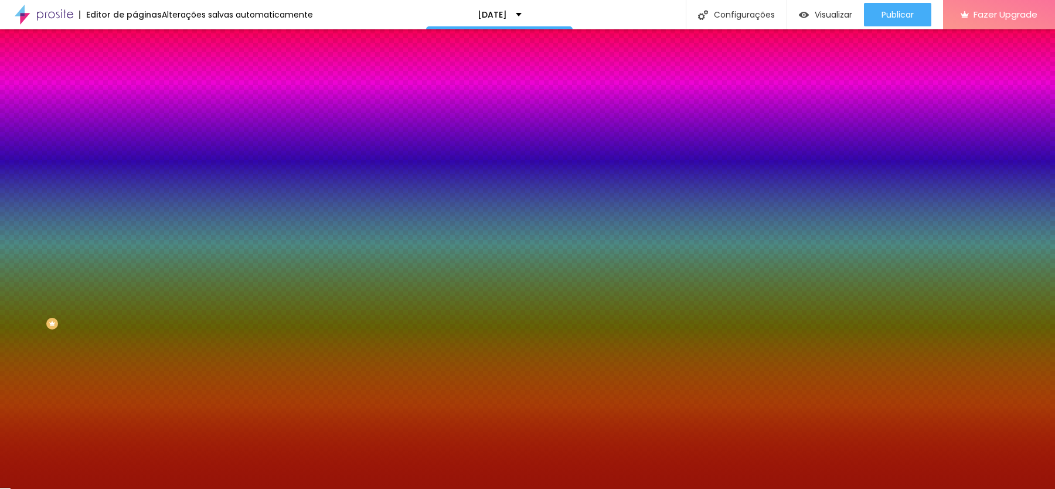
click at [135, 149] on button "button" at bounding box center [143, 150] width 16 height 12
paste input "D2A66B"
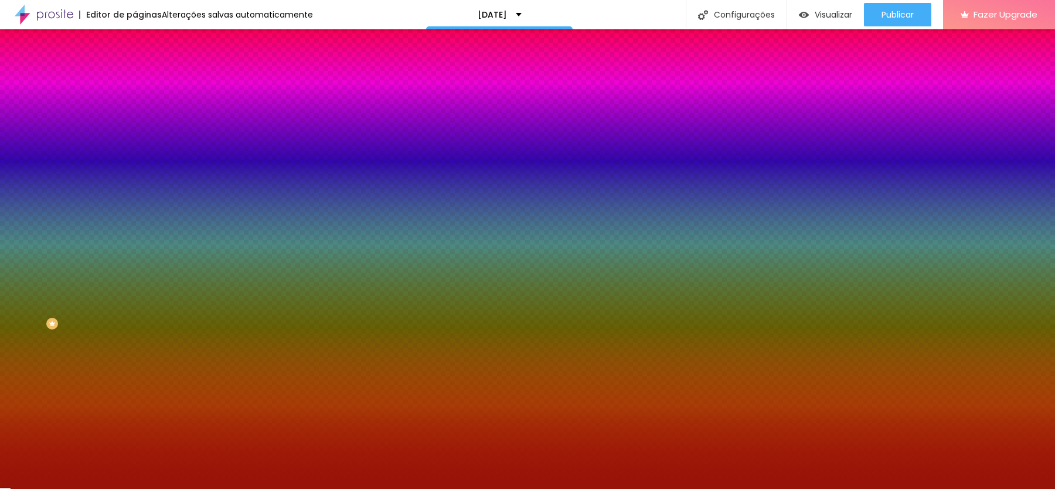
type input "#D2A66B"
click at [903, 488] on div at bounding box center [527, 489] width 1055 height 0
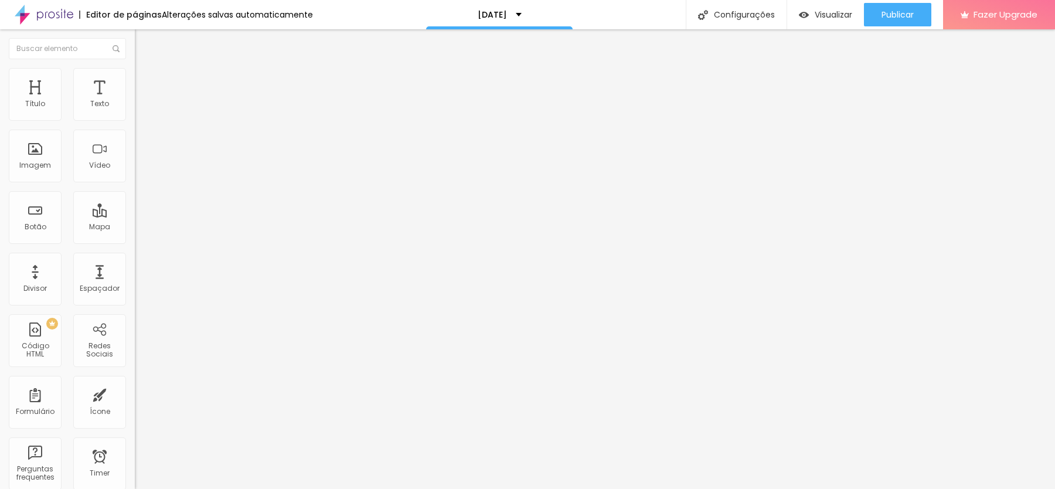
click at [135, 71] on ul "Conteúdo Estilo Avançado" at bounding box center [202, 73] width 135 height 35
click at [135, 75] on img at bounding box center [140, 73] width 11 height 11
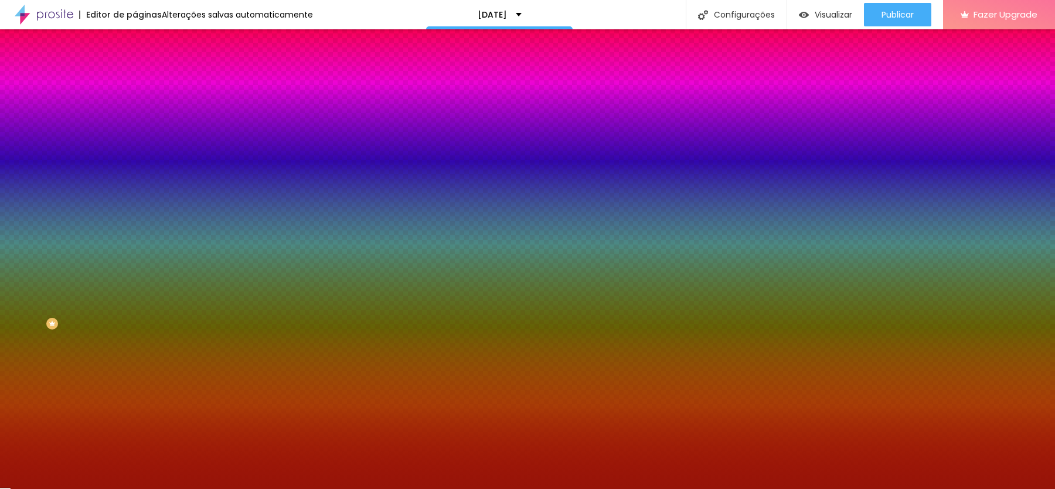
click at [135, 117] on input "#971408" at bounding box center [205, 118] width 141 height 12
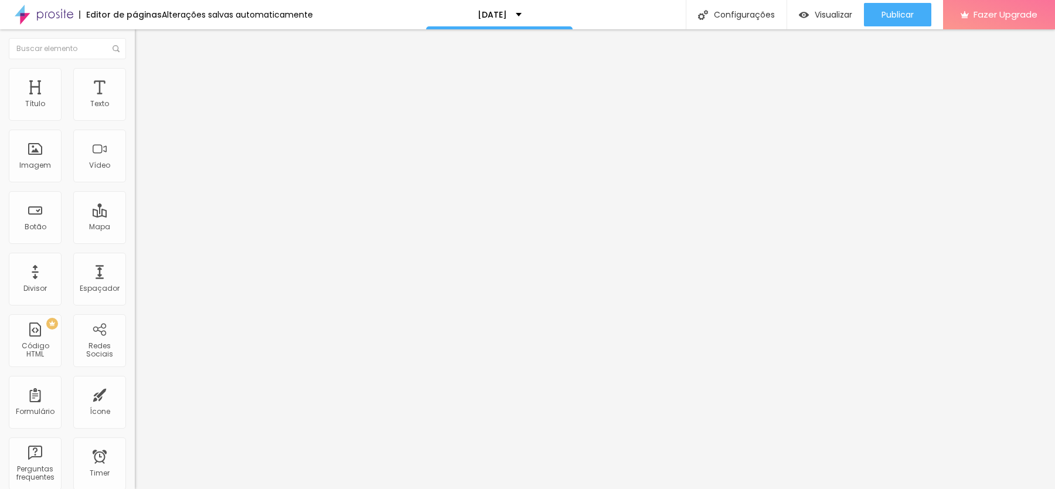
click at [135, 70] on img at bounding box center [140, 73] width 11 height 11
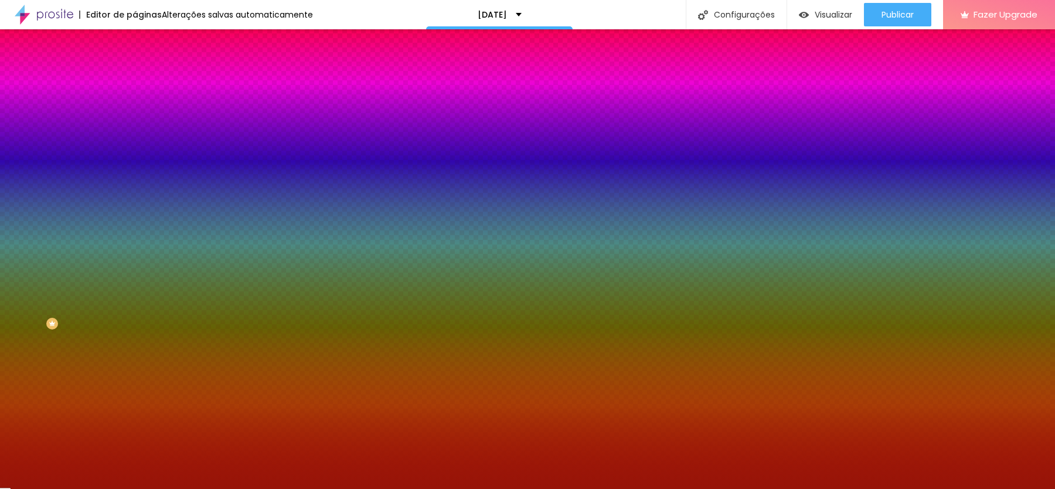
click at [135, 149] on button "button" at bounding box center [143, 150] width 16 height 12
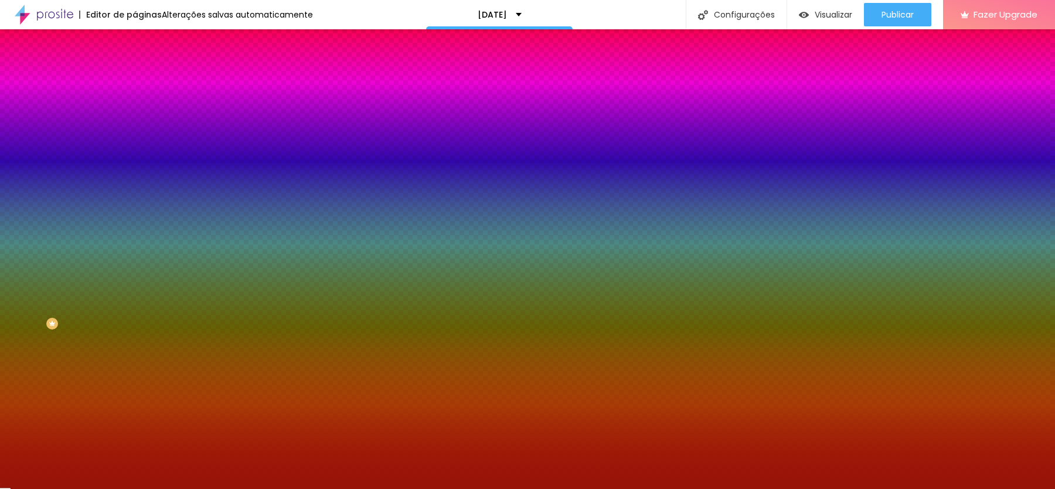
paste input "971408"
type input "#971408"
click at [993, 488] on div at bounding box center [527, 489] width 1055 height 0
click at [135, 431] on div at bounding box center [202, 431] width 135 height 0
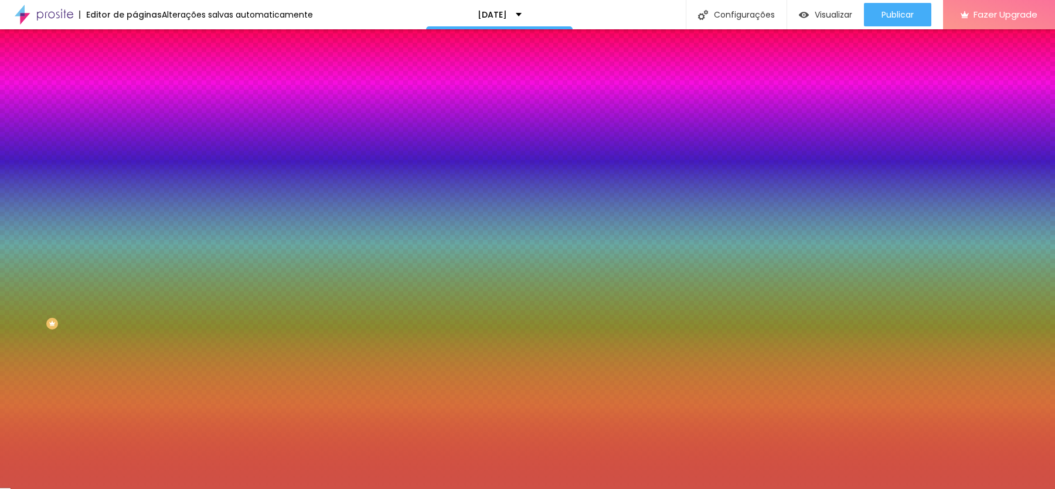
type input "#FFFFFF"
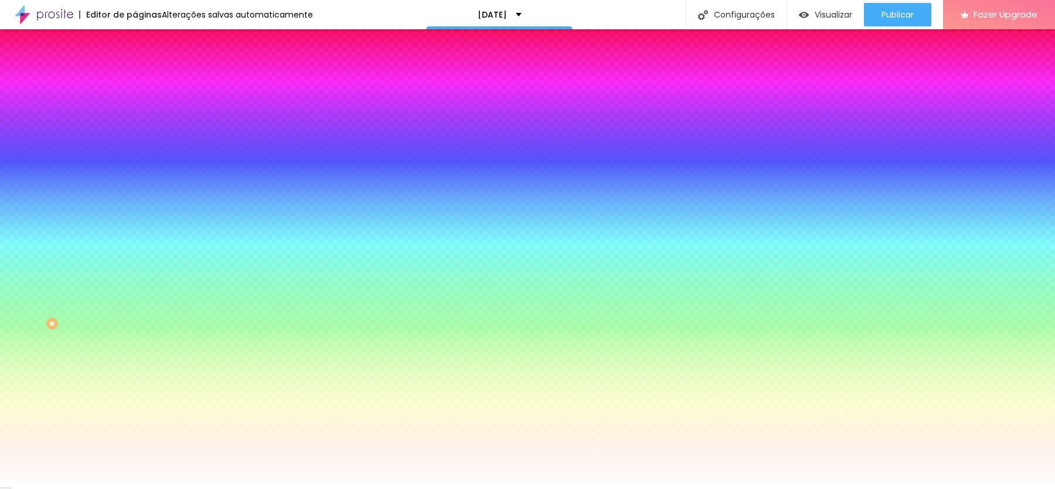
drag, startPoint x: 70, startPoint y: 308, endPoint x: 0, endPoint y: 272, distance: 78.9
click at [135, 272] on div "Cor de fundo Voltar ao padrão #FFFFFF Tipografia Voltar ao padrão Borda Voltar …" at bounding box center [202, 282] width 135 height 383
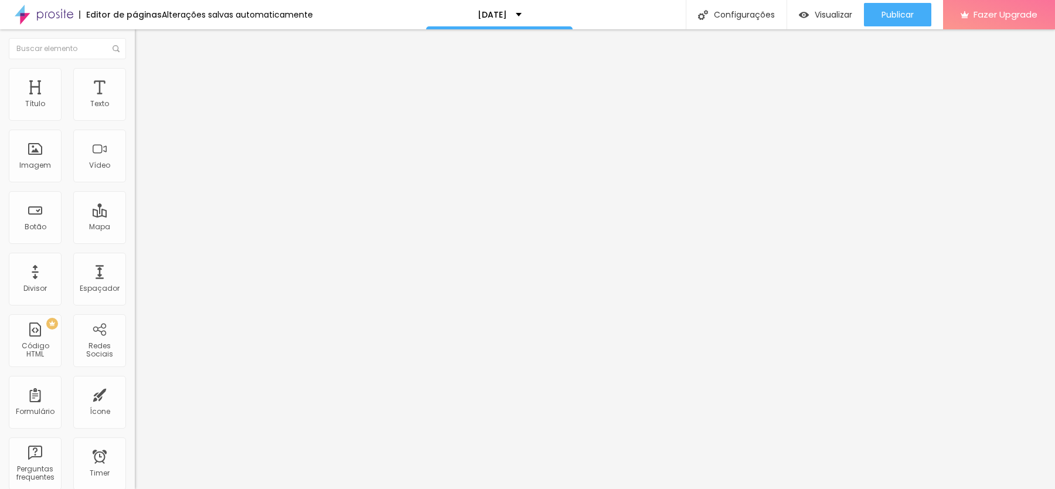
click at [135, 77] on li "Estilo" at bounding box center [202, 74] width 135 height 12
click at [145, 88] on span "Estilo" at bounding box center [154, 85] width 18 height 10
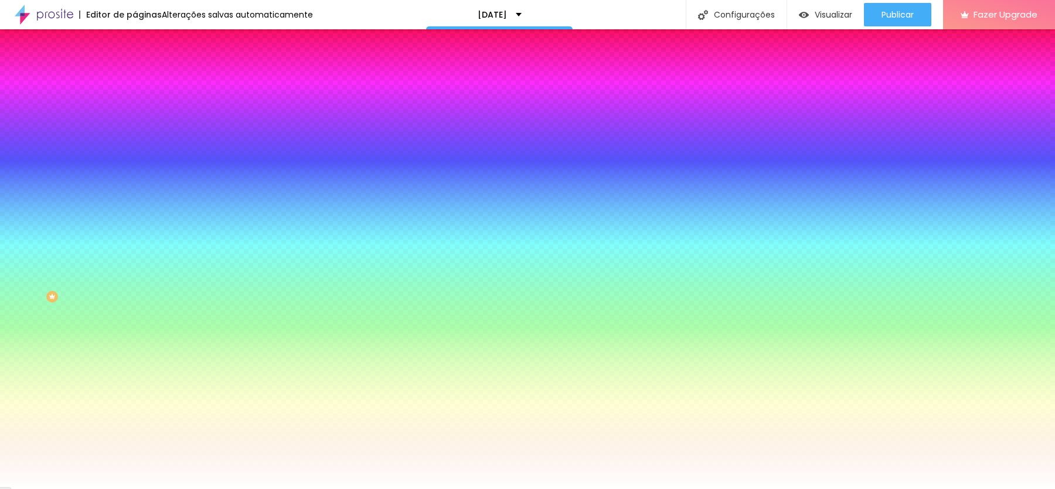
scroll to position [30, 0]
click at [141, 273] on icon "button" at bounding box center [143, 275] width 5 height 5
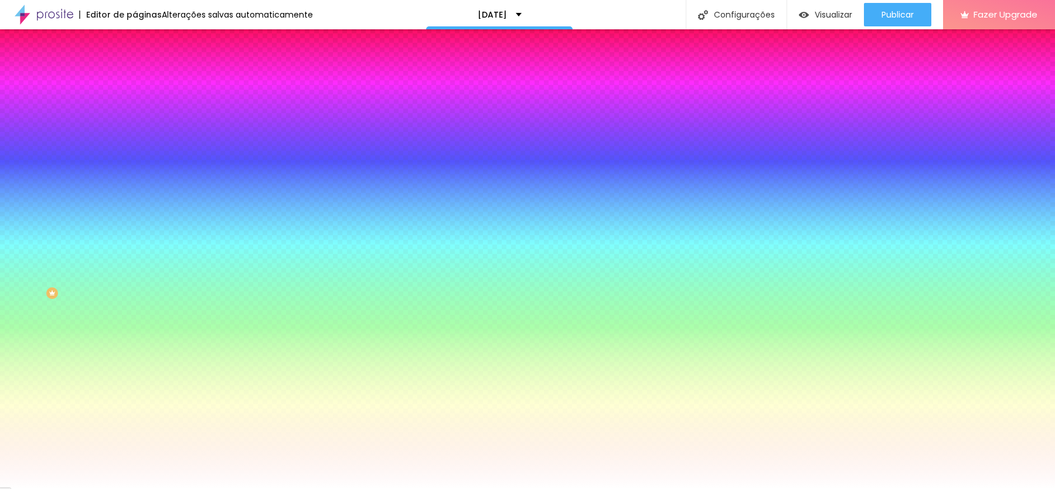
paste input "D2A66B"
type input "#D2A66B"
click at [78, 488] on div at bounding box center [527, 489] width 1055 height 0
click at [135, 350] on button "button" at bounding box center [143, 347] width 16 height 12
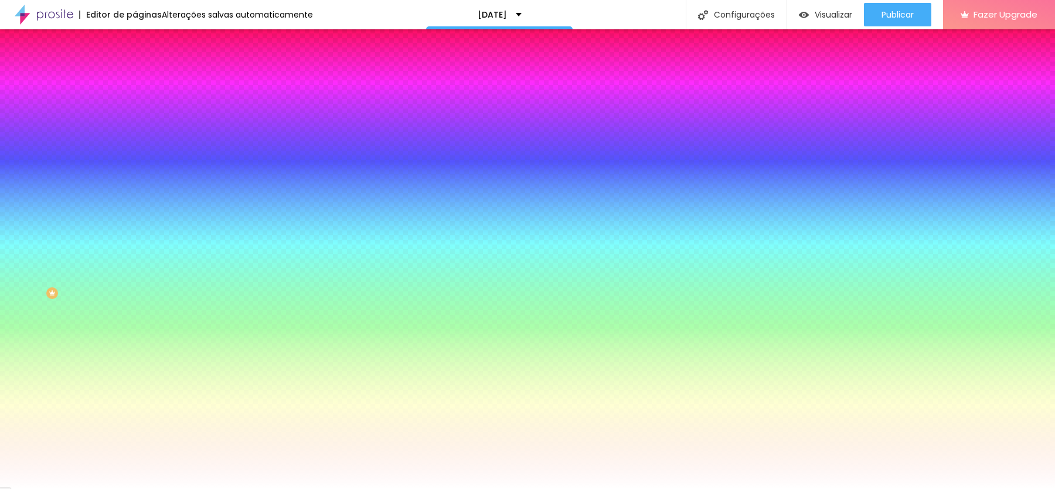
scroll to position [97, 0]
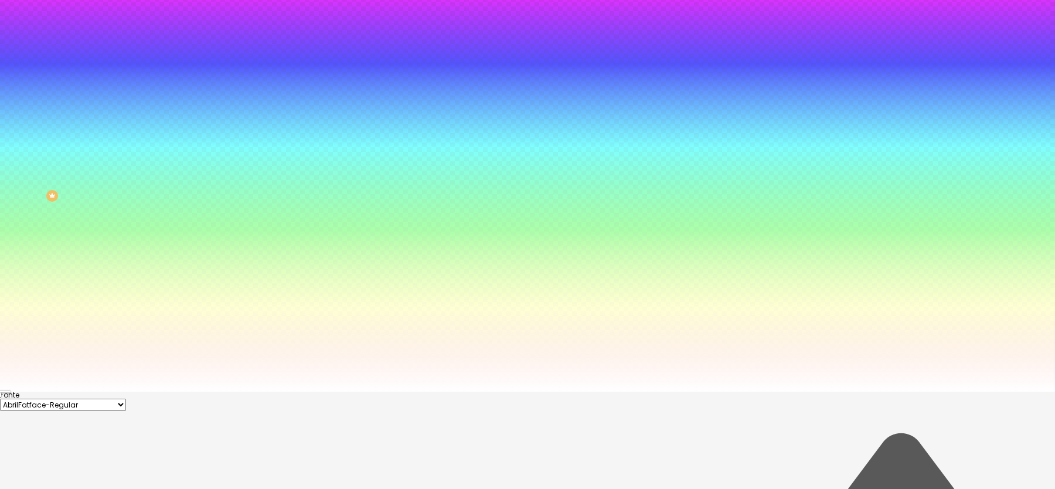
paste input "D2A66B"
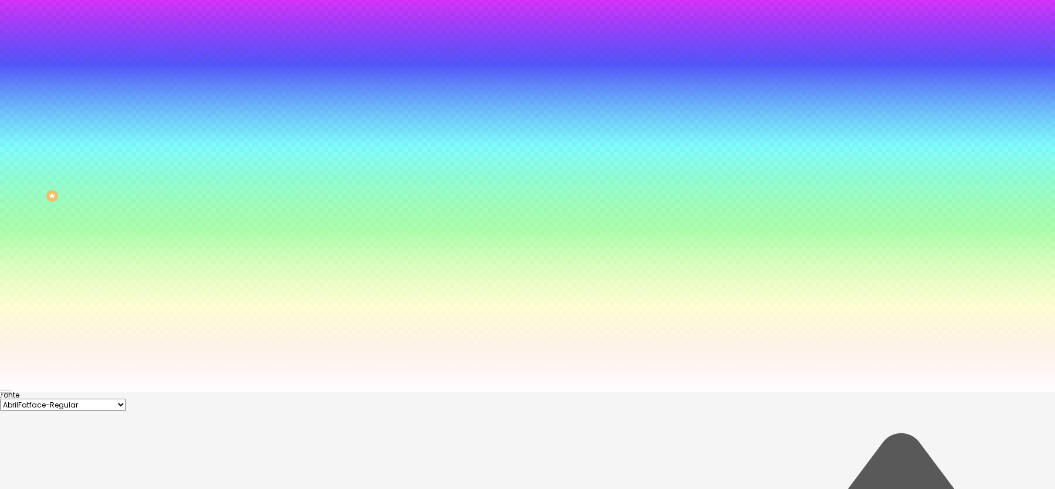
type input "#D2A66B"
click at [185, 391] on div at bounding box center [527, 391] width 1055 height 0
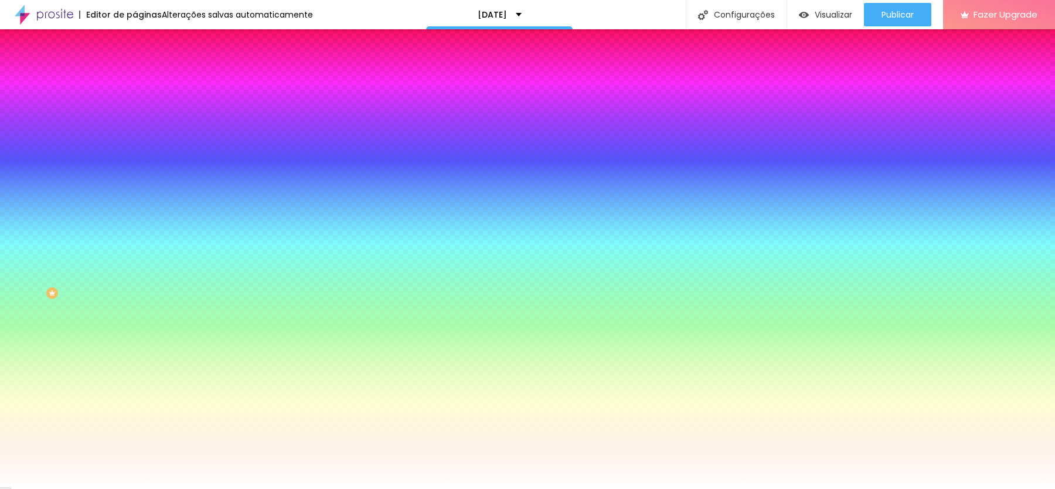
scroll to position [0, 0]
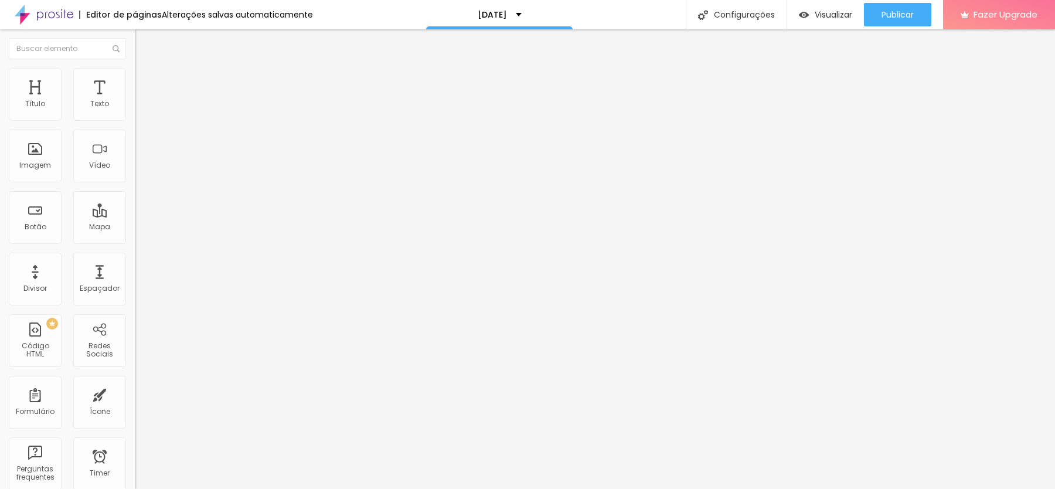
click at [139, 109] on icon "button" at bounding box center [142, 105] width 7 height 7
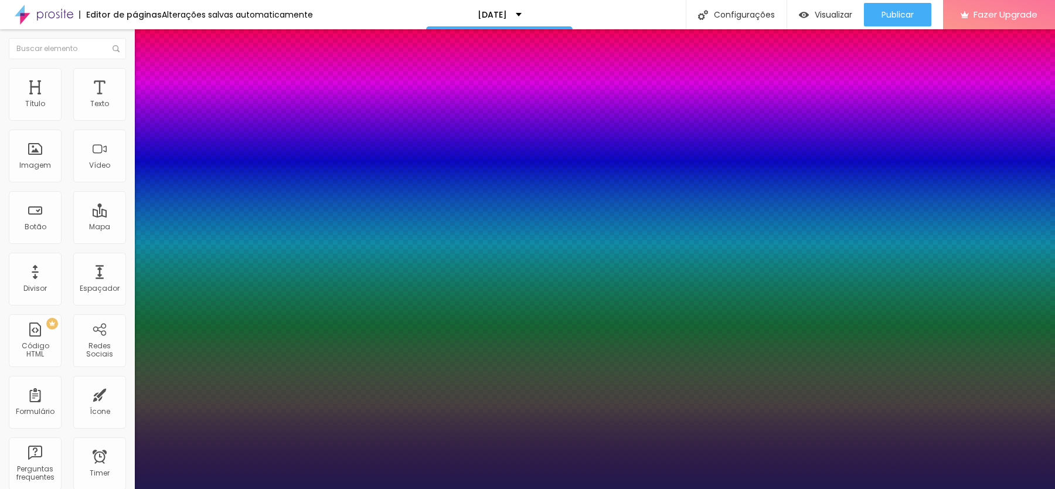
type input "1"
select select "MontserratBold"
type input "1"
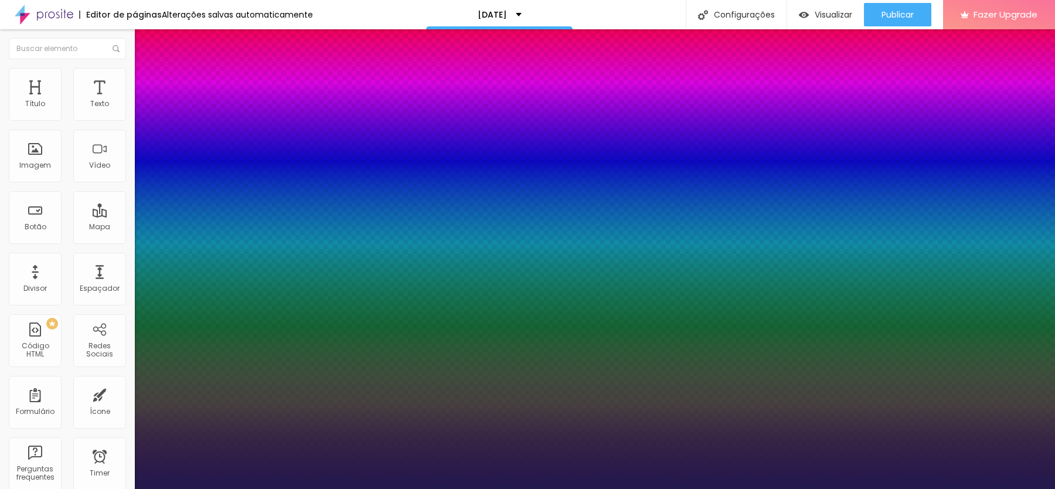
click at [616, 488] on div at bounding box center [527, 489] width 1055 height 0
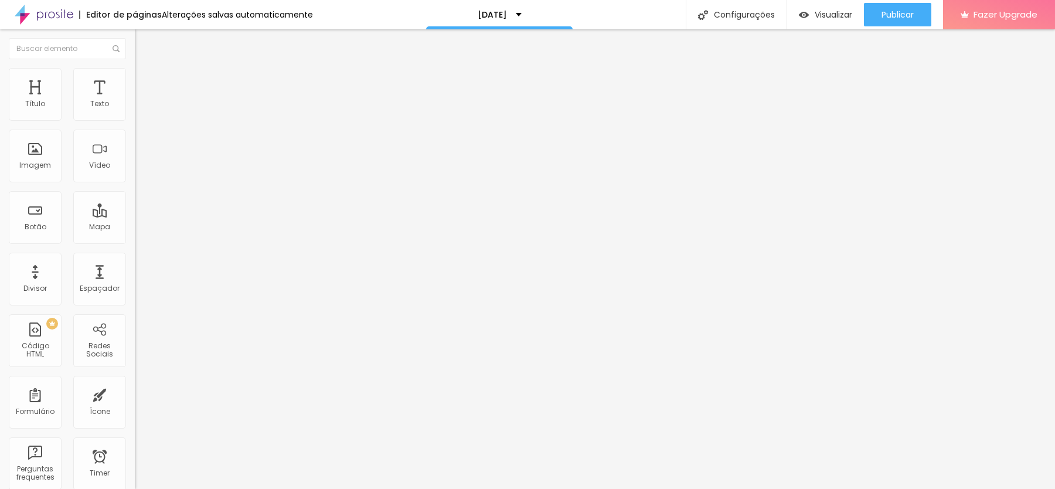
type input "17"
type input "18"
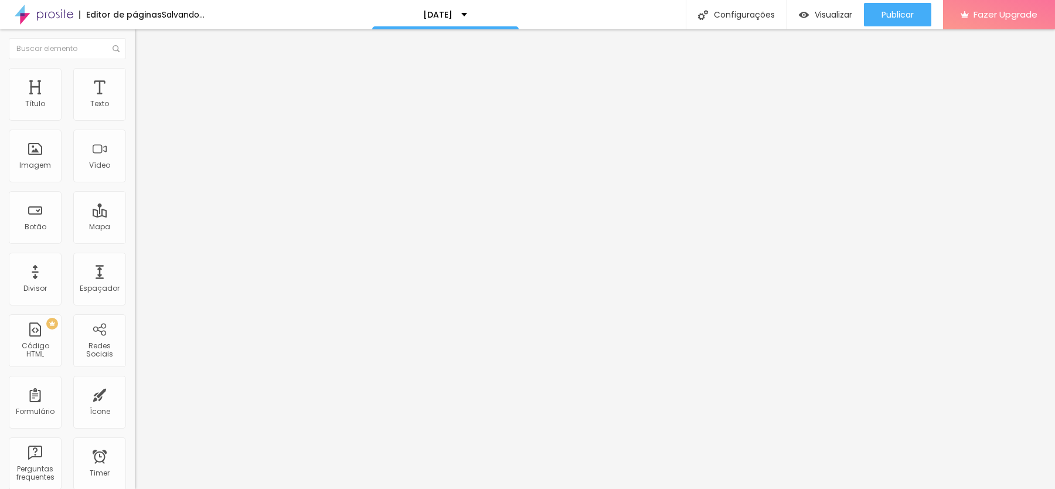
click at [135, 216] on input "range" at bounding box center [173, 220] width 76 height 9
type input "17"
type input "18"
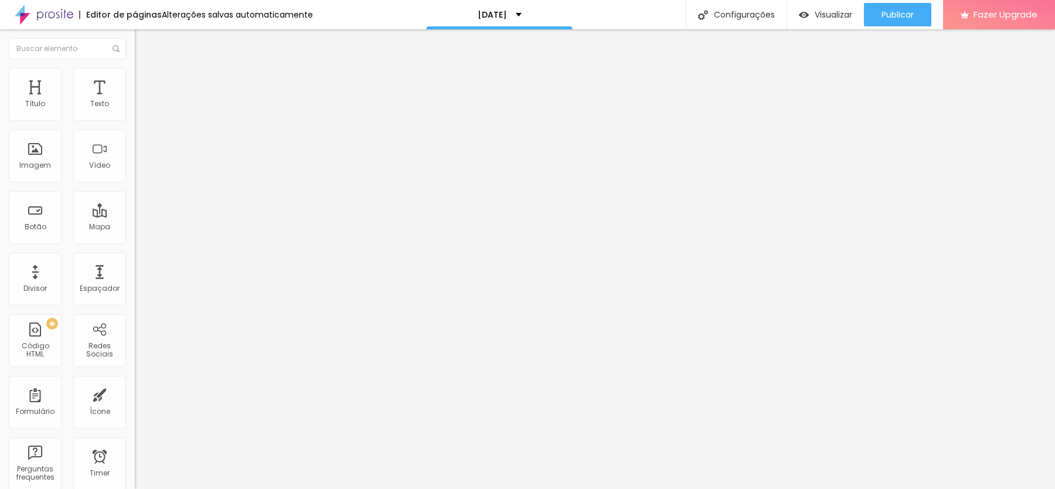
type input "18"
click at [135, 216] on input "range" at bounding box center [173, 220] width 76 height 9
type input "17"
type input "18"
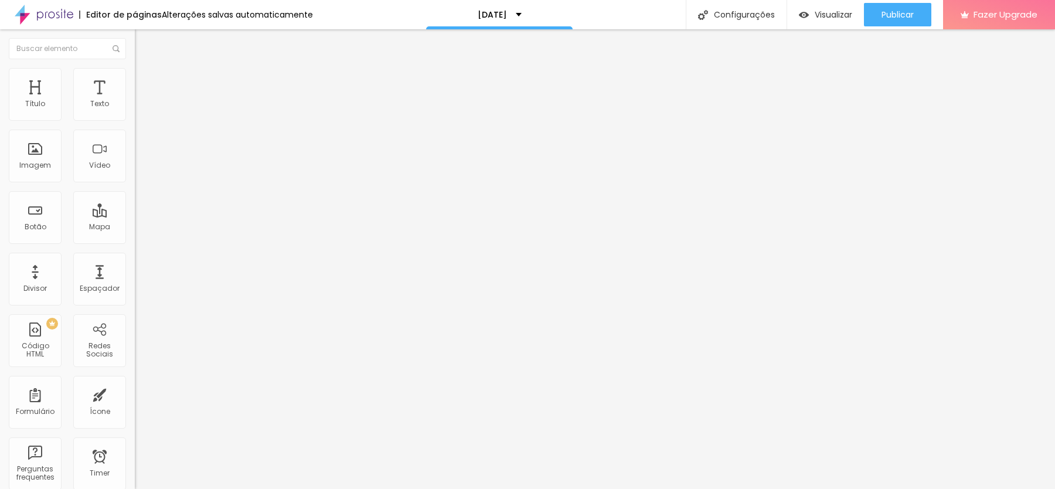
type input "18"
drag, startPoint x: 50, startPoint y: 115, endPoint x: 57, endPoint y: 115, distance: 7.1
type input "18"
click at [135, 216] on input "range" at bounding box center [173, 220] width 76 height 9
type input "25"
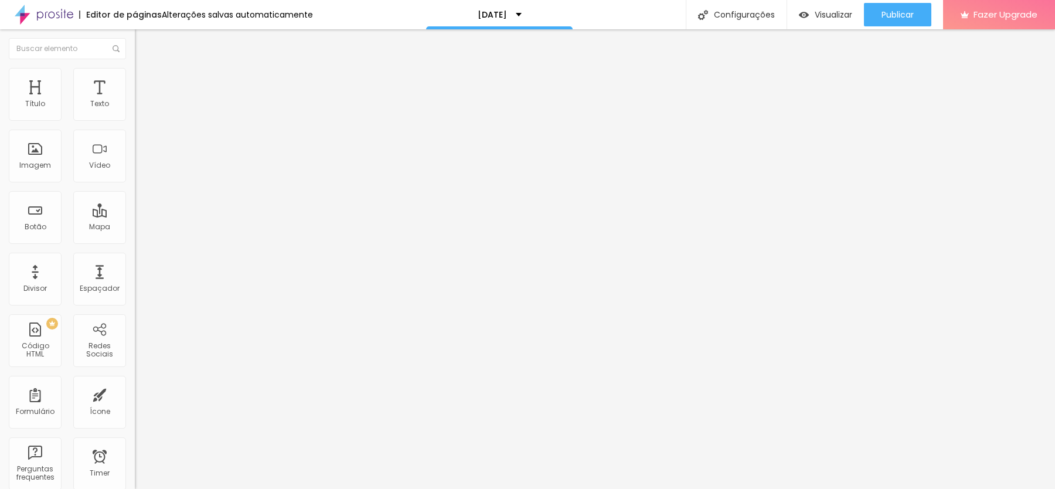
type input "25"
type input "26"
drag, startPoint x: 74, startPoint y: 114, endPoint x: 80, endPoint y: 115, distance: 6.0
type input "26"
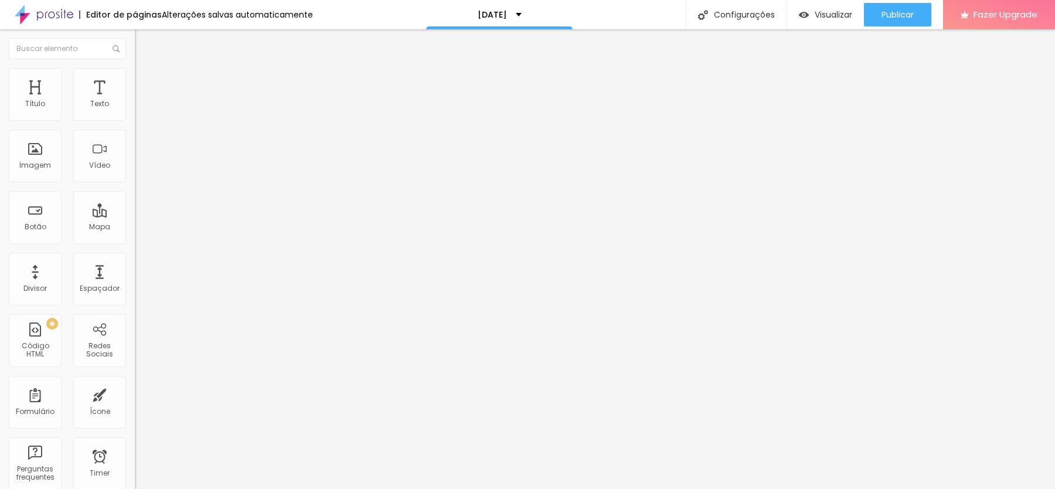
click at [135, 216] on input "range" at bounding box center [173, 220] width 76 height 9
type input "25"
type input "26"
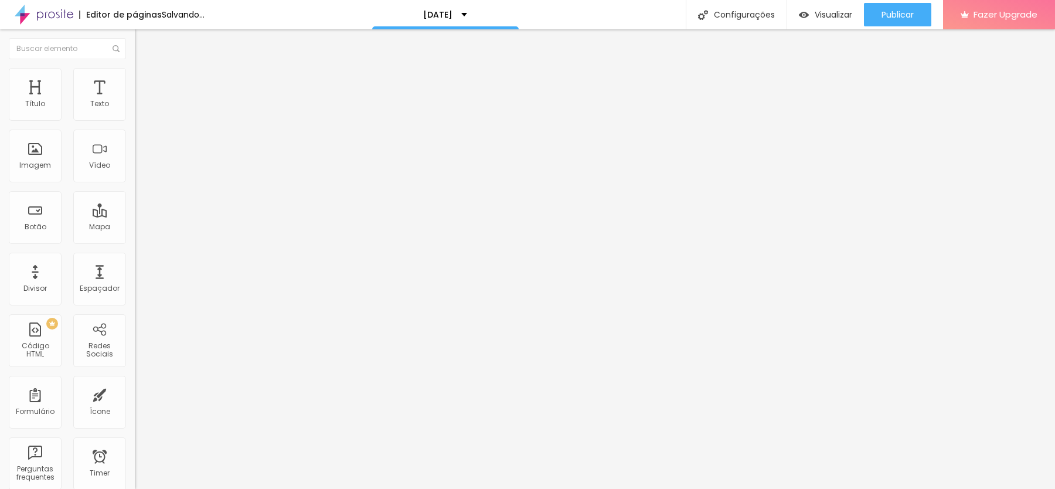
type input "27"
type input "28"
drag, startPoint x: 74, startPoint y: 116, endPoint x: 86, endPoint y: 118, distance: 11.9
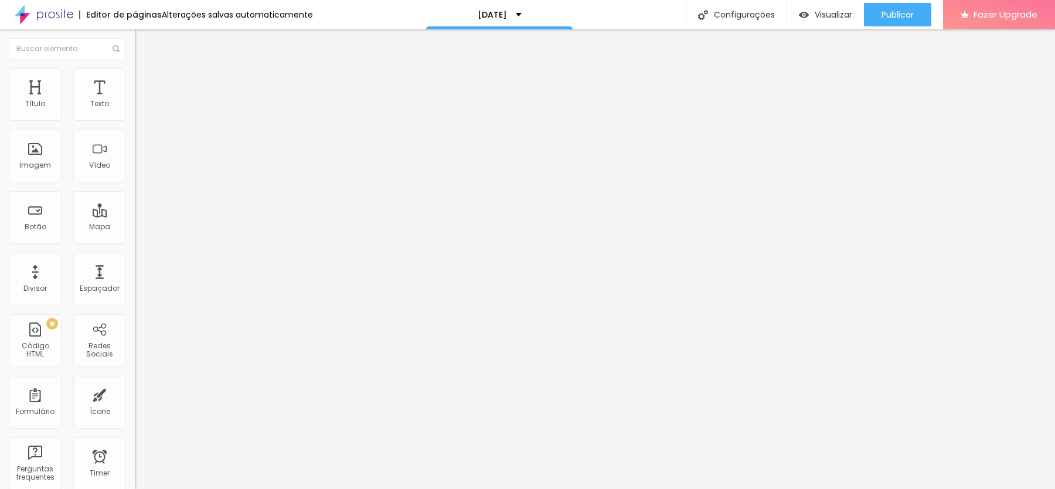
type input "28"
click at [135, 216] on input "range" at bounding box center [173, 220] width 76 height 9
type input "27"
type input "28"
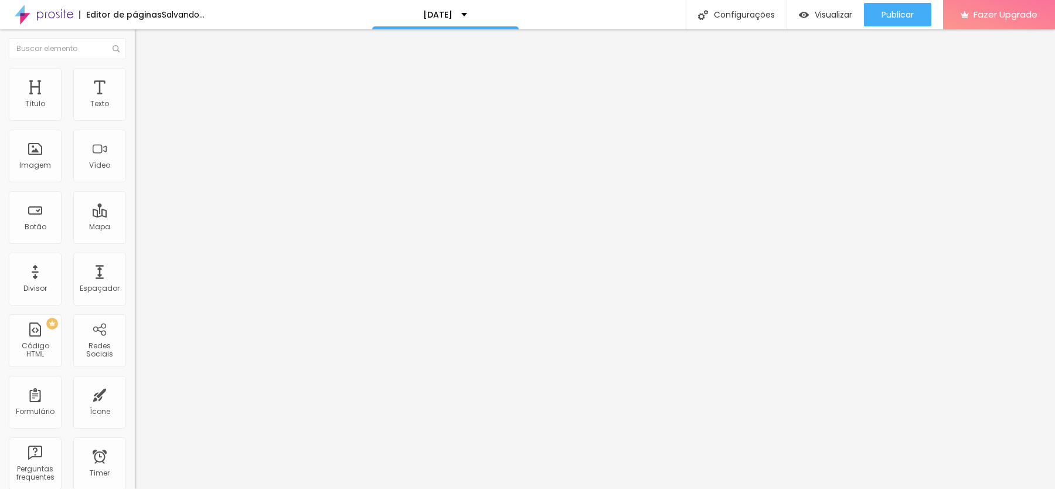
type input "28"
click at [135, 216] on input "range" at bounding box center [173, 220] width 76 height 9
type input "25"
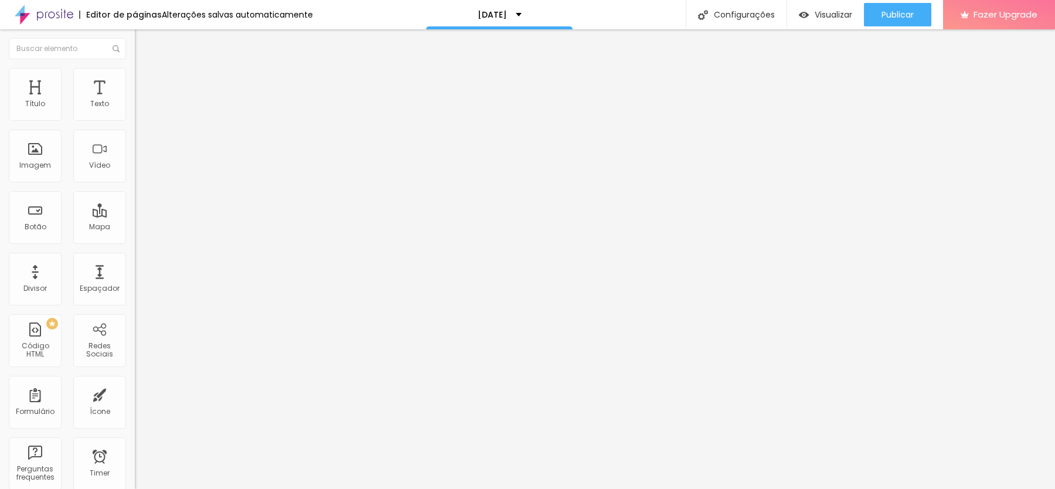
type input "26"
type input "27"
type input "28"
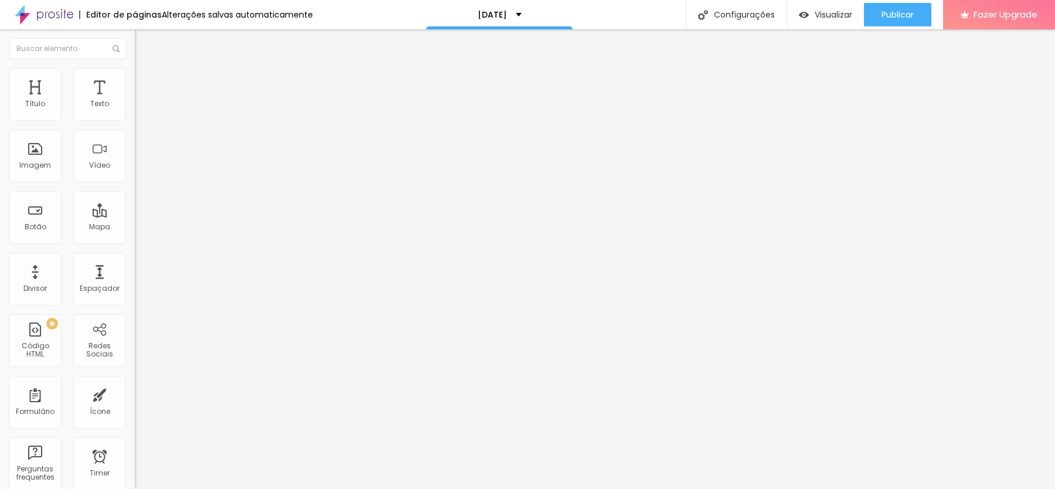
type input "28"
drag, startPoint x: 76, startPoint y: 117, endPoint x: 86, endPoint y: 118, distance: 9.5
type input "28"
click at [135, 216] on input "range" at bounding box center [173, 220] width 76 height 9
click at [145, 81] on span "Avançado" at bounding box center [164, 76] width 39 height 10
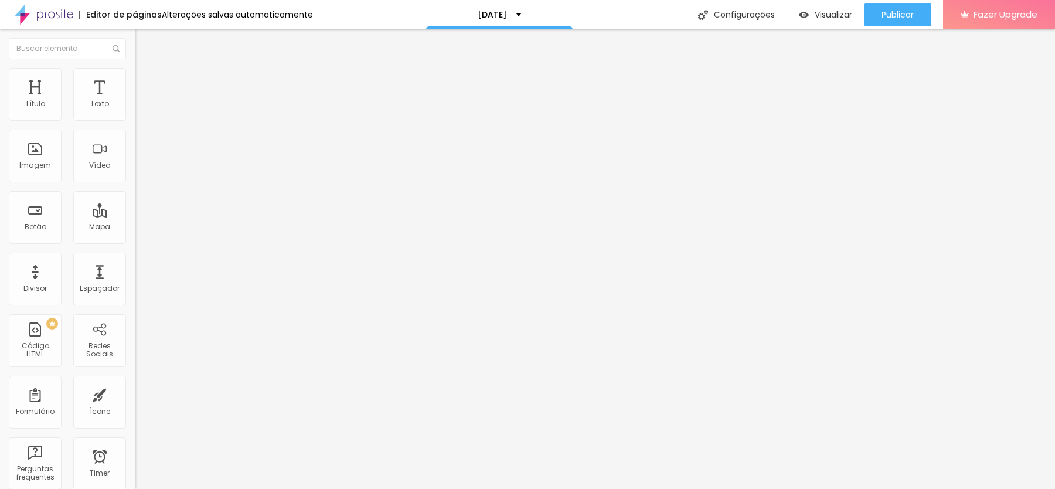
click at [145, 69] on span "Estilo" at bounding box center [154, 64] width 18 height 10
type input "28"
type input "29"
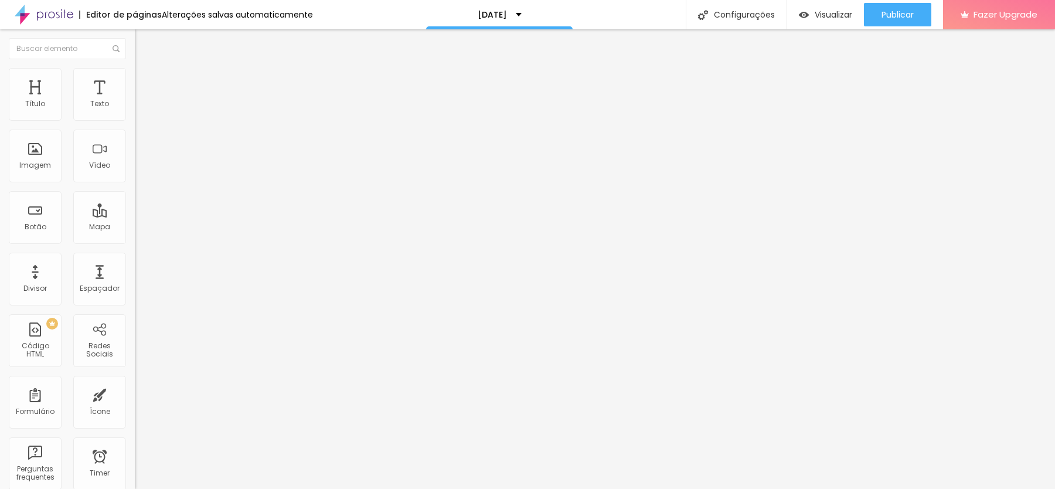
type input "30"
type input "31"
type input "32"
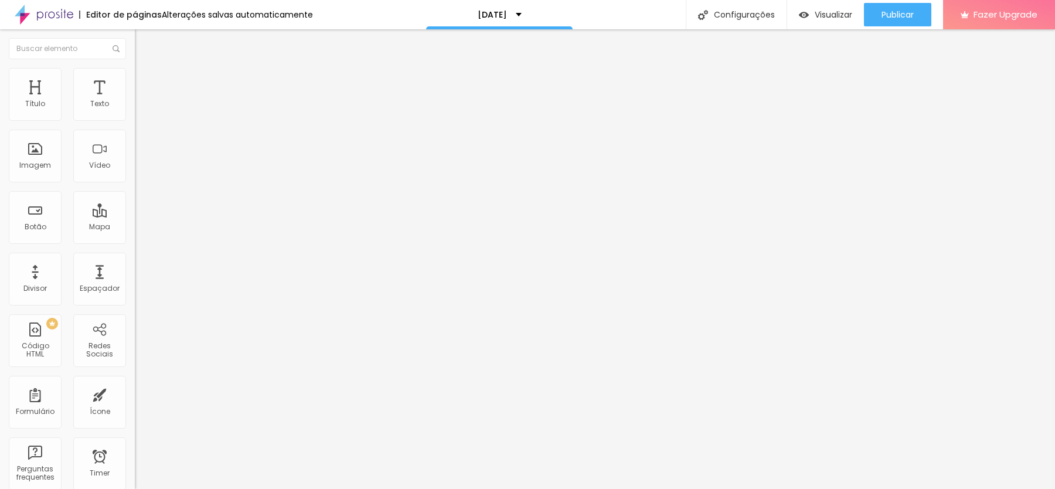
type input "32"
type input "34"
type input "35"
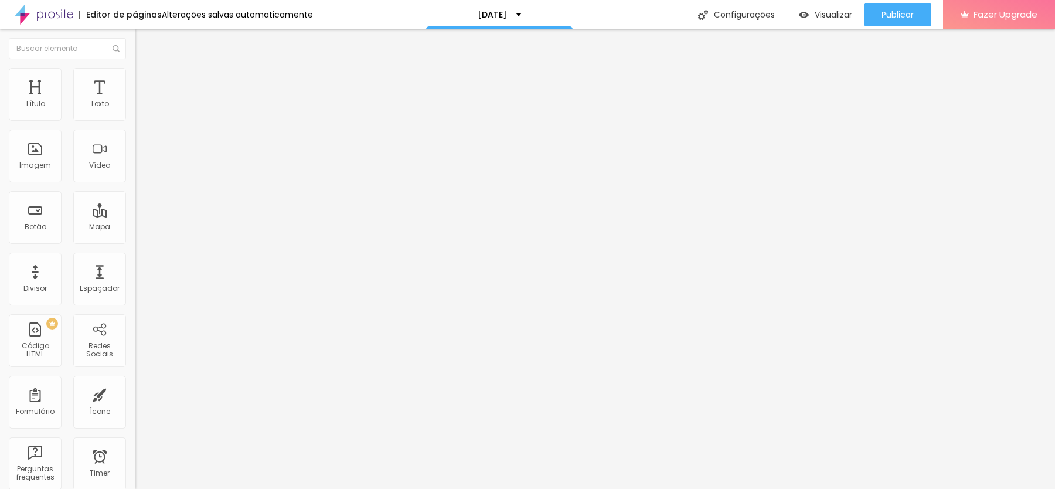
type input "36"
type input "34"
type input "33"
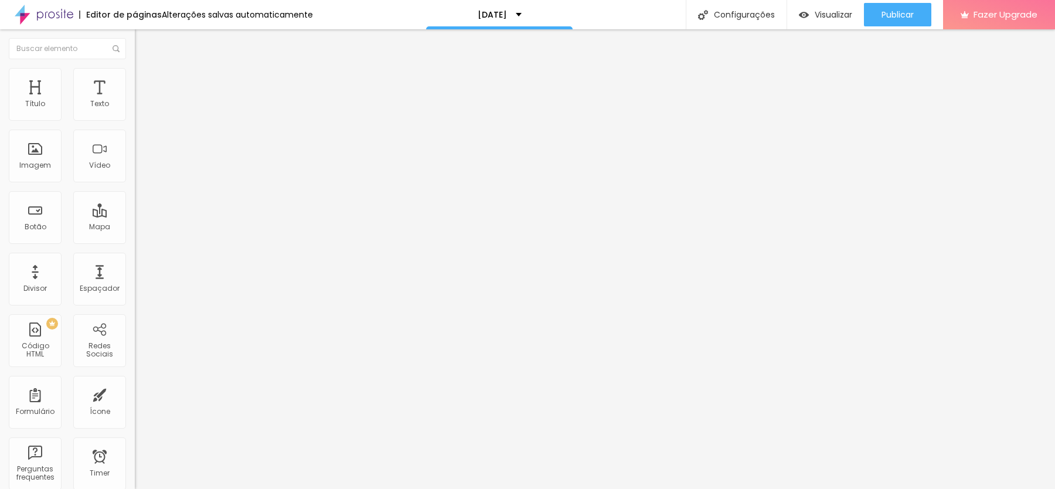
type input "33"
type input "32"
type input "31"
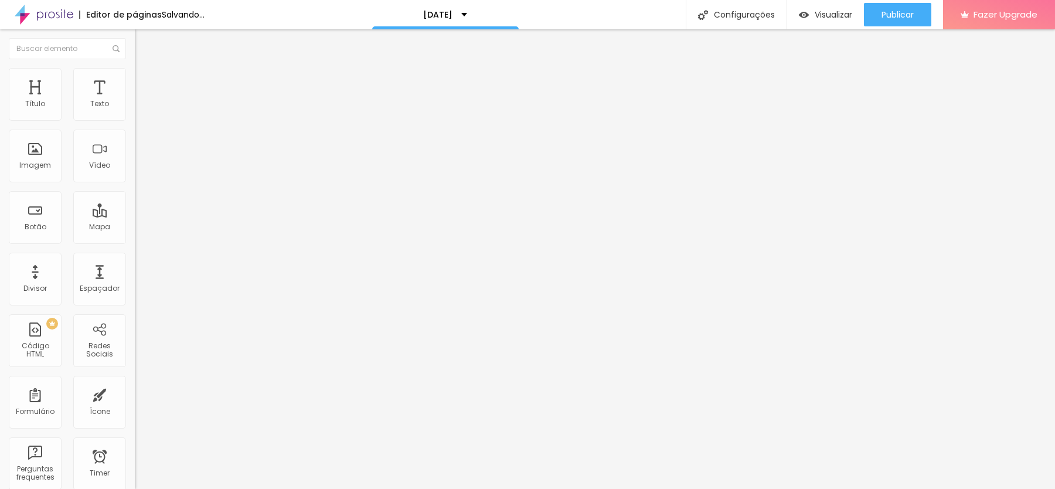
type input "30"
type input "29"
type input "28"
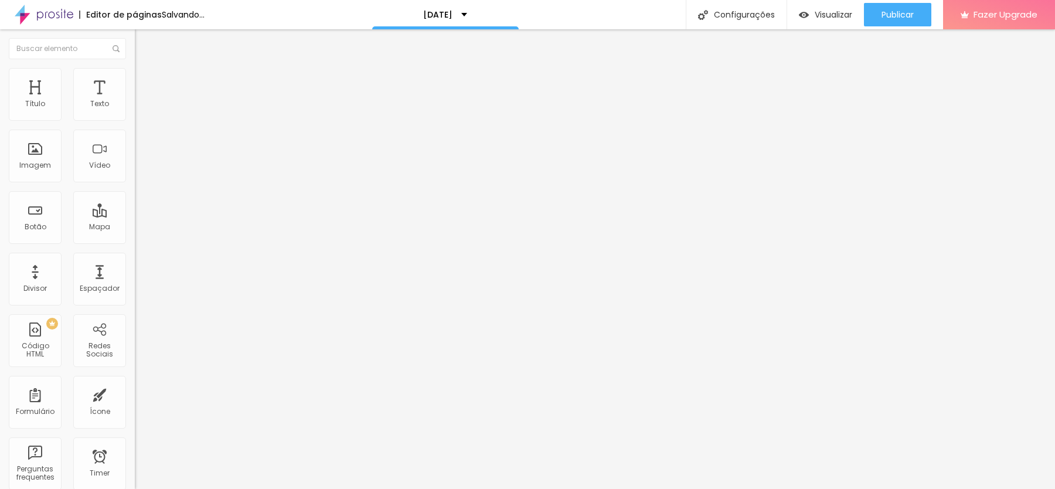
type input "28"
type input "27"
type input "26"
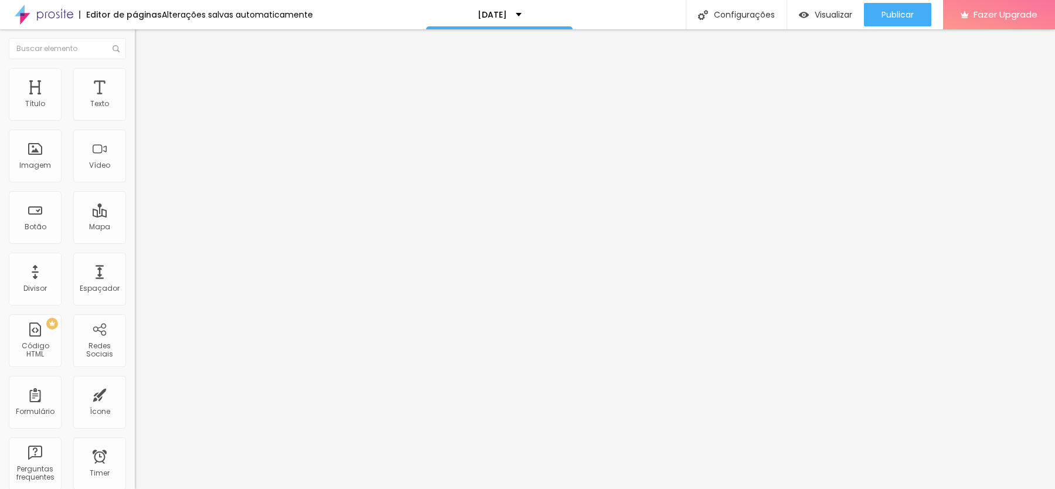
type input "27"
type input "28"
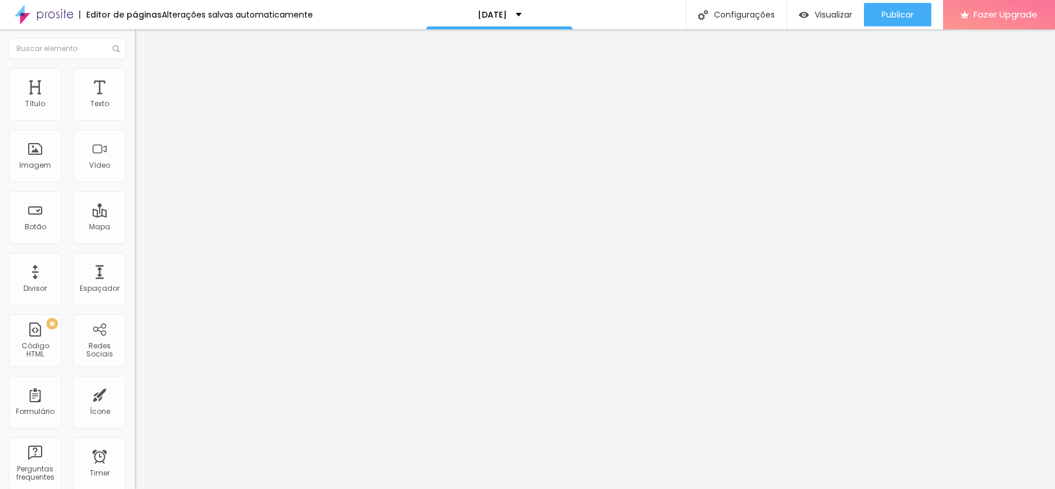
click at [135, 277] on input "range" at bounding box center [173, 281] width 76 height 9
type input "22"
type input "23"
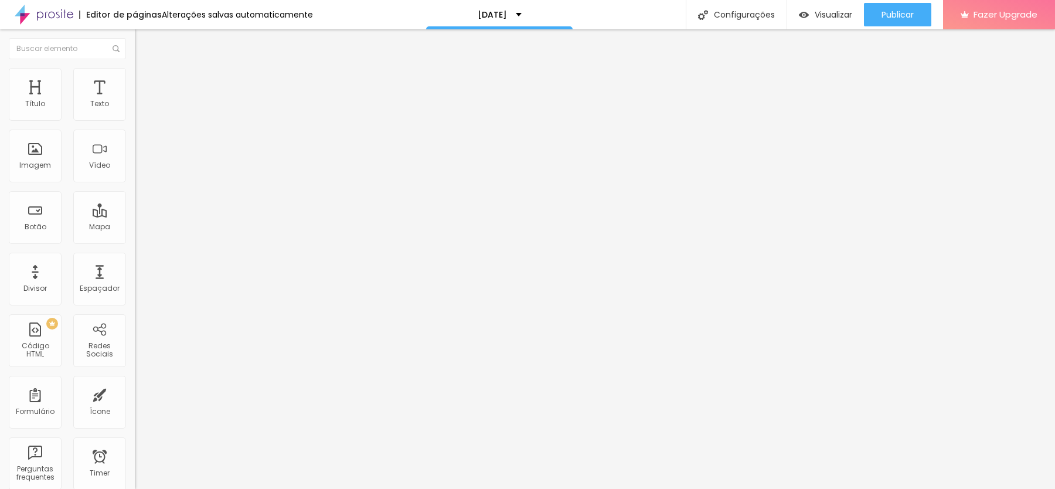
type input "24"
type input "23"
type input "24"
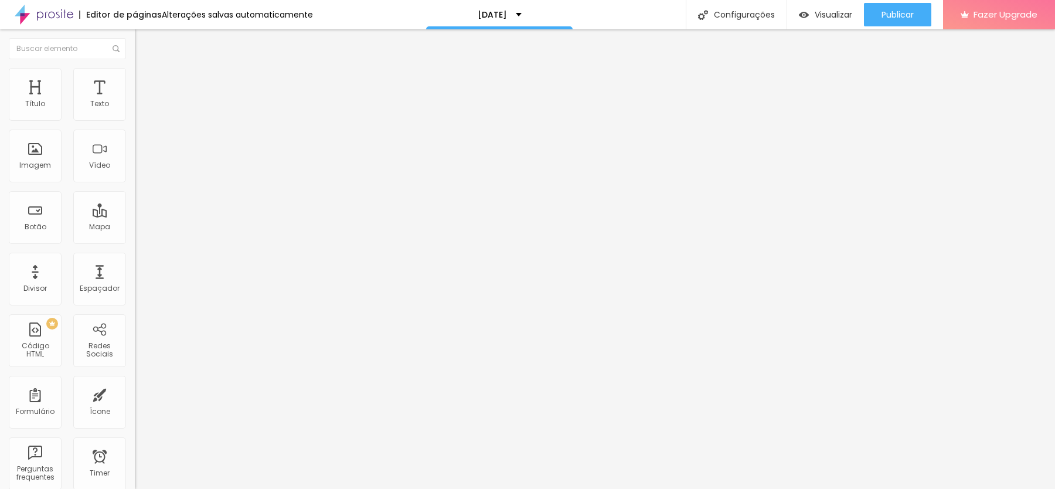
type input "24"
type input "25"
type input "26"
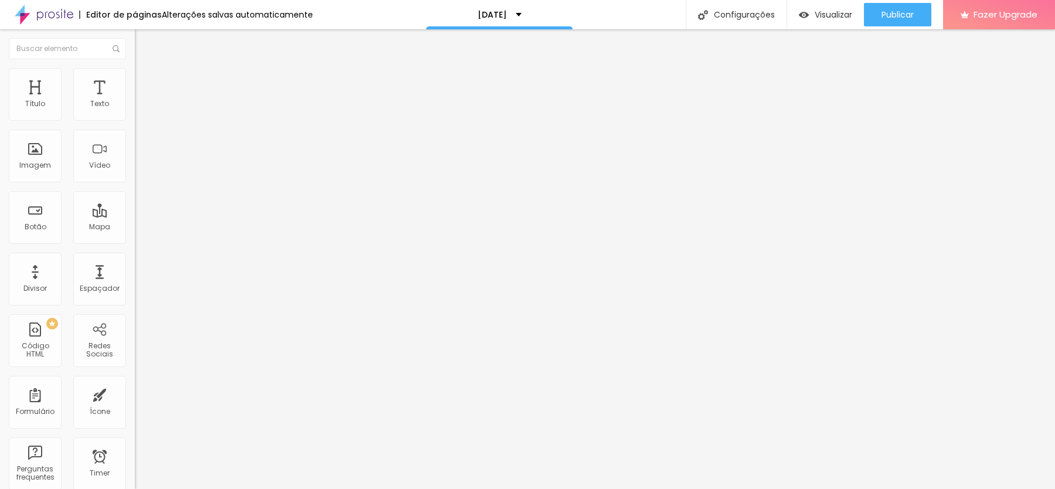
type input "27"
type input "26"
click at [135, 277] on input "range" at bounding box center [173, 281] width 76 height 9
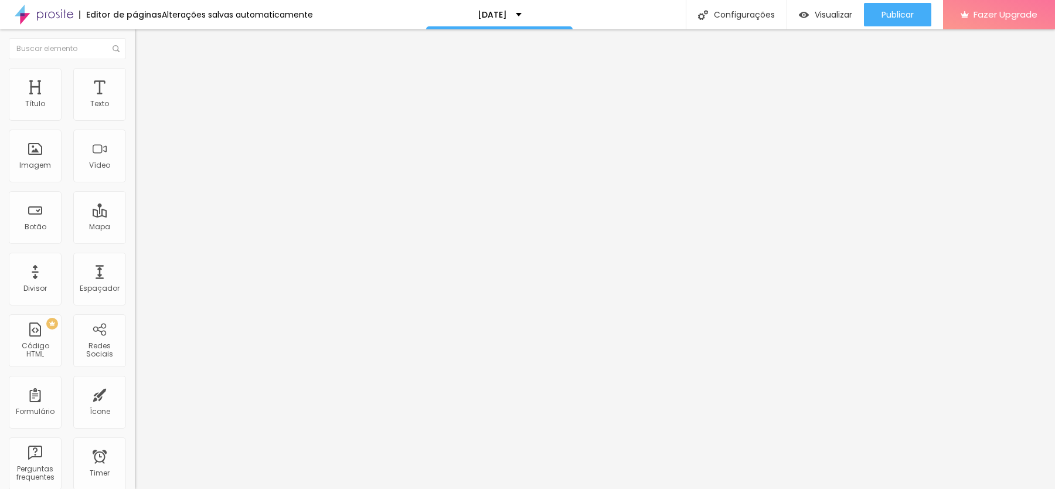
type input "27"
type input "28"
type input "29"
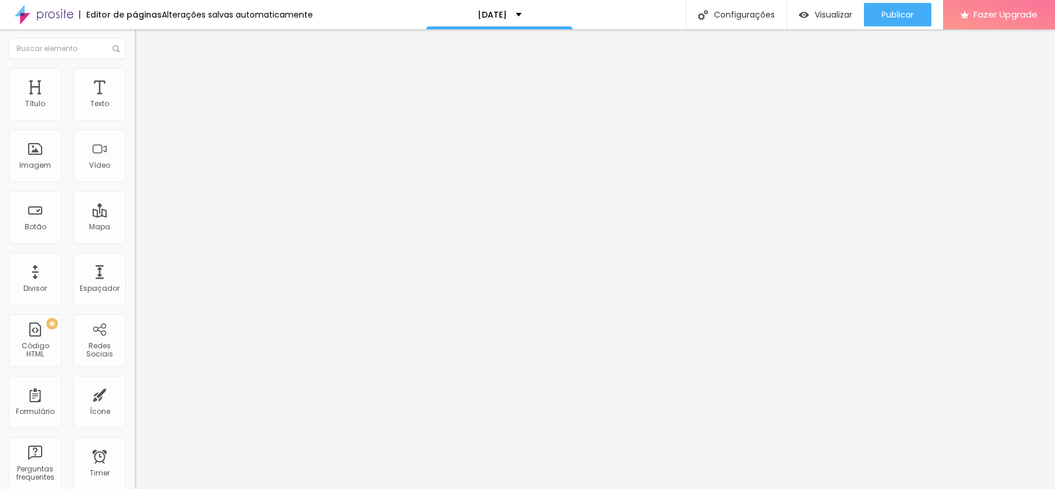
type input "29"
type input "30"
type input "29"
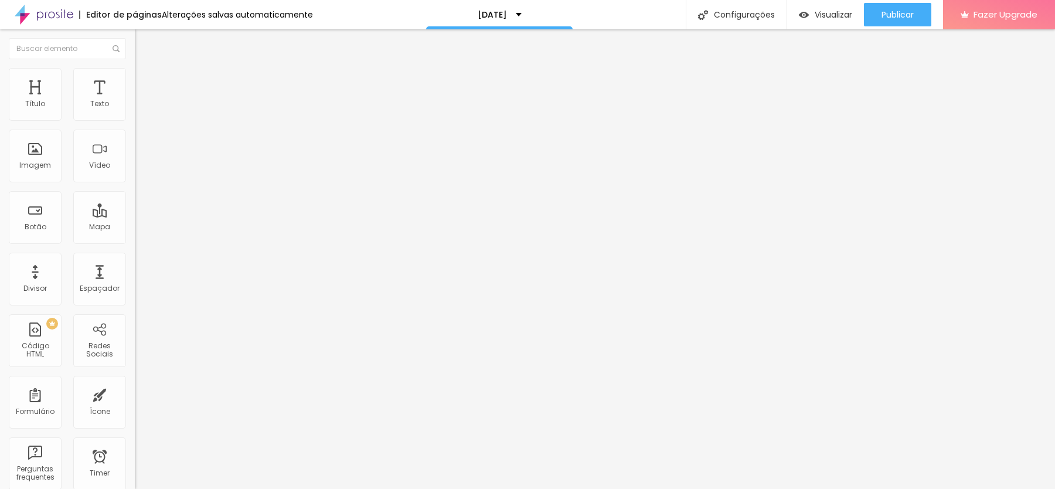
type input "28"
click at [135, 277] on input "range" at bounding box center [173, 281] width 76 height 9
type input "20"
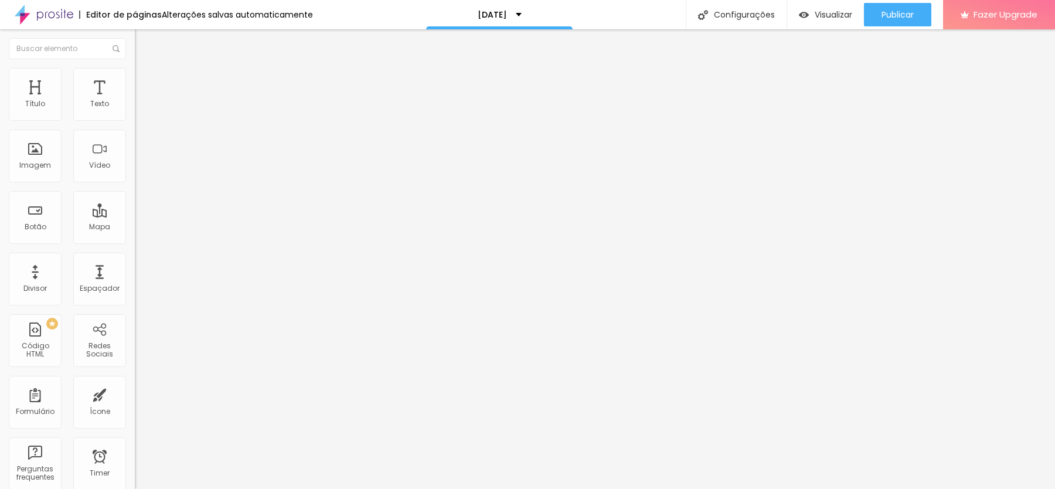
type input "20"
type input "21"
type input "22"
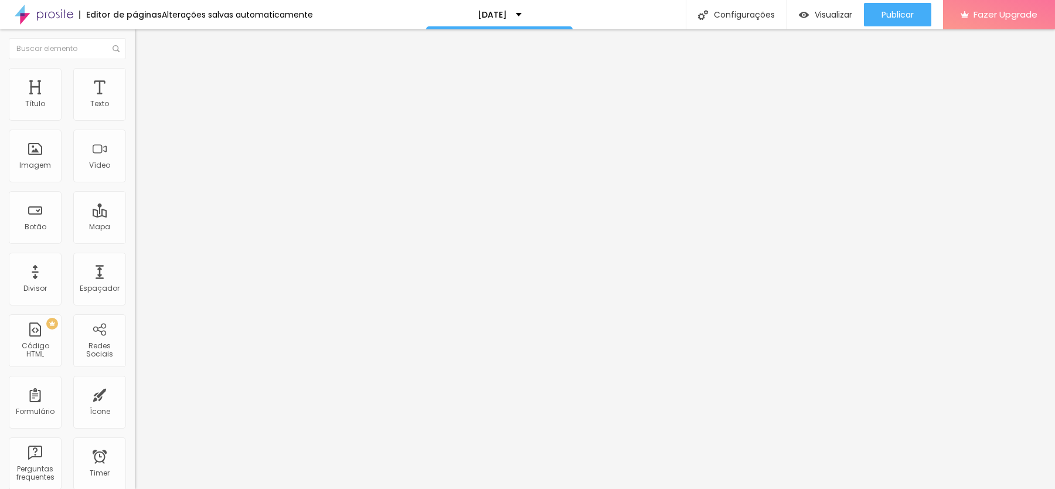
type input "23"
type input "24"
type input "25"
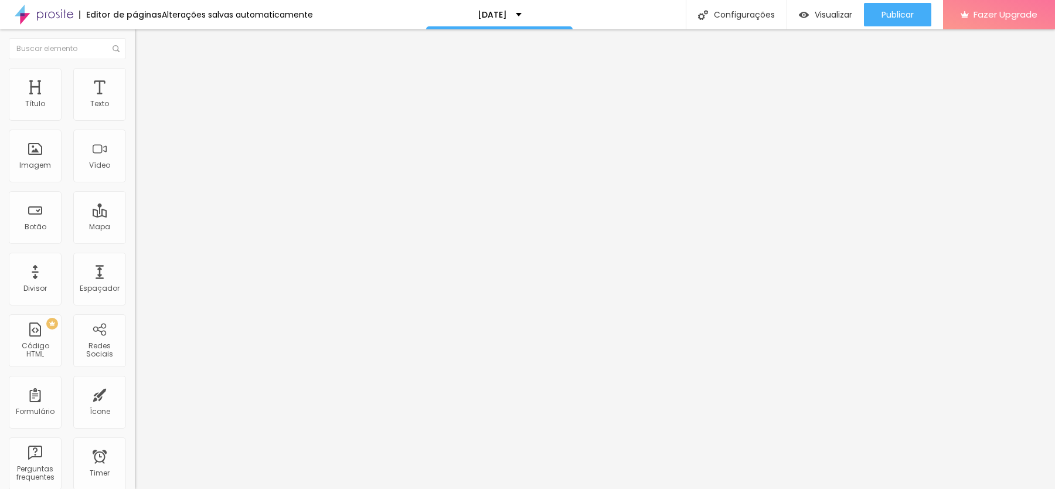
type input "25"
type input "26"
type input "27"
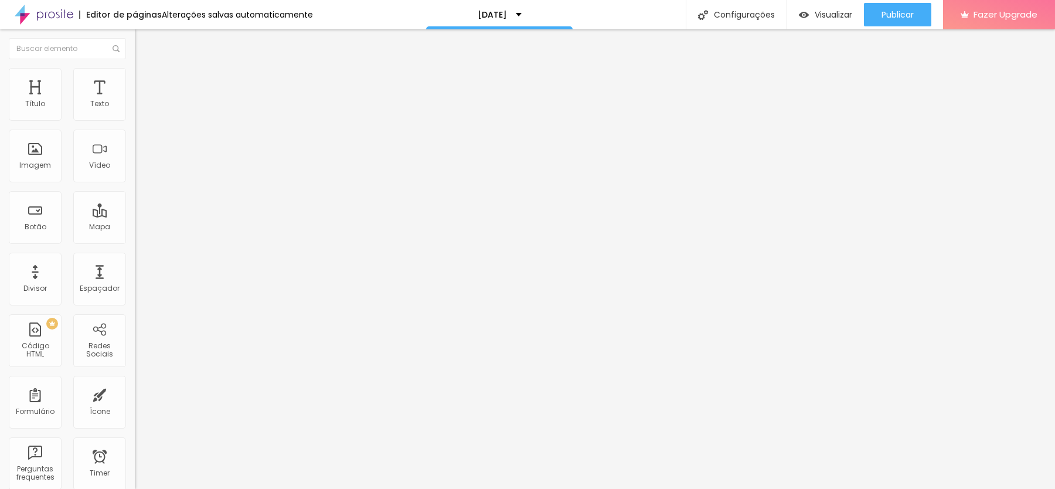
type input "28"
type input "29"
type input "28"
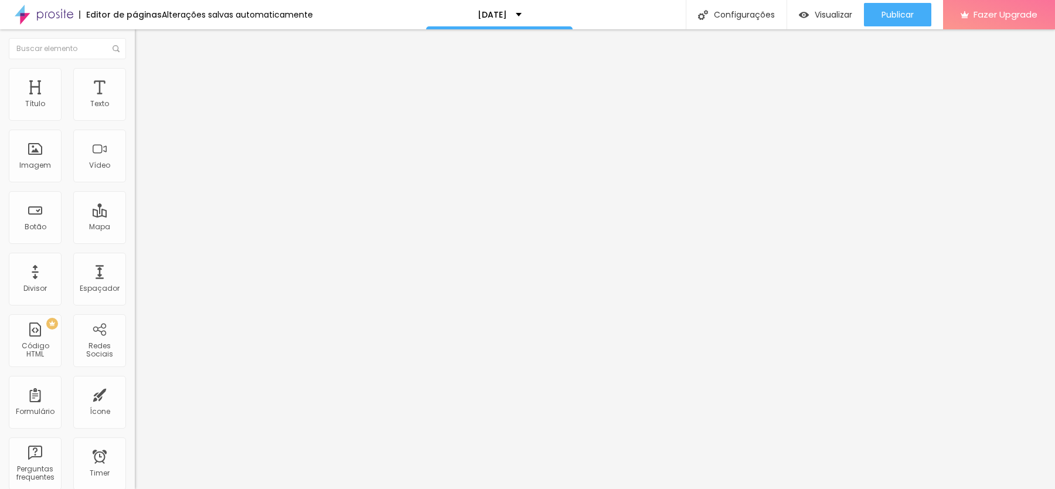
type input "28"
drag, startPoint x: 32, startPoint y: 244, endPoint x: 39, endPoint y: 245, distance: 7.1
type input "28"
click at [135, 277] on input "range" at bounding box center [173, 281] width 76 height 9
type input "24"
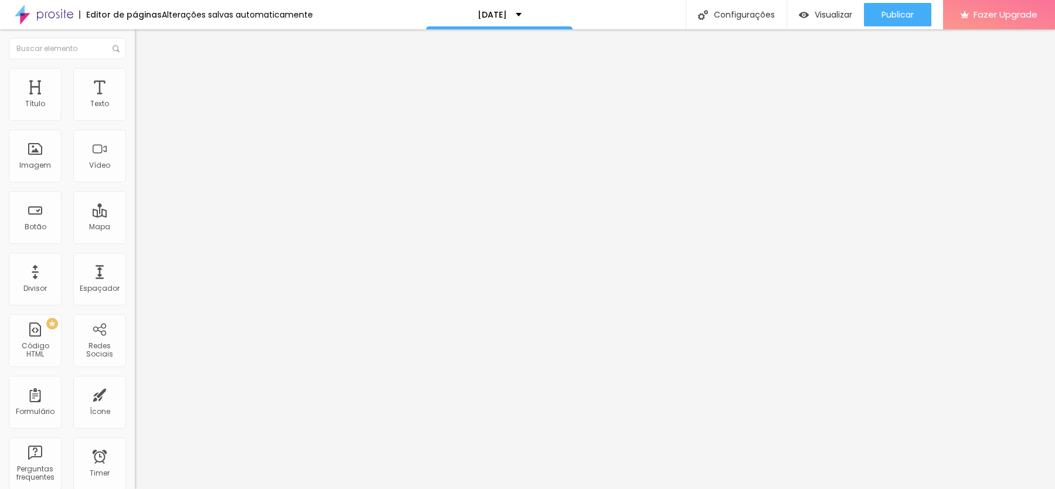
type input "24"
type input "22"
type input "21"
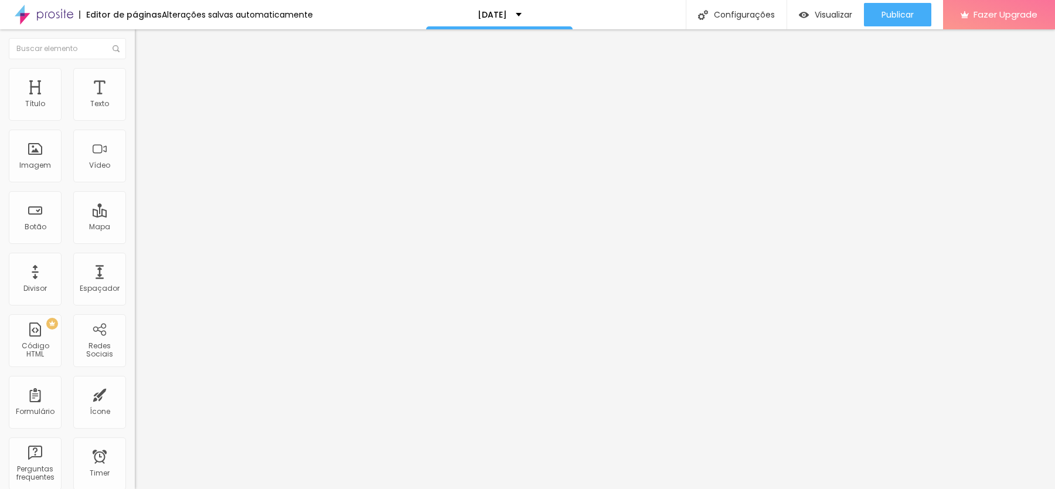
click at [135, 277] on input "range" at bounding box center [173, 281] width 76 height 9
type input "23"
type input "24"
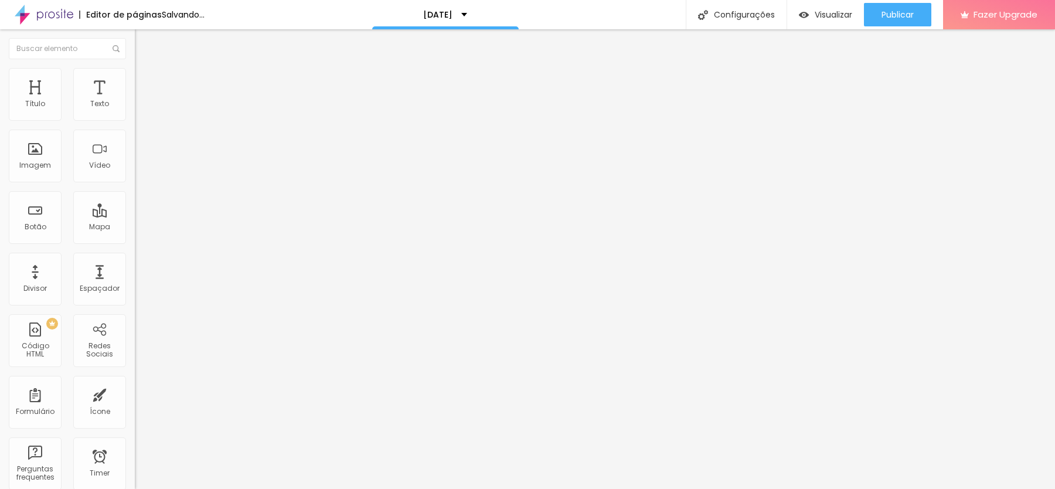
type input "25"
type input "26"
type input "28"
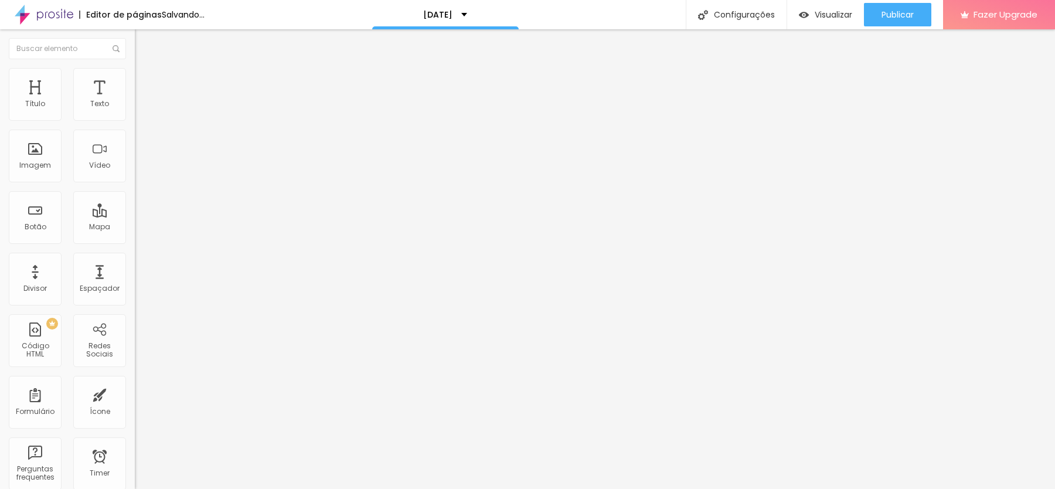
type input "28"
type input "29"
type input "30"
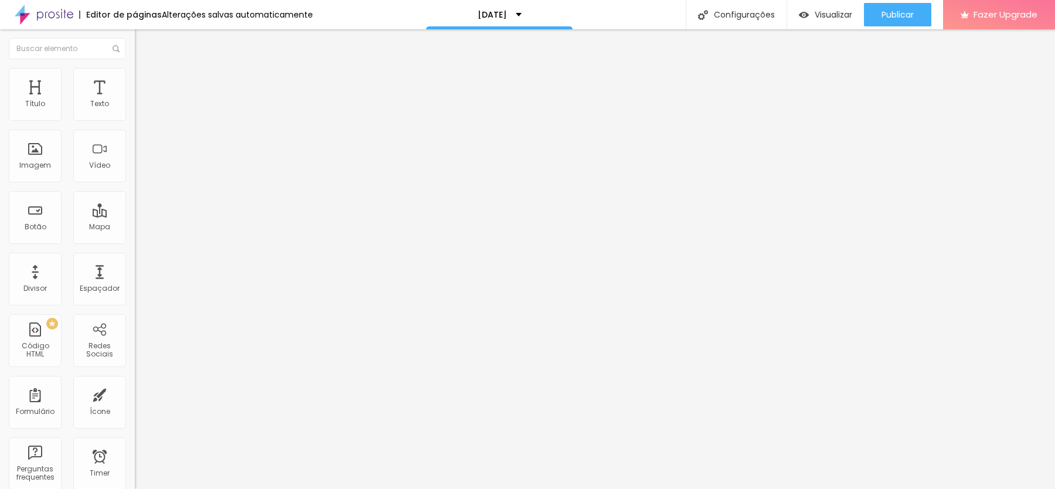
type input "31"
type input "32"
type input "31"
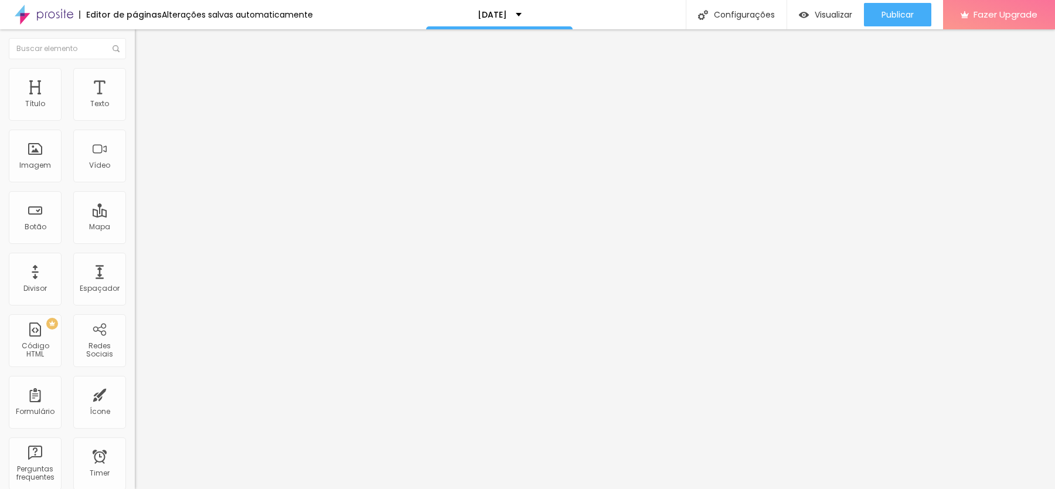
type input "31"
type input "30"
type input "29"
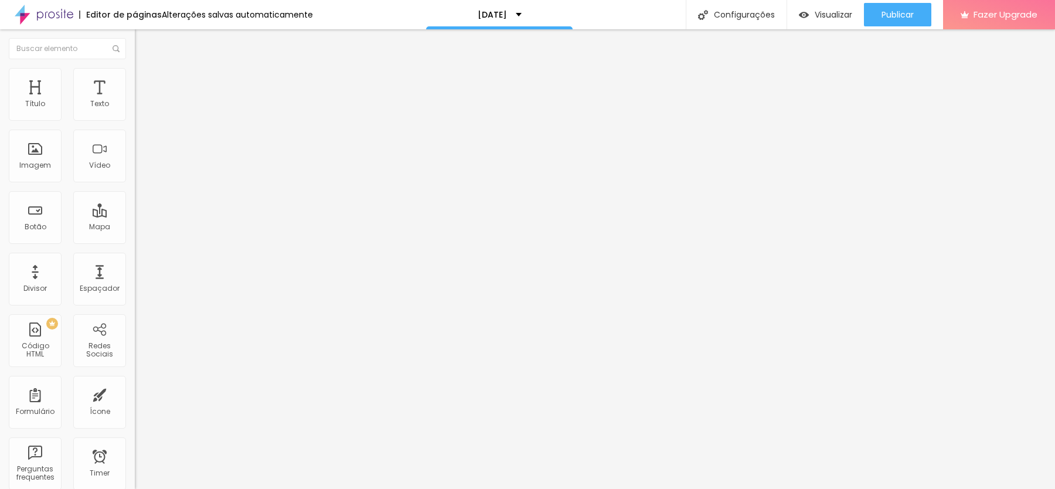
type input "28"
type input "27"
type input "28"
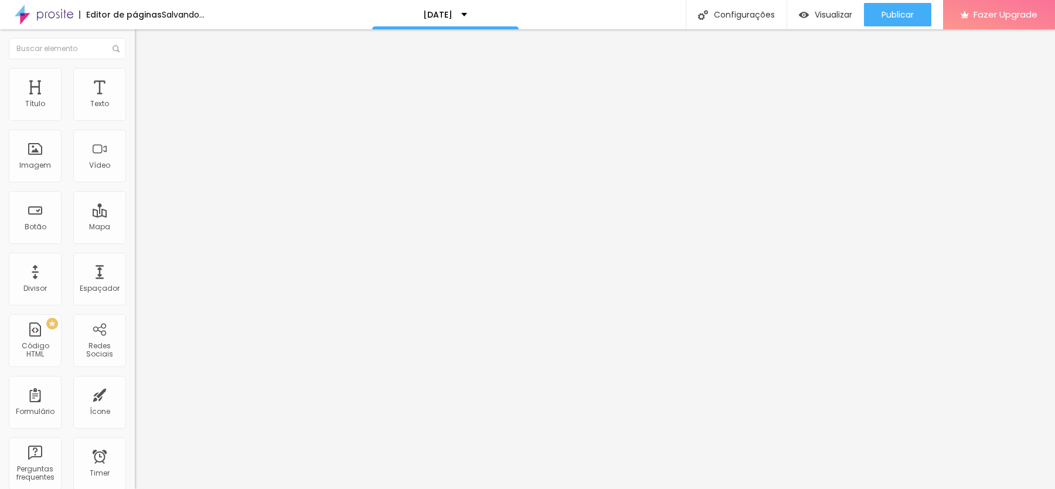
type input "28"
click at [135, 277] on input "range" at bounding box center [173, 281] width 76 height 9
